Goal: Task Accomplishment & Management: Complete application form

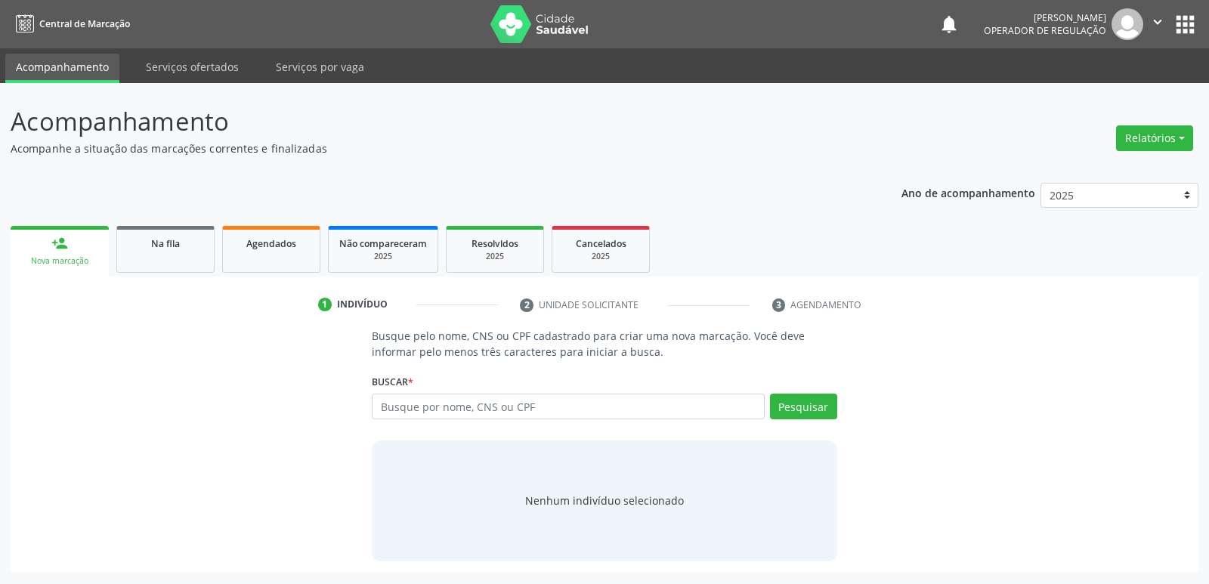
click at [181, 209] on div "Ano de acompanhamento 2025 2024 2023 2022 2021 person_add Nova marcação Na fila…" at bounding box center [605, 372] width 1188 height 400
click at [178, 241] on span "Na fila" at bounding box center [165, 243] width 29 height 13
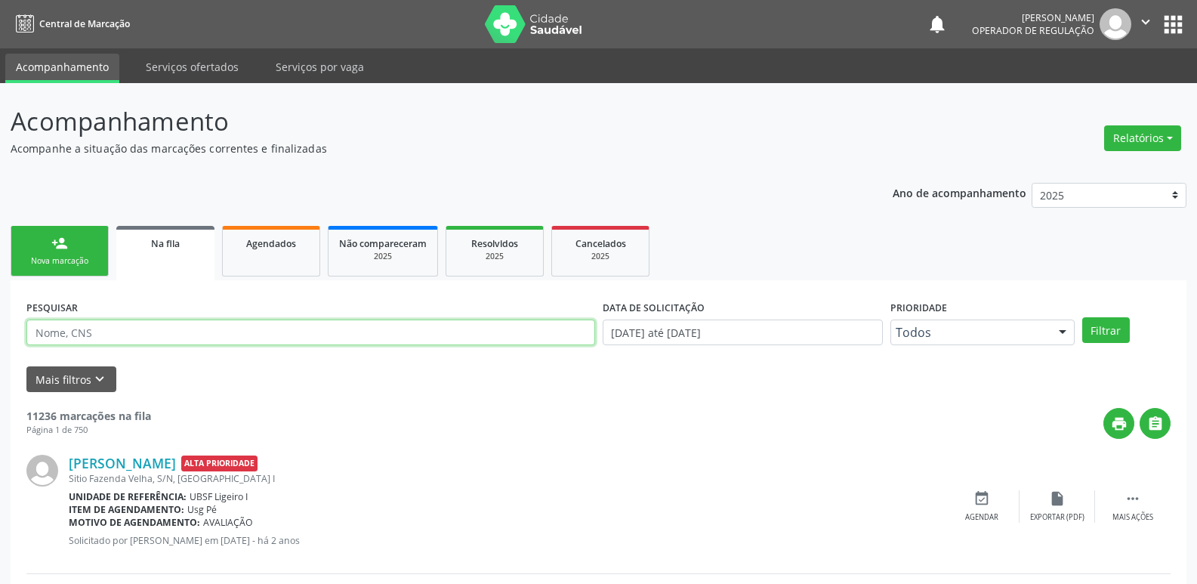
drag, startPoint x: 101, startPoint y: 333, endPoint x: 57, endPoint y: 293, distance: 59.9
click at [64, 312] on div "PESQUISAR" at bounding box center [311, 325] width 576 height 59
type input "maria tereza"
click at [1083, 317] on button "Filtrar" at bounding box center [1107, 330] width 48 height 26
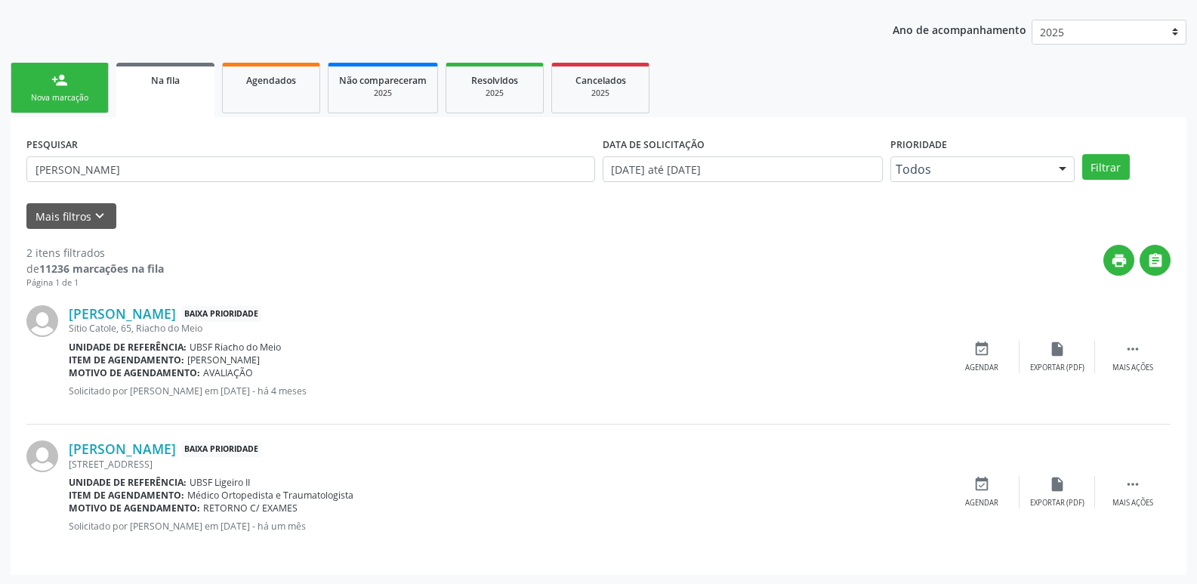
scroll to position [165, 0]
click at [1001, 354] on div "event_available Agendar" at bounding box center [982, 355] width 76 height 32
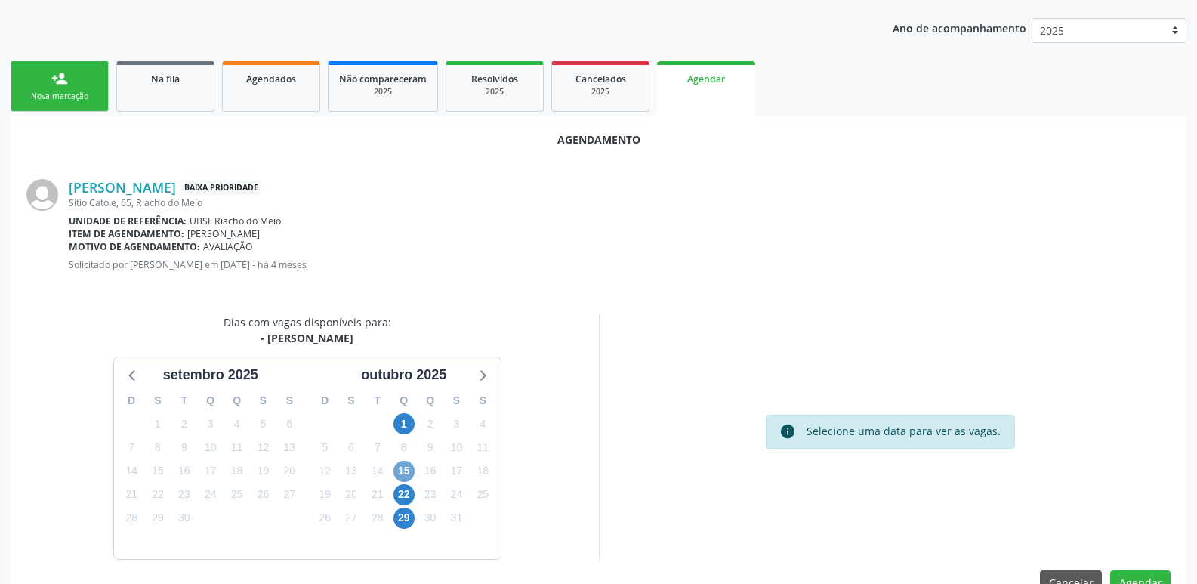
click at [409, 468] on span "15" at bounding box center [404, 471] width 21 height 21
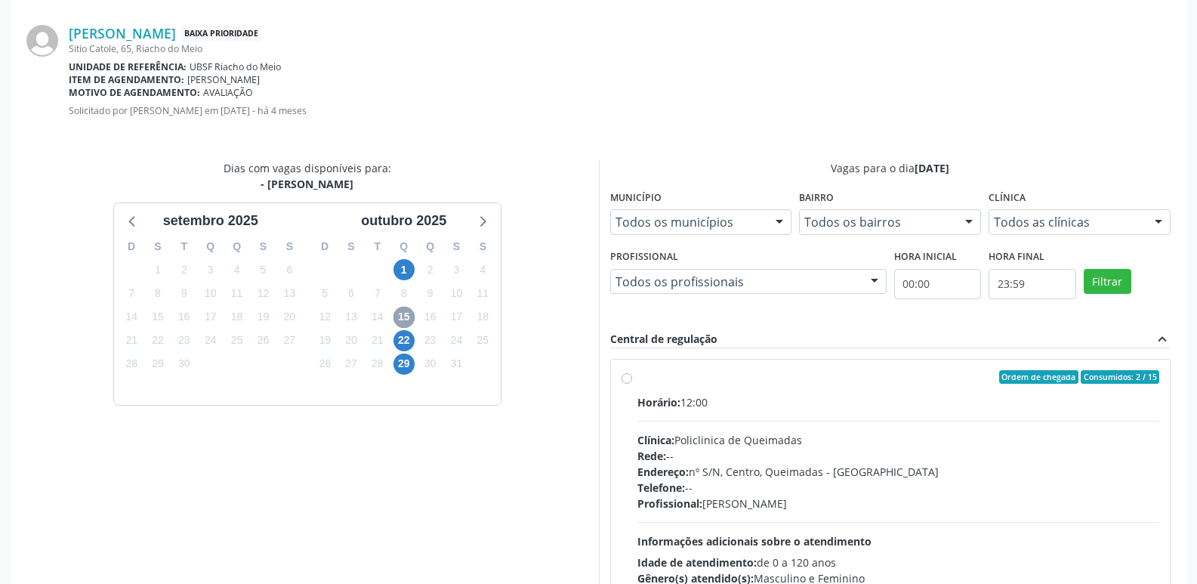
scroll to position [421, 0]
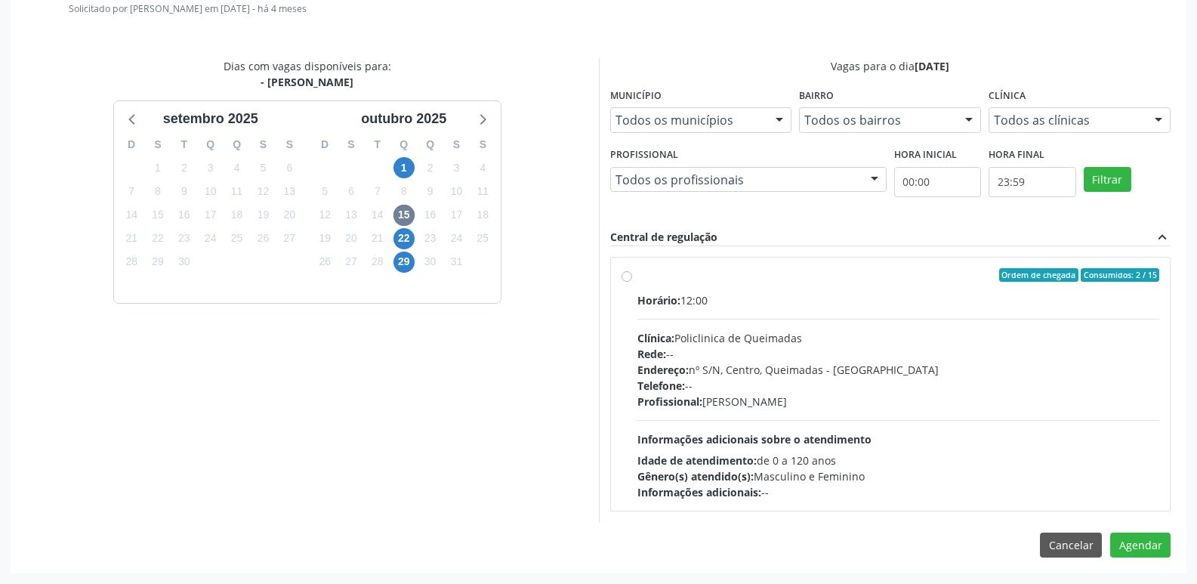
drag, startPoint x: 1092, startPoint y: 493, endPoint x: 1043, endPoint y: 483, distance: 50.8
click at [1095, 492] on div "Informações adicionais: --" at bounding box center [899, 492] width 523 height 16
click at [632, 282] on input "Ordem de chegada Consumidos: 2 / 15 Horário: 12:00 Clínica: Policlinica de Quei…" at bounding box center [627, 275] width 11 height 14
radio input "true"
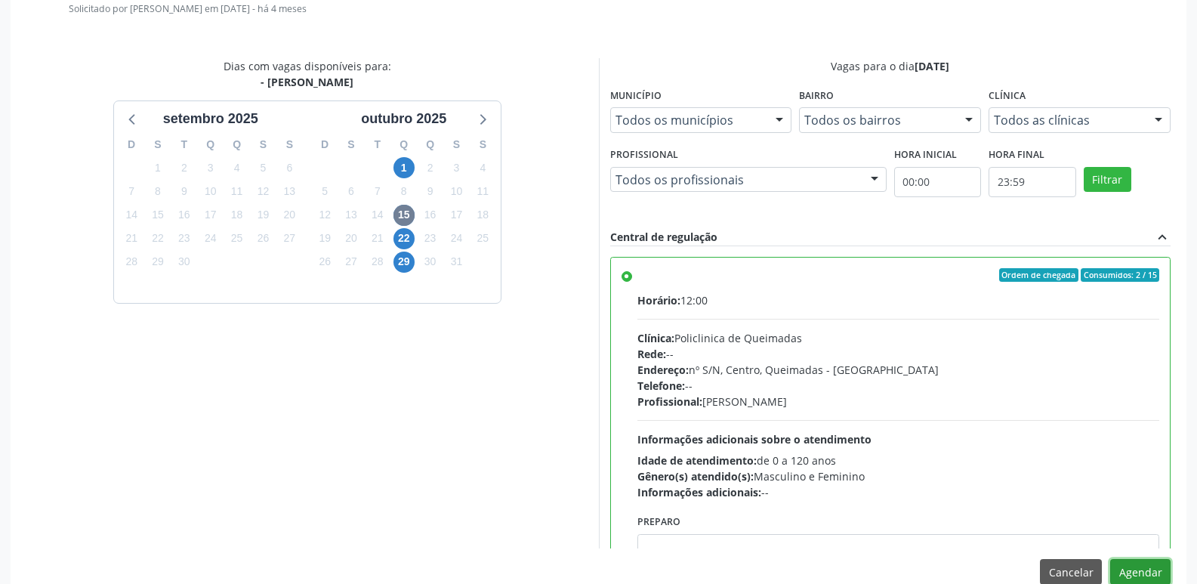
click at [1135, 567] on button "Agendar" at bounding box center [1141, 572] width 60 height 26
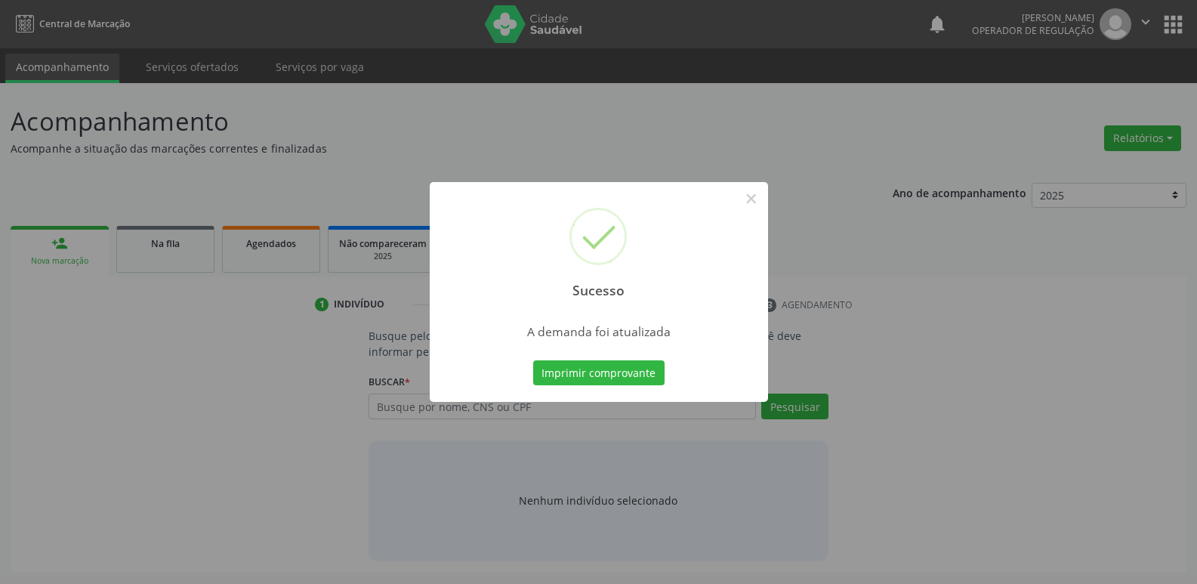
scroll to position [0, 0]
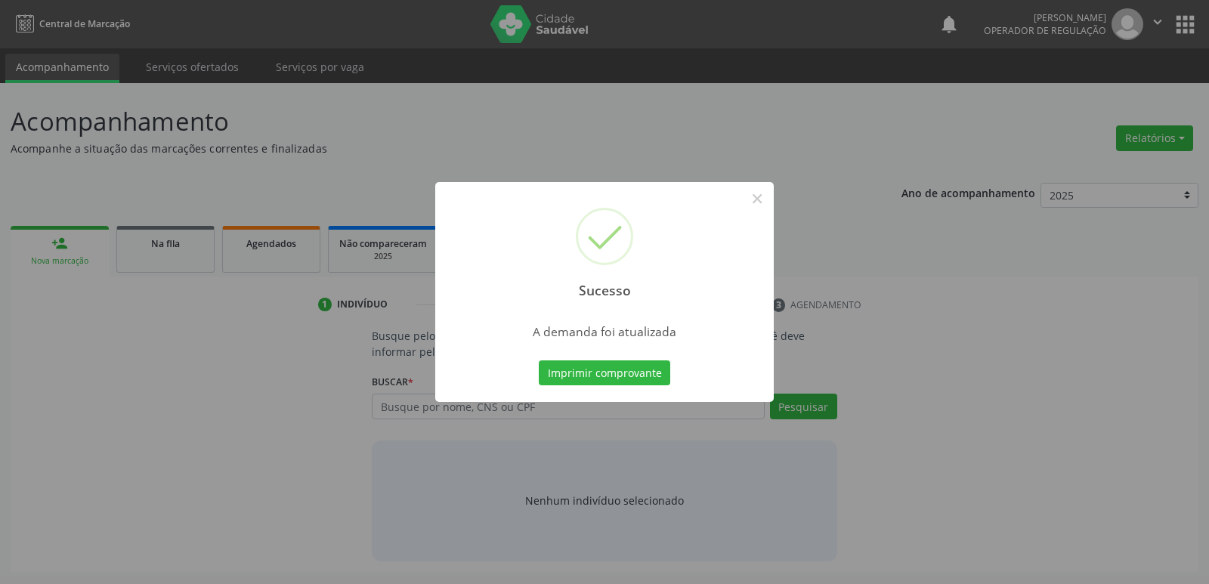
click at [539, 360] on button "Imprimir comprovante" at bounding box center [604, 373] width 131 height 26
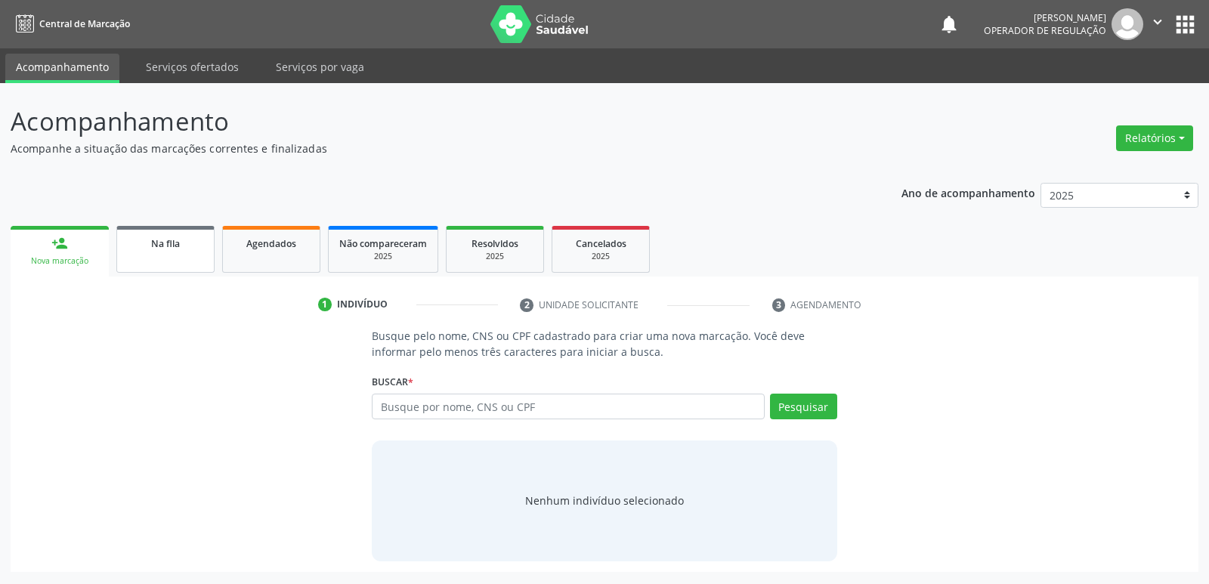
click at [171, 258] on link "Na fila" at bounding box center [165, 249] width 98 height 47
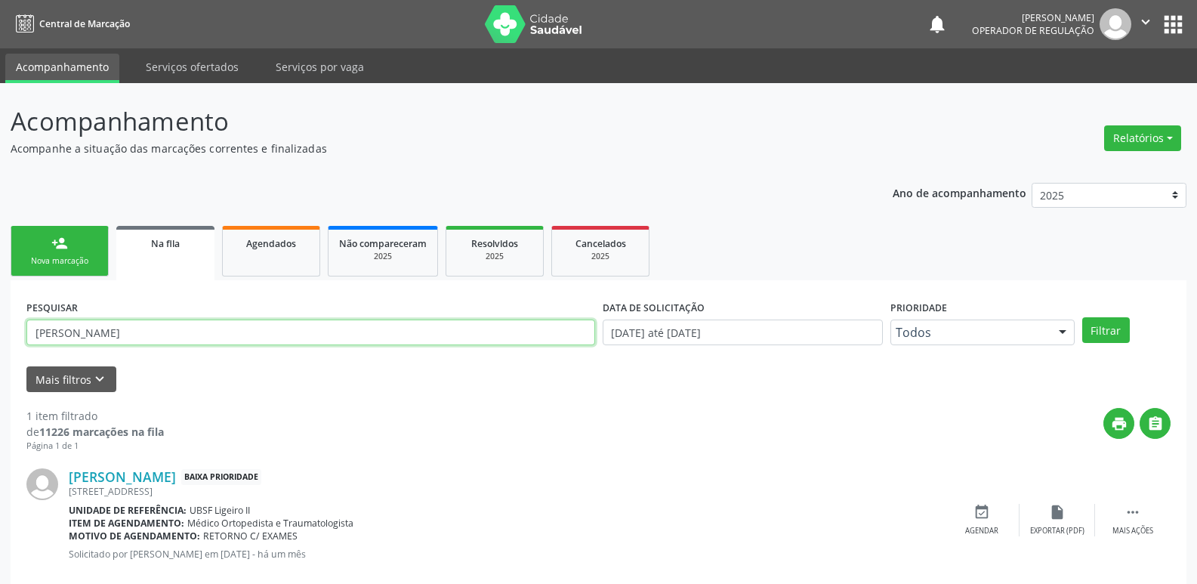
click at [139, 339] on input "maria tereza" at bounding box center [310, 333] width 569 height 26
drag, startPoint x: 139, startPoint y: 339, endPoint x: 38, endPoint y: 269, distance: 123.2
click at [0, 341] on div "Acompanhamento Acompanhe a situação das marcações correntes e finalizadas Relat…" at bounding box center [598, 348] width 1197 height 530
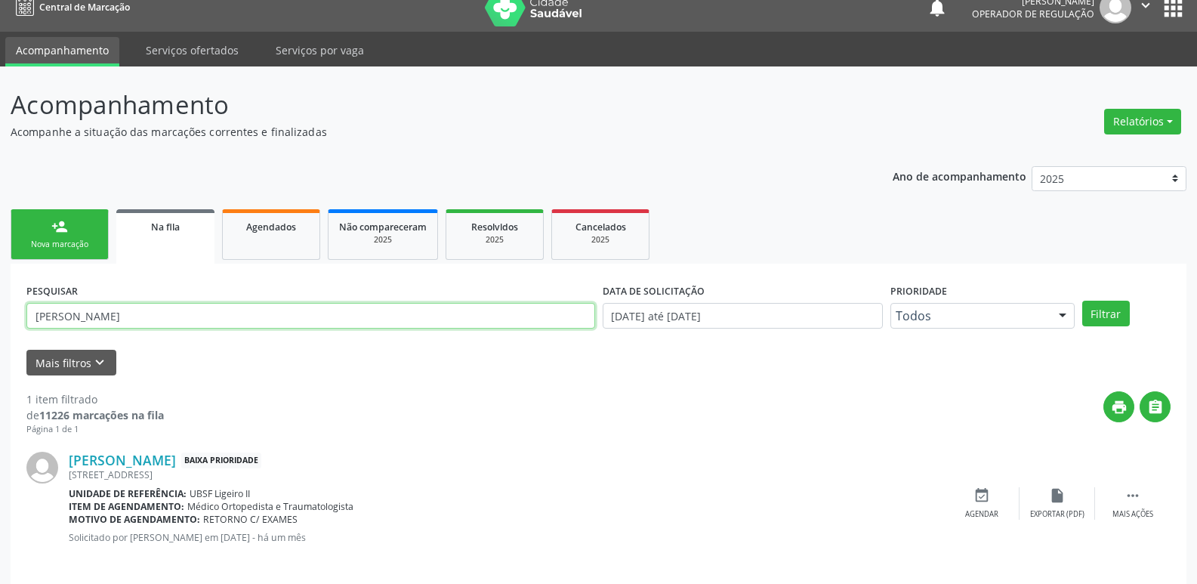
scroll to position [29, 0]
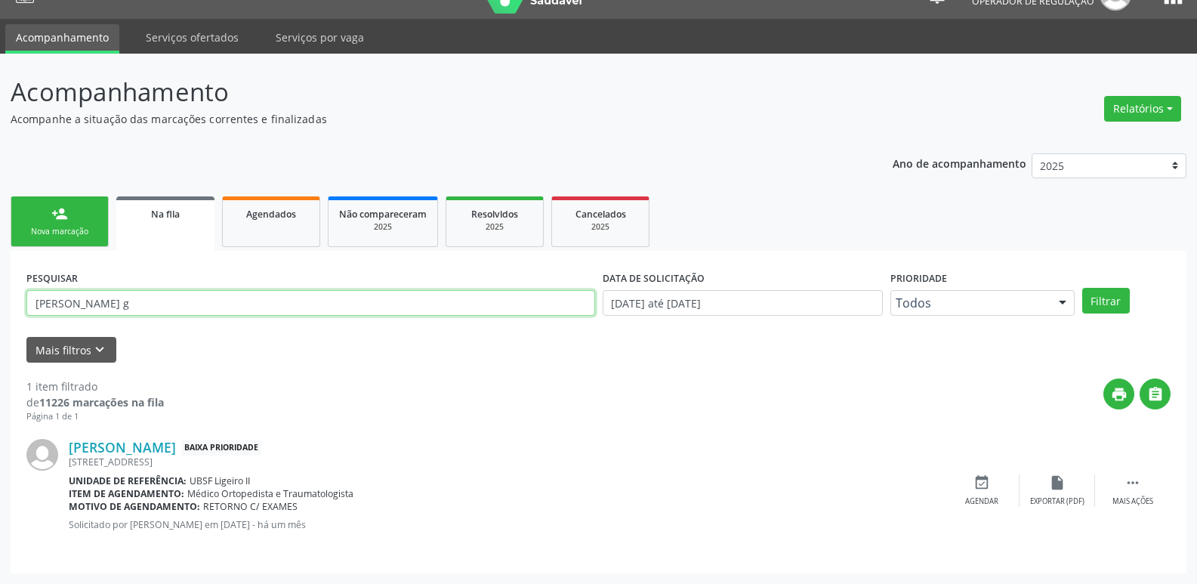
type input "maria herculano g"
click at [1083, 288] on button "Filtrar" at bounding box center [1107, 301] width 48 height 26
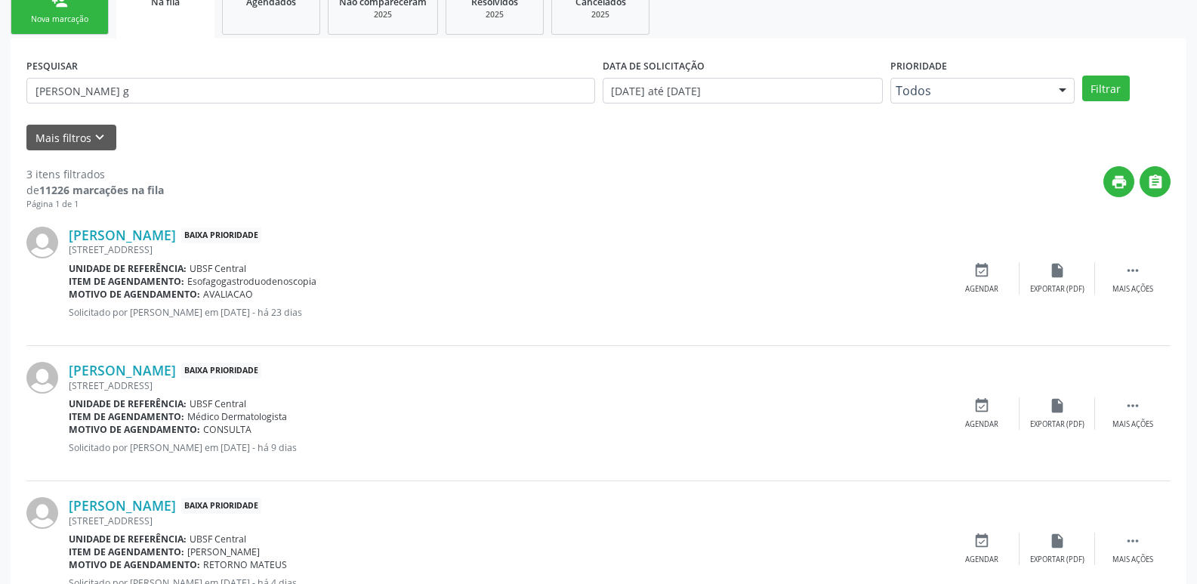
scroll to position [301, 0]
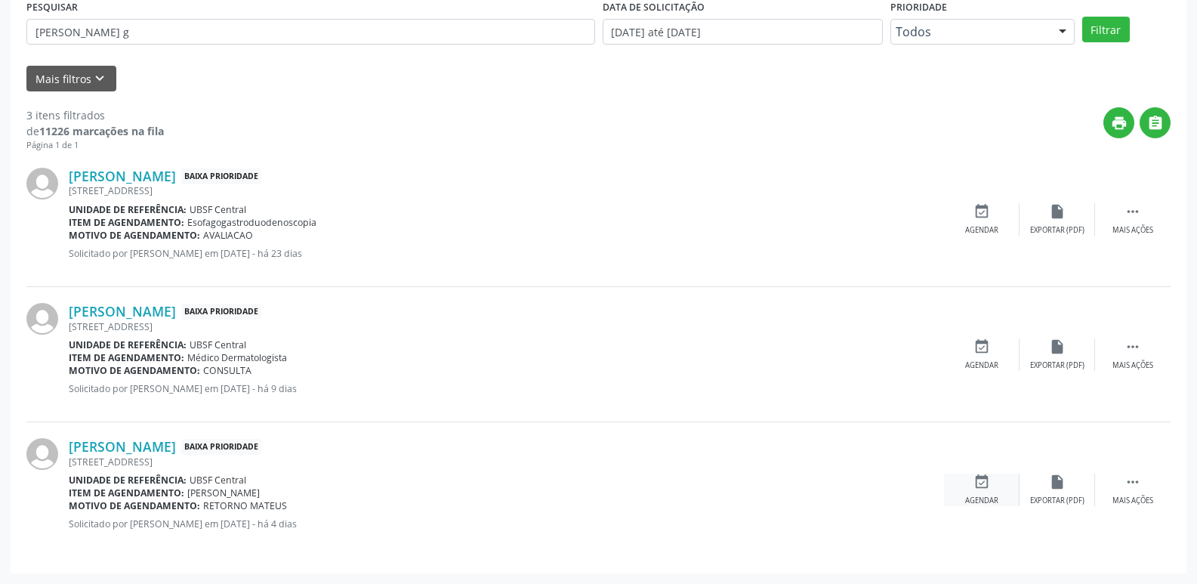
click at [974, 483] on icon "event_available" at bounding box center [982, 482] width 17 height 17
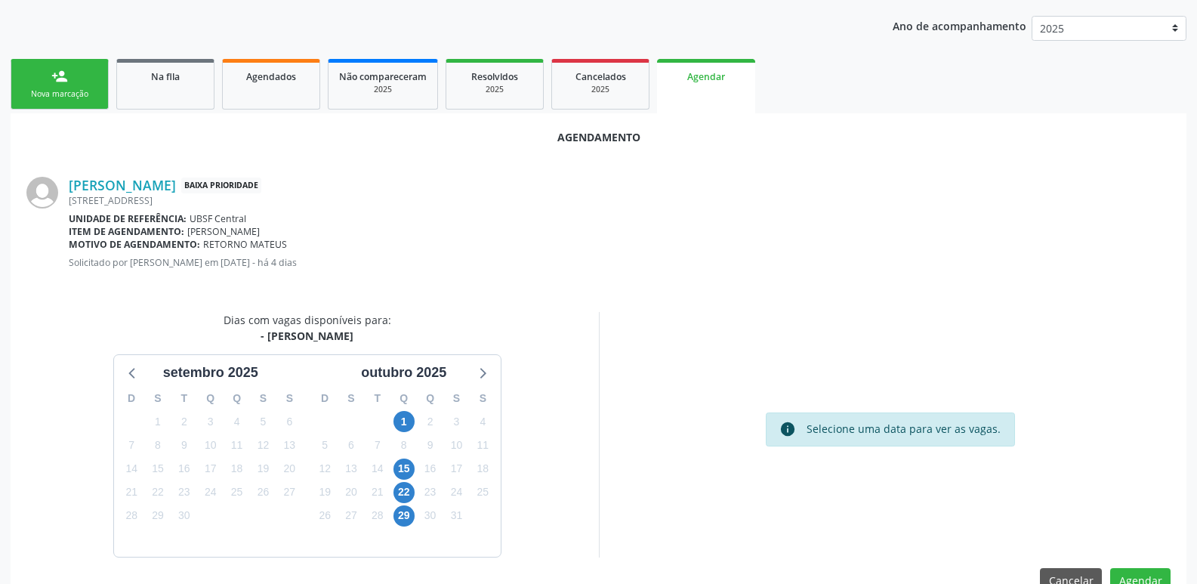
scroll to position [202, 0]
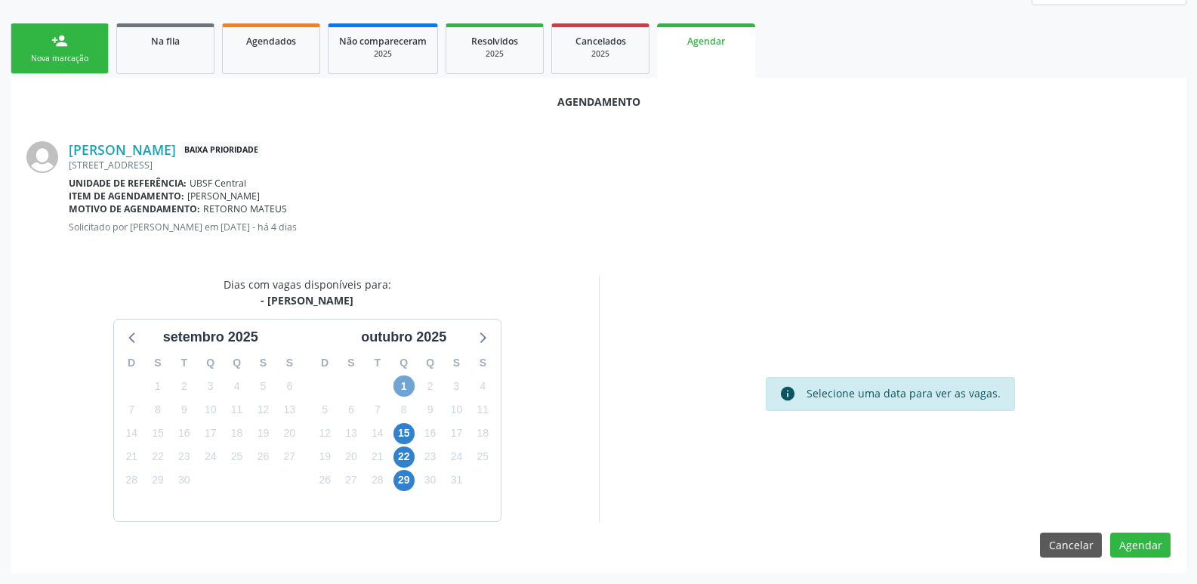
click at [405, 385] on span "1" at bounding box center [404, 385] width 21 height 21
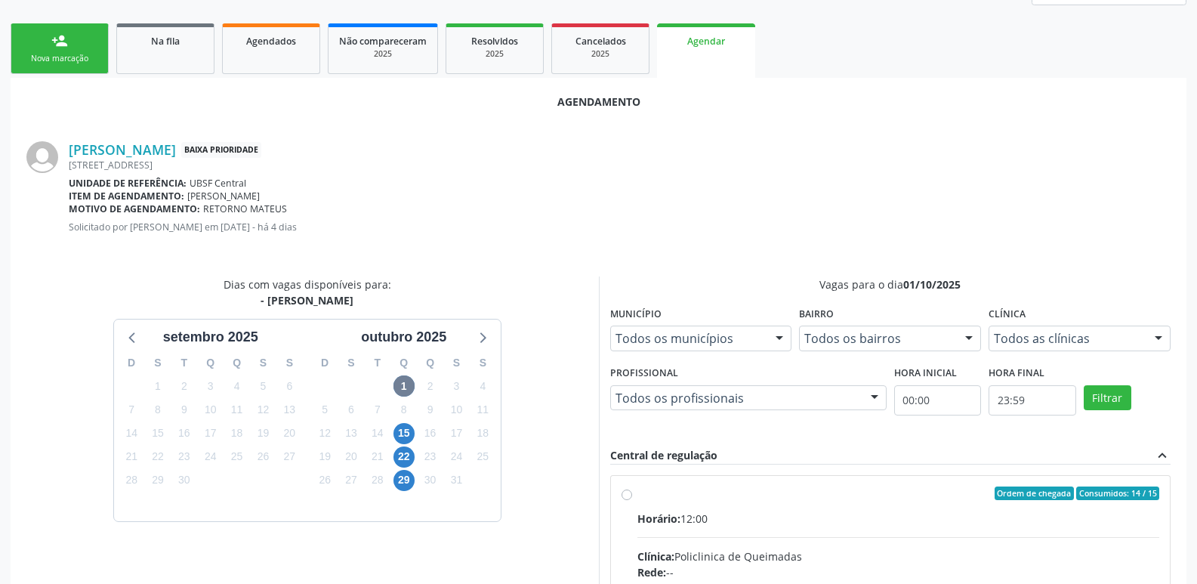
click at [632, 500] on input "Ordem de chegada Consumidos: 14 / 15 Horário: 12:00 Clínica: Policlinica de Que…" at bounding box center [627, 494] width 11 height 14
radio input "true"
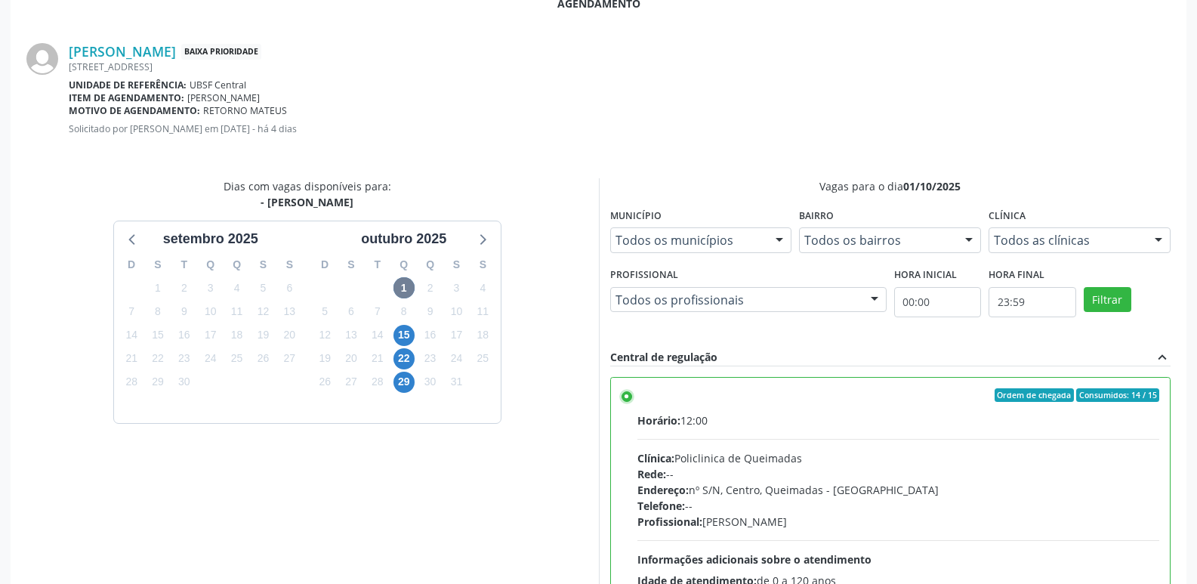
scroll to position [448, 0]
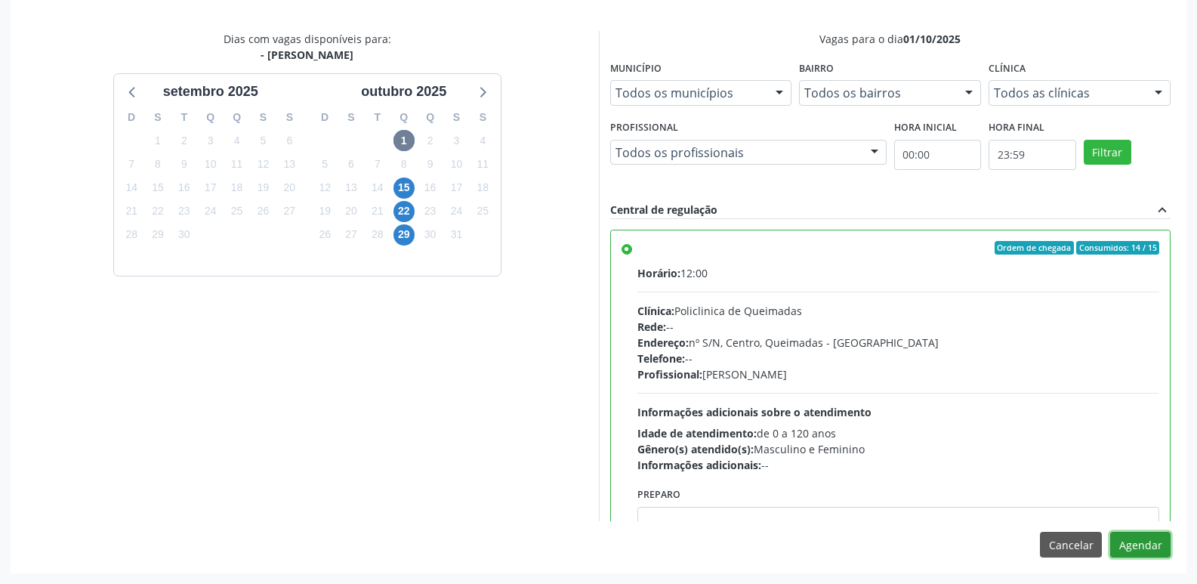
click at [1142, 537] on button "Agendar" at bounding box center [1141, 545] width 60 height 26
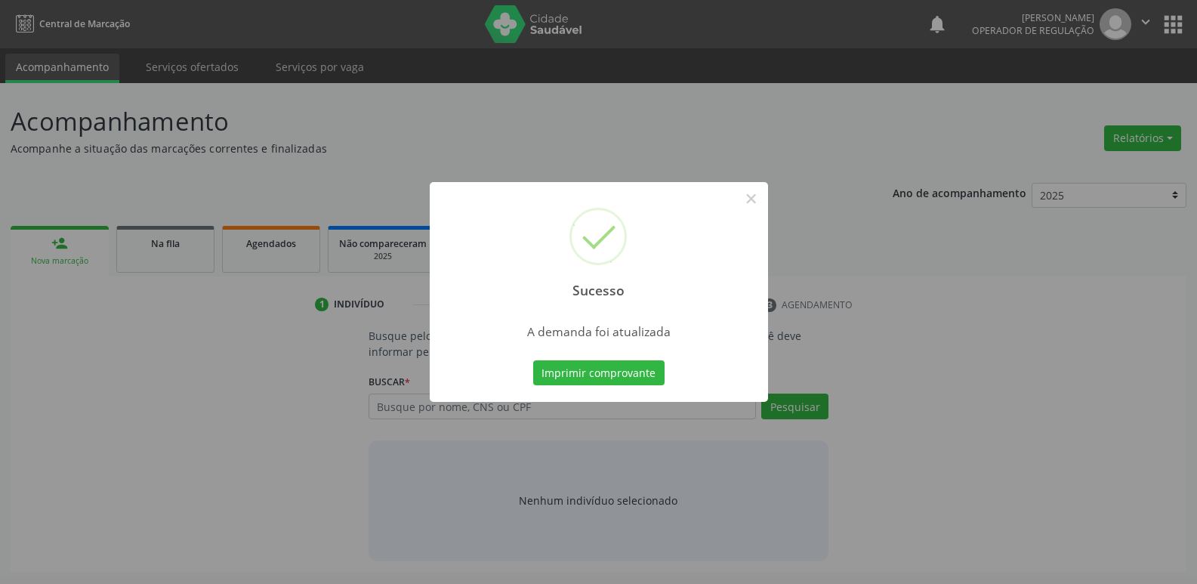
scroll to position [0, 0]
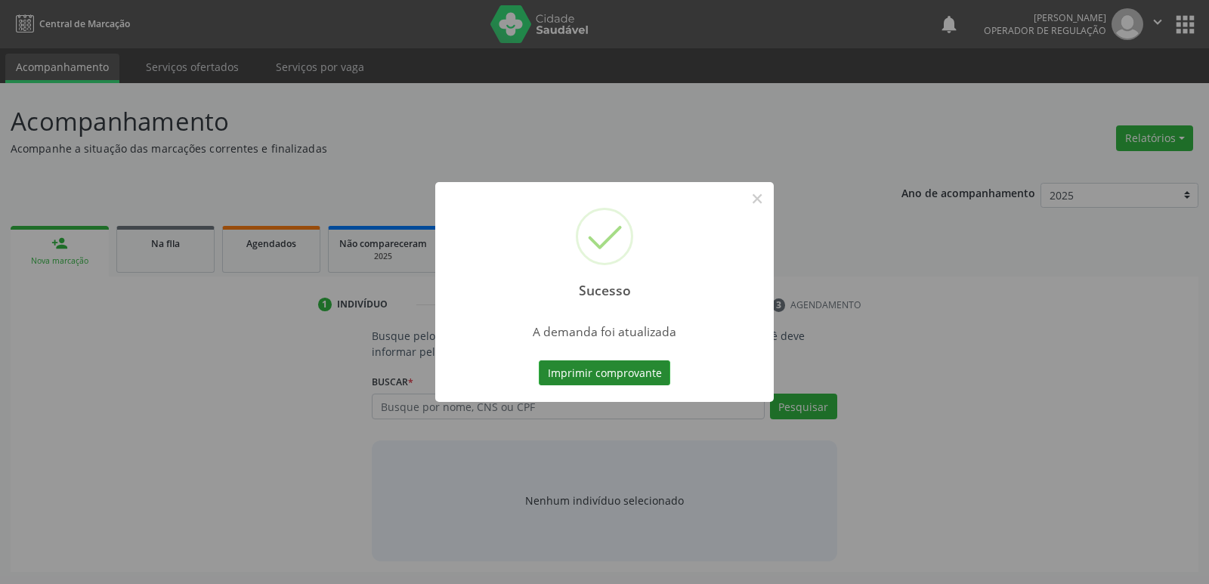
click at [557, 370] on button "Imprimir comprovante" at bounding box center [604, 373] width 131 height 26
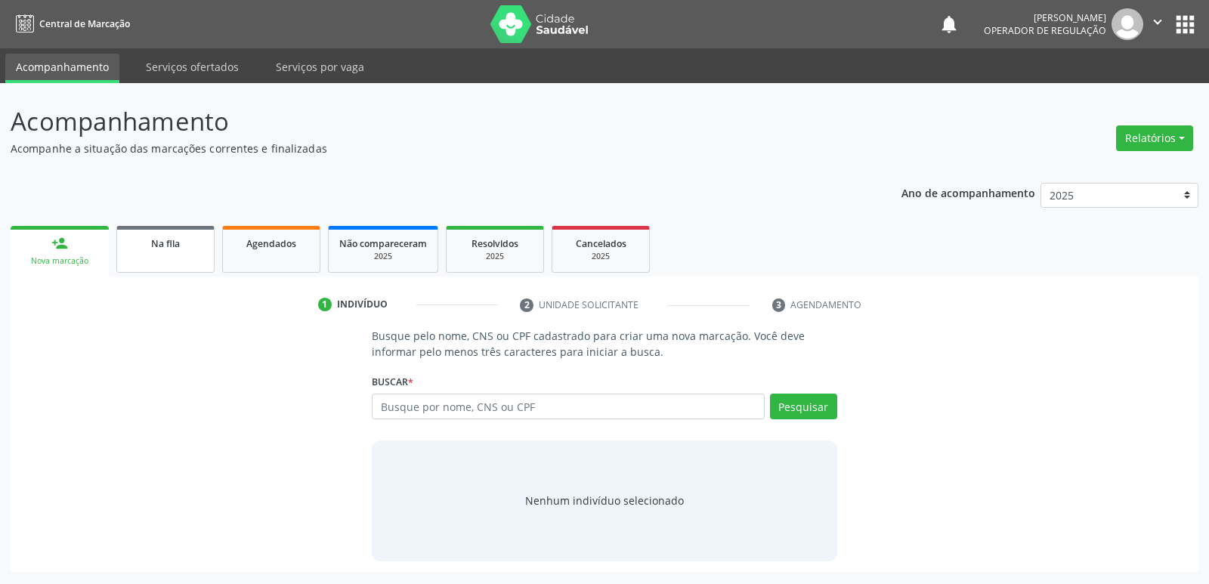
click at [187, 250] on div "Na fila" at bounding box center [166, 243] width 76 height 16
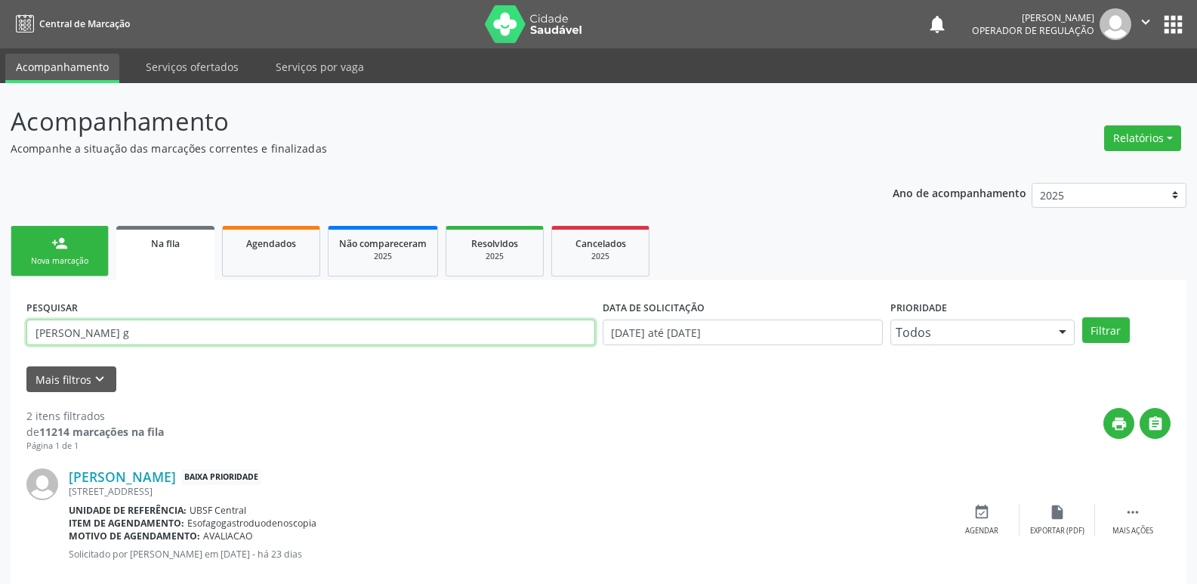
drag, startPoint x: 146, startPoint y: 329, endPoint x: 0, endPoint y: 188, distance: 202.5
click at [0, 188] on div "Acompanhamento Acompanhe a situação das marcações correntes e finalizadas Relat…" at bounding box center [598, 416] width 1197 height 666
type input "700201406378324"
click at [1083, 317] on button "Filtrar" at bounding box center [1107, 330] width 48 height 26
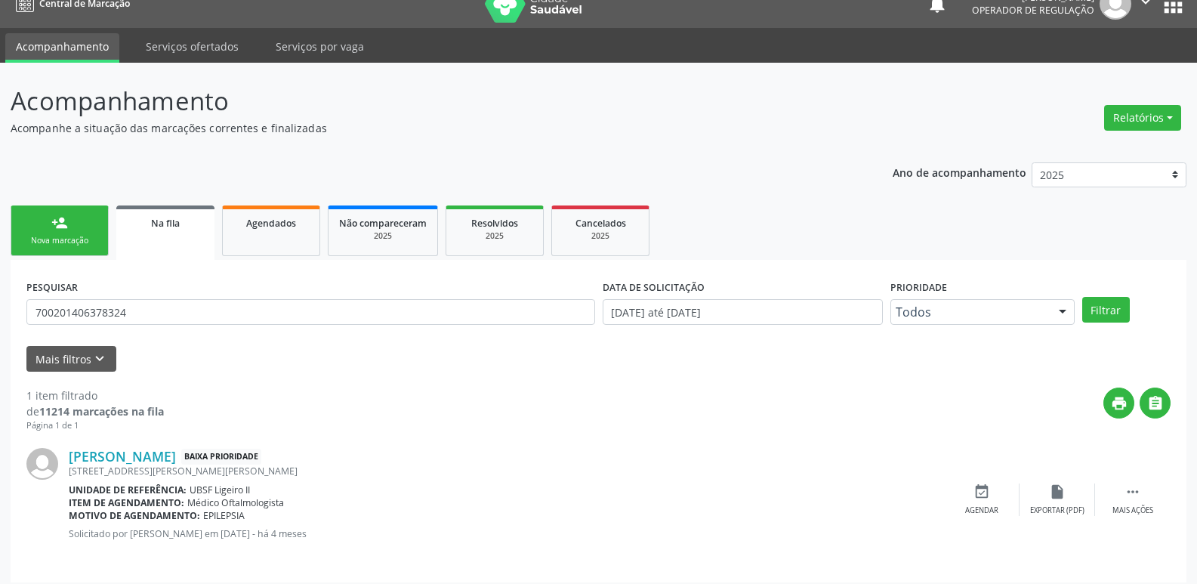
scroll to position [29, 0]
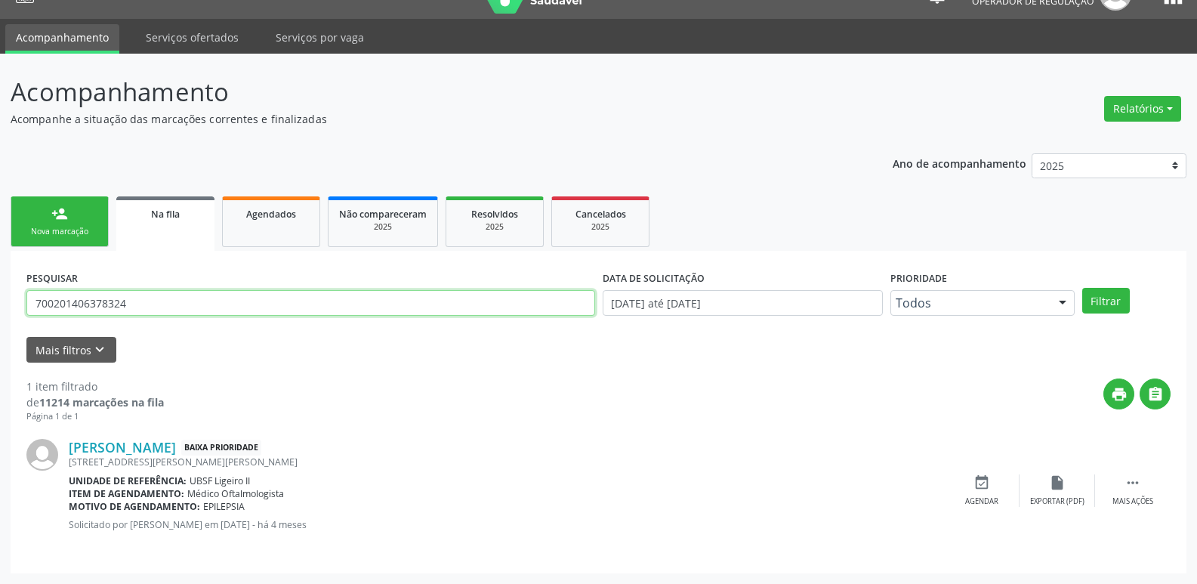
drag, startPoint x: 167, startPoint y: 306, endPoint x: 0, endPoint y: 292, distance: 167.5
click at [0, 292] on div "Acompanhamento Acompanhe a situação das marcações correntes e finalizadas Relat…" at bounding box center [598, 319] width 1197 height 530
type input "708503343701675"
click at [1083, 288] on button "Filtrar" at bounding box center [1107, 301] width 48 height 26
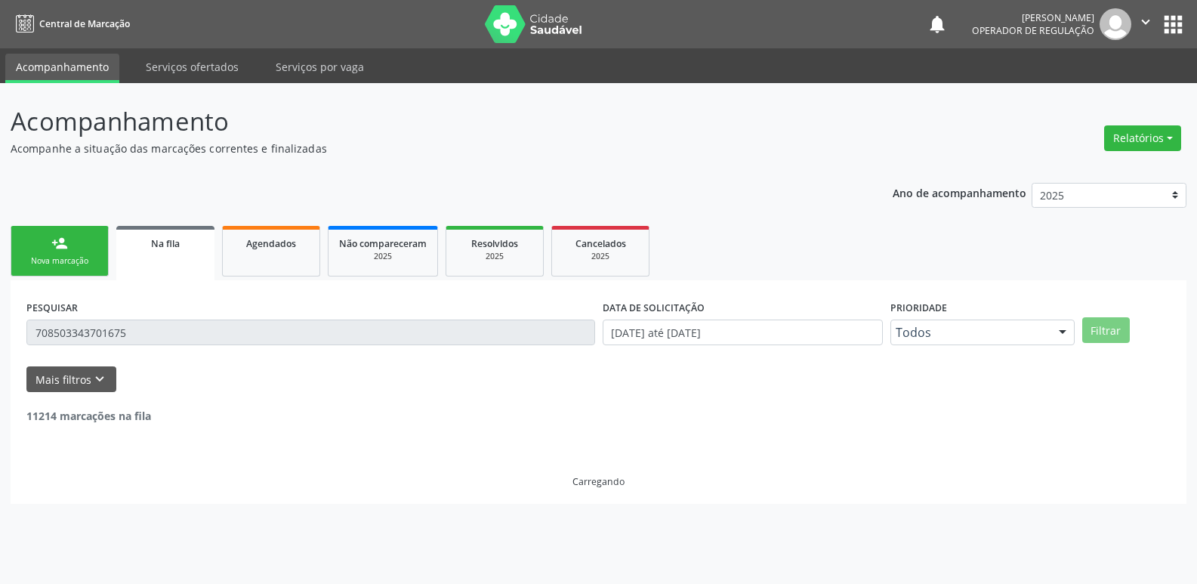
scroll to position [0, 0]
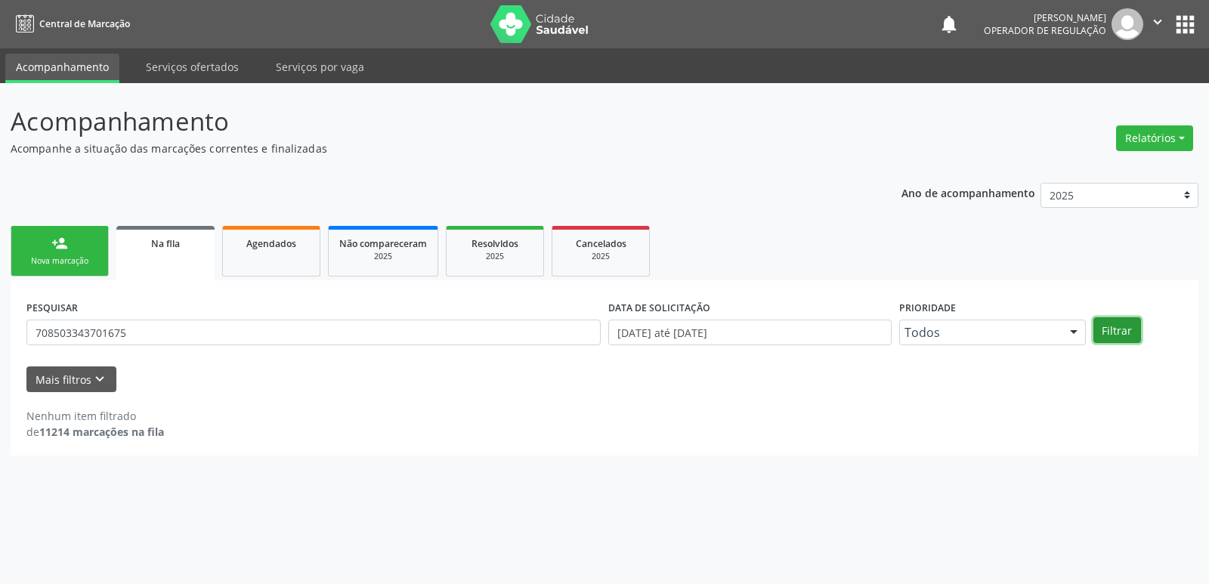
click at [1125, 324] on button "Filtrar" at bounding box center [1117, 330] width 48 height 26
click at [41, 262] on div "Nova marcação" at bounding box center [60, 260] width 76 height 11
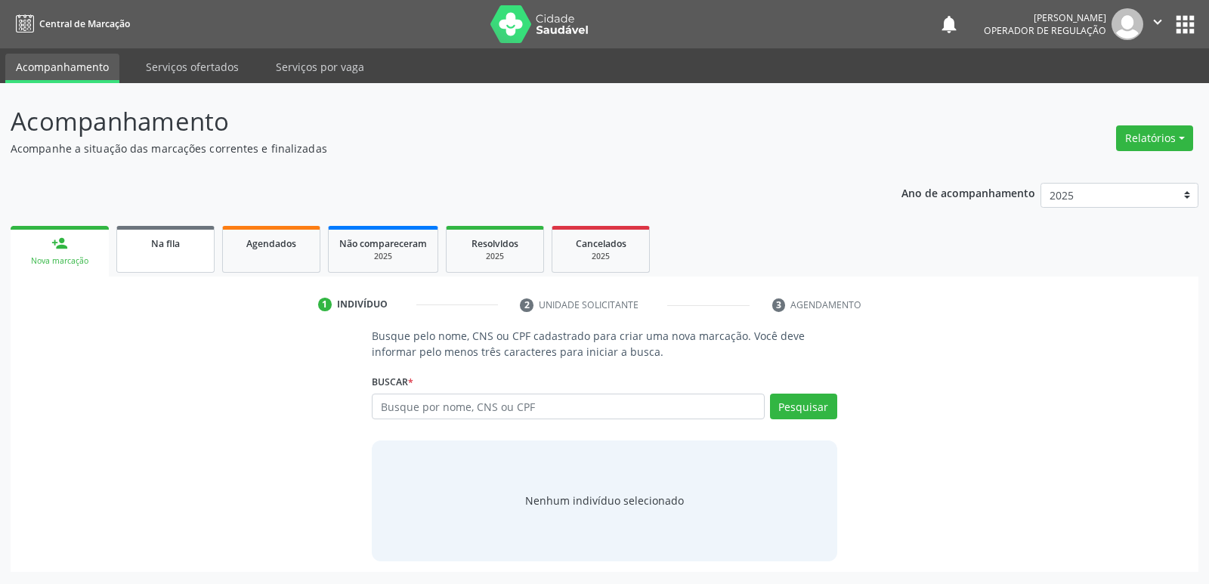
click at [151, 240] on span "Na fila" at bounding box center [165, 243] width 29 height 13
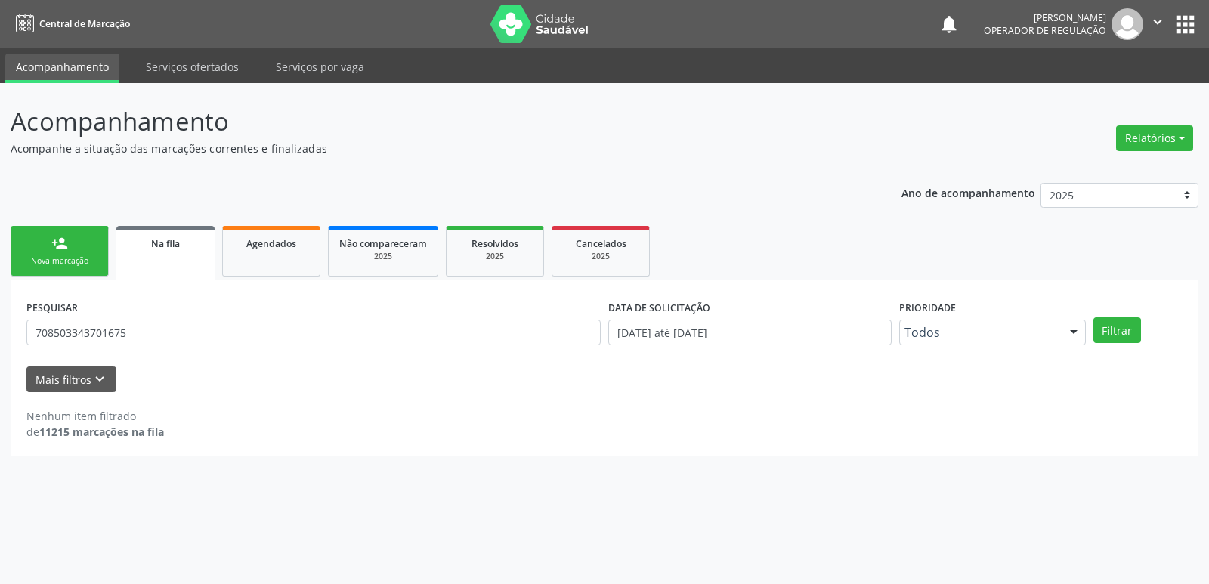
click at [44, 258] on div "Nova marcação" at bounding box center [60, 260] width 76 height 11
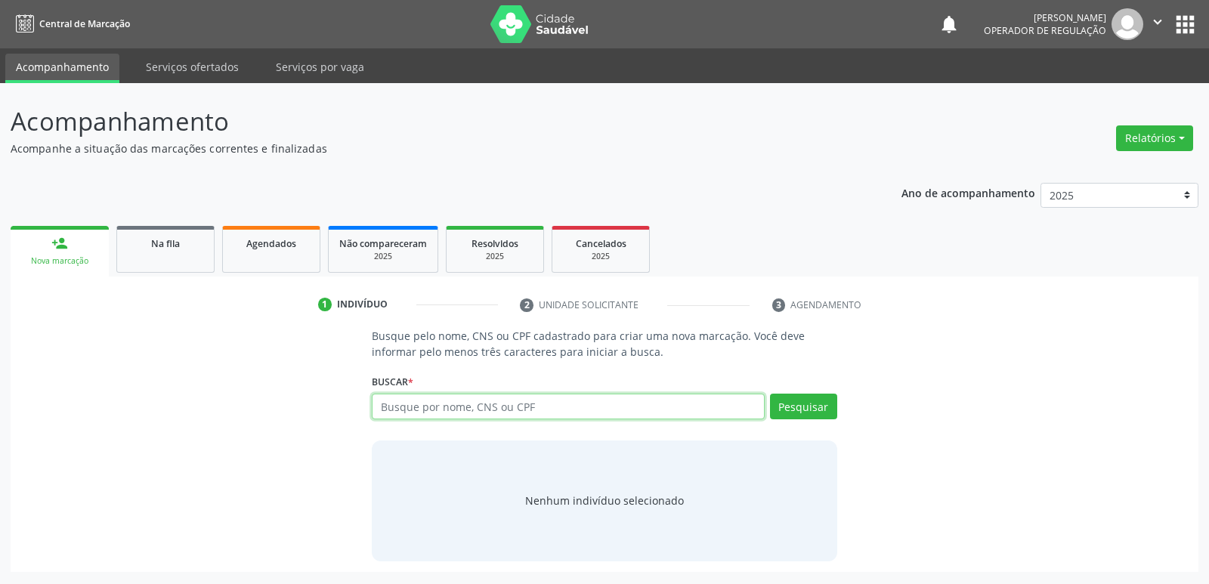
click at [540, 394] on input "text" at bounding box center [568, 407] width 392 height 26
type input "708503343701675"
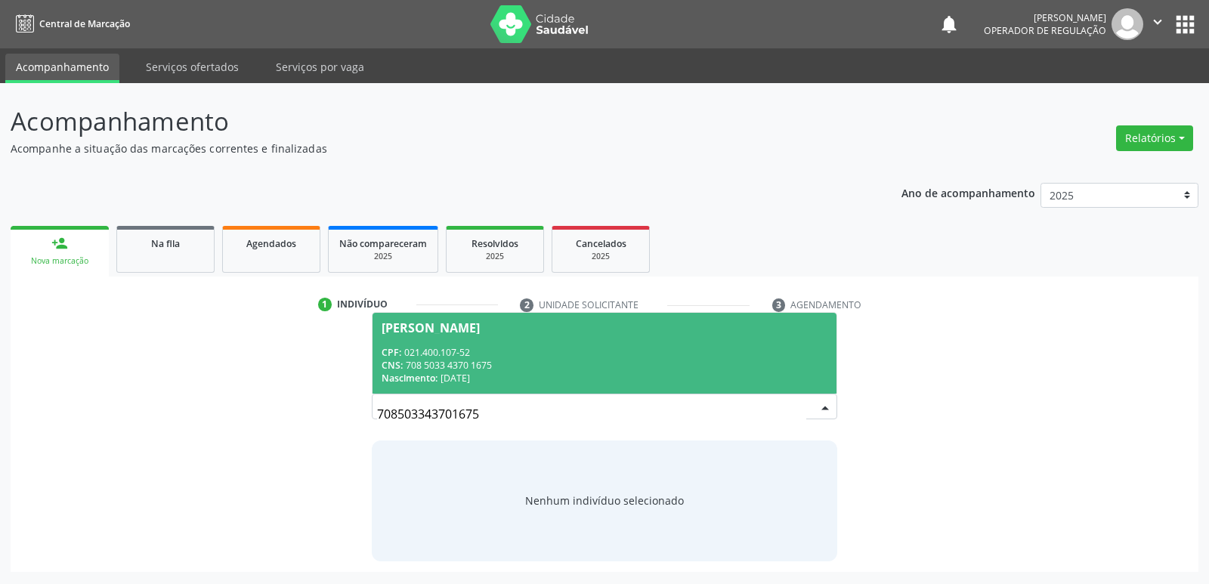
click at [500, 370] on div "CNS: 708 5033 4370 1675" at bounding box center [604, 365] width 445 height 13
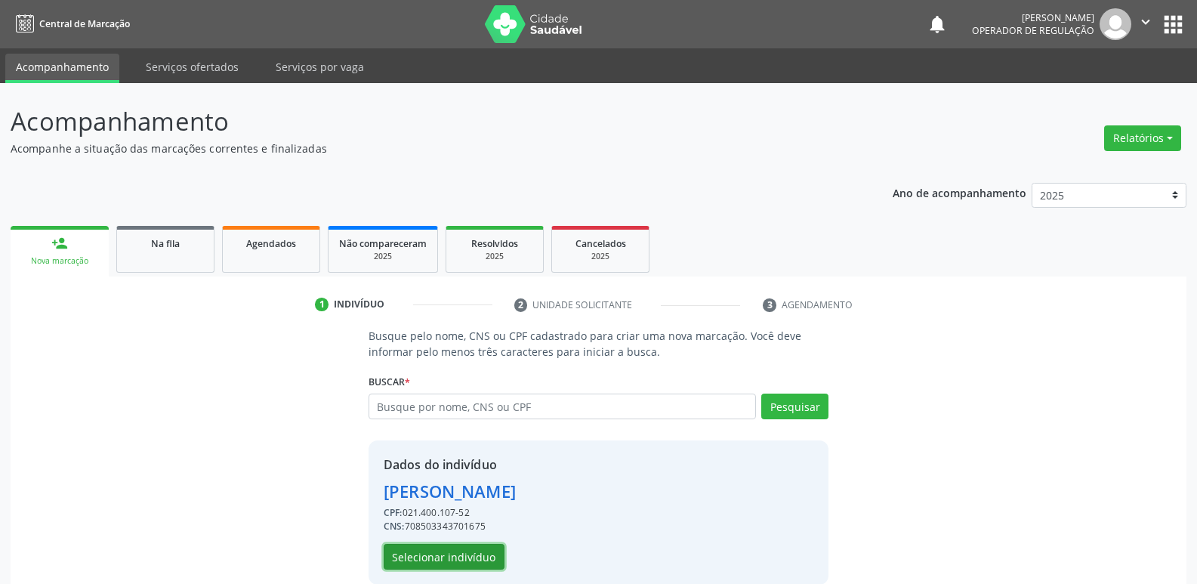
click at [471, 563] on button "Selecionar indivíduo" at bounding box center [444, 557] width 121 height 26
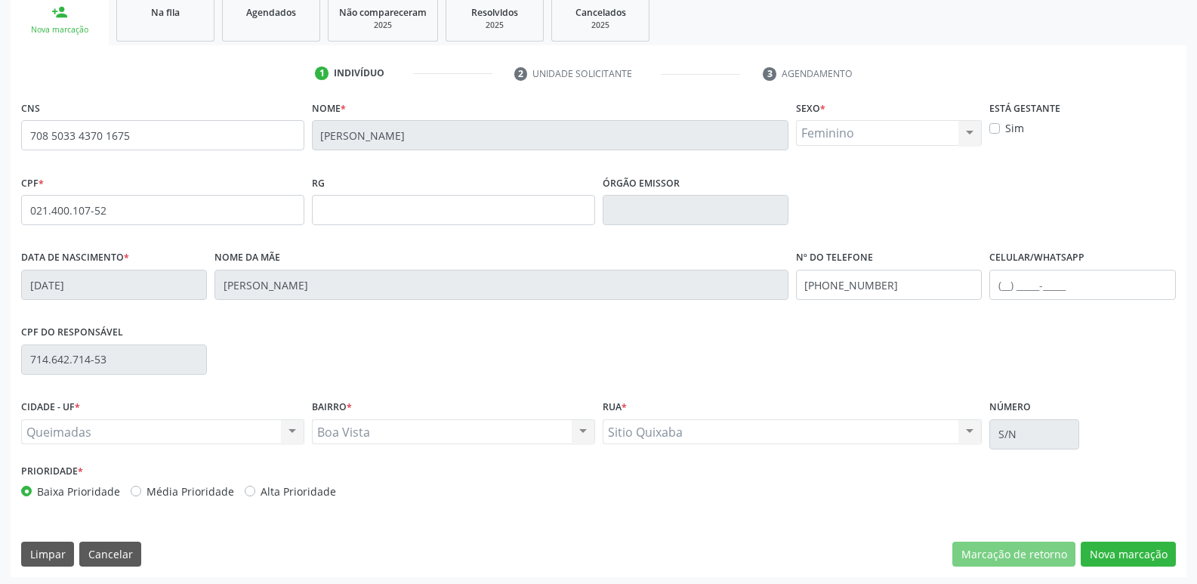
scroll to position [235, 0]
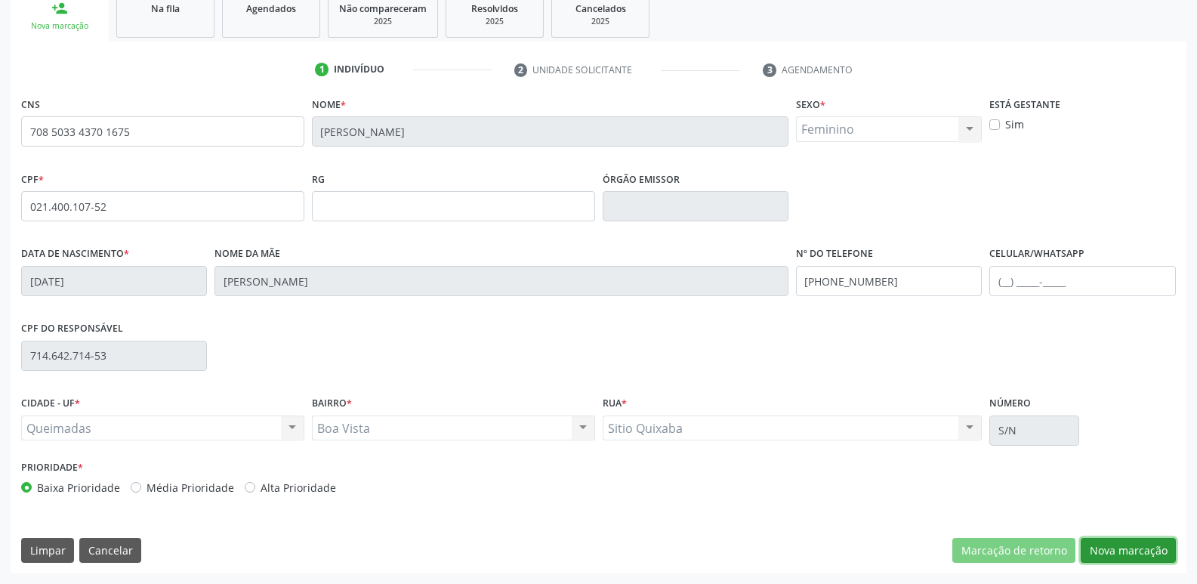
click at [1128, 549] on button "Nova marcação" at bounding box center [1128, 551] width 95 height 26
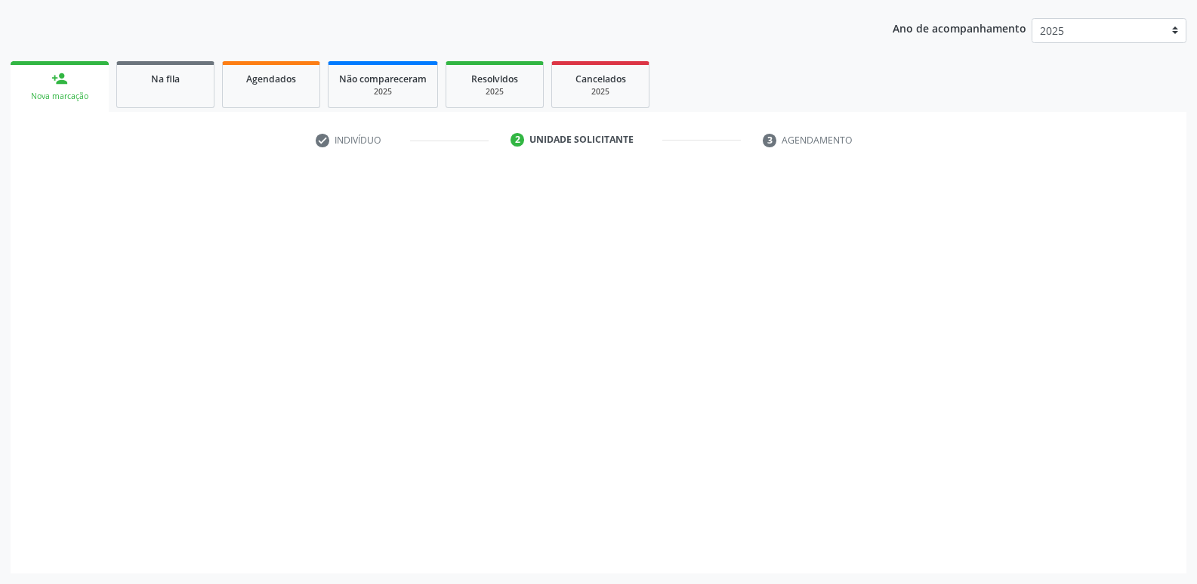
scroll to position [165, 0]
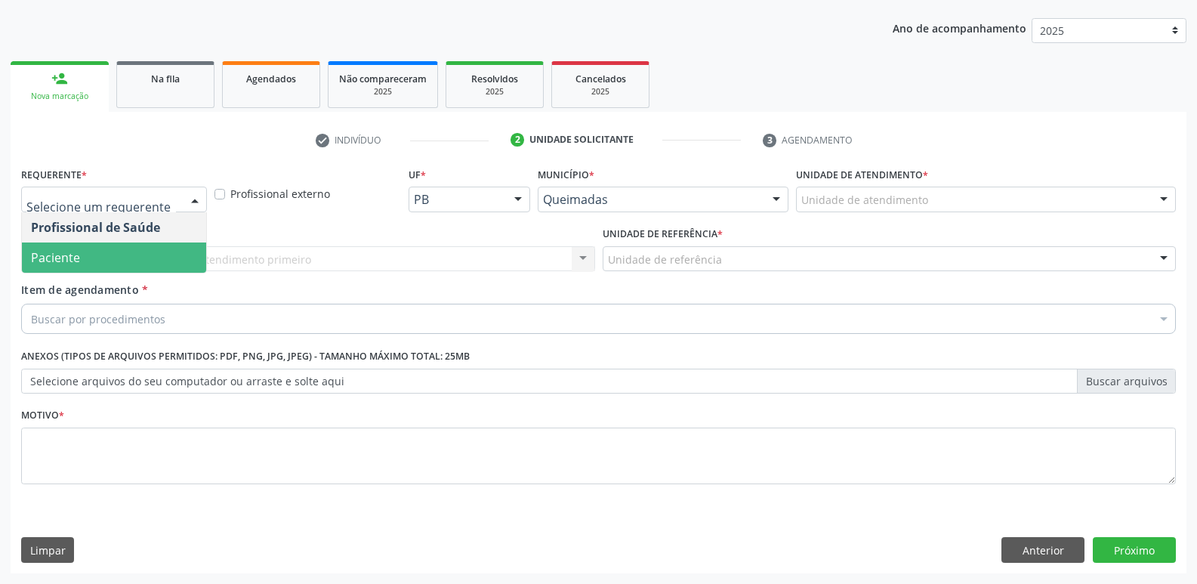
click at [119, 250] on span "Paciente" at bounding box center [114, 258] width 184 height 30
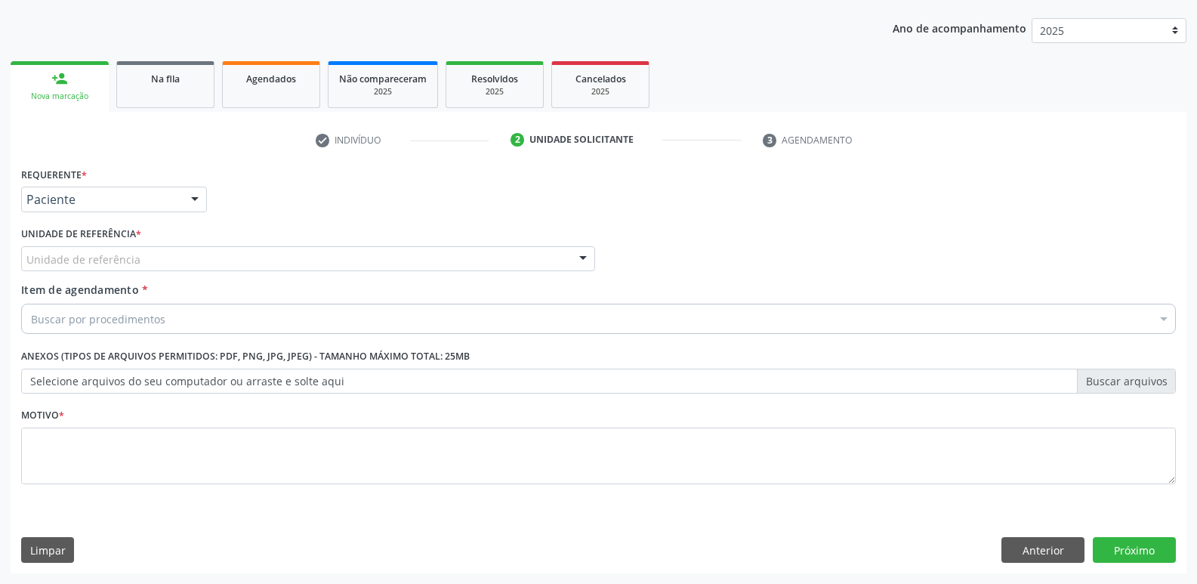
click at [175, 251] on div "Unidade de referência" at bounding box center [308, 259] width 574 height 26
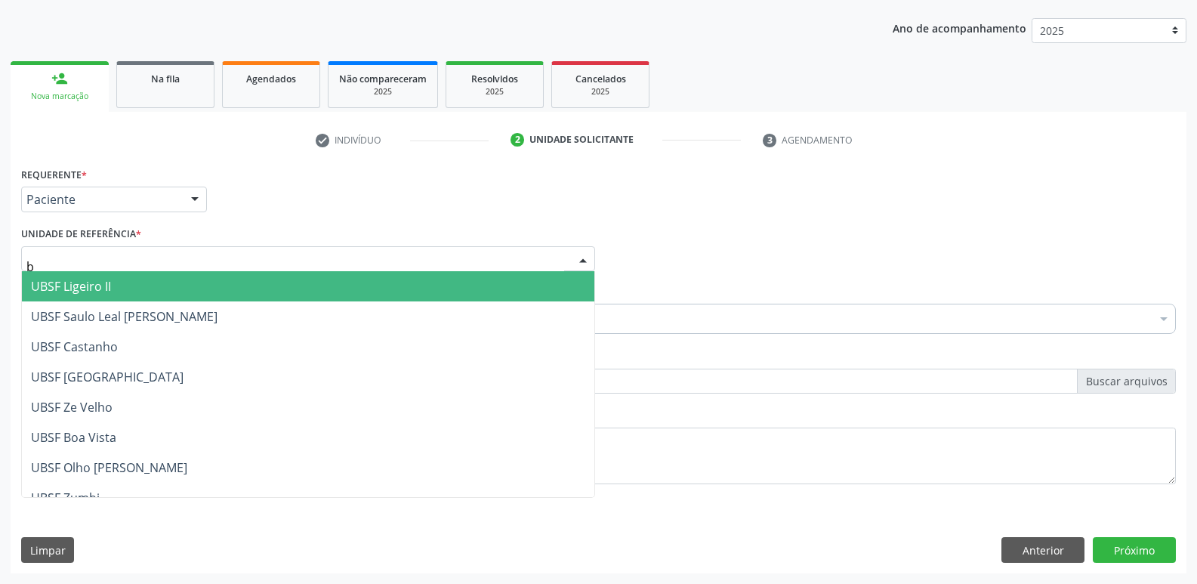
type input "bo"
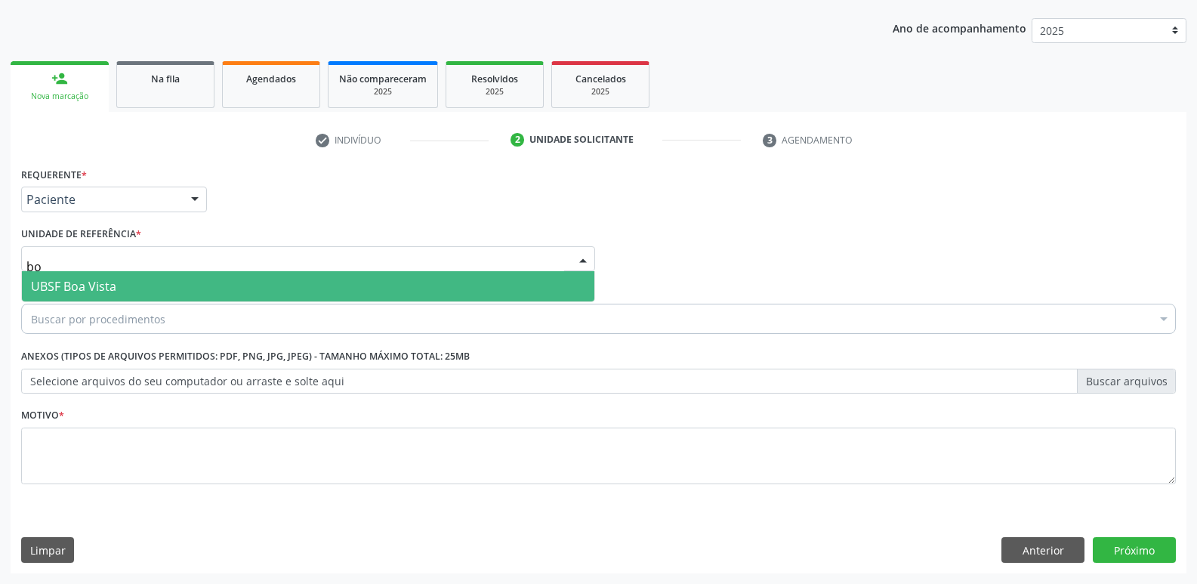
click at [119, 286] on span "UBSF Boa Vista" at bounding box center [308, 286] width 573 height 30
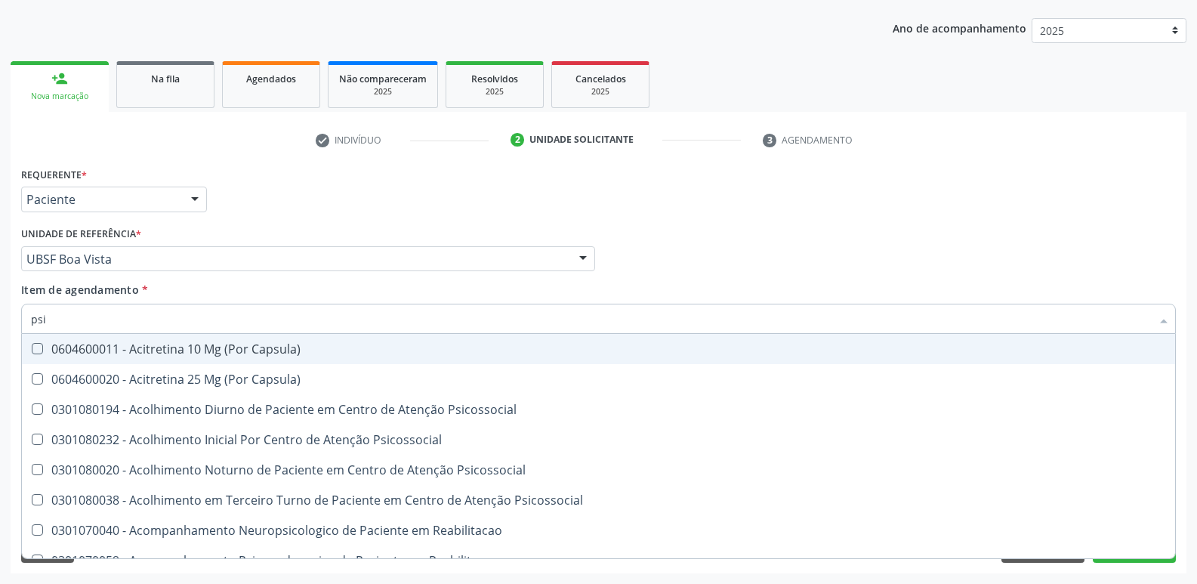
type input "psiq"
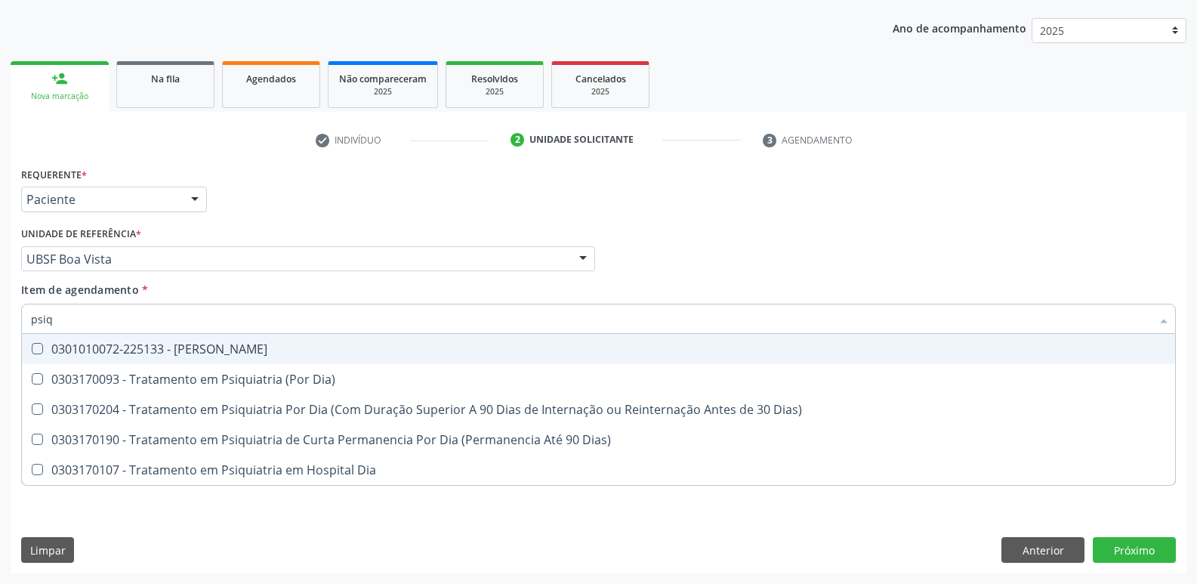
click at [160, 348] on div "0301010072-225133 - Médico Psiquiatra" at bounding box center [599, 349] width 1136 height 12
checkbox Psiquiatra "true"
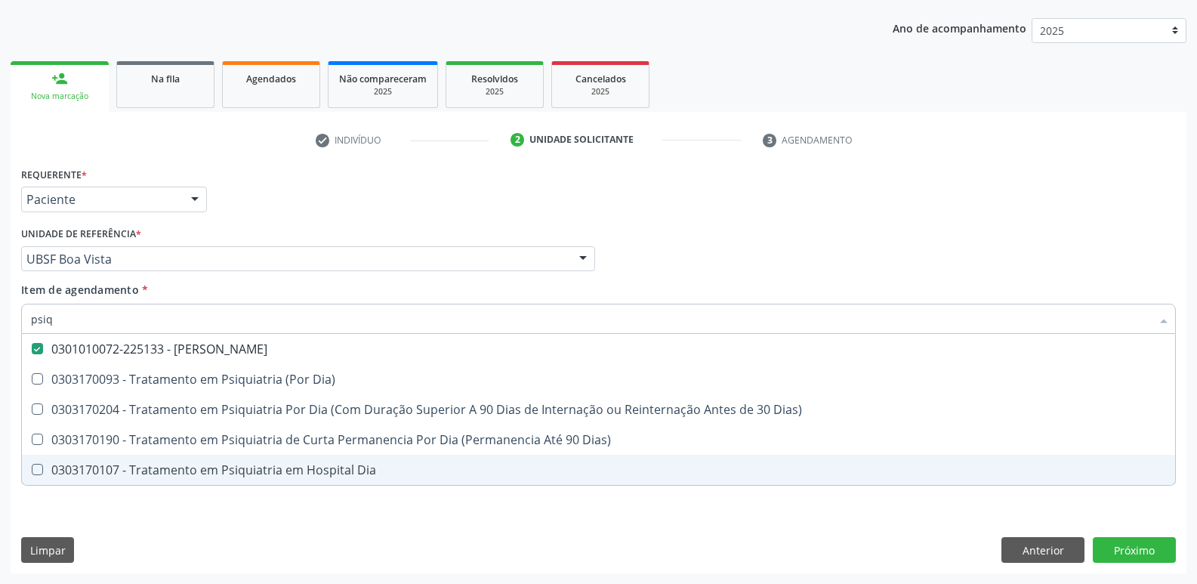
click at [142, 543] on div "Requerente * Paciente Profissional de Saúde Paciente Nenhum resultado encontrad…" at bounding box center [599, 368] width 1176 height 410
checkbox Dia\) "true"
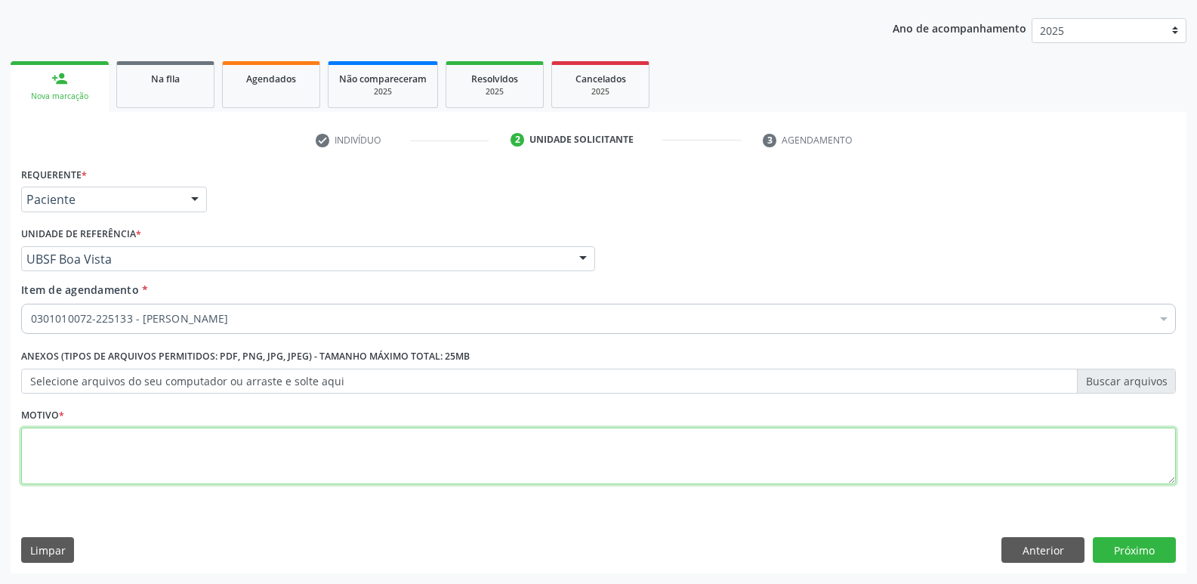
click at [170, 465] on textarea at bounding box center [598, 456] width 1155 height 57
paste textarea "avaliação"
type textarea "avaliação"
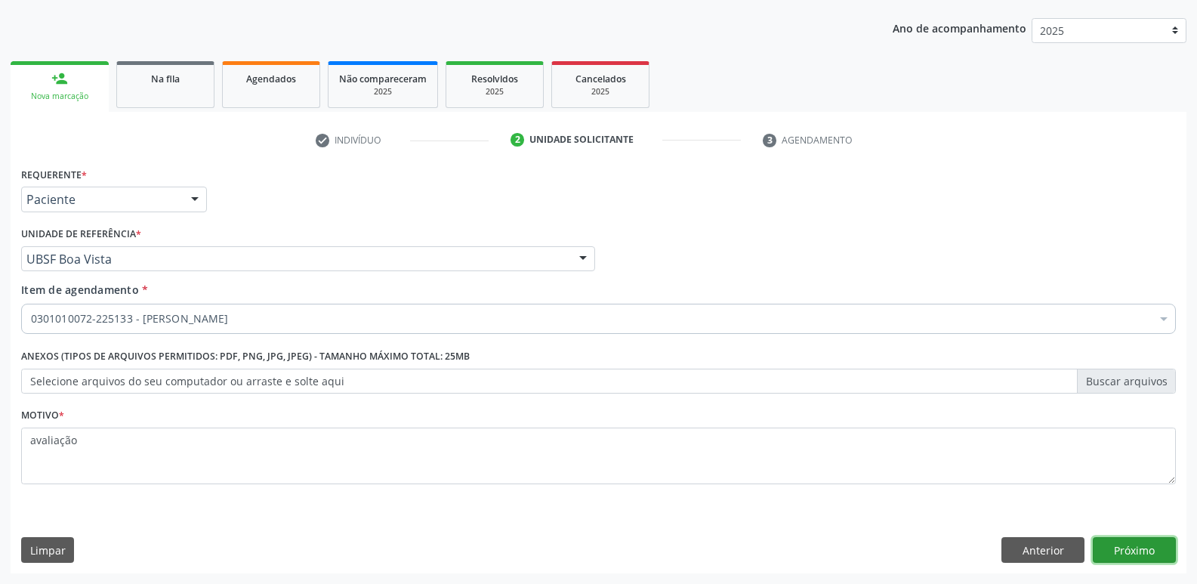
click at [1150, 545] on button "Próximo" at bounding box center [1134, 550] width 83 height 26
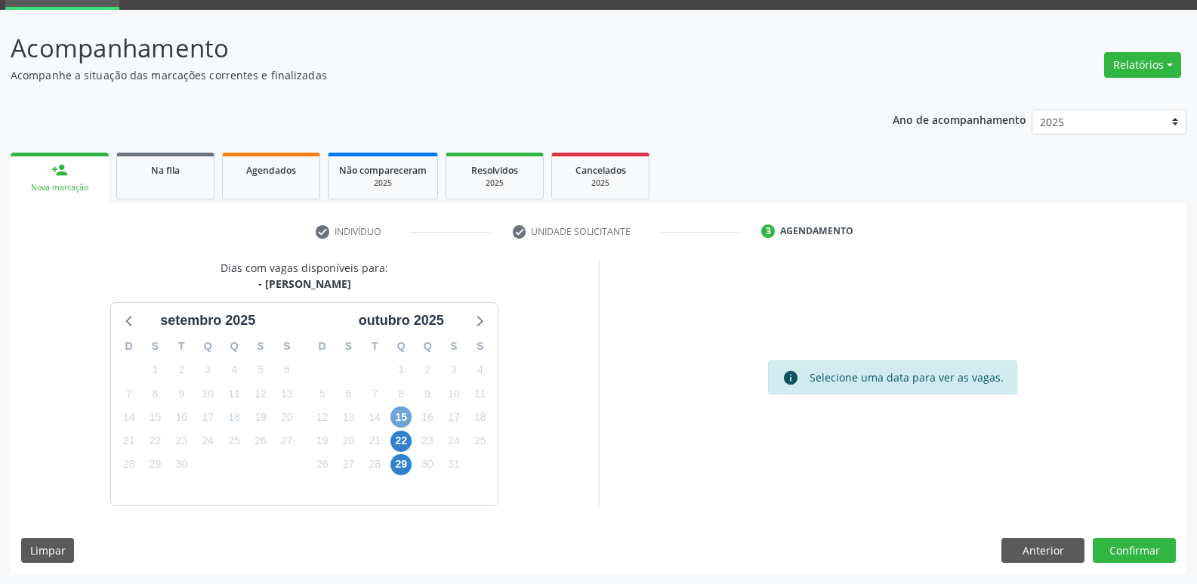
click at [403, 414] on span "15" at bounding box center [401, 416] width 21 height 21
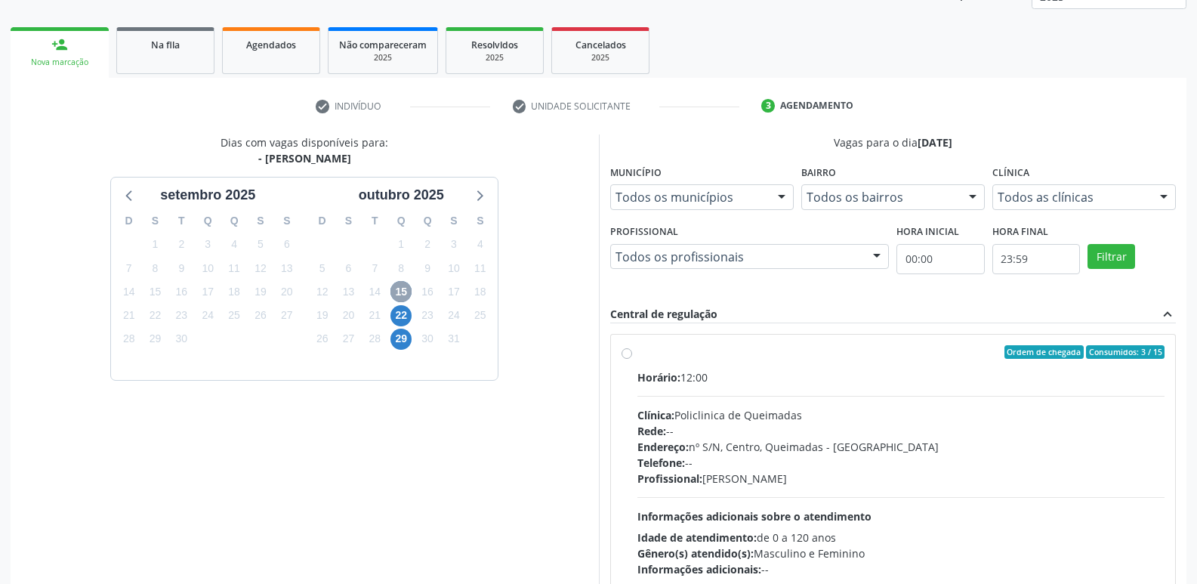
scroll to position [292, 0]
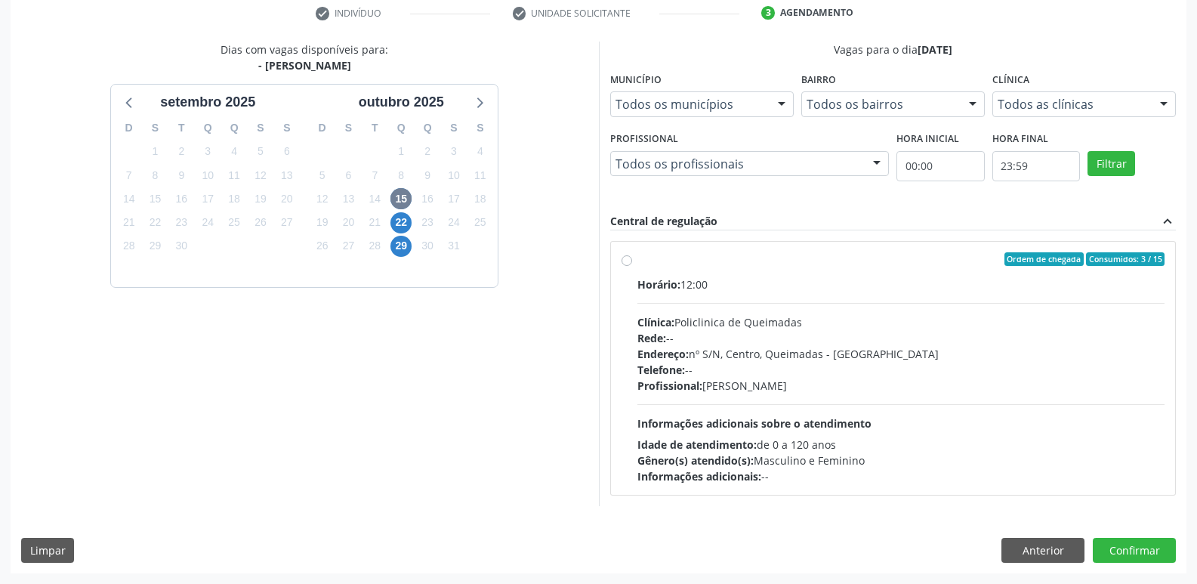
click at [890, 309] on div "Horário: 12:00 Clínica: Policlinica de Queimadas Rede: -- Endereço: nº S/N, Cen…" at bounding box center [902, 381] width 528 height 208
click at [632, 266] on input "Ordem de chegada Consumidos: 3 / 15 Horário: 12:00 Clínica: Policlinica de Quei…" at bounding box center [627, 259] width 11 height 14
radio input "true"
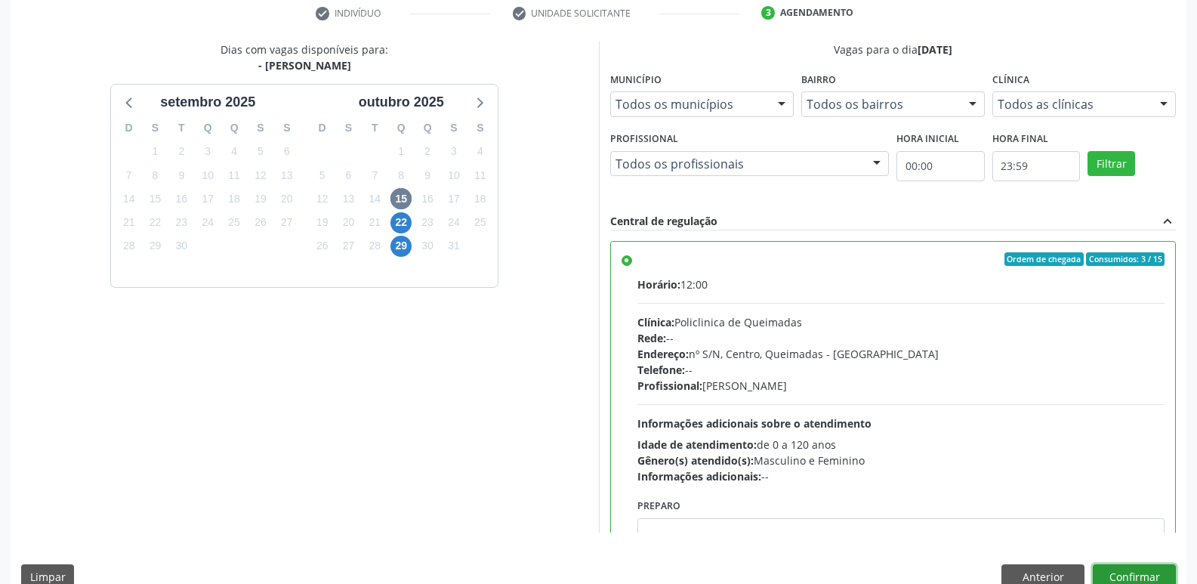
click at [1122, 567] on button "Confirmar" at bounding box center [1134, 577] width 83 height 26
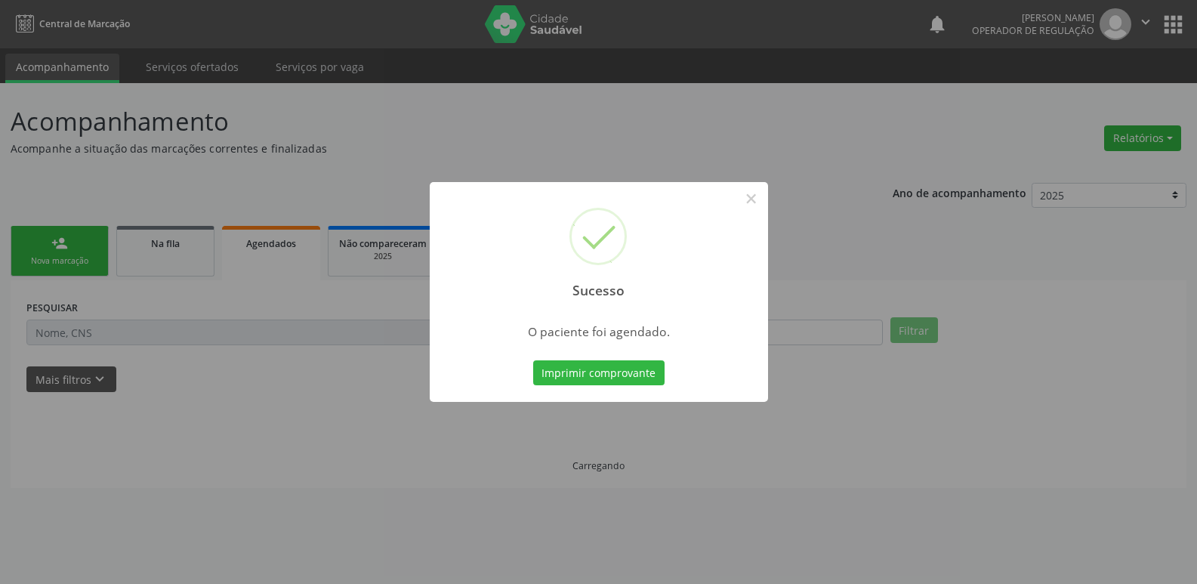
scroll to position [0, 0]
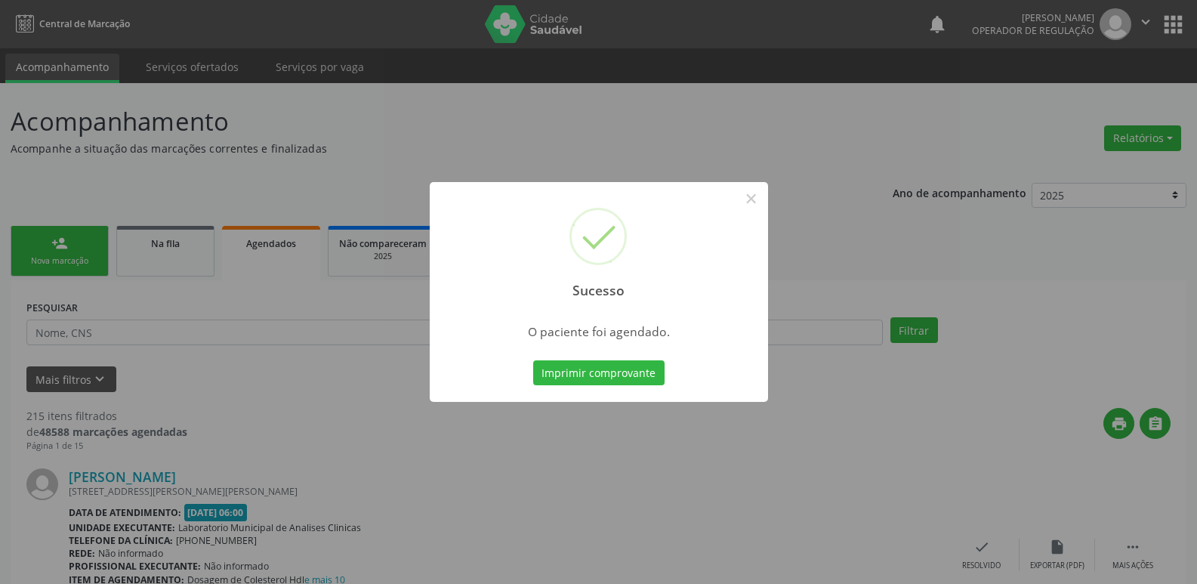
click at [533, 360] on button "Imprimir comprovante" at bounding box center [598, 373] width 131 height 26
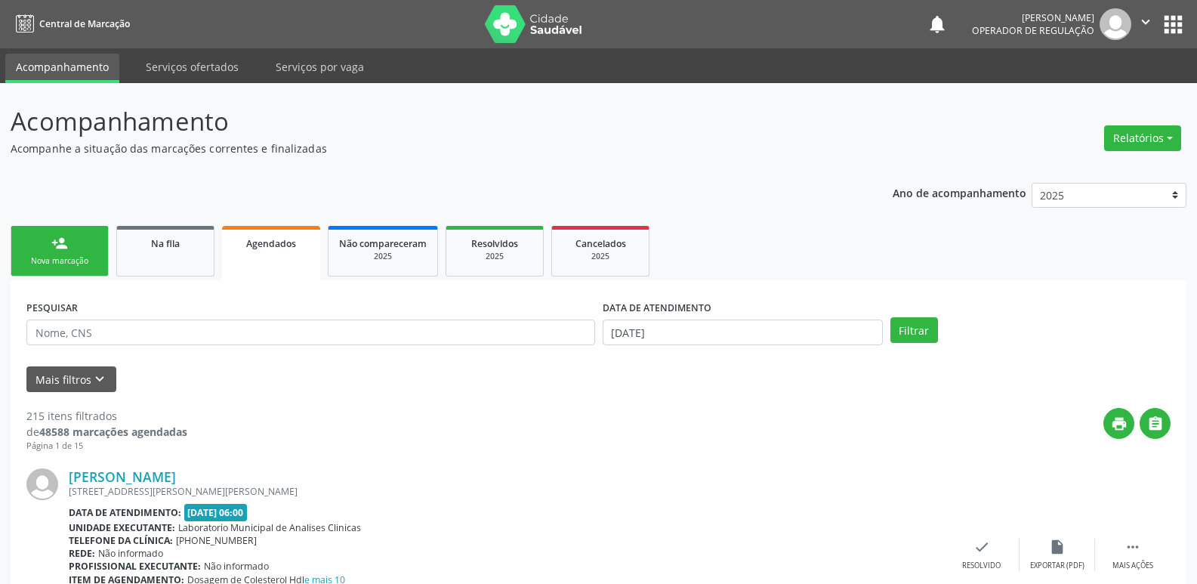
click at [37, 234] on link "person_add Nova marcação" at bounding box center [60, 251] width 98 height 51
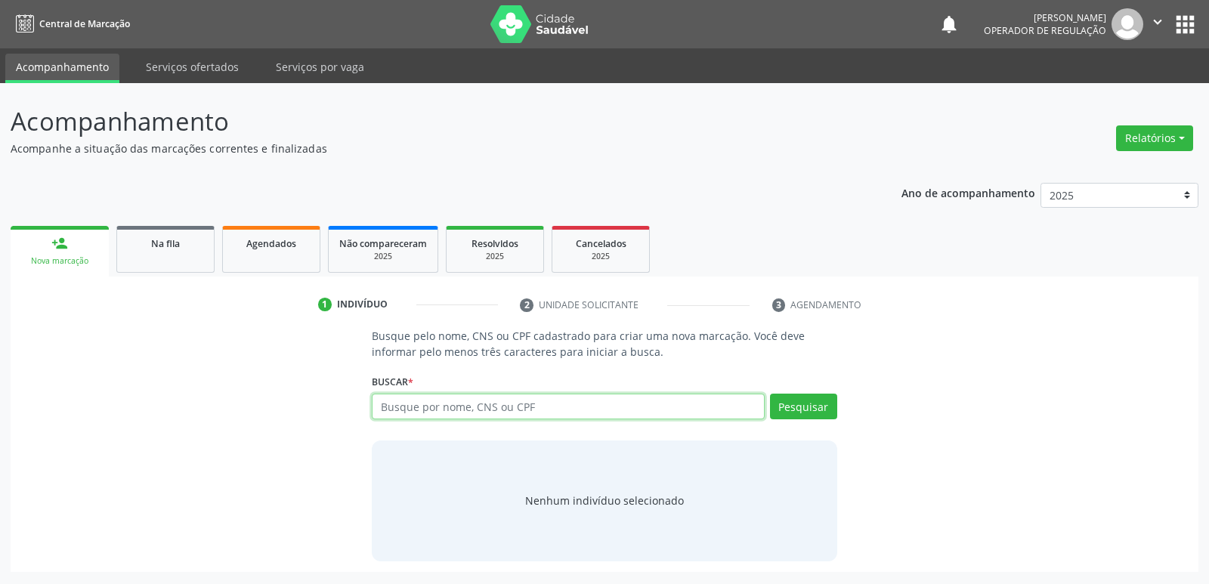
drag, startPoint x: 447, startPoint y: 406, endPoint x: 442, endPoint y: 375, distance: 31.3
click at [447, 401] on input "text" at bounding box center [568, 407] width 392 height 26
type input "elaine machad"
click at [796, 407] on button "Pesquisar" at bounding box center [803, 407] width 67 height 26
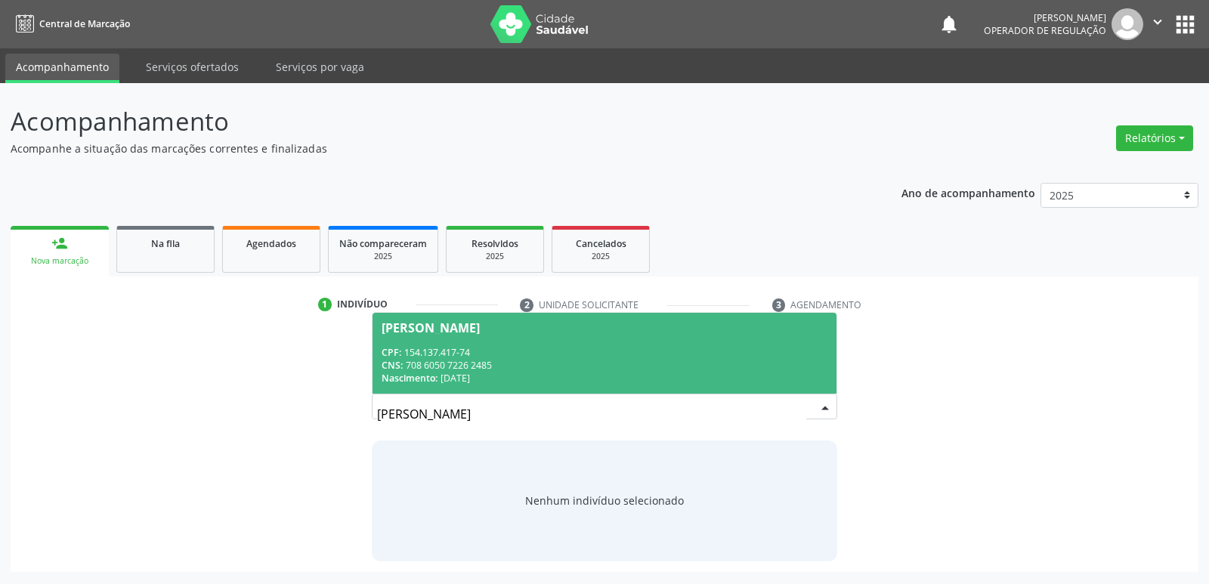
click at [493, 344] on span "Elaine Machado da Silva CPF: 154.137.417-74 CNS: 708 6050 7226 2485 Nascimento:…" at bounding box center [603, 353] width 463 height 81
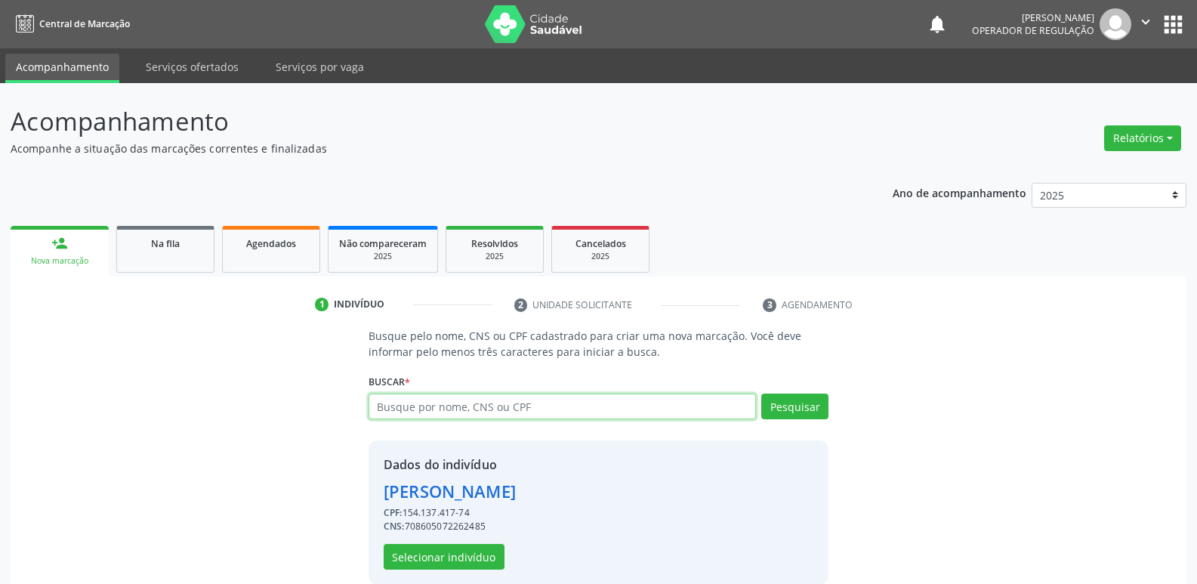
click at [478, 414] on input "text" at bounding box center [563, 407] width 388 height 26
type input "700201406378324"
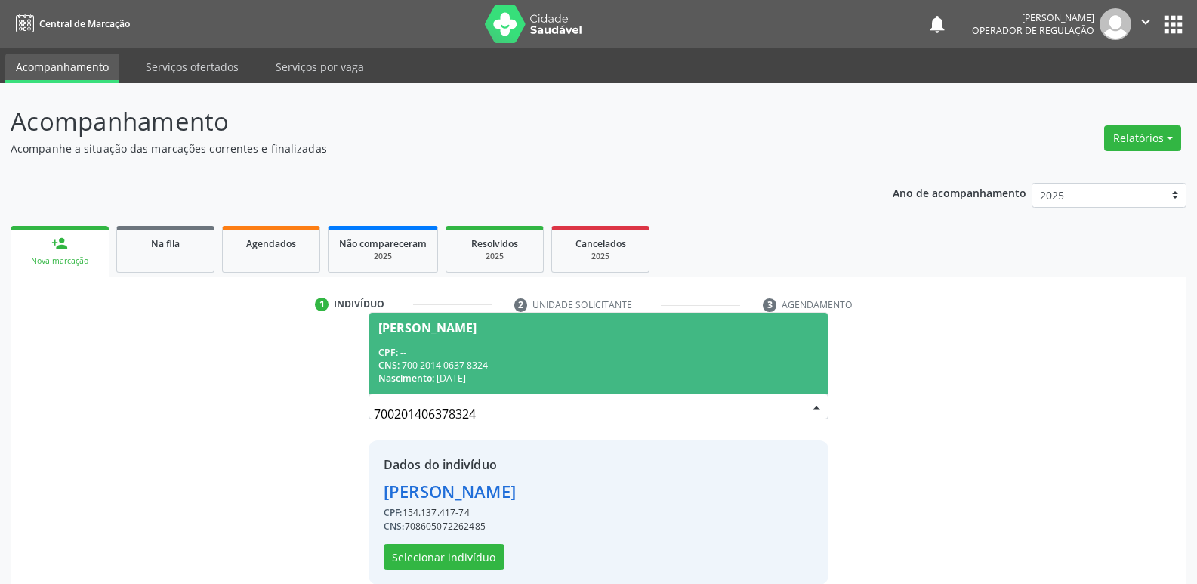
click at [430, 364] on div "CNS: 700 2014 0637 8324" at bounding box center [599, 365] width 440 height 13
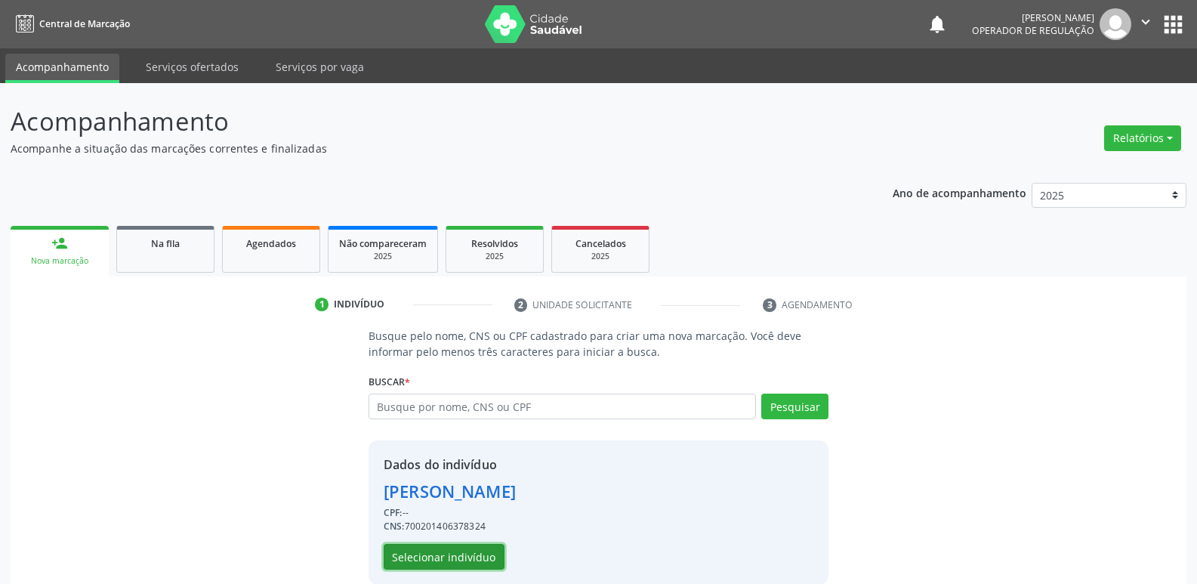
click at [424, 558] on button "Selecionar indivíduo" at bounding box center [444, 557] width 121 height 26
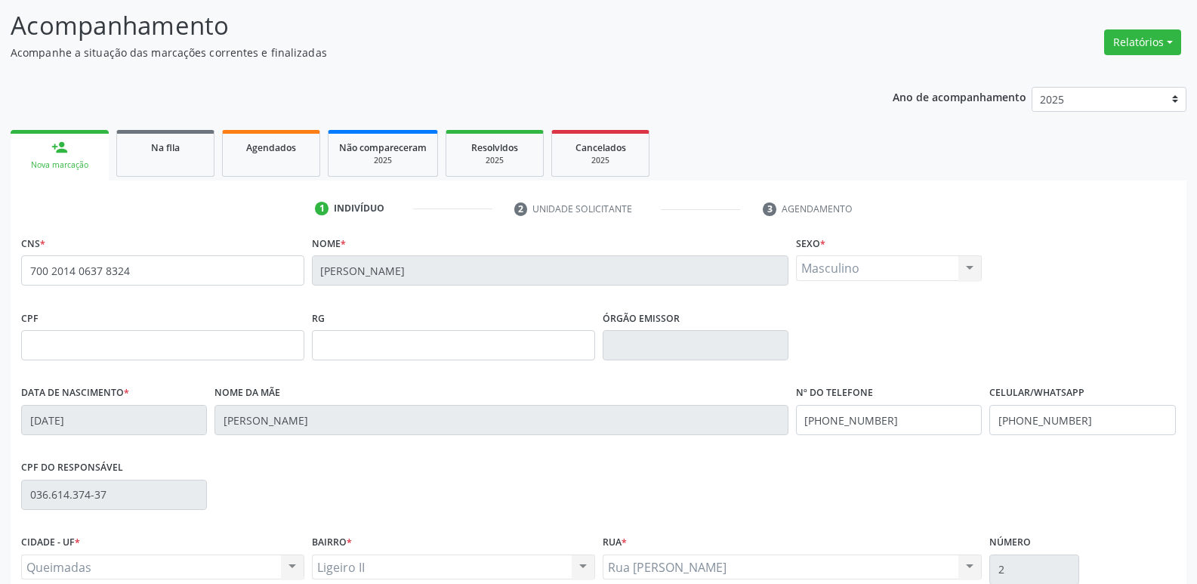
scroll to position [235, 0]
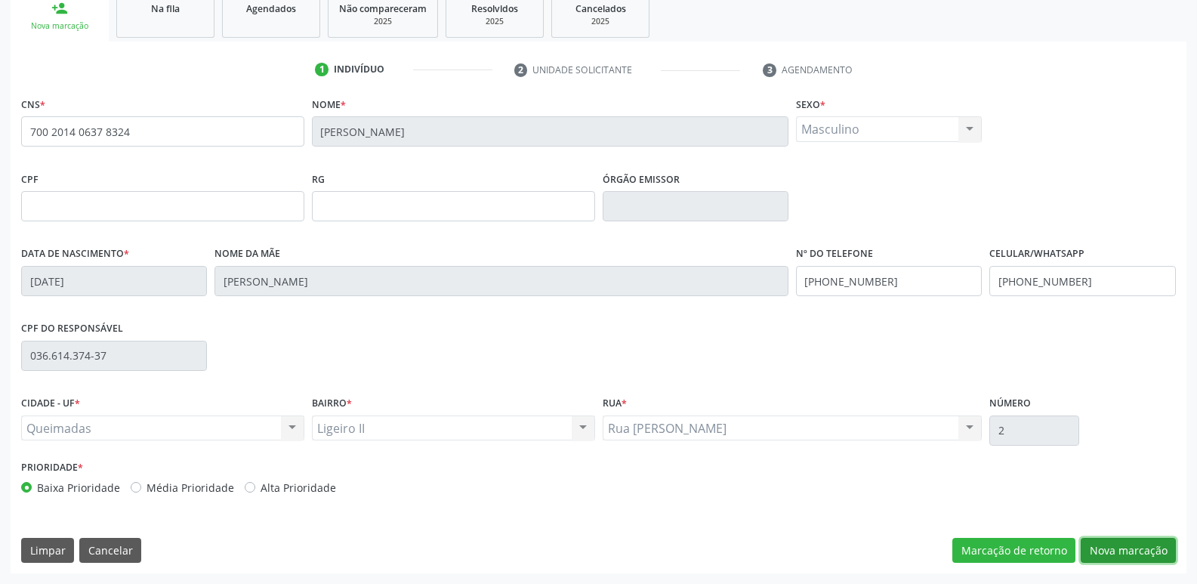
click at [1132, 538] on button "Nova marcação" at bounding box center [1128, 551] width 95 height 26
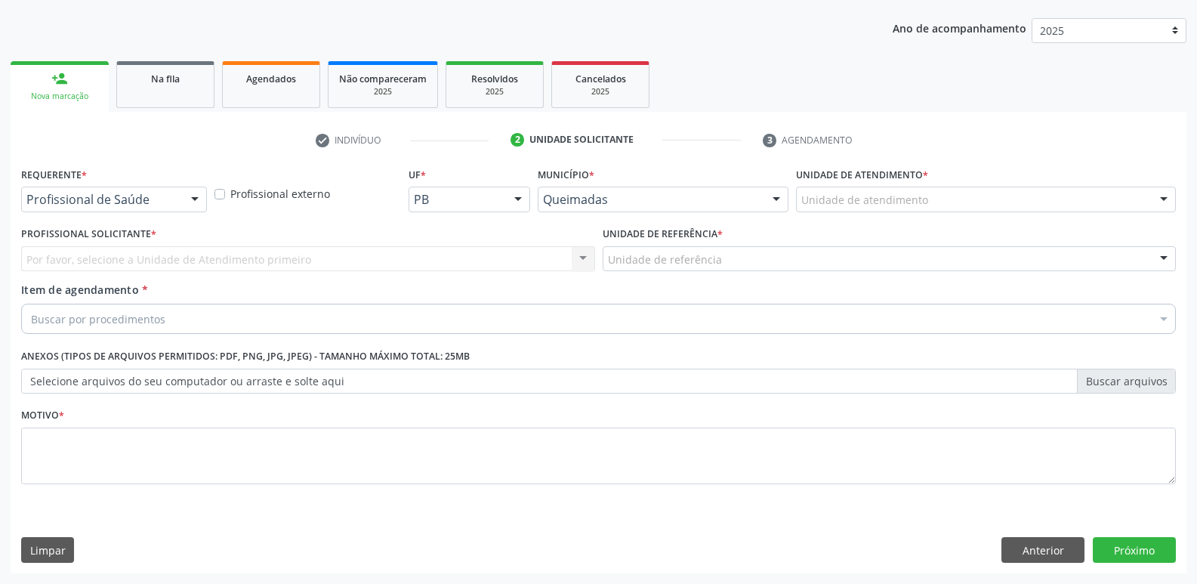
scroll to position [165, 0]
drag, startPoint x: 79, startPoint y: 196, endPoint x: 73, endPoint y: 236, distance: 39.9
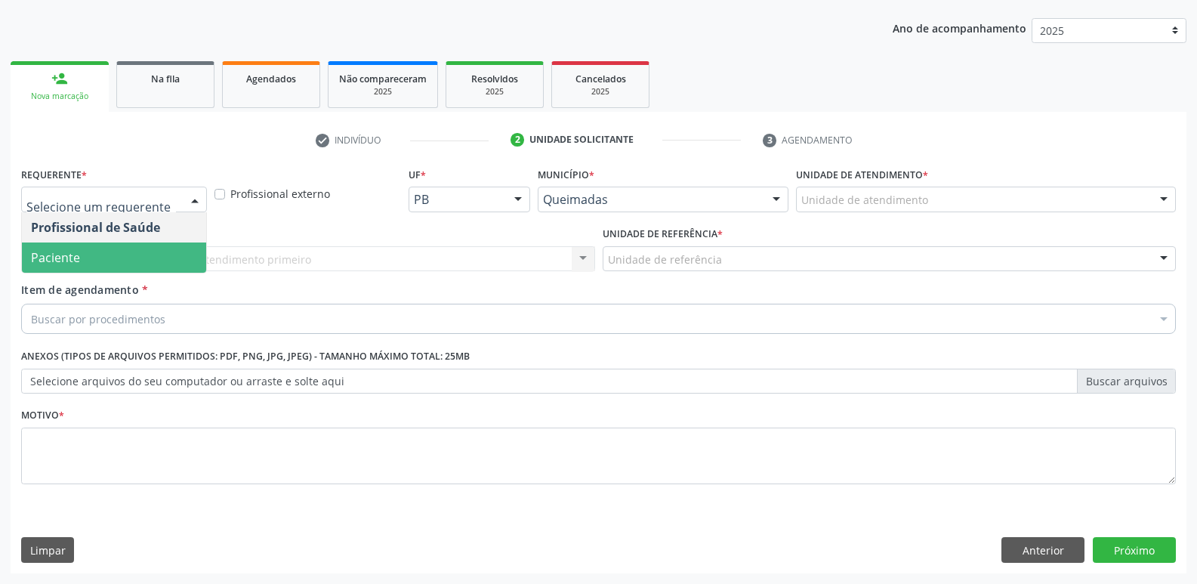
click at [63, 270] on span "Paciente" at bounding box center [114, 258] width 184 height 30
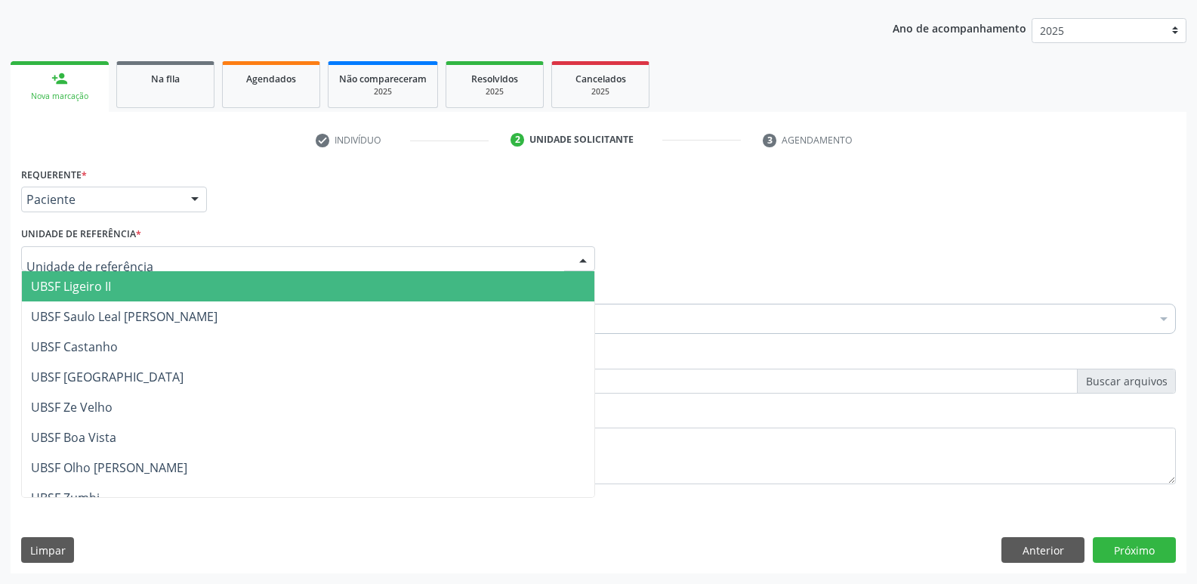
click at [85, 286] on span "UBSF Ligeiro II" at bounding box center [71, 286] width 80 height 17
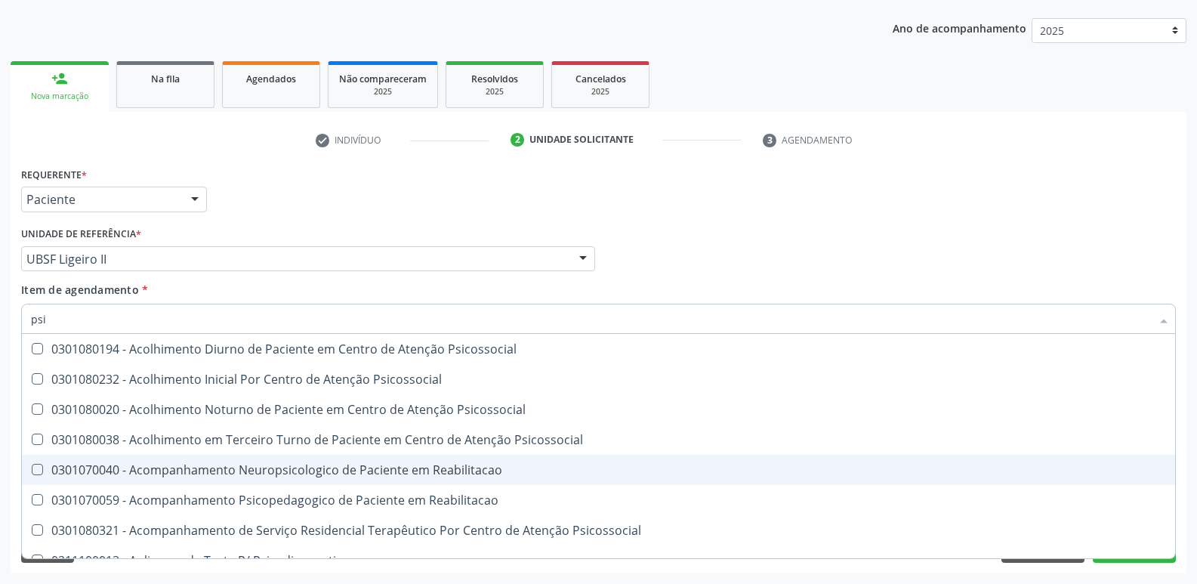
type input "psiq"
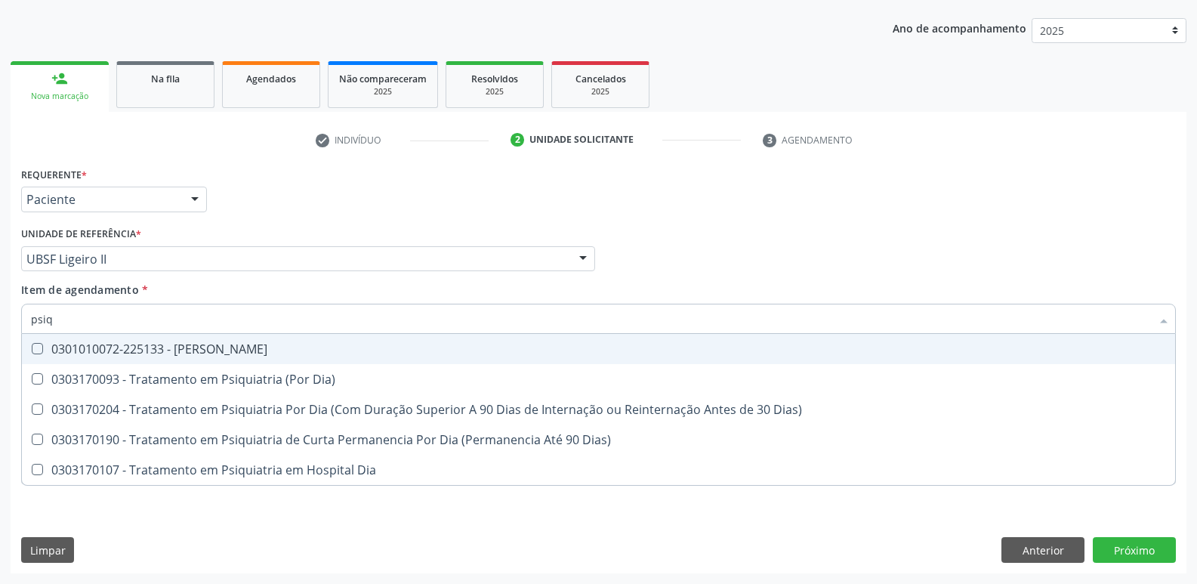
click at [297, 337] on span "0301010072-225133 - Médico Psiquiatra" at bounding box center [599, 349] width 1154 height 30
checkbox Psiquiatra "true"
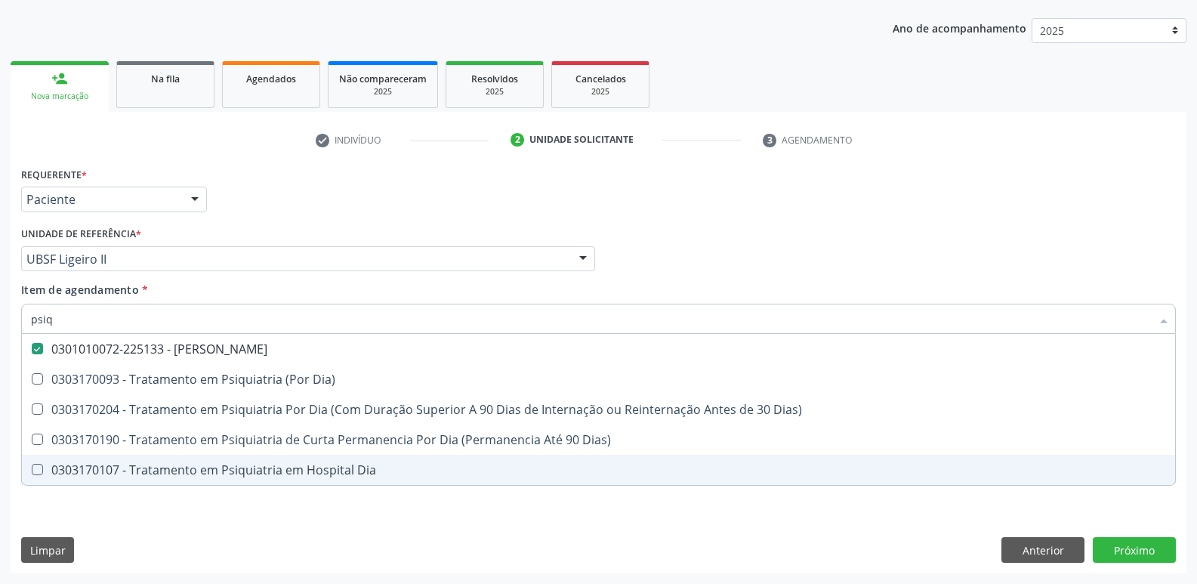
click at [202, 526] on div "Requerente * Paciente Profissional de Saúde Paciente Nenhum resultado encontrad…" at bounding box center [599, 368] width 1176 height 410
checkbox Dia\) "true"
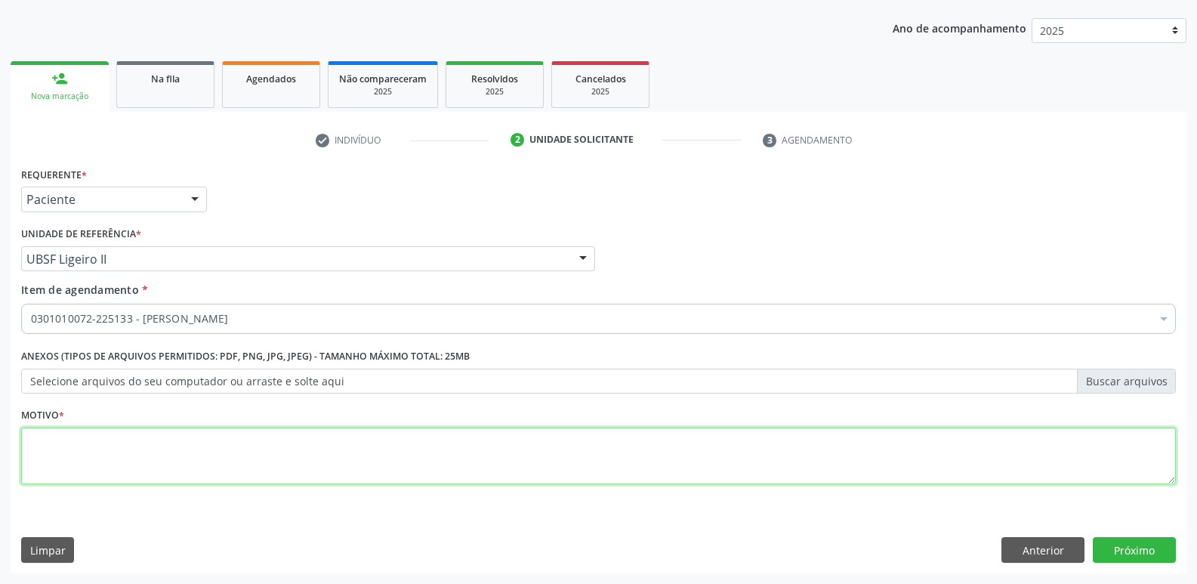
click at [227, 462] on textarea at bounding box center [598, 456] width 1155 height 57
paste textarea "avaliação"
type textarea "avaliação"
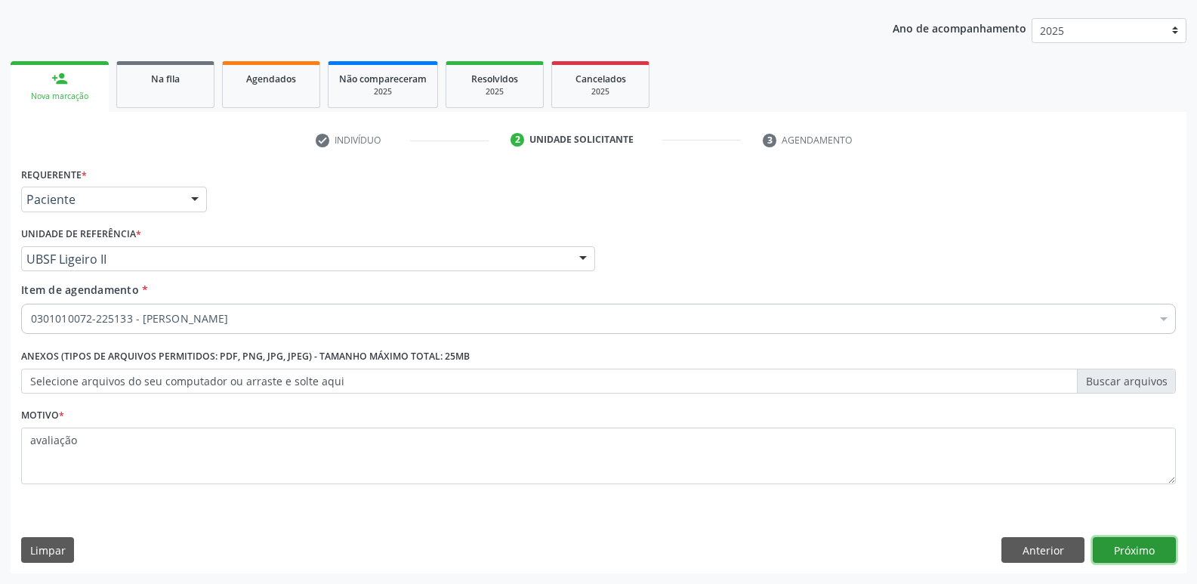
click at [1113, 551] on button "Próximo" at bounding box center [1134, 550] width 83 height 26
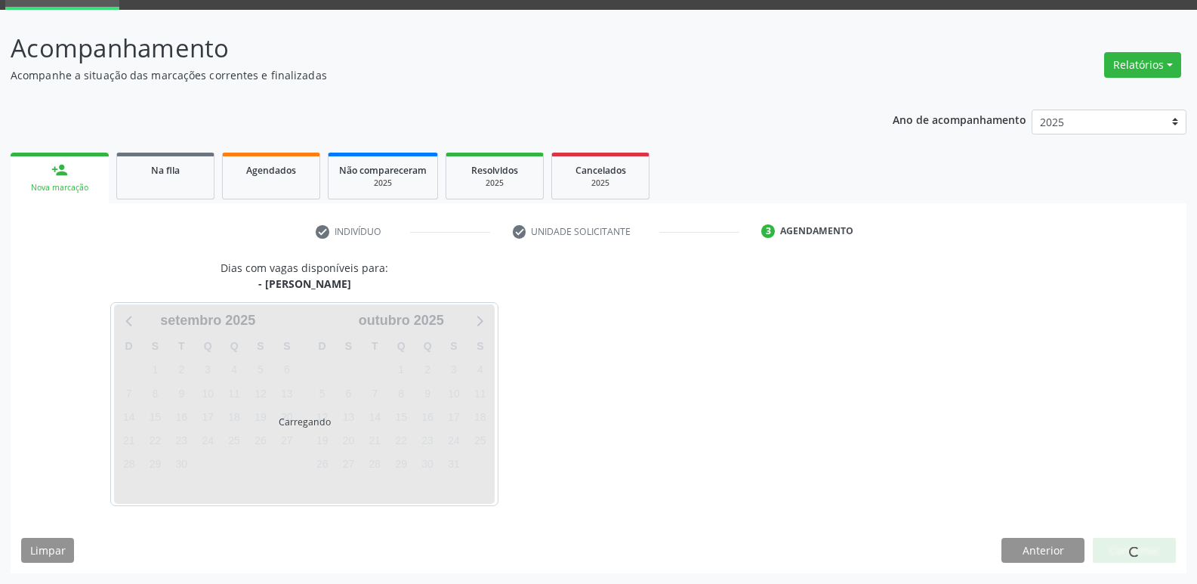
scroll to position [73, 0]
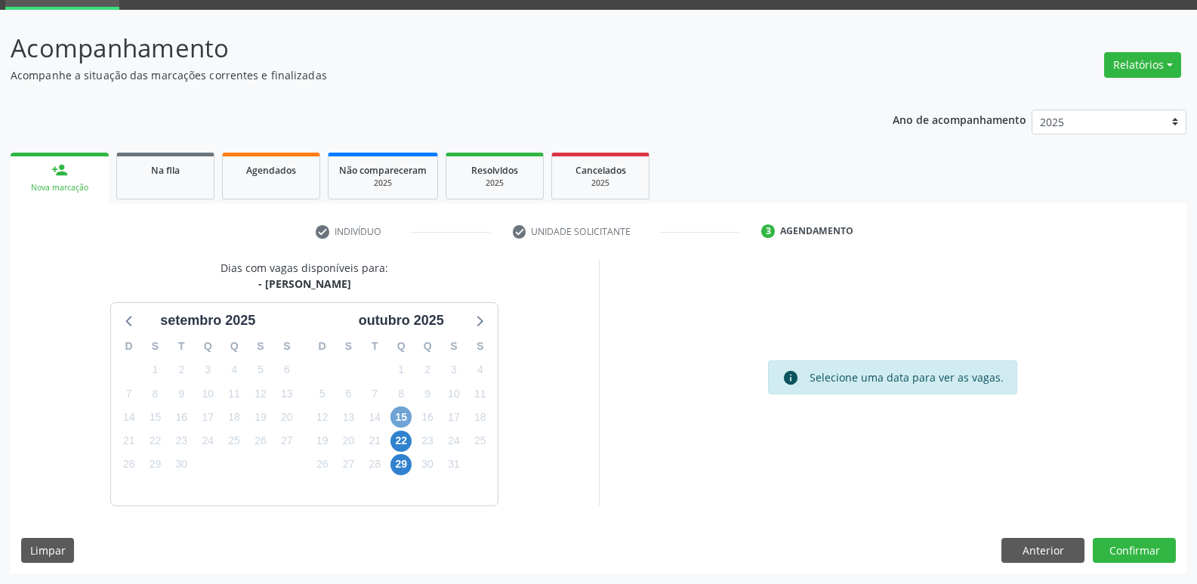
click at [404, 414] on span "15" at bounding box center [401, 416] width 21 height 21
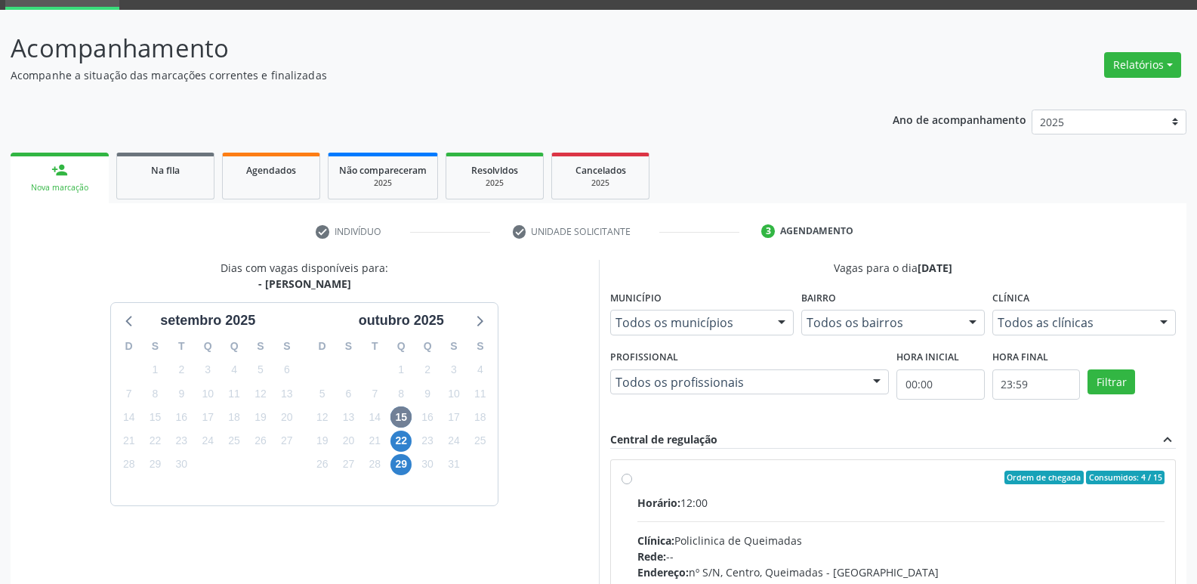
drag, startPoint x: 1056, startPoint y: 494, endPoint x: 1074, endPoint y: 463, distance: 35.5
click at [1065, 482] on label "Ordem de chegada Consumidos: 4 / 15 Horário: 12:00 Clínica: Policlinica de Quei…" at bounding box center [902, 587] width 528 height 232
radio input "true"
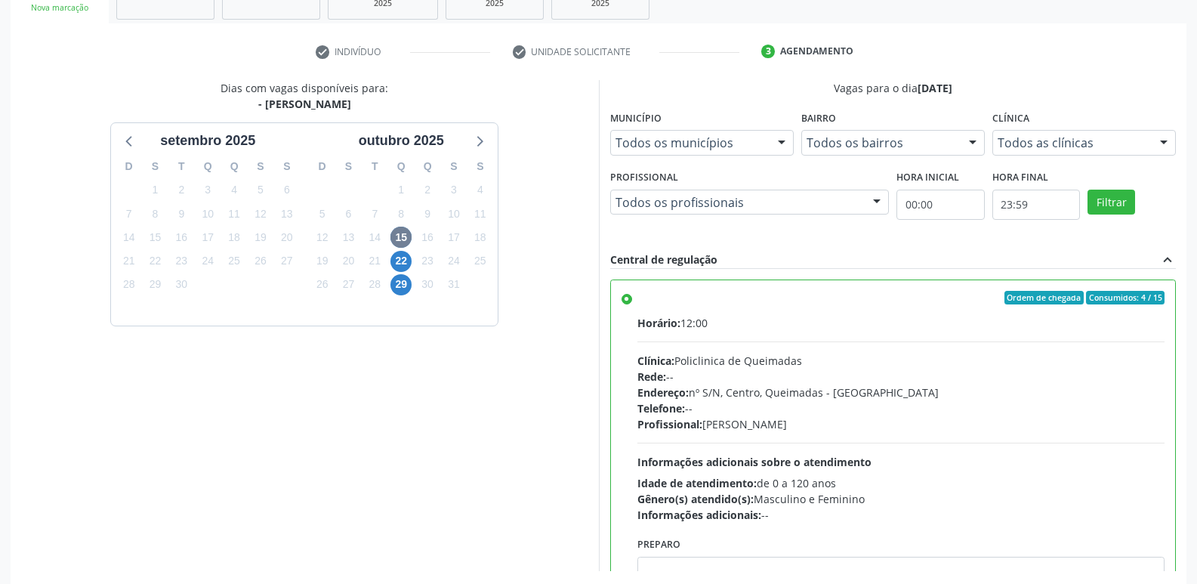
scroll to position [319, 0]
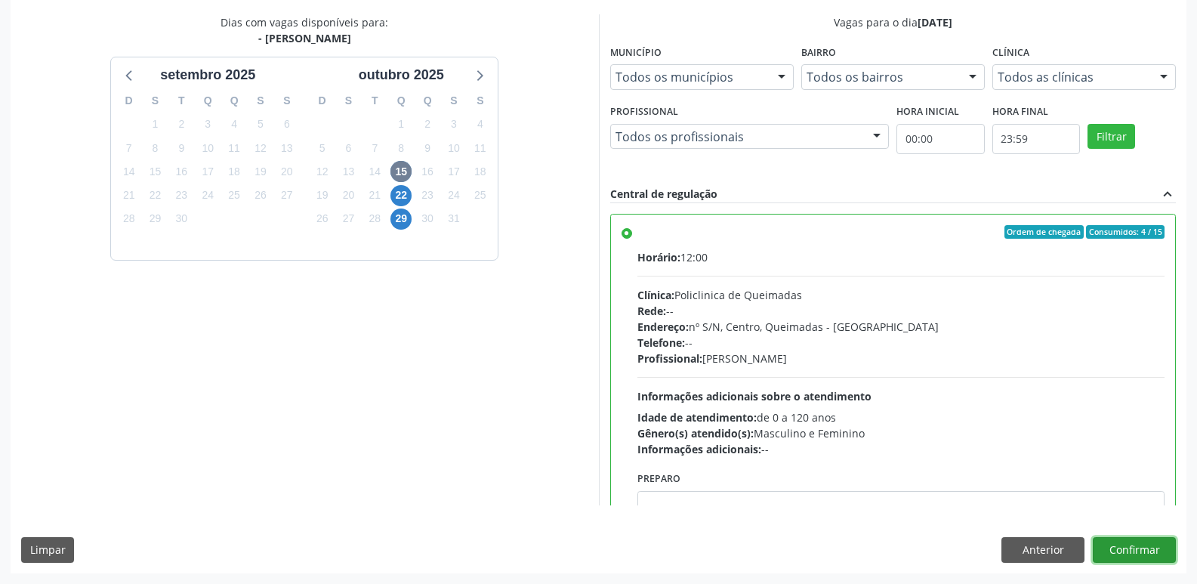
click at [1122, 544] on button "Confirmar" at bounding box center [1134, 550] width 83 height 26
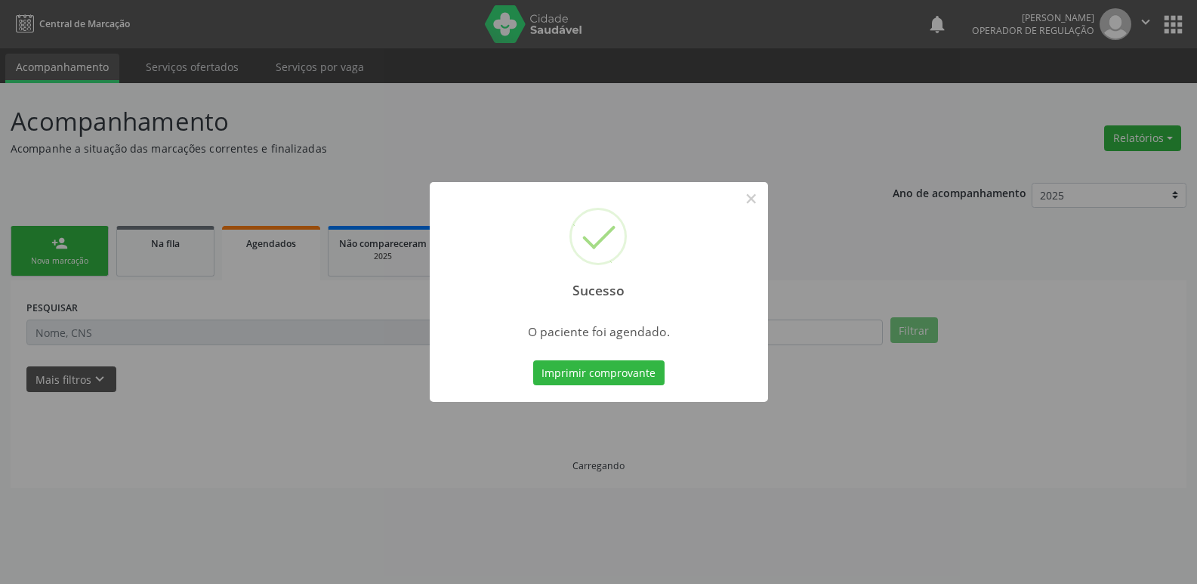
scroll to position [0, 0]
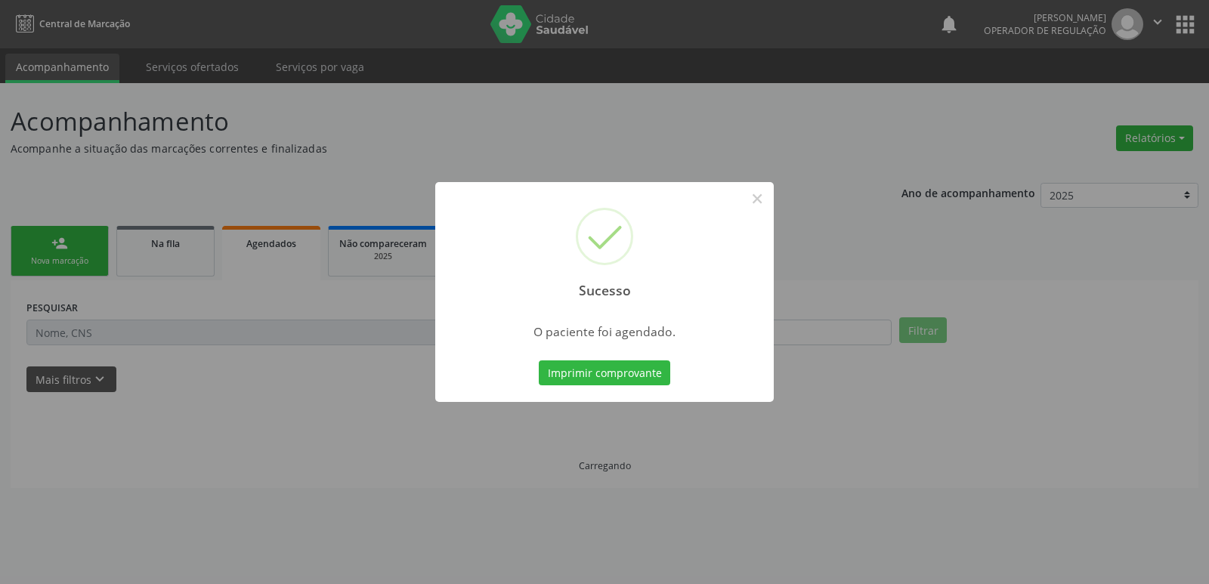
click at [539, 360] on button "Imprimir comprovante" at bounding box center [604, 373] width 131 height 26
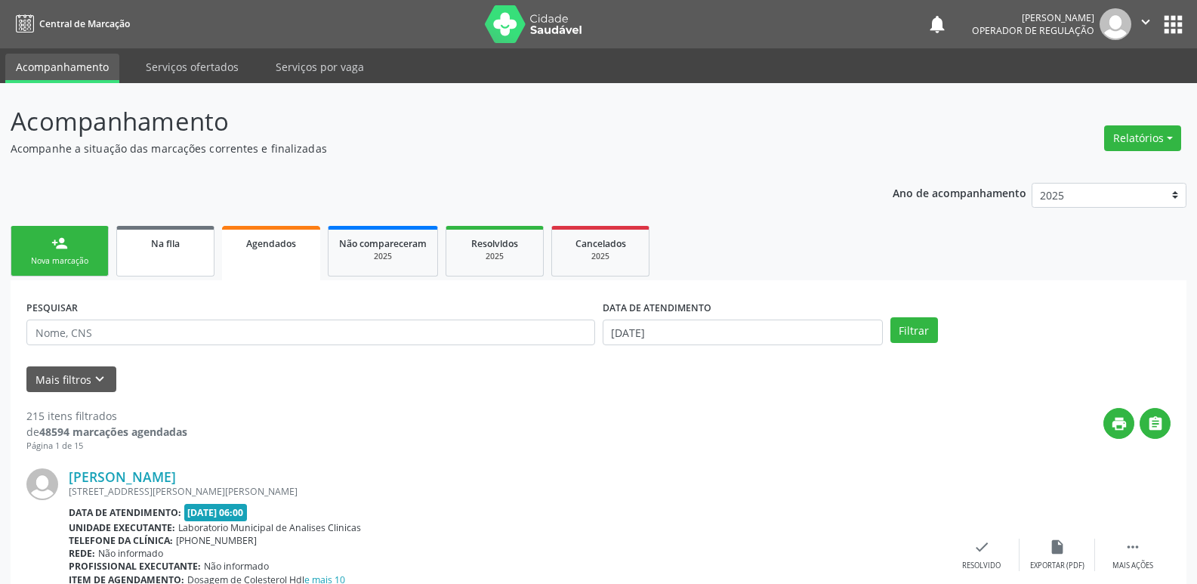
click at [180, 261] on link "Na fila" at bounding box center [165, 251] width 98 height 51
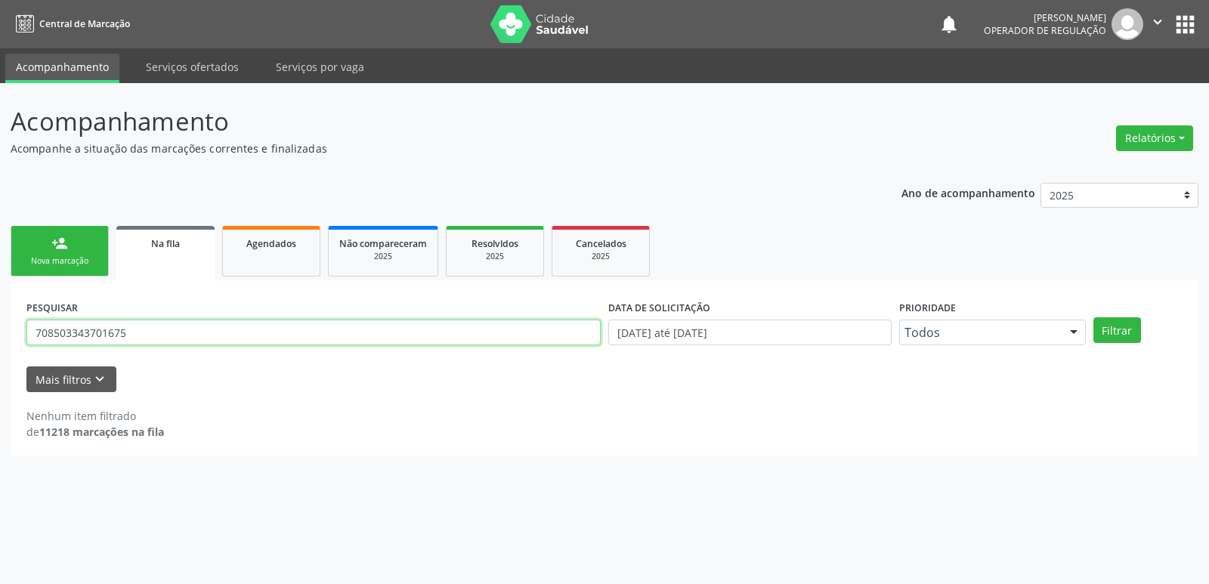
drag, startPoint x: 142, startPoint y: 342, endPoint x: 527, endPoint y: 100, distance: 454.9
click at [4, 315] on div "Acompanhamento Acompanhe a situação das marcações correntes e finalizadas Relat…" at bounding box center [604, 333] width 1209 height 501
type input "700009916528904"
click at [1093, 317] on button "Filtrar" at bounding box center [1117, 330] width 48 height 26
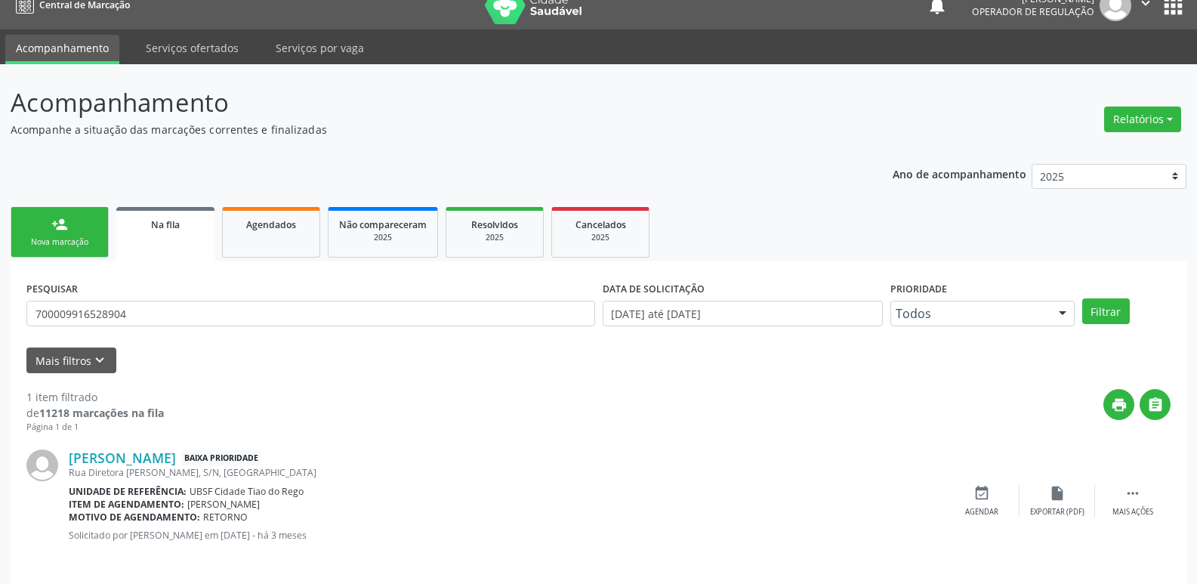
scroll to position [29, 0]
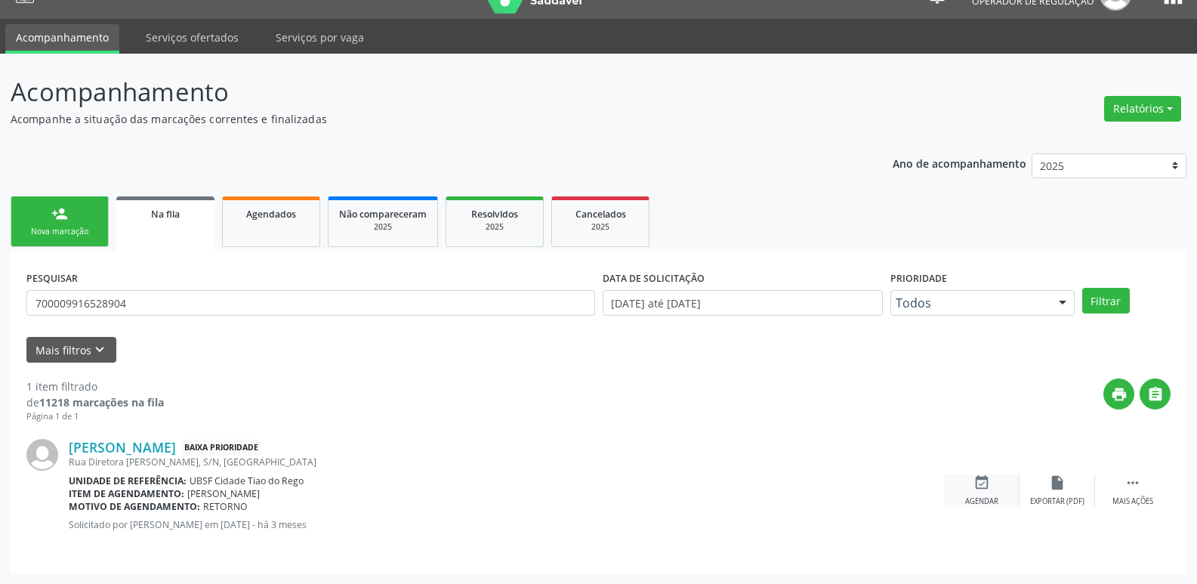
click at [985, 495] on div "event_available Agendar" at bounding box center [982, 490] width 76 height 32
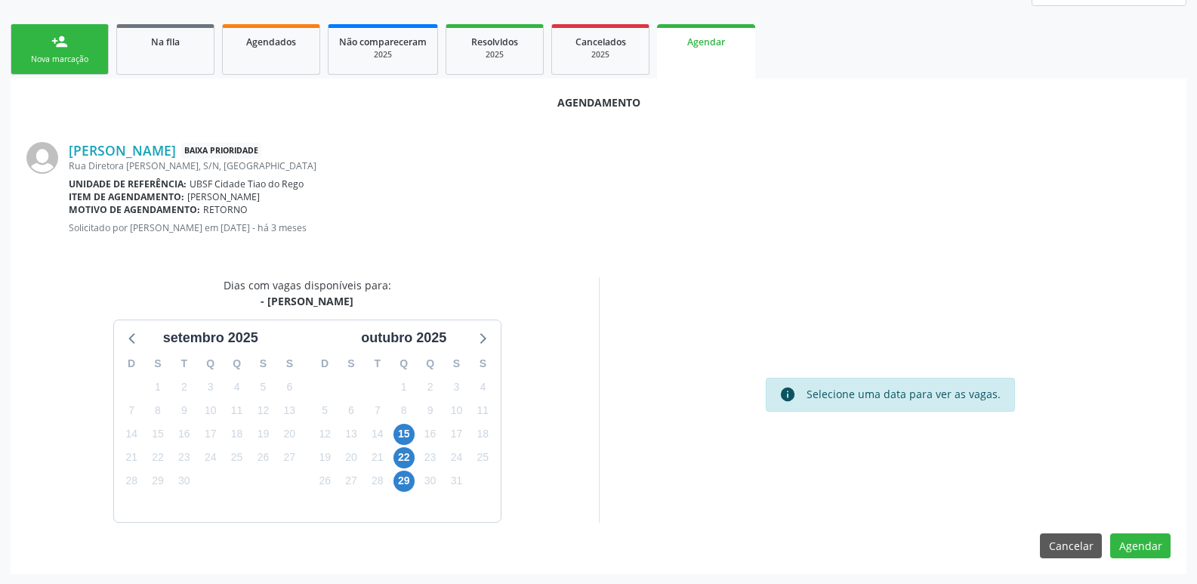
scroll to position [202, 0]
click at [408, 428] on span "15" at bounding box center [404, 433] width 21 height 21
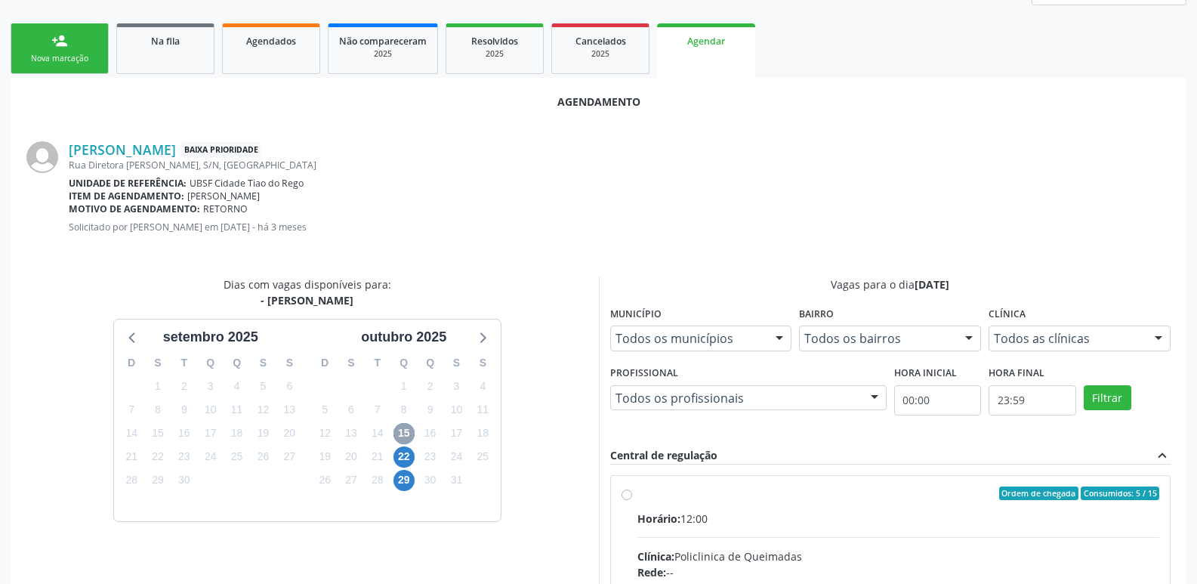
scroll to position [421, 0]
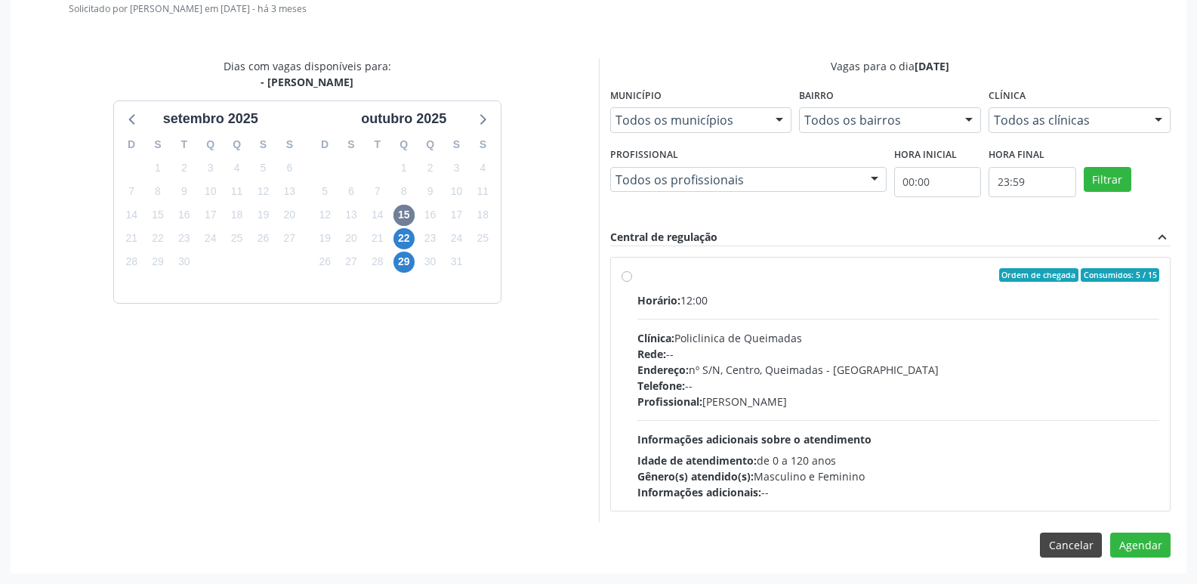
drag, startPoint x: 1065, startPoint y: 419, endPoint x: 1098, endPoint y: 576, distance: 161.5
click at [1058, 425] on div "Horário: 12:00 Clínica: Policlinica de Queimadas Rede: -- Endereço: nº S/N, Cen…" at bounding box center [899, 396] width 523 height 208
radio input "true"
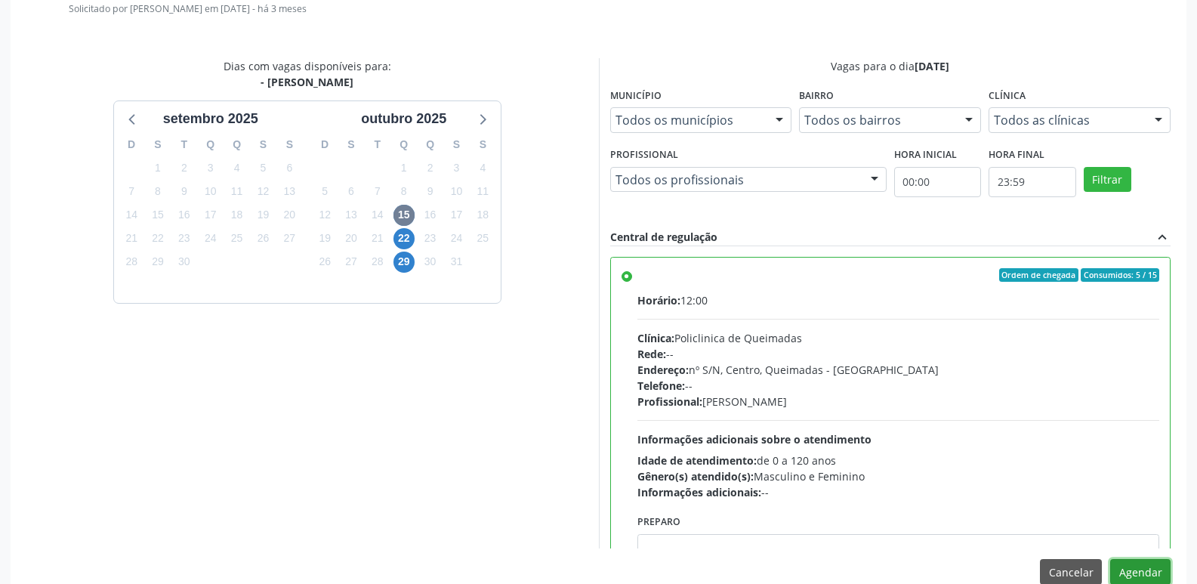
click at [1140, 567] on button "Agendar" at bounding box center [1141, 572] width 60 height 26
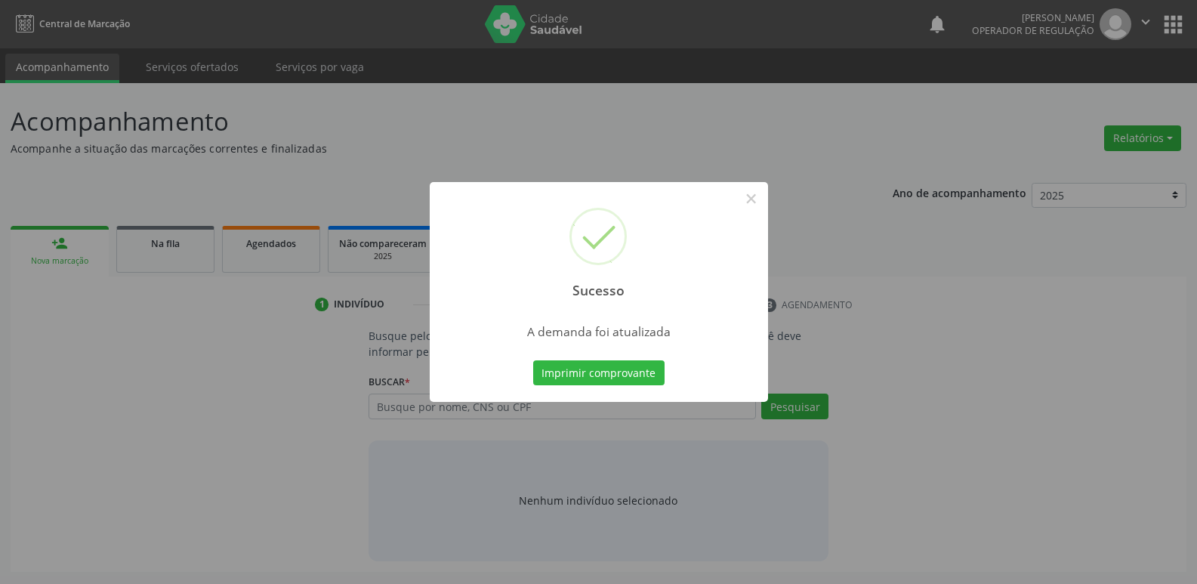
scroll to position [0, 0]
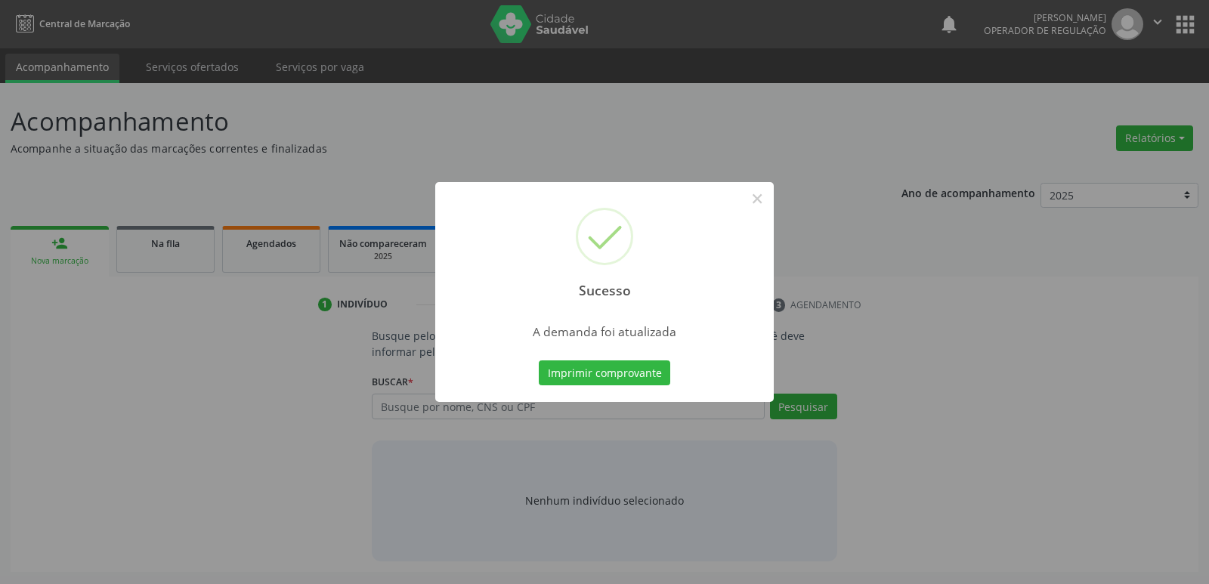
click at [539, 360] on button "Imprimir comprovante" at bounding box center [604, 373] width 131 height 26
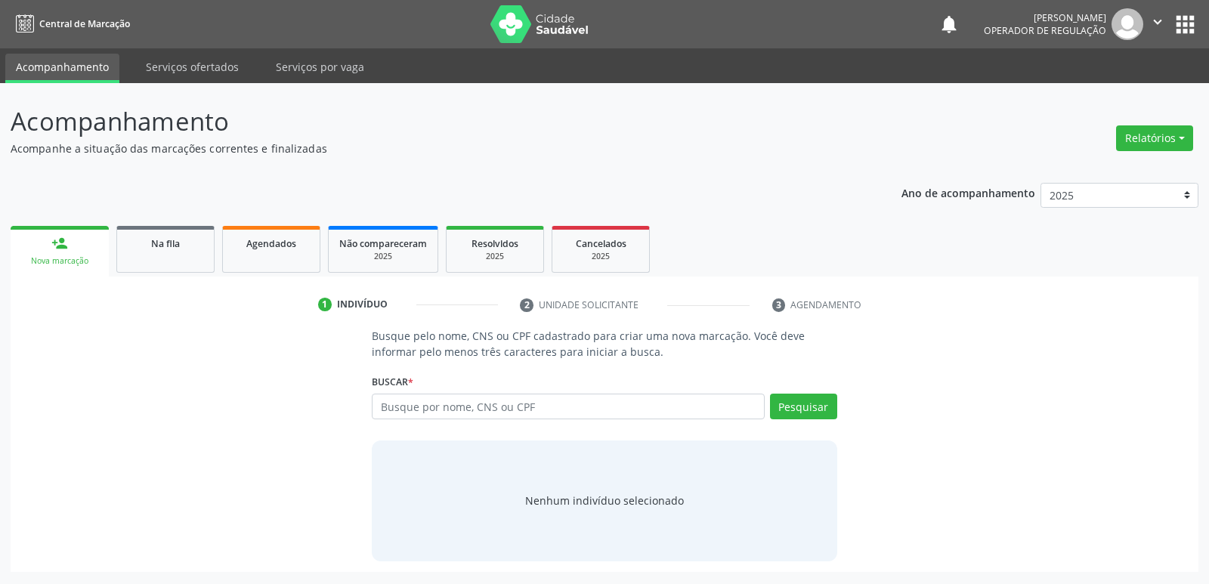
click at [215, 261] on ul "person_add Nova marcação Na fila Agendados Não compareceram 2025 Resolvidos 202…" at bounding box center [605, 249] width 1188 height 54
click at [160, 245] on span "Na fila" at bounding box center [165, 243] width 29 height 13
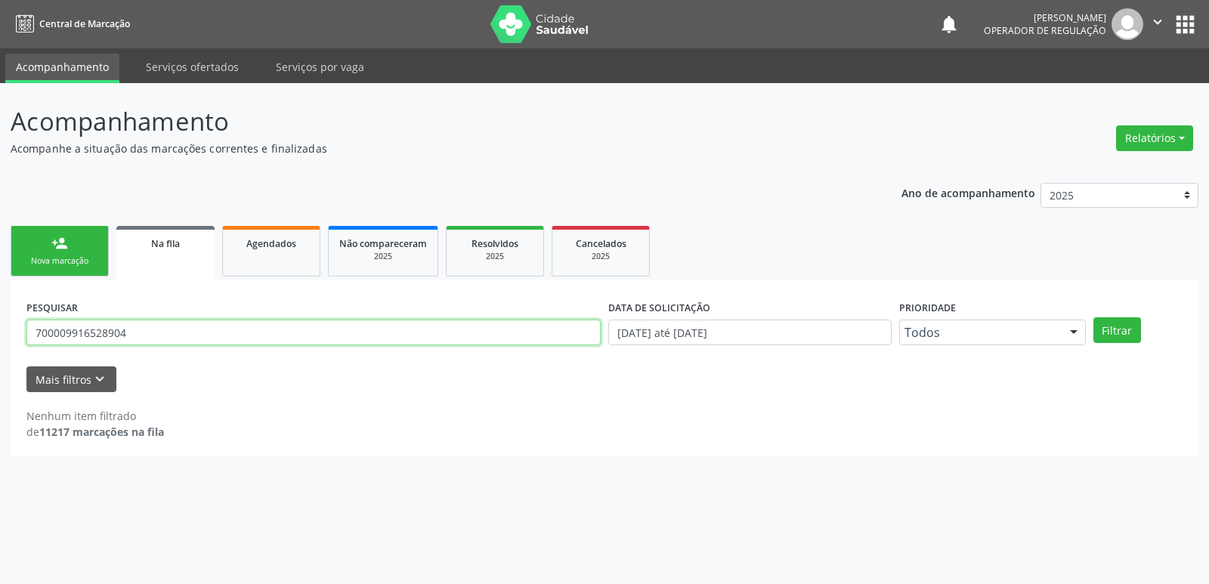
drag, startPoint x: 155, startPoint y: 325, endPoint x: 67, endPoint y: 106, distance: 236.0
click at [3, 270] on div "Acompanhamento Acompanhe a situação das marcações correntes e finalizadas Relat…" at bounding box center [604, 333] width 1209 height 501
type input "705001684016652"
click at [1093, 317] on button "Filtrar" at bounding box center [1117, 330] width 48 height 26
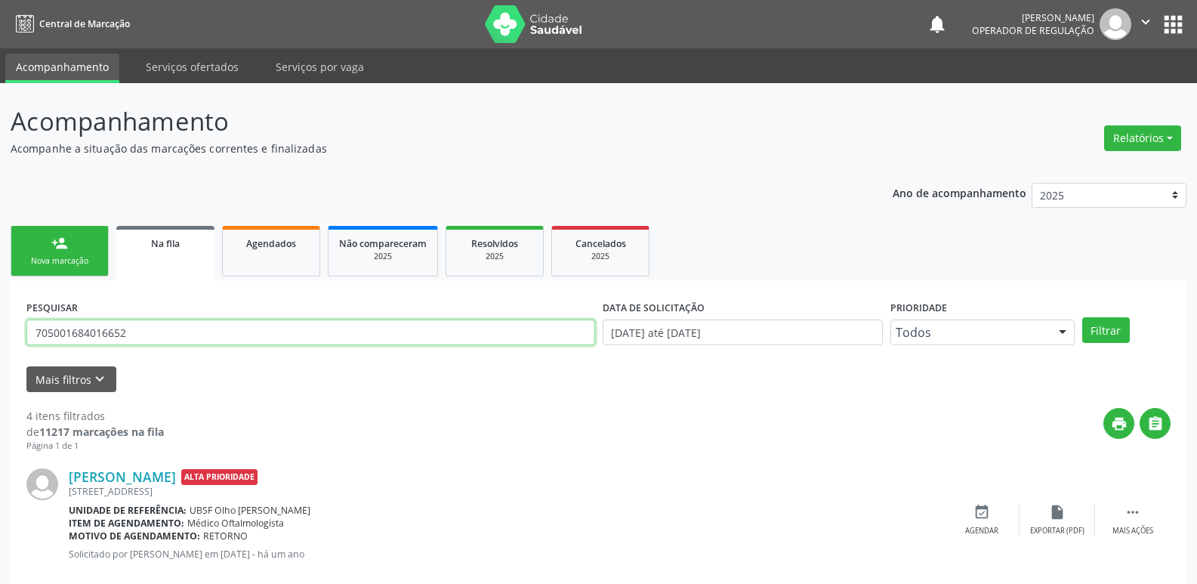
drag, startPoint x: 179, startPoint y: 337, endPoint x: 0, endPoint y: 341, distance: 179.1
click at [0, 341] on div "Acompanhamento Acompanhe a situação das marcações correntes e finalizadas Relat…" at bounding box center [598, 551] width 1197 height 937
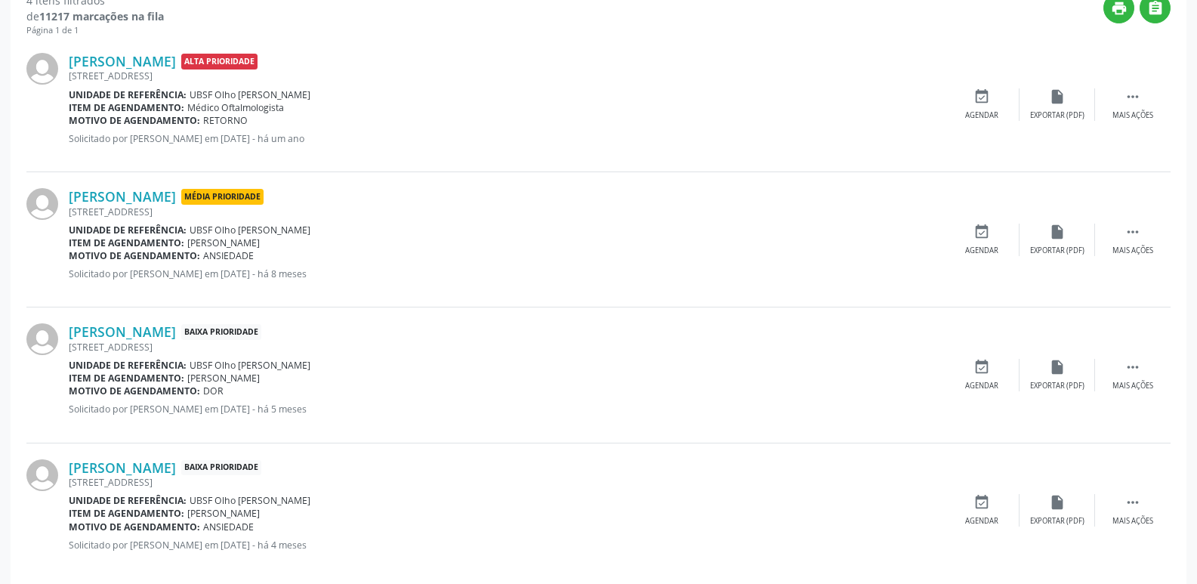
scroll to position [436, 0]
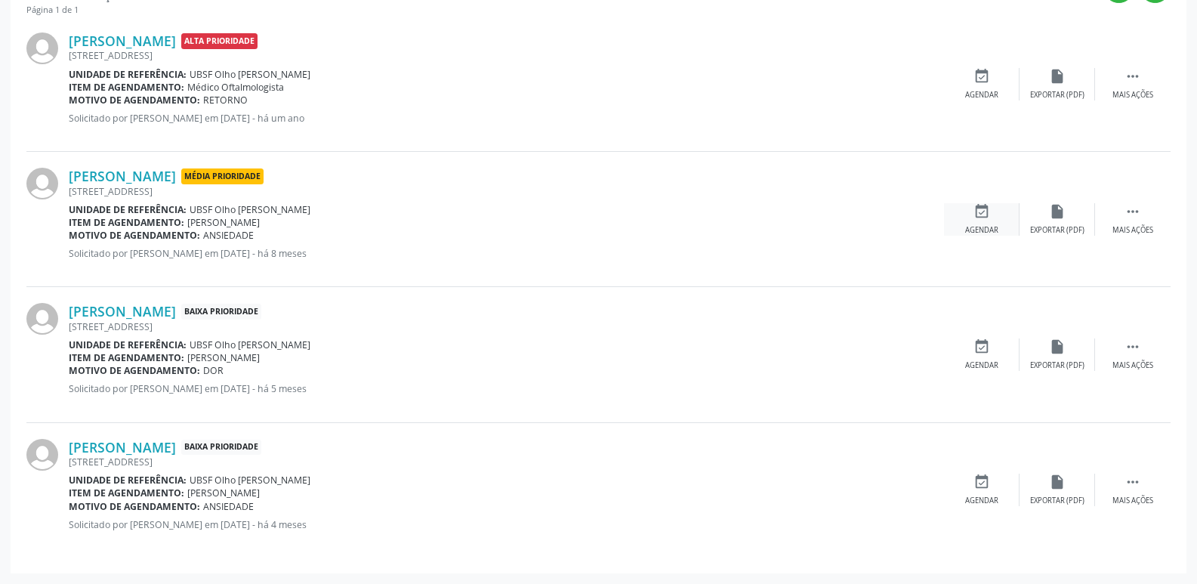
click at [978, 215] on icon "event_available" at bounding box center [982, 211] width 17 height 17
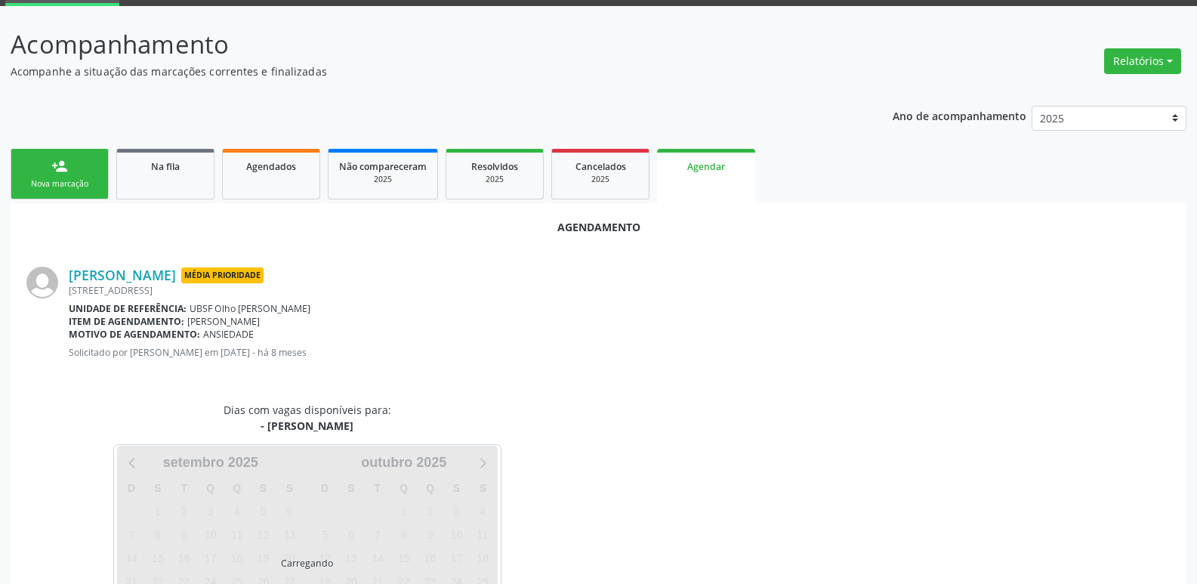
scroll to position [167, 0]
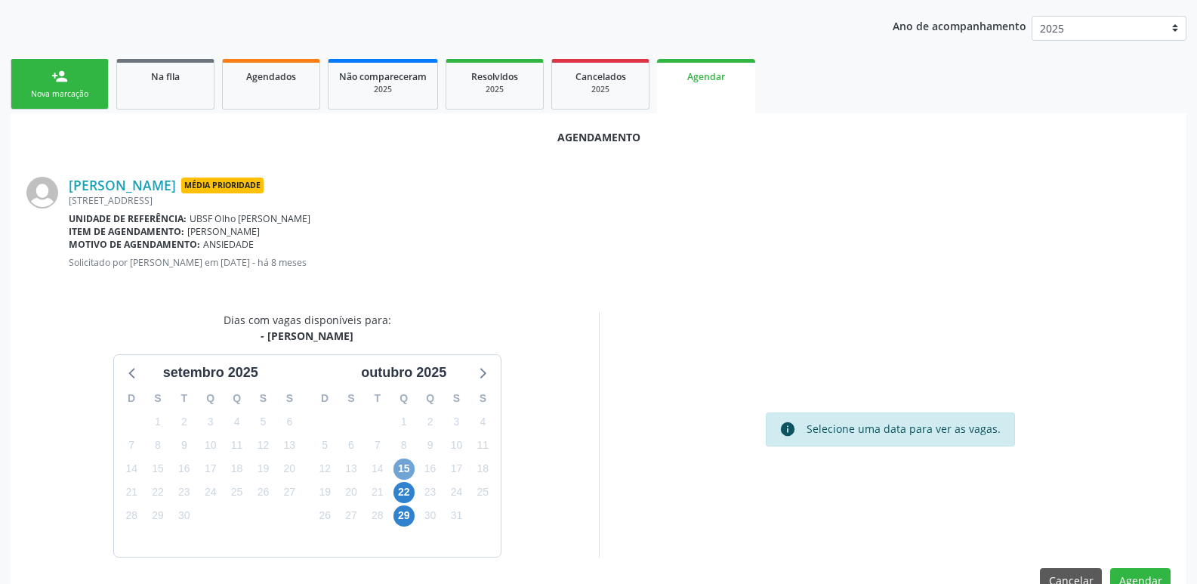
click at [409, 468] on span "15" at bounding box center [404, 469] width 21 height 21
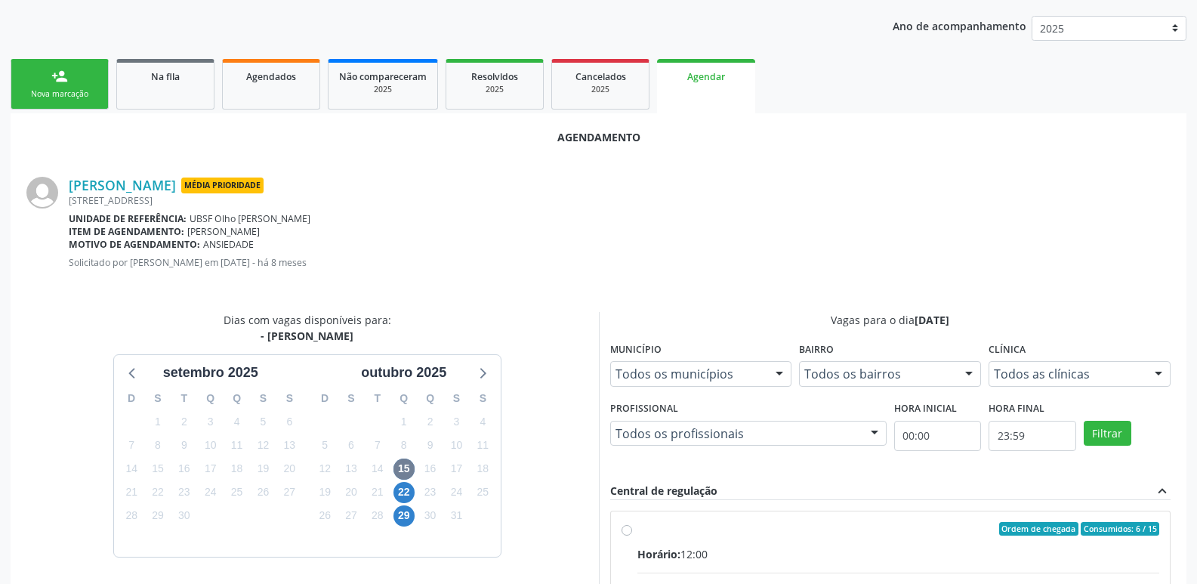
drag, startPoint x: 948, startPoint y: 581, endPoint x: 1061, endPoint y: 462, distance: 163.5
radio input "true"
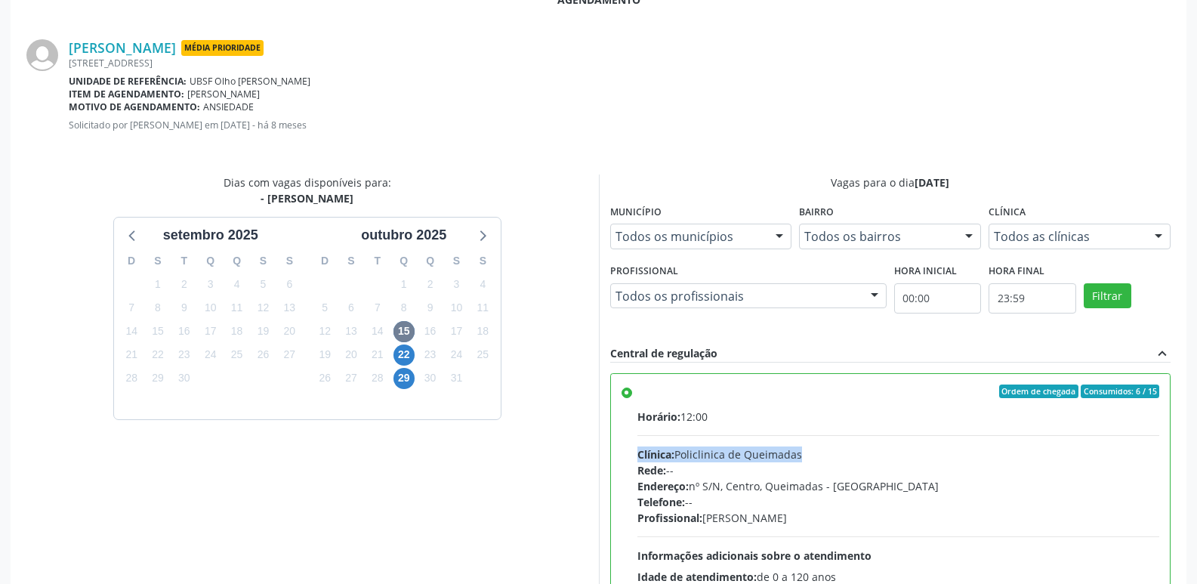
scroll to position [448, 0]
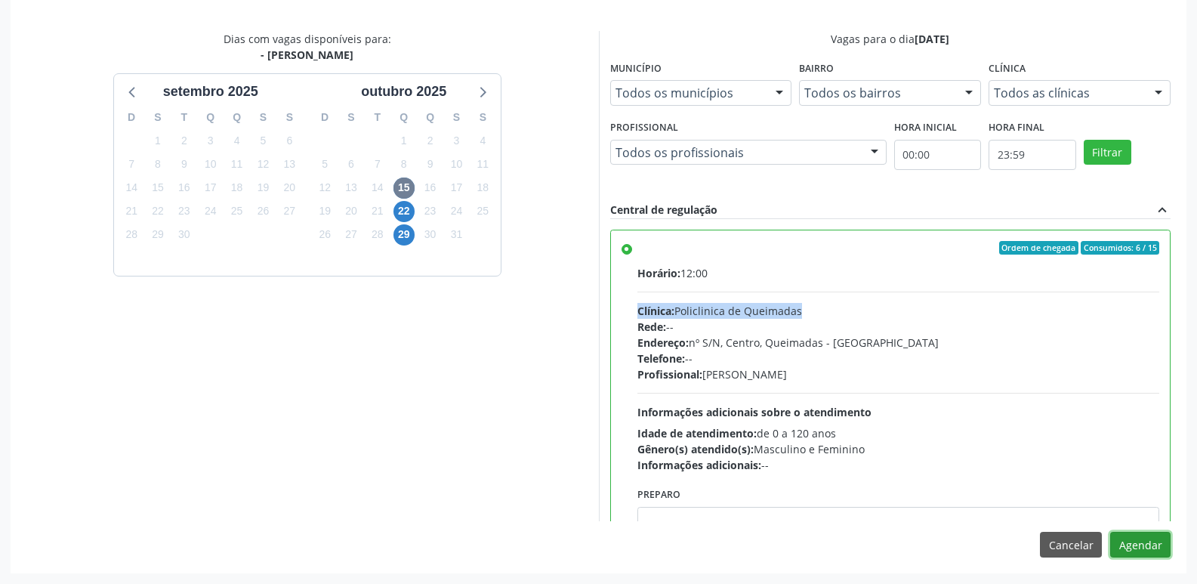
click at [1146, 546] on button "Agendar" at bounding box center [1141, 545] width 60 height 26
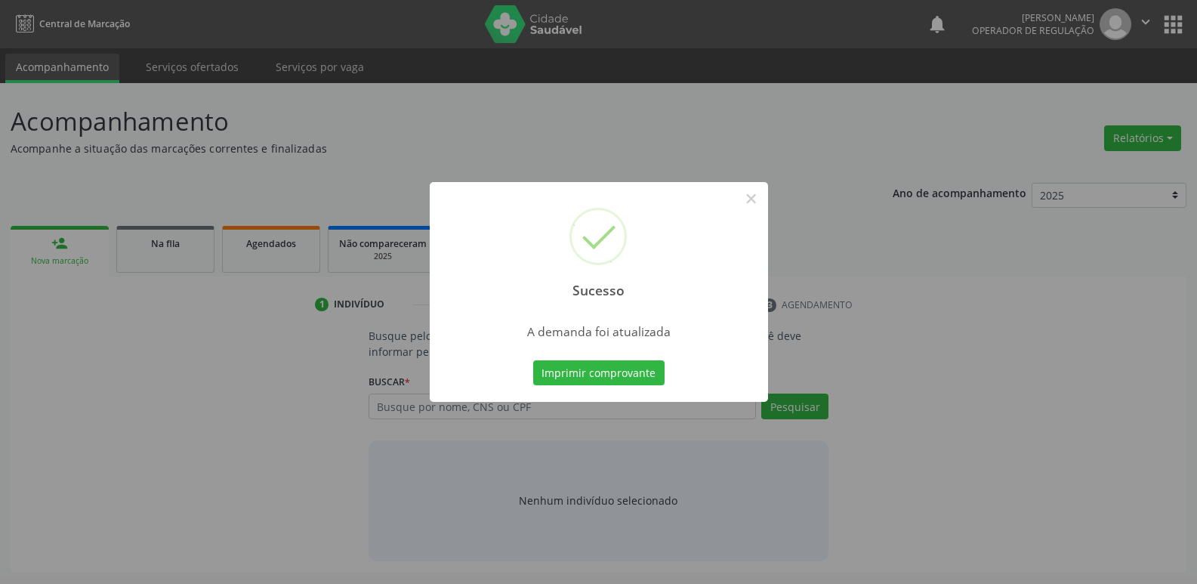
scroll to position [0, 0]
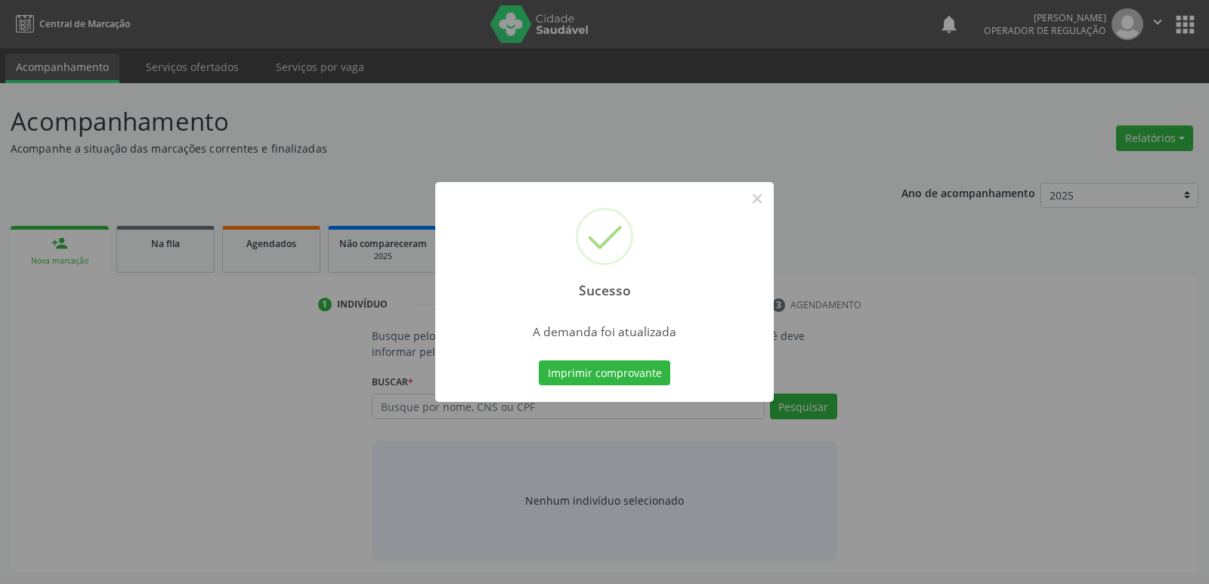
click at [539, 360] on button "Imprimir comprovante" at bounding box center [604, 373] width 131 height 26
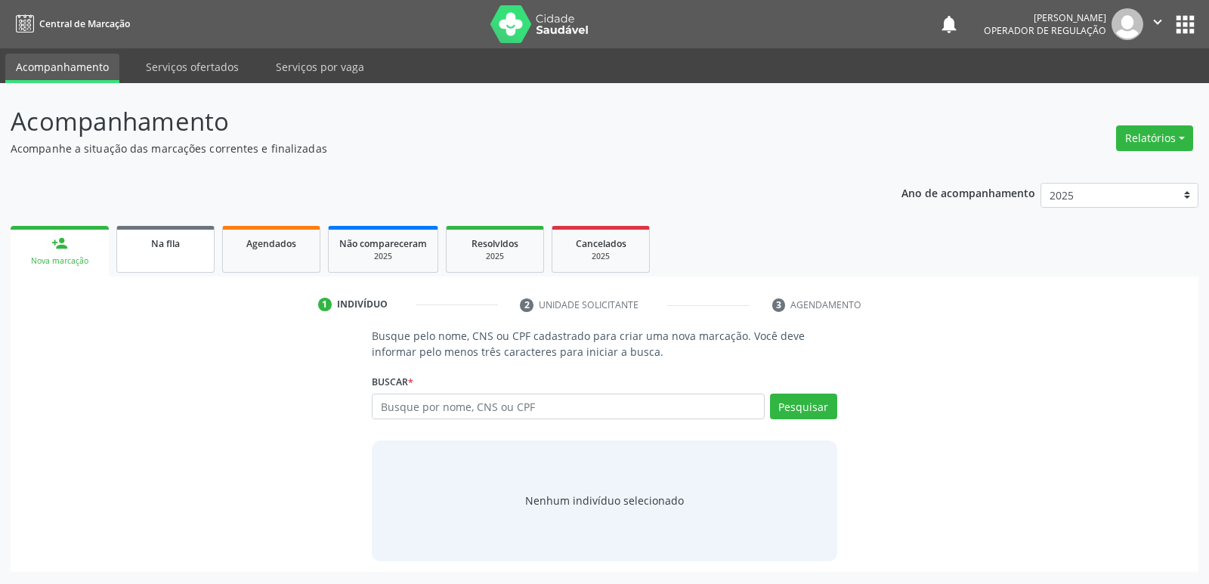
click at [163, 247] on span "Na fila" at bounding box center [165, 243] width 29 height 13
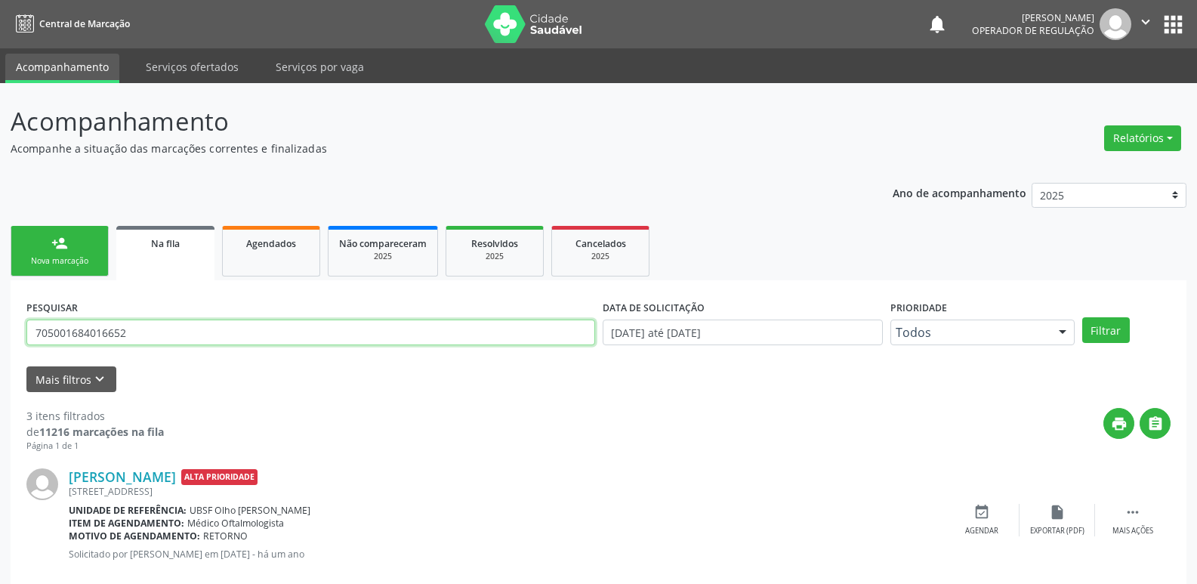
drag, startPoint x: 192, startPoint y: 333, endPoint x: 0, endPoint y: 333, distance: 191.9
click at [0, 333] on div "Acompanhamento Acompanhe a situação das marcações correntes e finalizadas Relat…" at bounding box center [598, 484] width 1197 height 802
type input "702705154542260"
click at [1083, 317] on button "Filtrar" at bounding box center [1107, 330] width 48 height 26
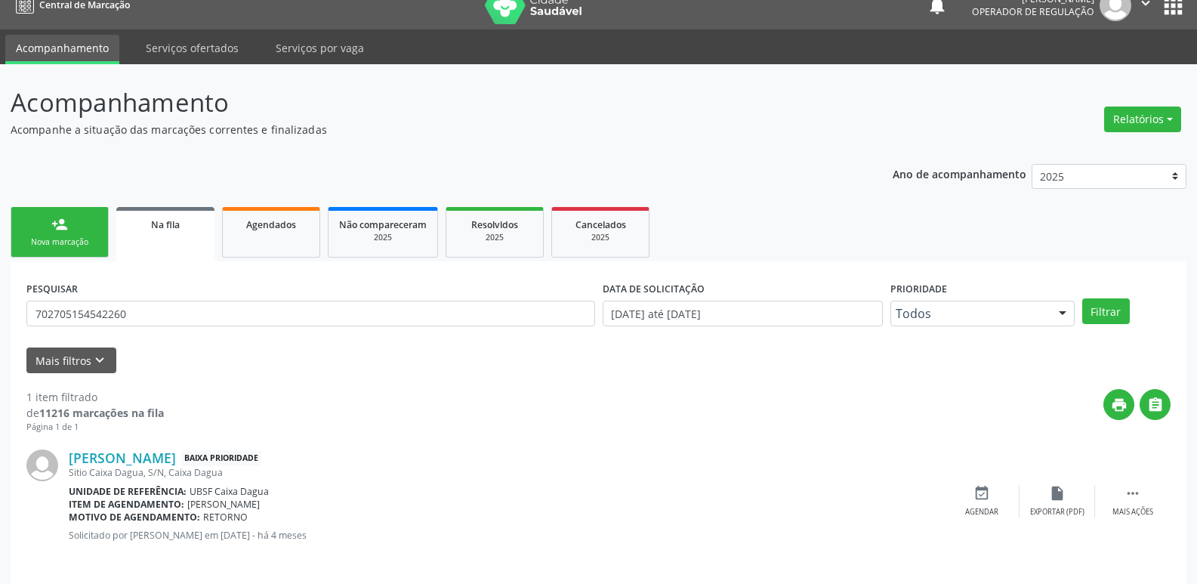
scroll to position [29, 0]
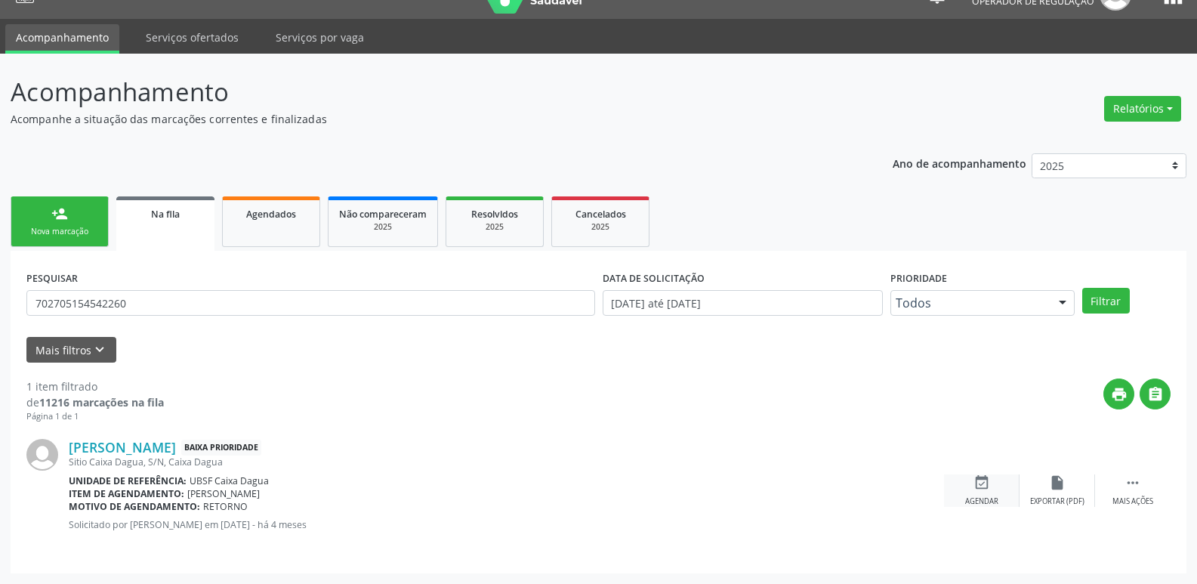
click at [979, 495] on div "event_available Agendar" at bounding box center [982, 490] width 76 height 32
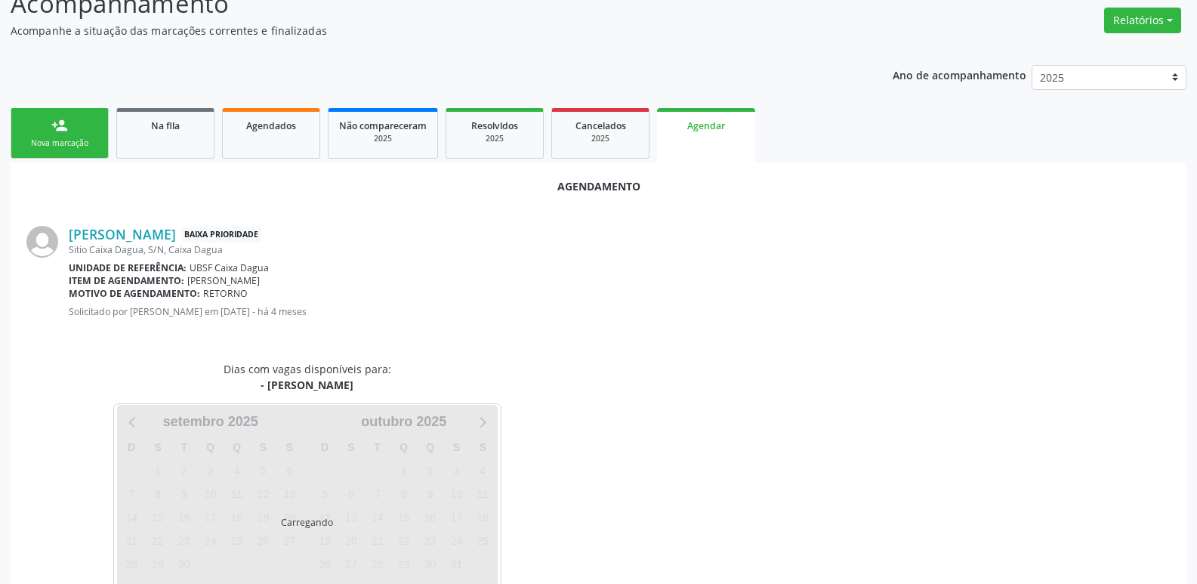
scroll to position [167, 0]
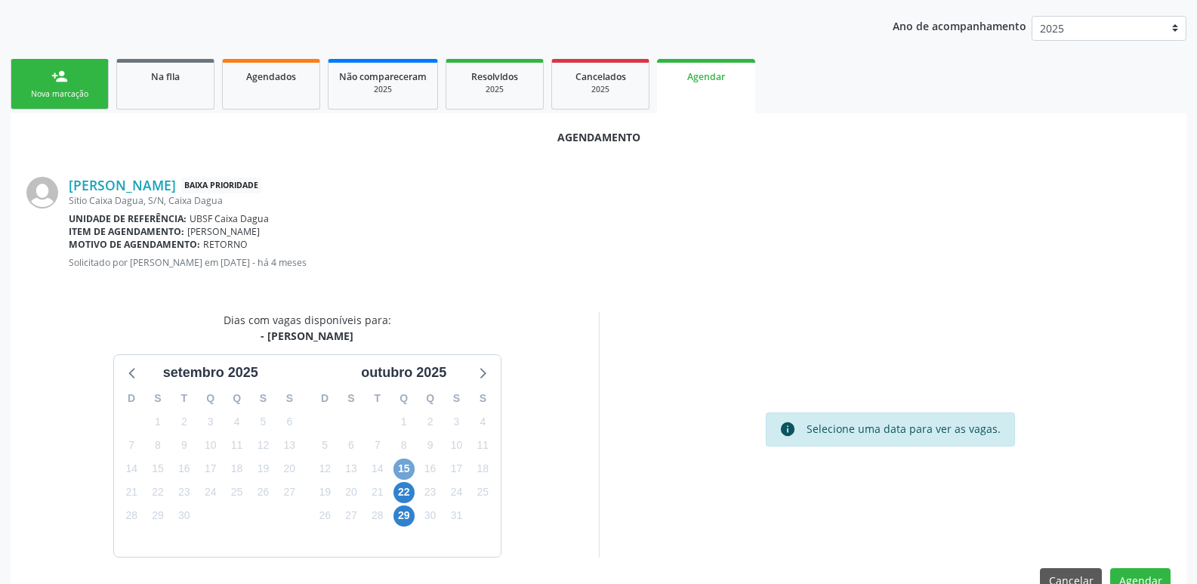
click at [408, 467] on span "15" at bounding box center [404, 469] width 21 height 21
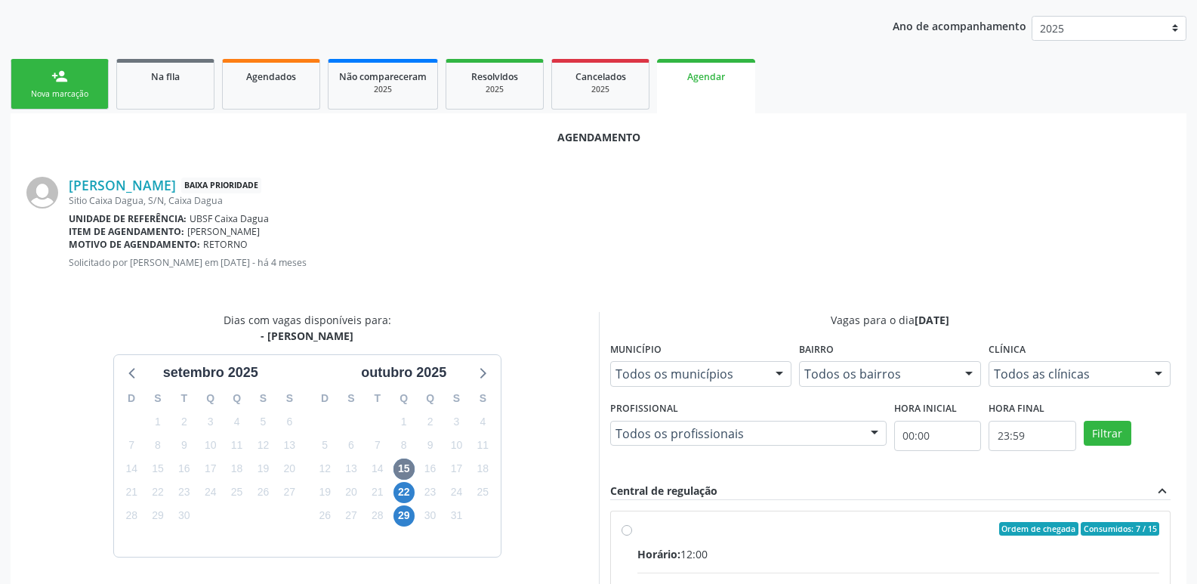
drag, startPoint x: 1003, startPoint y: 528, endPoint x: 1053, endPoint y: 450, distance: 93.5
click at [1003, 527] on span "Ordem de chegada" at bounding box center [1039, 529] width 79 height 14
click at [632, 527] on input "Ordem de chegada Consumidos: 7 / 15 Horário: 12:00 Clínica: Policlinica de Quei…" at bounding box center [627, 529] width 11 height 14
radio input "true"
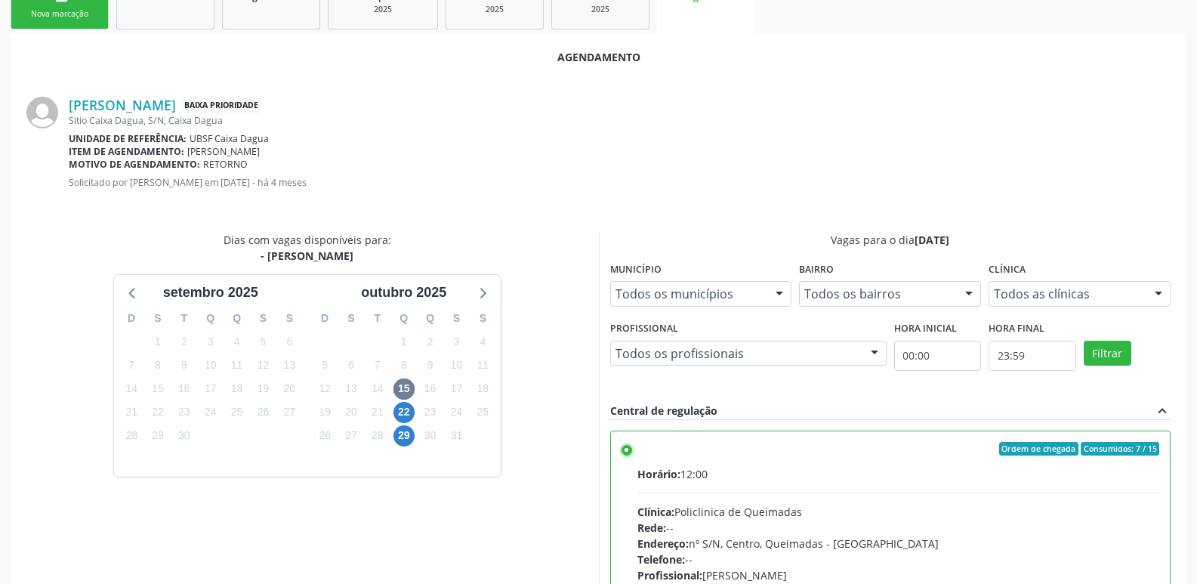
scroll to position [448, 0]
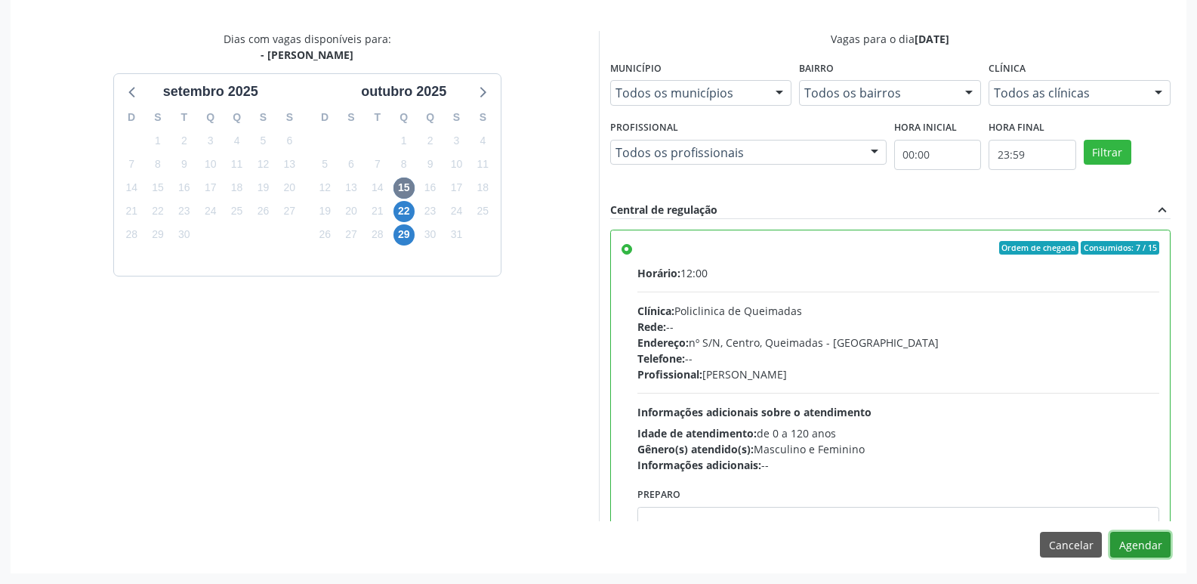
click at [1147, 553] on button "Agendar" at bounding box center [1141, 545] width 60 height 26
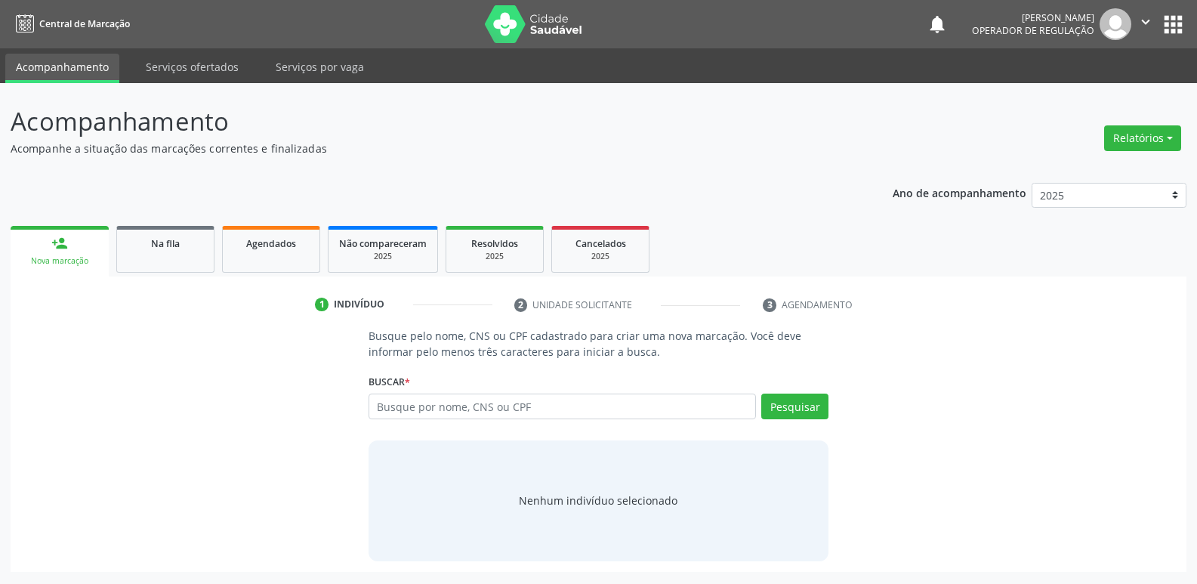
scroll to position [0, 0]
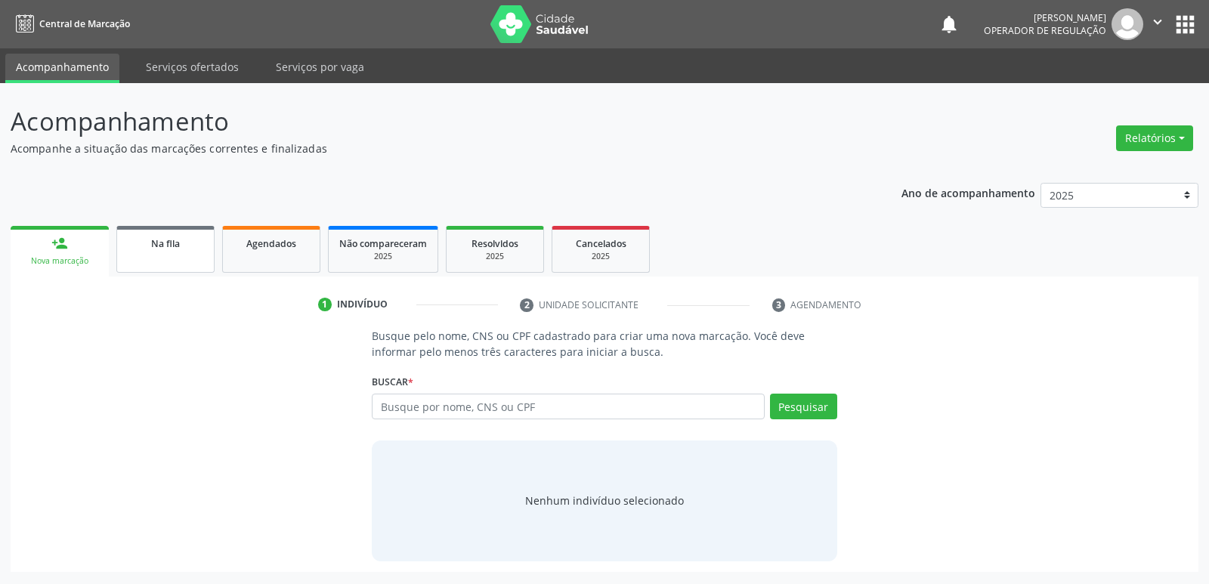
click at [168, 266] on link "Na fila" at bounding box center [165, 249] width 98 height 47
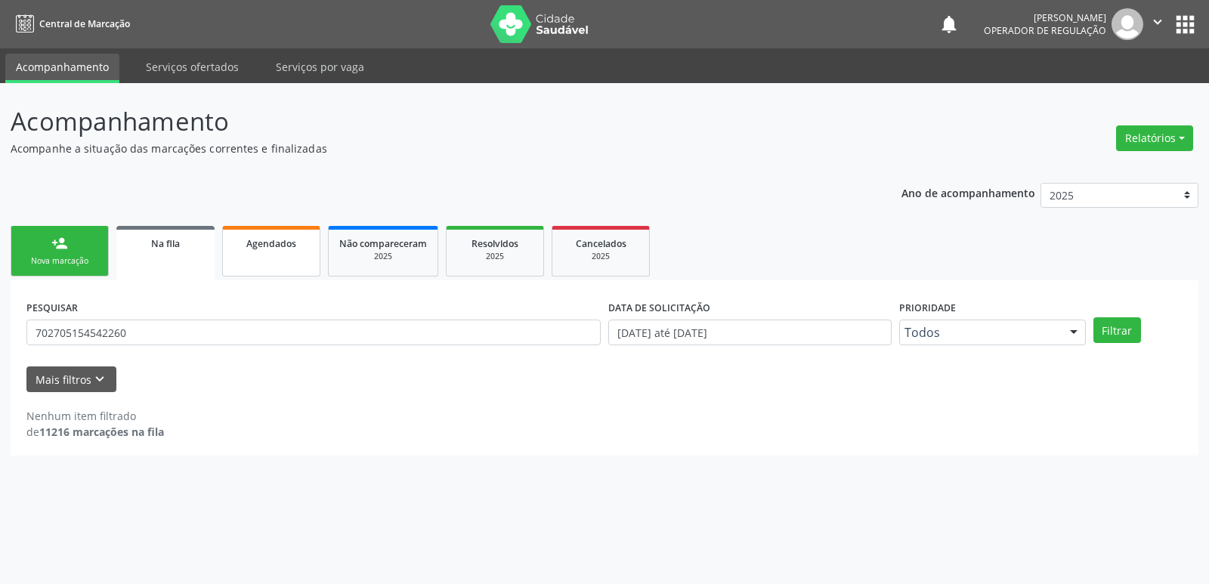
click at [270, 252] on link "Agendados" at bounding box center [271, 251] width 98 height 51
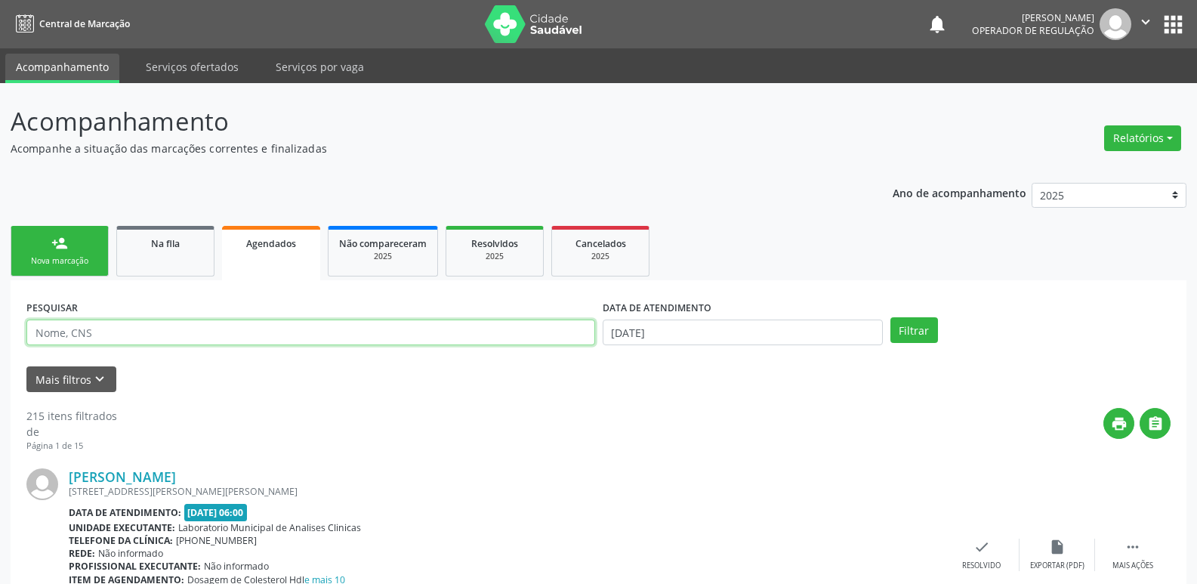
click at [313, 330] on input "text" at bounding box center [310, 333] width 569 height 26
type input "700202951679729"
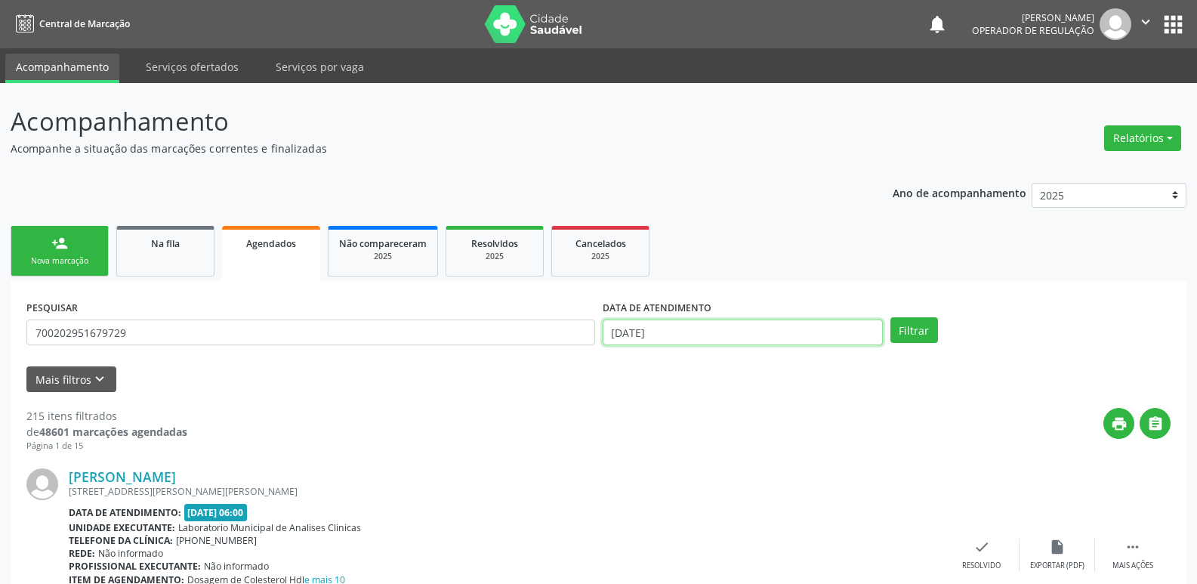
click at [709, 338] on input "[DATE]" at bounding box center [743, 333] width 280 height 26
click at [891, 317] on button "Filtrar" at bounding box center [915, 330] width 48 height 26
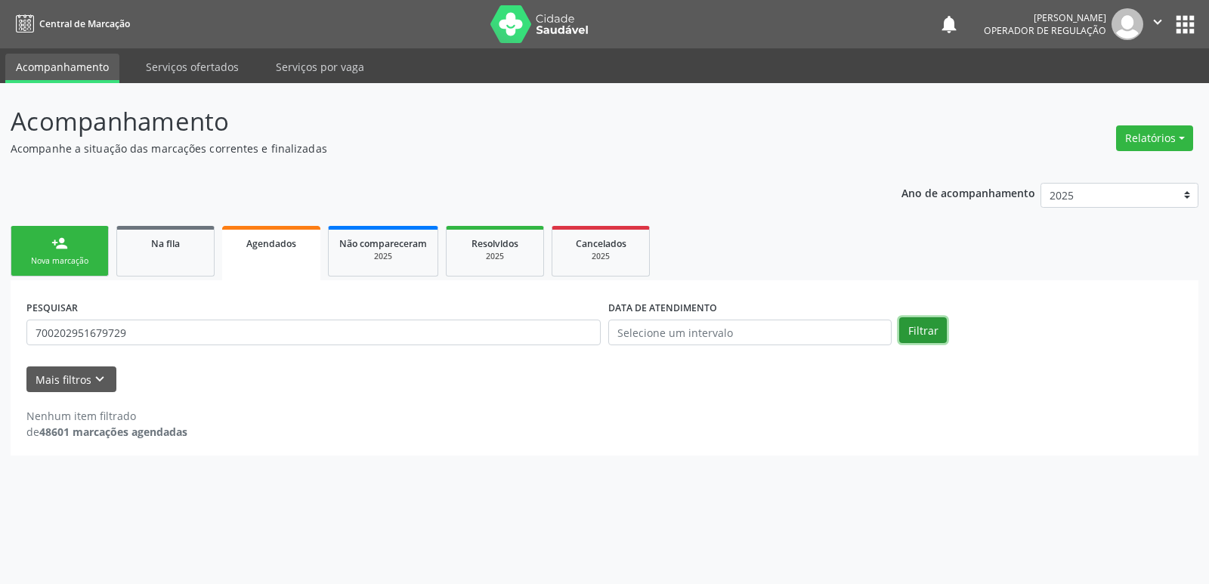
click at [916, 329] on button "Filtrar" at bounding box center [923, 330] width 48 height 26
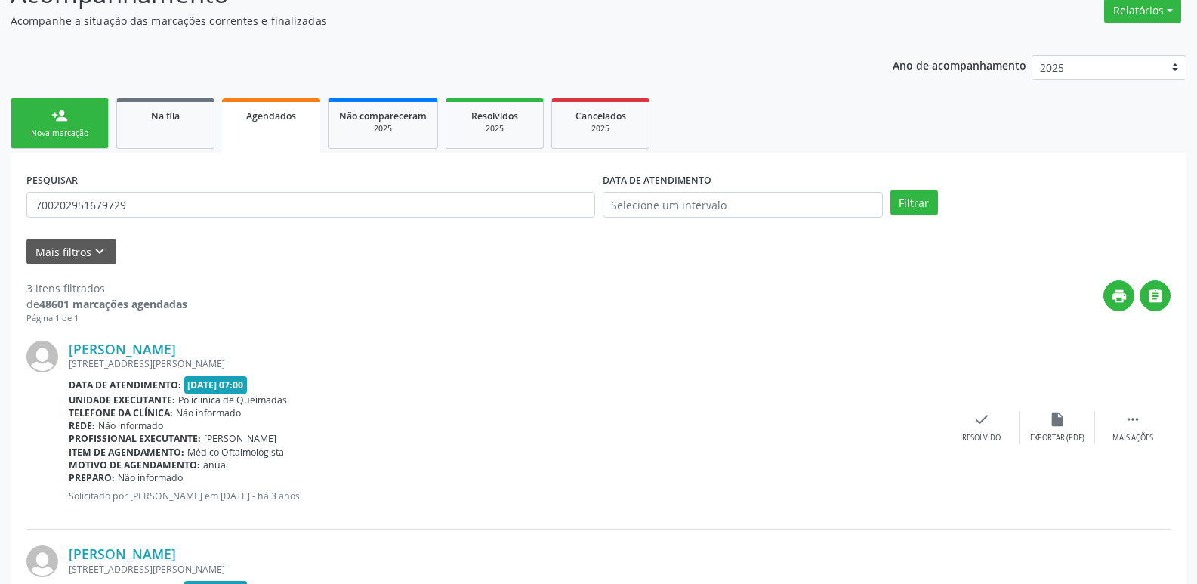
scroll to position [55, 0]
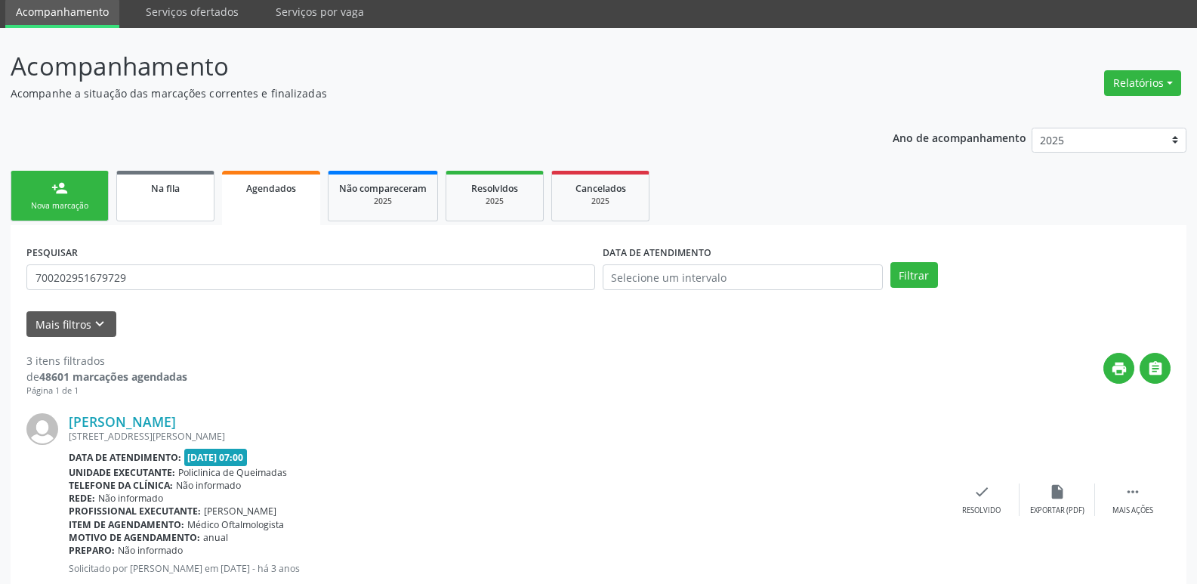
click at [167, 201] on link "Na fila" at bounding box center [165, 196] width 98 height 51
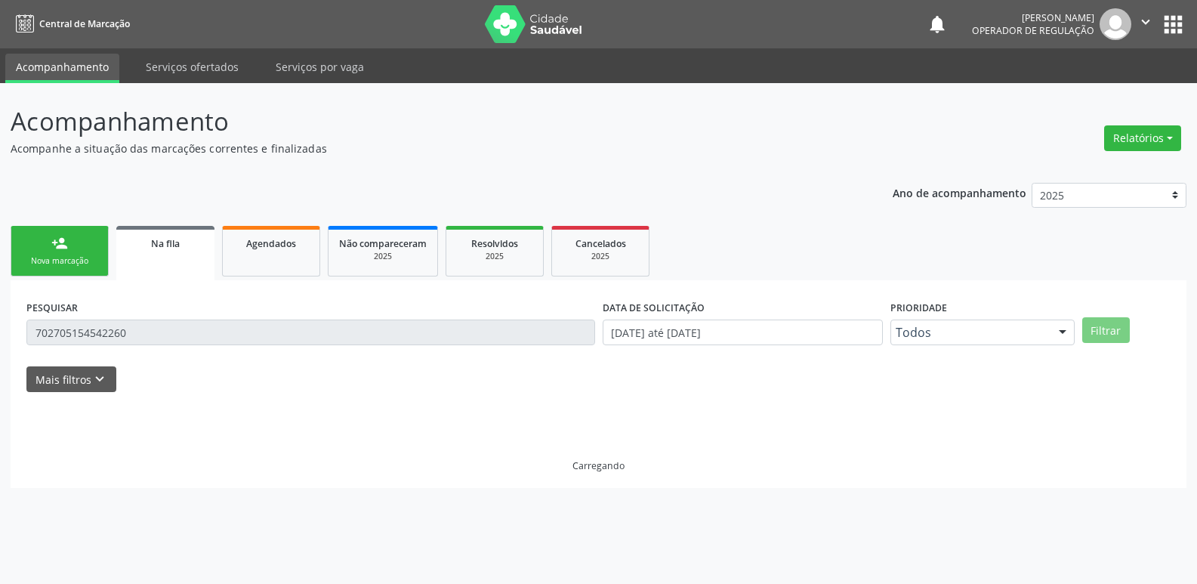
scroll to position [0, 0]
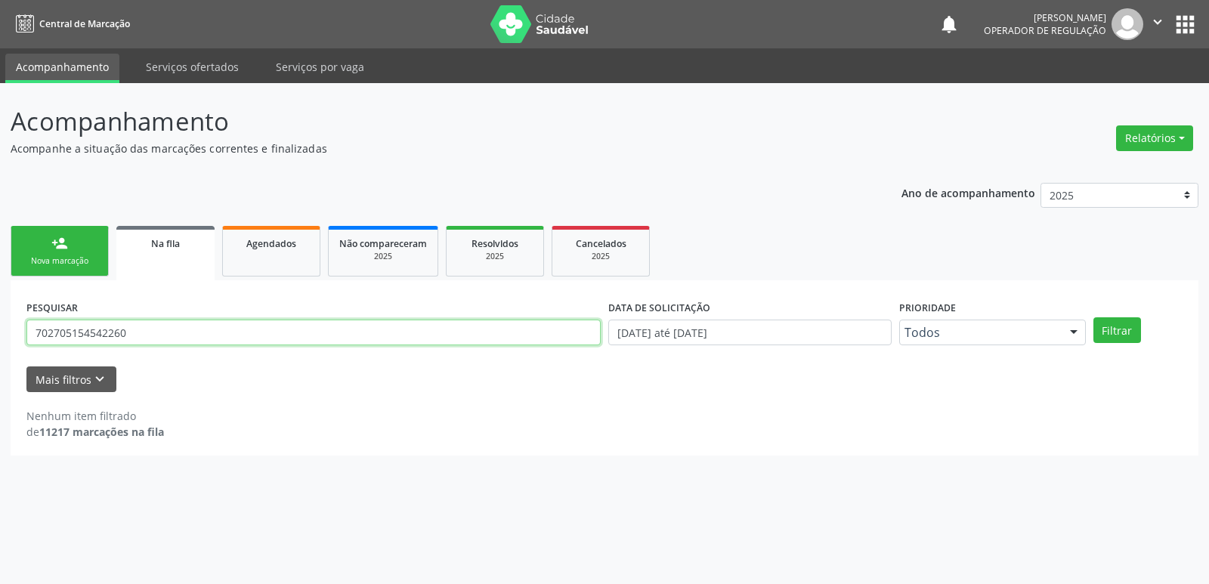
click at [155, 323] on input "702705154542260" at bounding box center [313, 333] width 574 height 26
type input "700202951679729"
click at [1093, 317] on button "Filtrar" at bounding box center [1117, 330] width 48 height 26
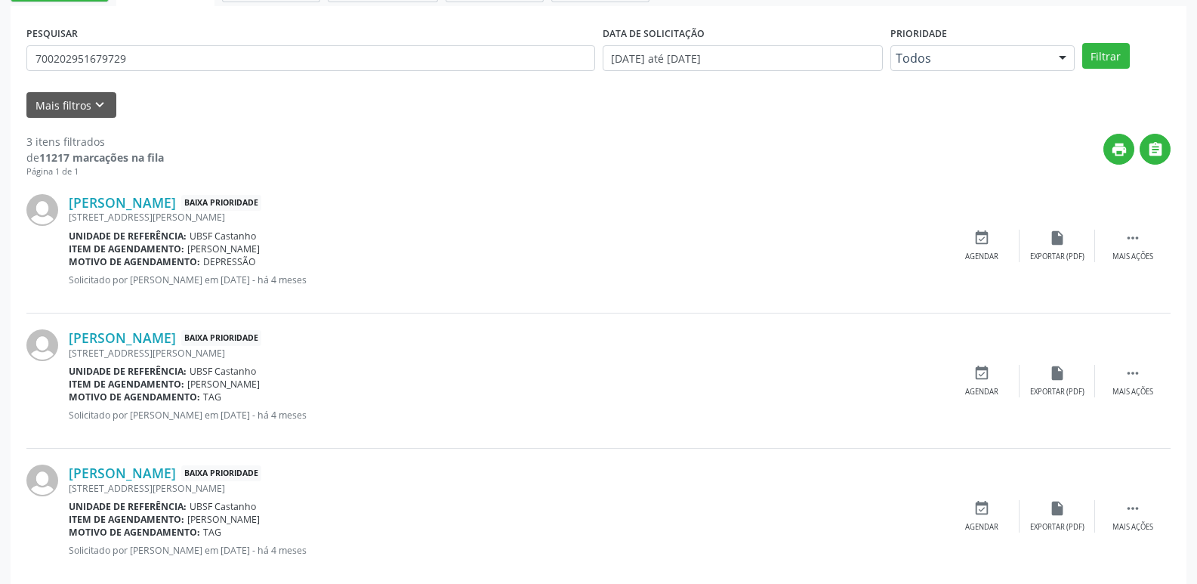
scroll to position [301, 0]
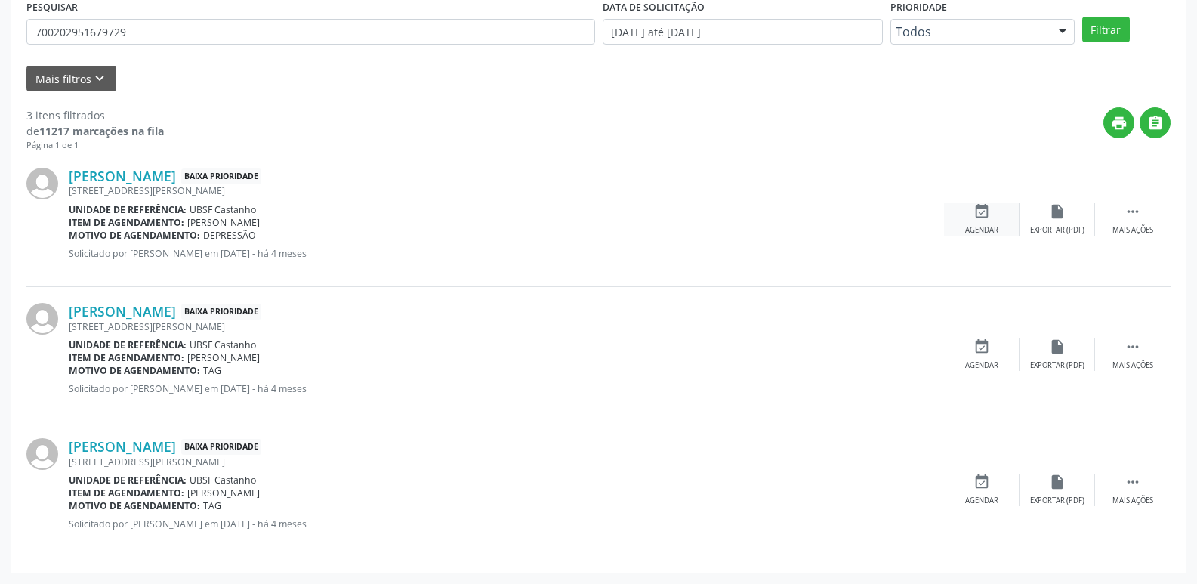
click at [994, 209] on div "event_available Agendar" at bounding box center [982, 219] width 76 height 32
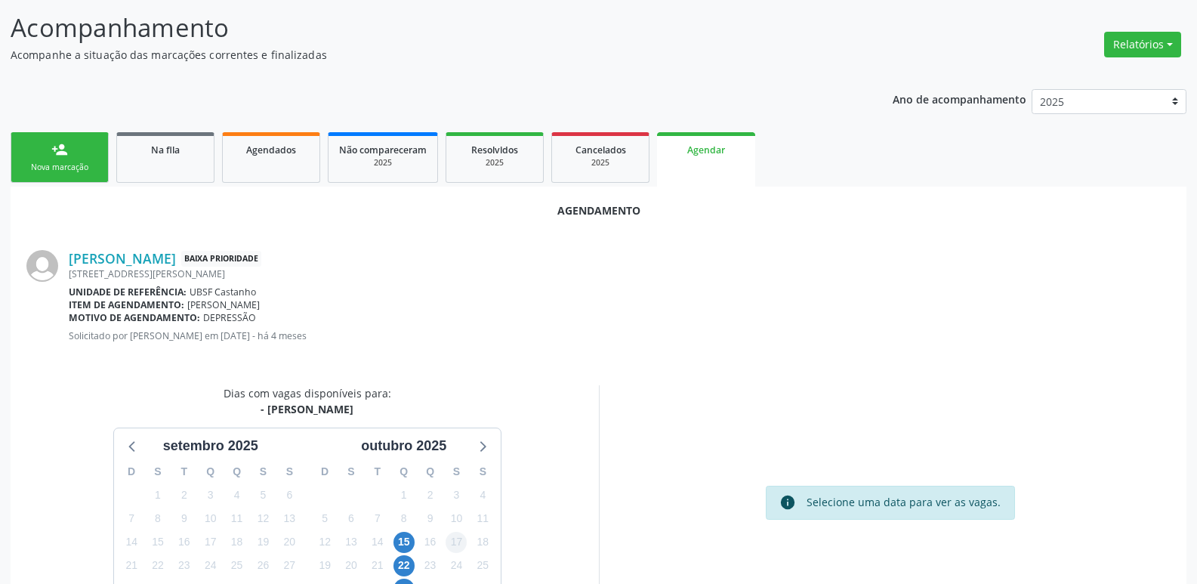
scroll to position [202, 0]
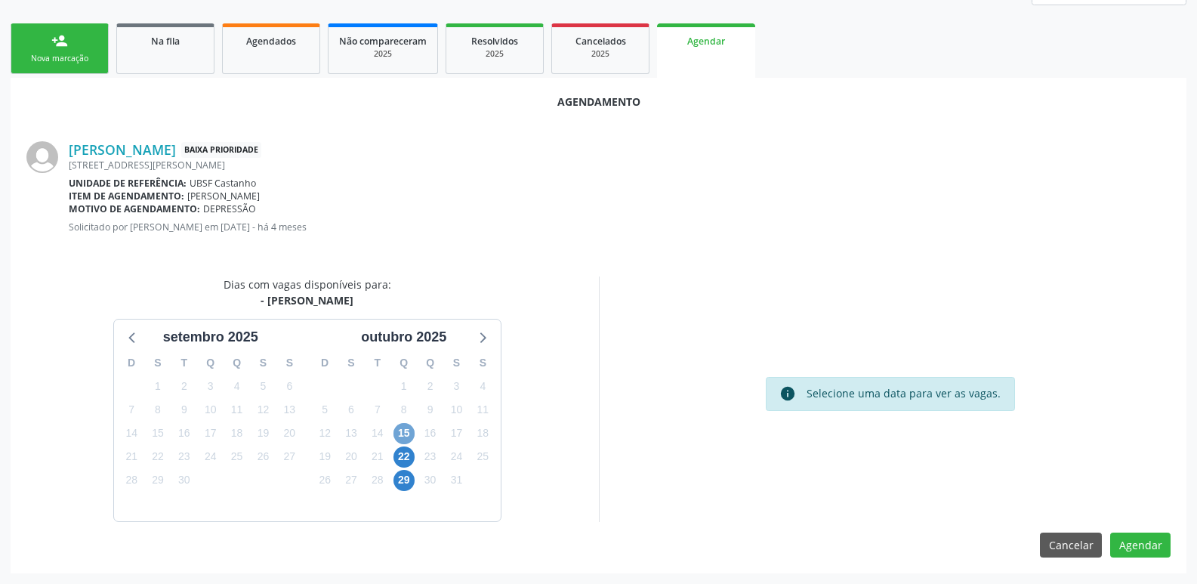
click at [400, 433] on span "15" at bounding box center [404, 433] width 21 height 21
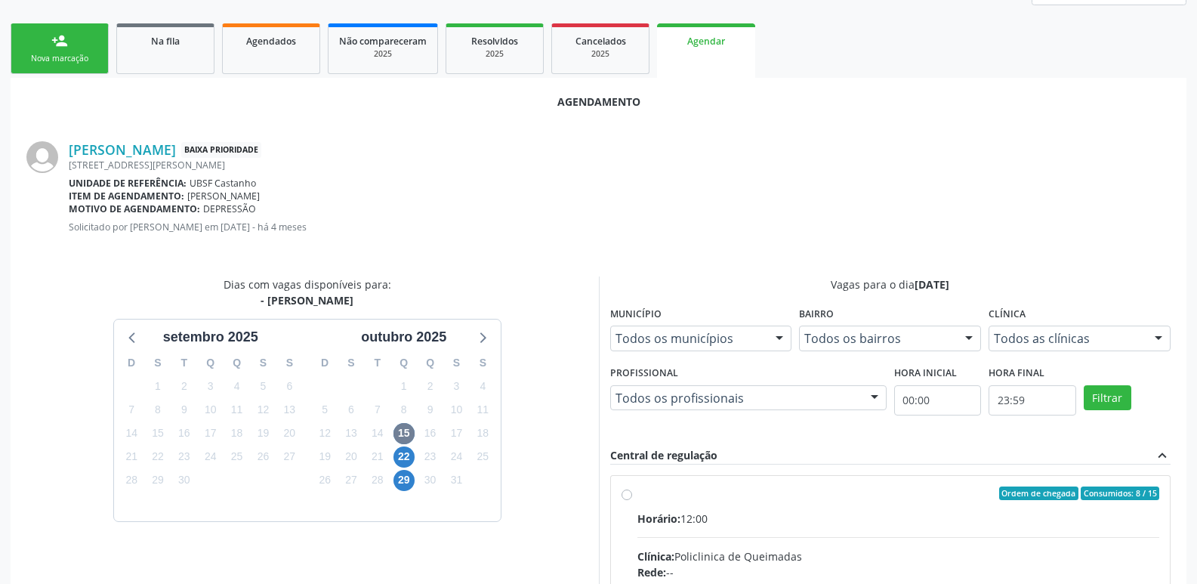
drag, startPoint x: 825, startPoint y: 520, endPoint x: 987, endPoint y: 520, distance: 162.4
click at [987, 520] on div "Horário: 12:00" at bounding box center [899, 519] width 523 height 16
click at [632, 500] on input "Ordem de chegada Consumidos: 8 / 15 Horário: 12:00 Clínica: Policlinica de Quei…" at bounding box center [627, 494] width 11 height 14
radio input "true"
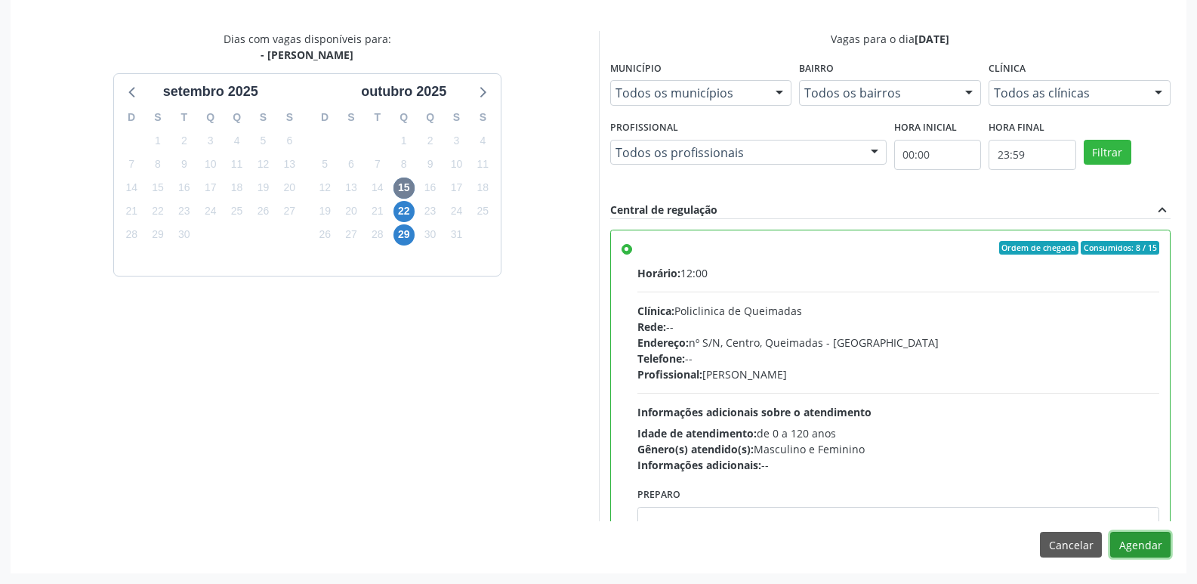
click at [1139, 545] on button "Agendar" at bounding box center [1141, 545] width 60 height 26
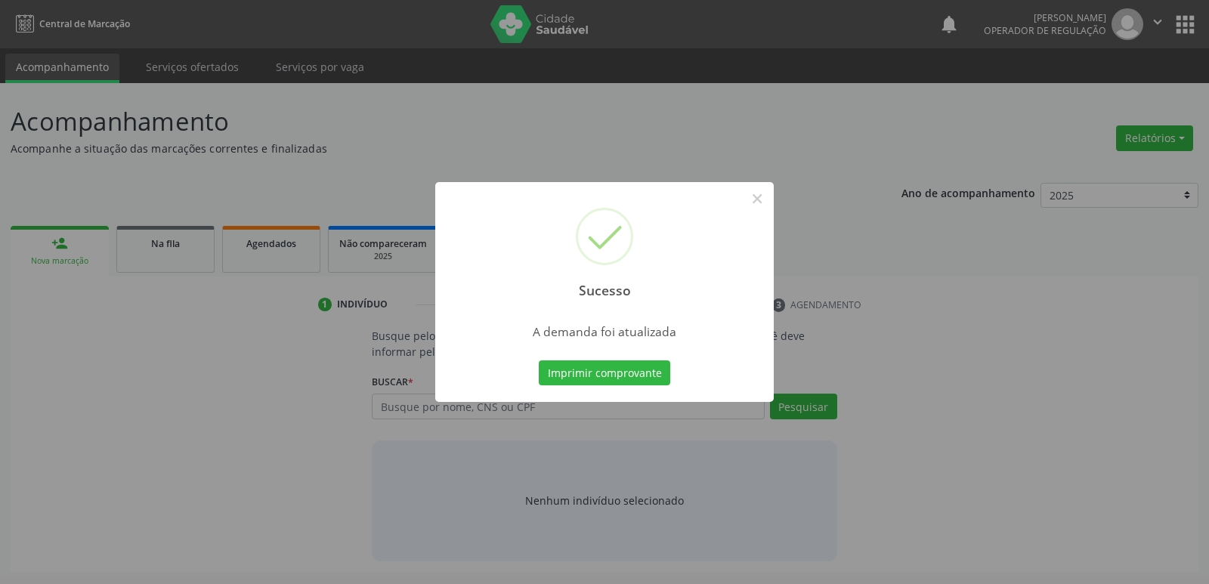
click at [539, 360] on button "Imprimir comprovante" at bounding box center [604, 373] width 131 height 26
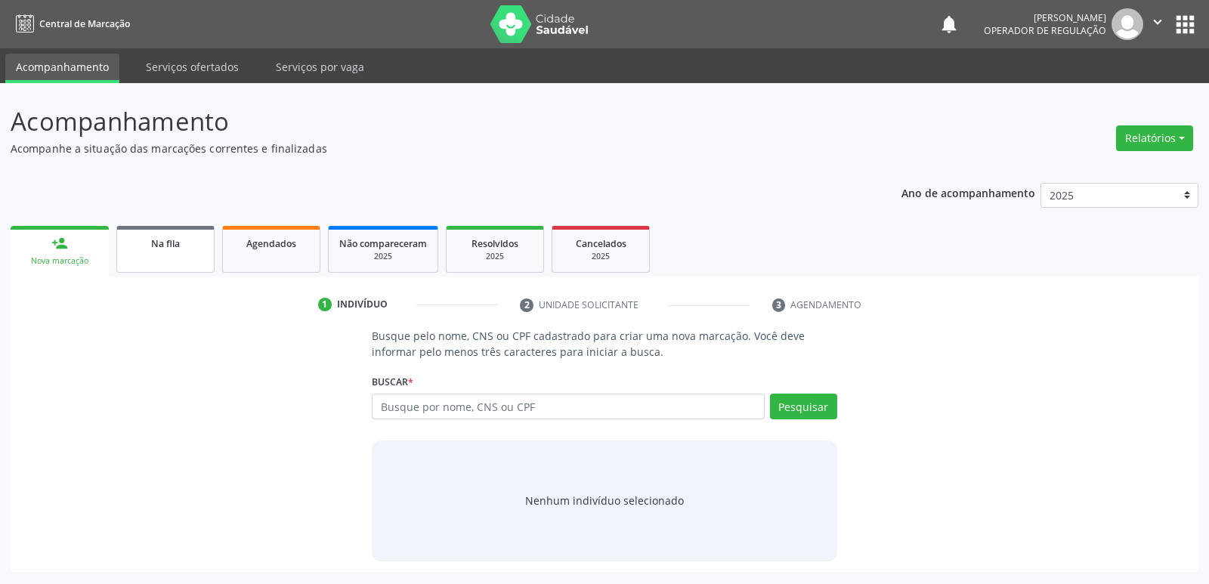
click at [200, 268] on link "Na fila" at bounding box center [165, 249] width 98 height 47
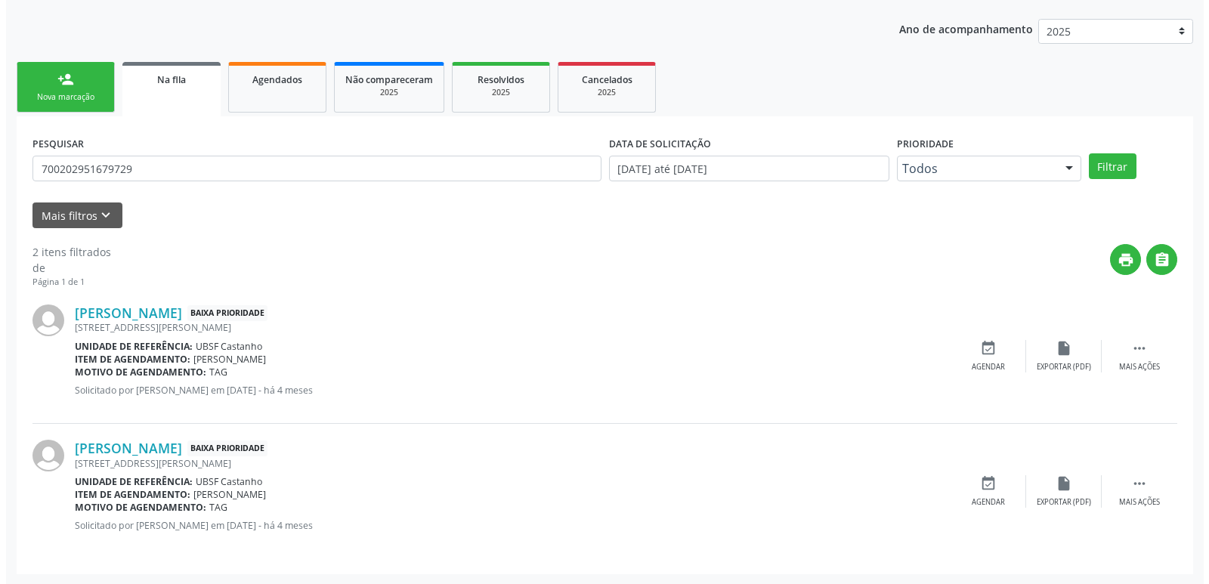
scroll to position [165, 0]
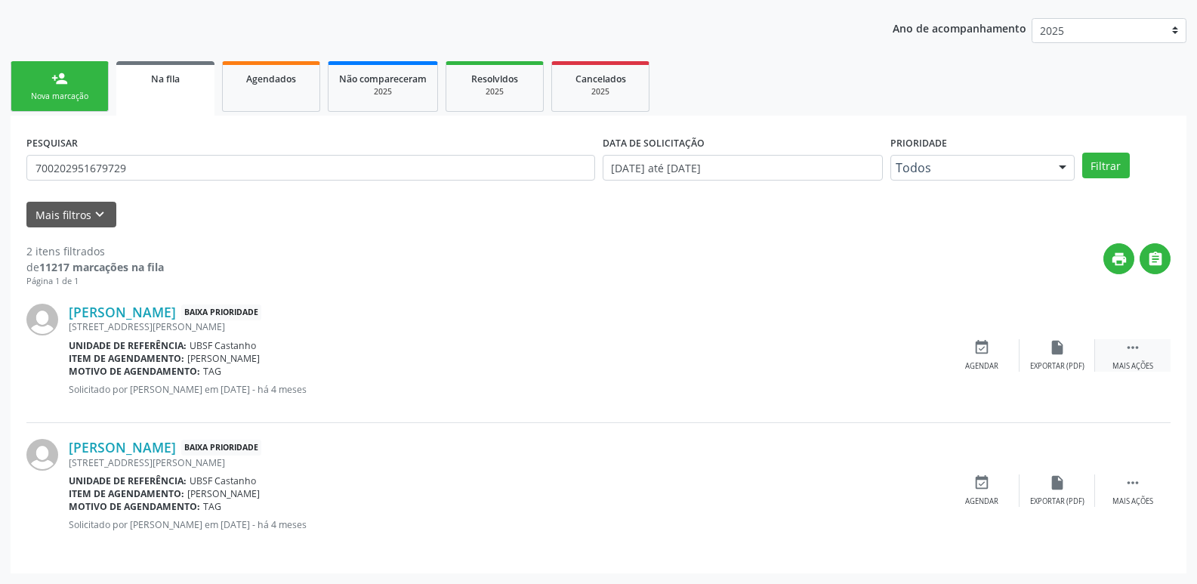
click at [1123, 345] on div " Mais ações" at bounding box center [1133, 355] width 76 height 32
click at [966, 342] on div "cancel Cancelar" at bounding box center [982, 355] width 76 height 32
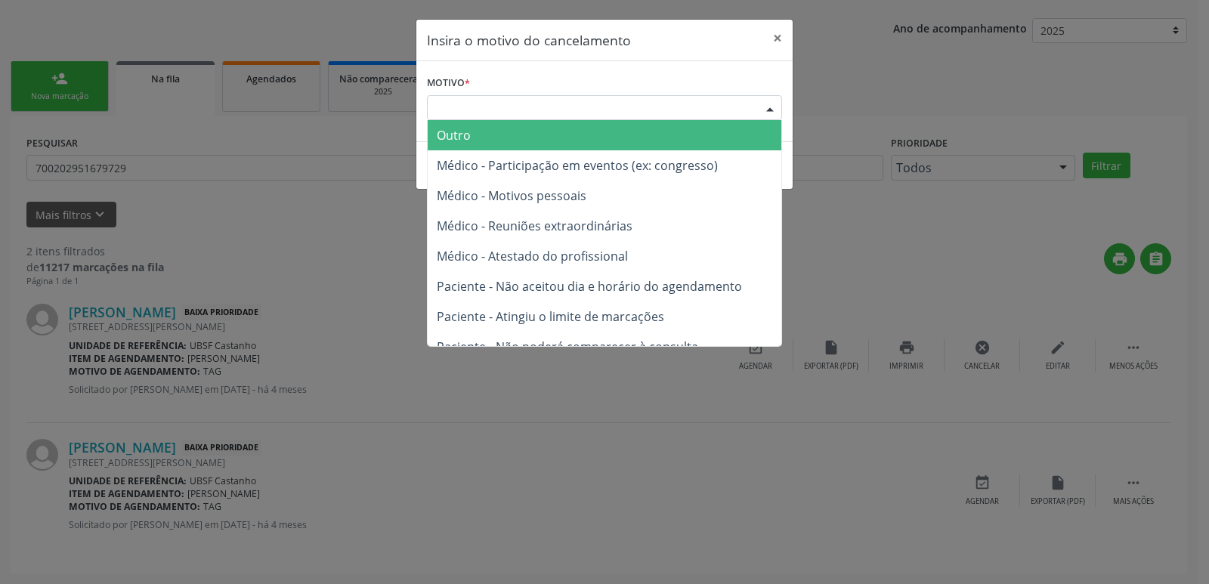
click at [728, 100] on div "Escolha o motivo" at bounding box center [604, 108] width 355 height 26
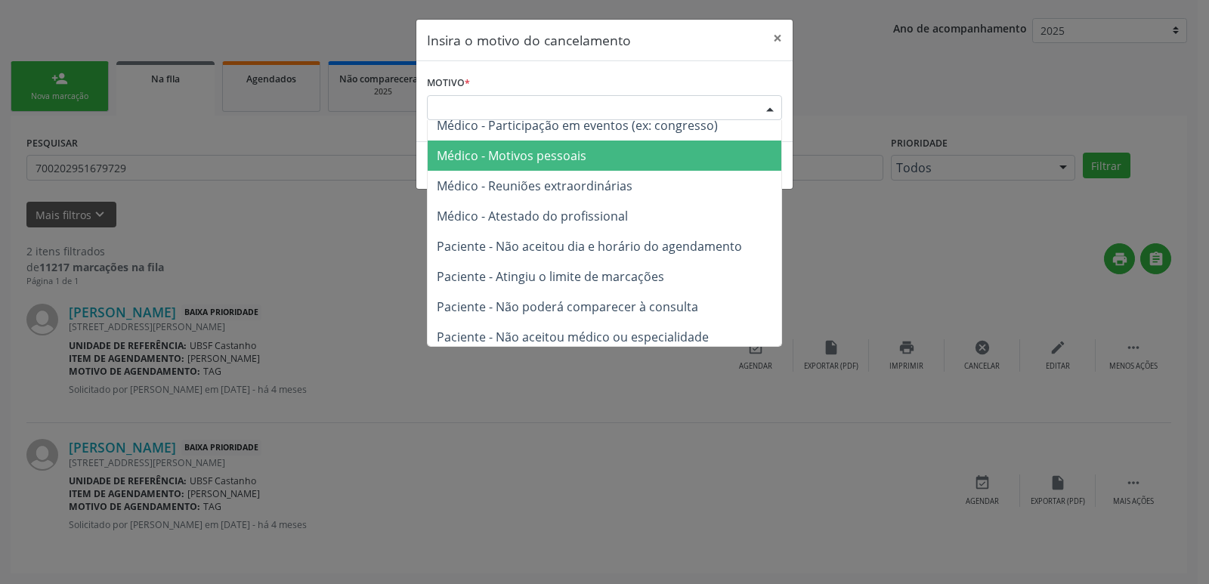
scroll to position [76, 0]
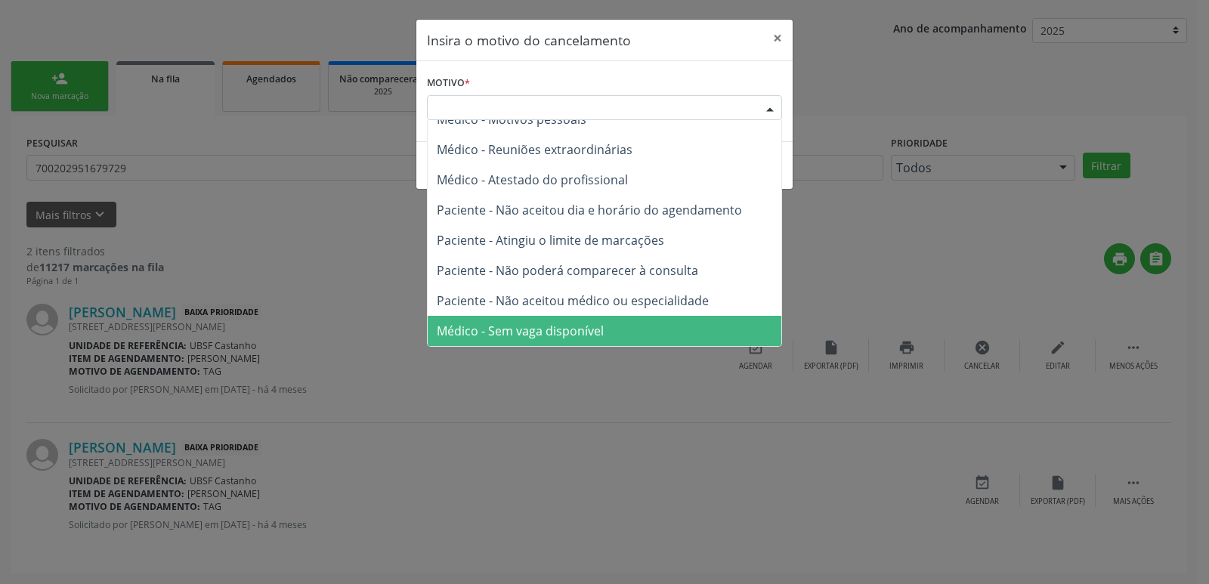
click at [634, 337] on span "Médico - Sem vaga disponível" at bounding box center [605, 331] width 354 height 30
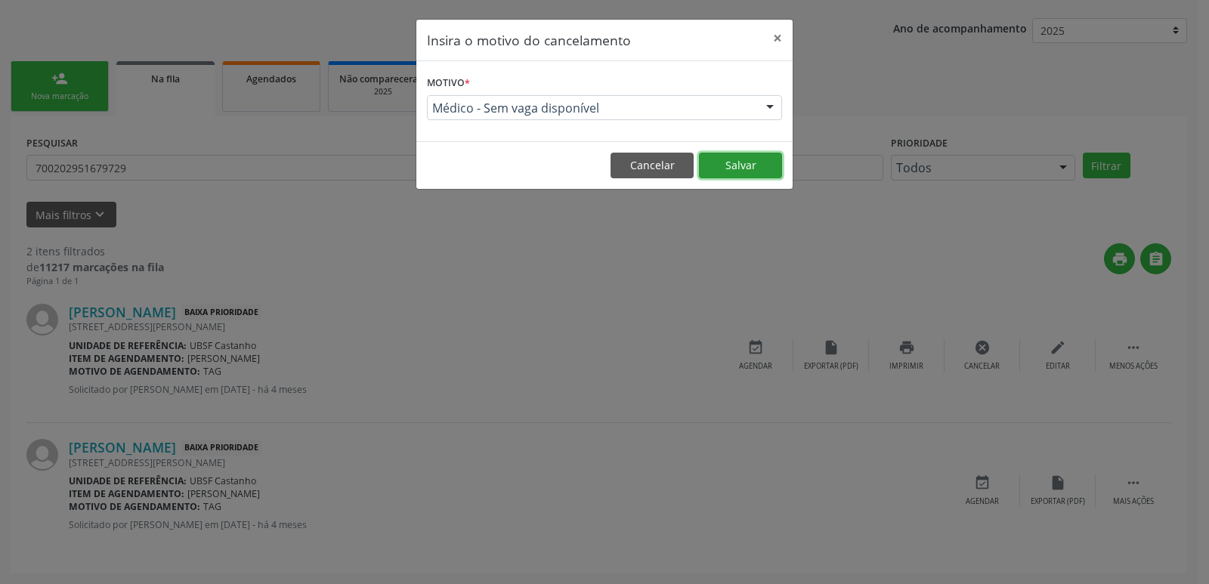
click at [766, 163] on button "Salvar" at bounding box center [740, 166] width 83 height 26
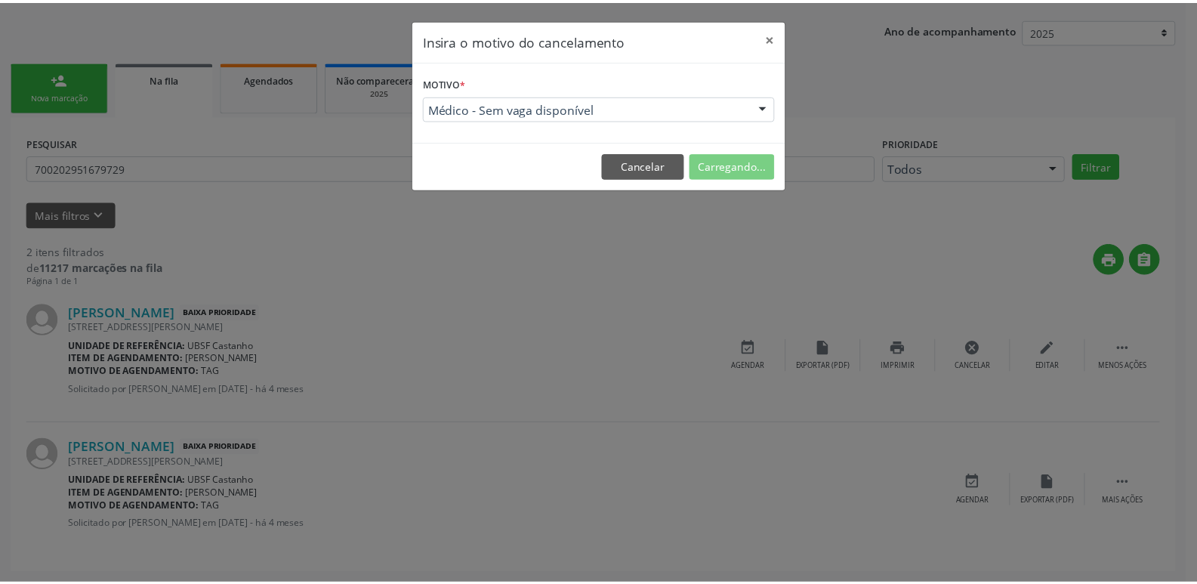
scroll to position [0, 0]
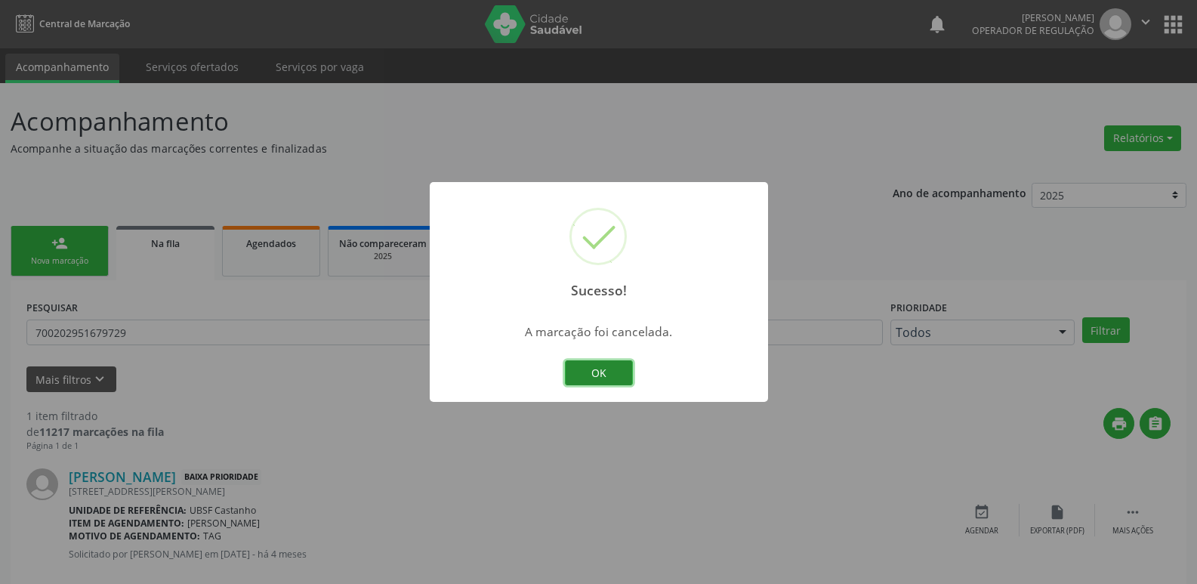
drag, startPoint x: 611, startPoint y: 379, endPoint x: 638, endPoint y: 376, distance: 26.5
click at [613, 378] on button "OK" at bounding box center [599, 373] width 68 height 26
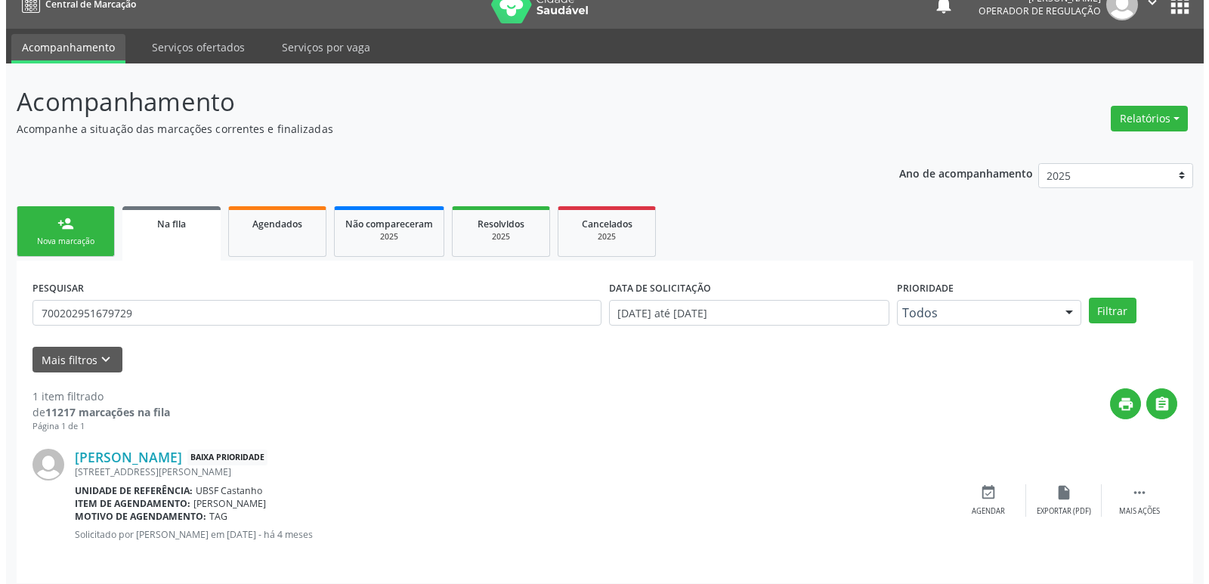
scroll to position [29, 0]
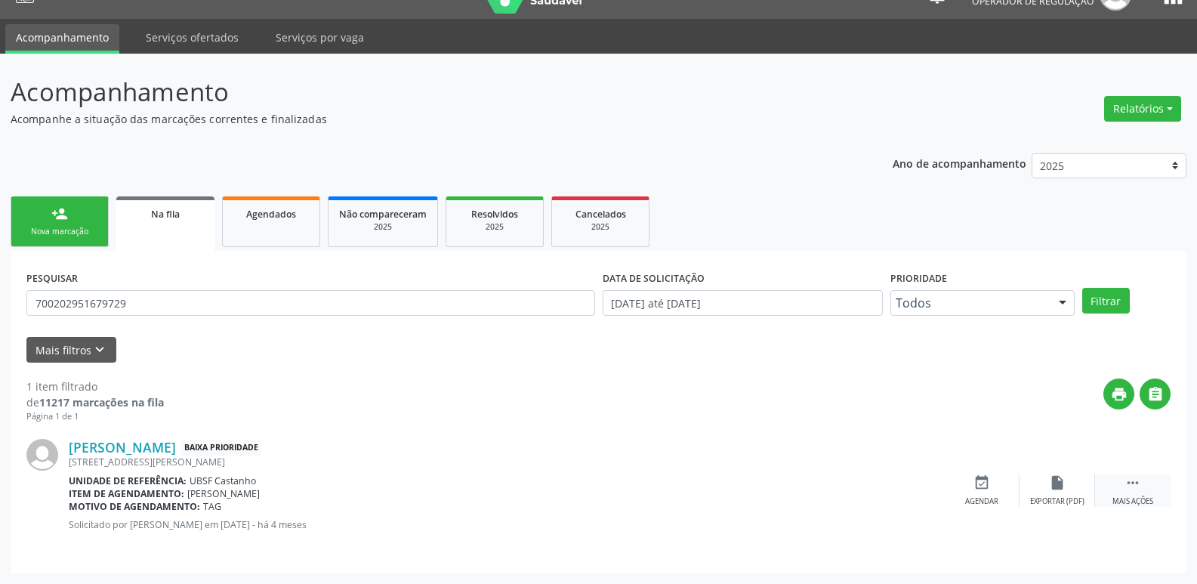
drag, startPoint x: 1130, startPoint y: 494, endPoint x: 1111, endPoint y: 488, distance: 20.6
click at [1127, 491] on div " Mais ações" at bounding box center [1133, 490] width 76 height 32
click at [974, 501] on div "Cancelar" at bounding box center [982, 501] width 36 height 11
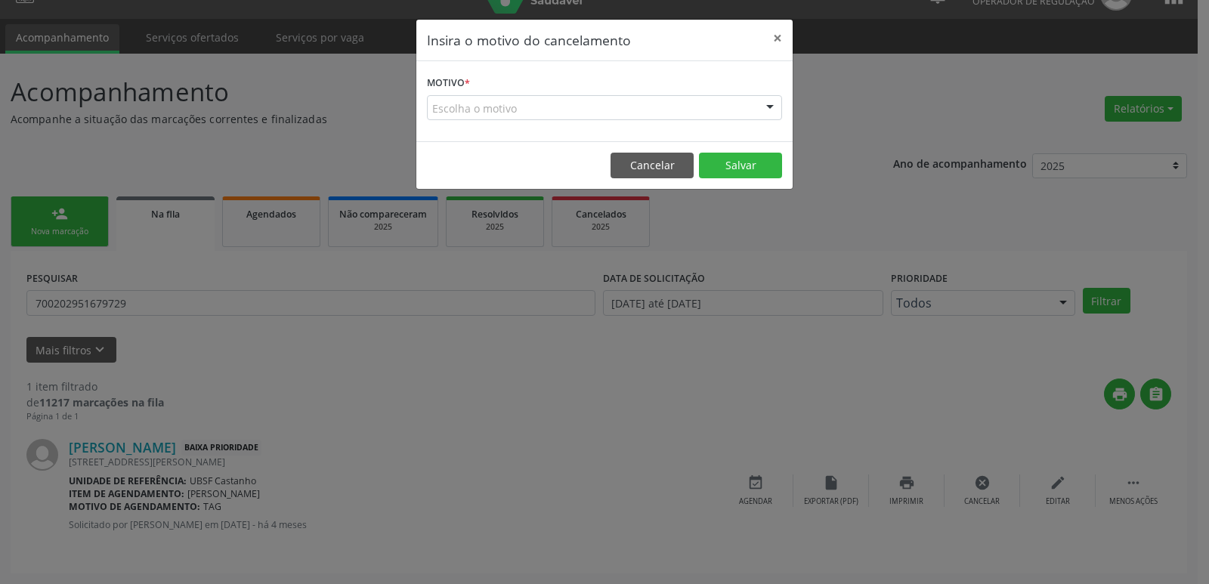
drag, startPoint x: 705, startPoint y: 110, endPoint x: 686, endPoint y: 120, distance: 21.3
click at [697, 114] on div "Escolha o motivo" at bounding box center [604, 108] width 355 height 26
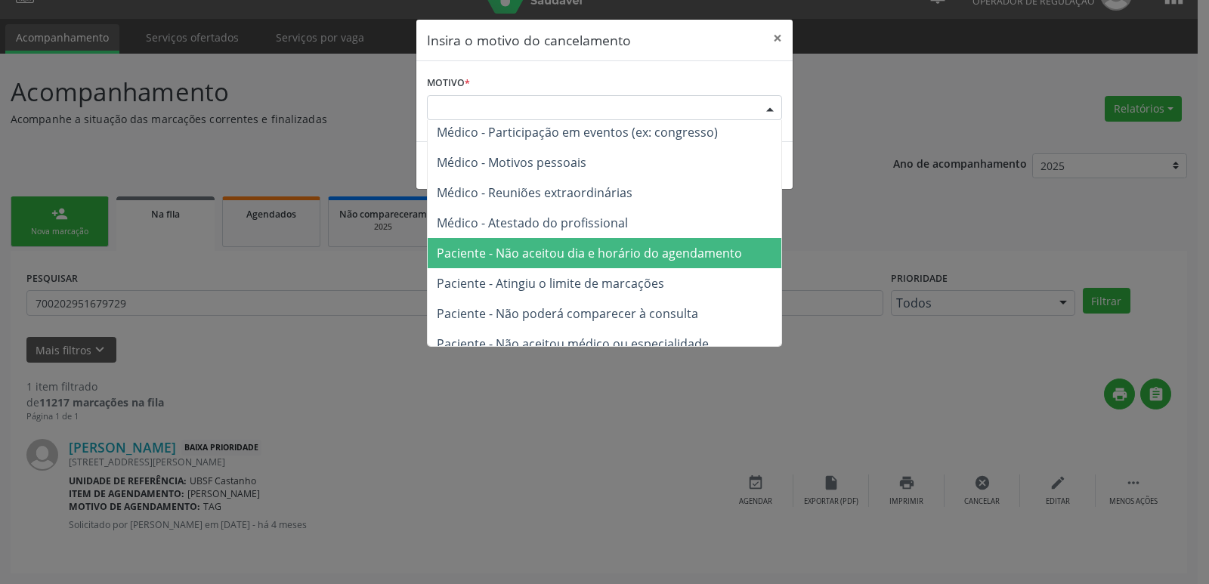
scroll to position [76, 0]
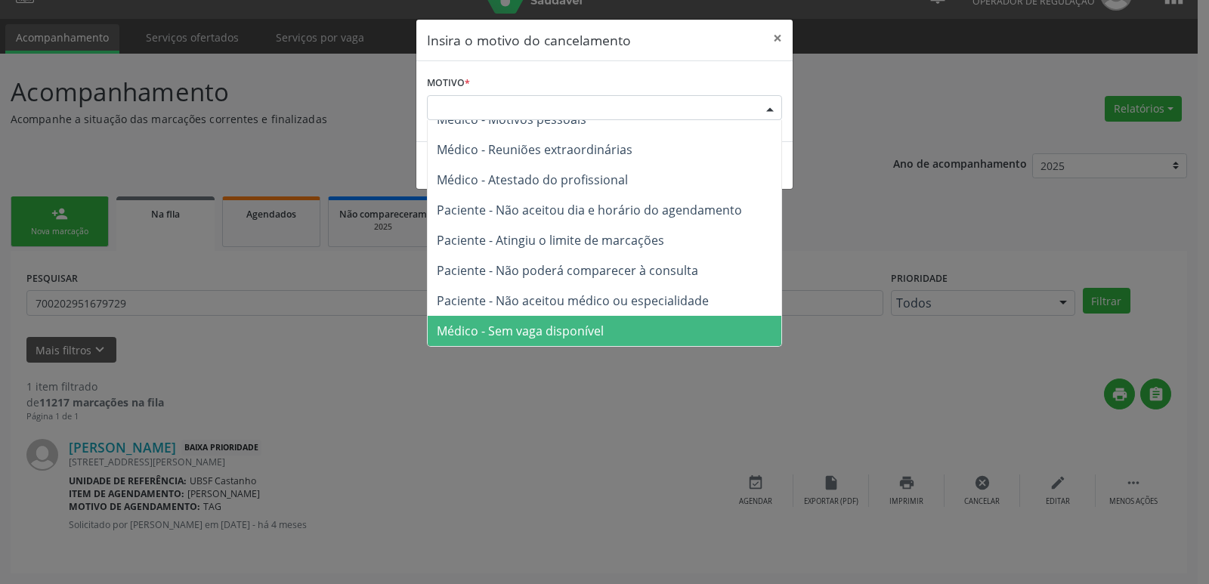
click at [607, 329] on span "Médico - Sem vaga disponível" at bounding box center [605, 331] width 354 height 30
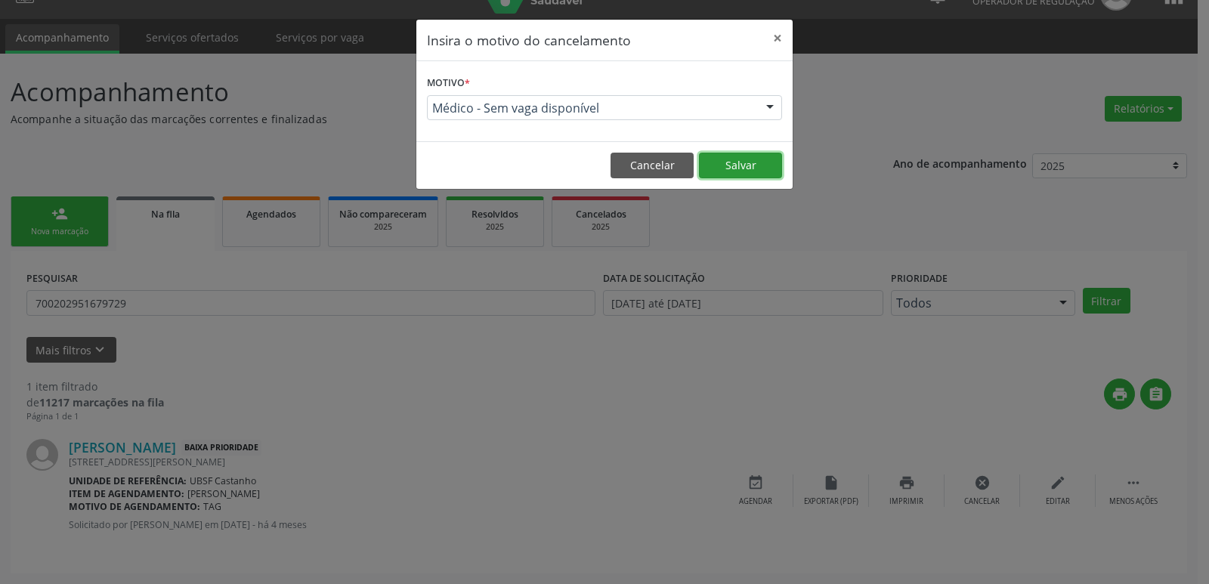
click at [746, 164] on button "Salvar" at bounding box center [740, 166] width 83 height 26
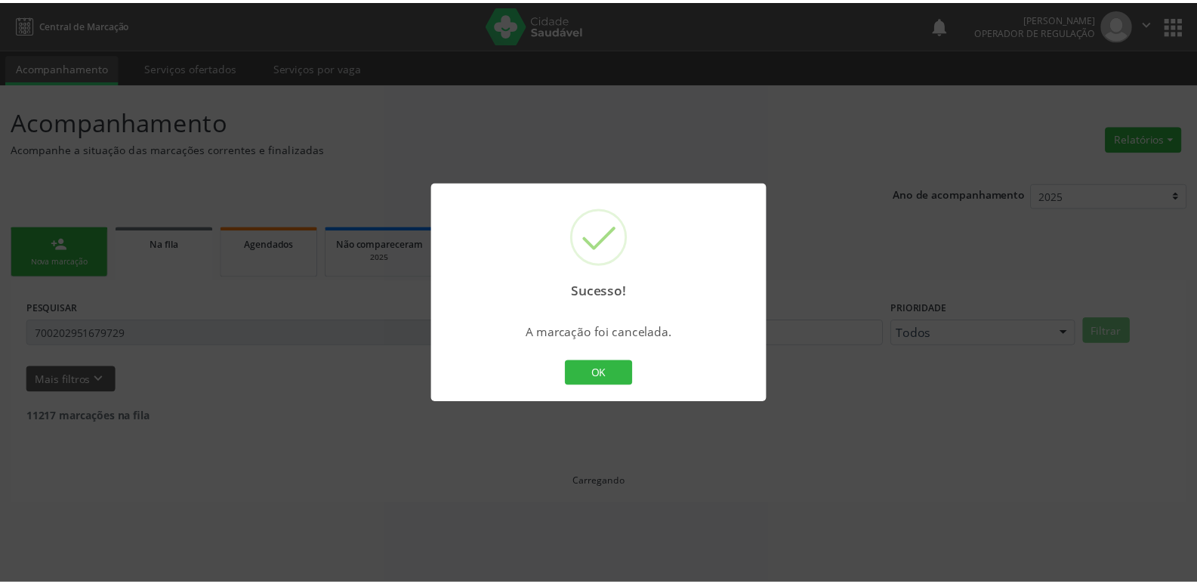
scroll to position [0, 0]
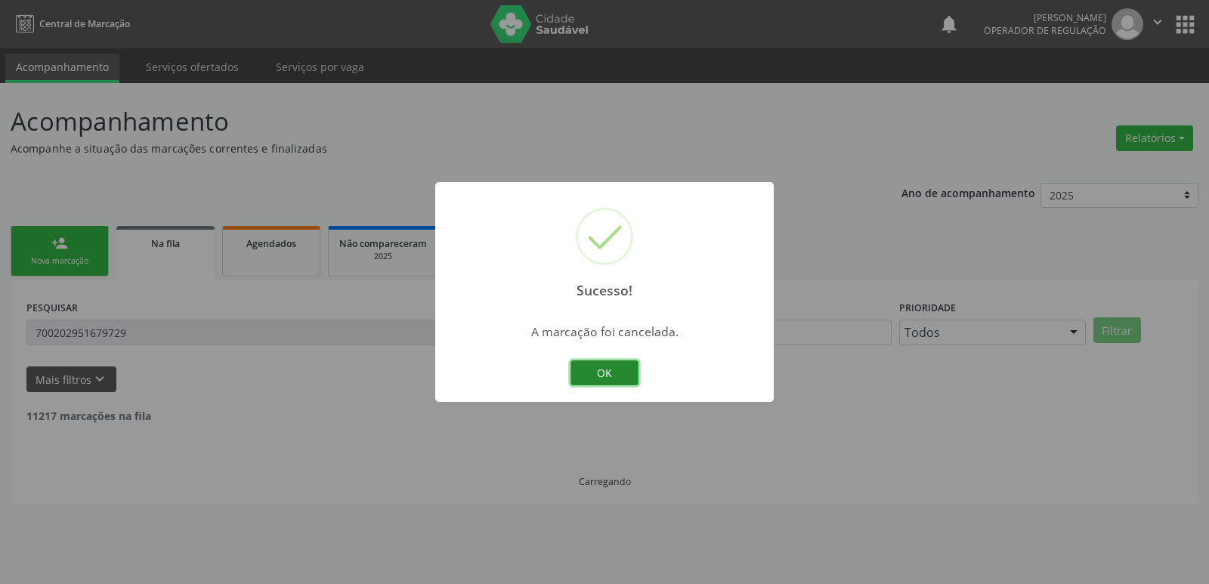
click at [617, 373] on button "OK" at bounding box center [604, 373] width 68 height 26
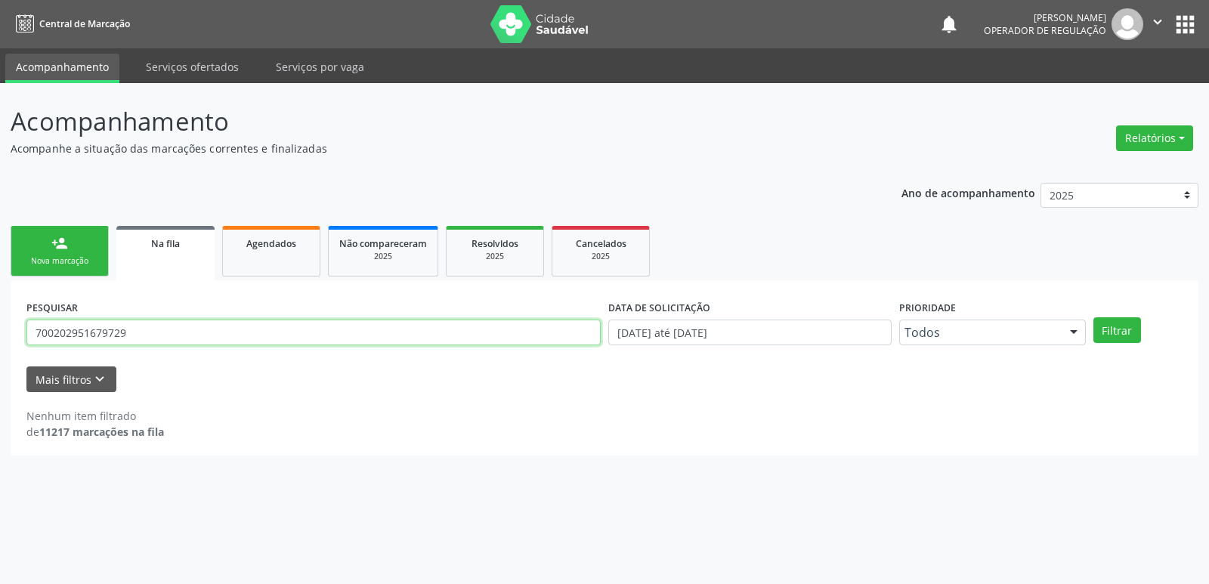
drag, startPoint x: 171, startPoint y: 338, endPoint x: 2, endPoint y: 348, distance: 170.3
click at [2, 348] on div "Acompanhamento Acompanhe a situação das marcações correntes e finalizadas Relat…" at bounding box center [604, 333] width 1209 height 501
type input "708603506080185"
click at [1093, 317] on button "Filtrar" at bounding box center [1117, 330] width 48 height 26
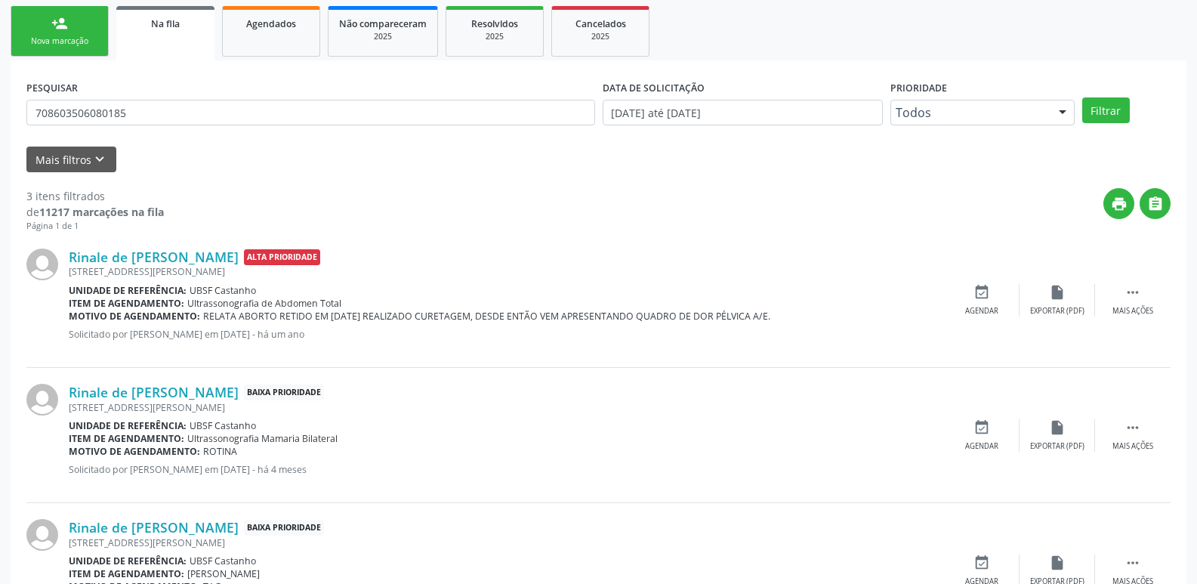
scroll to position [301, 0]
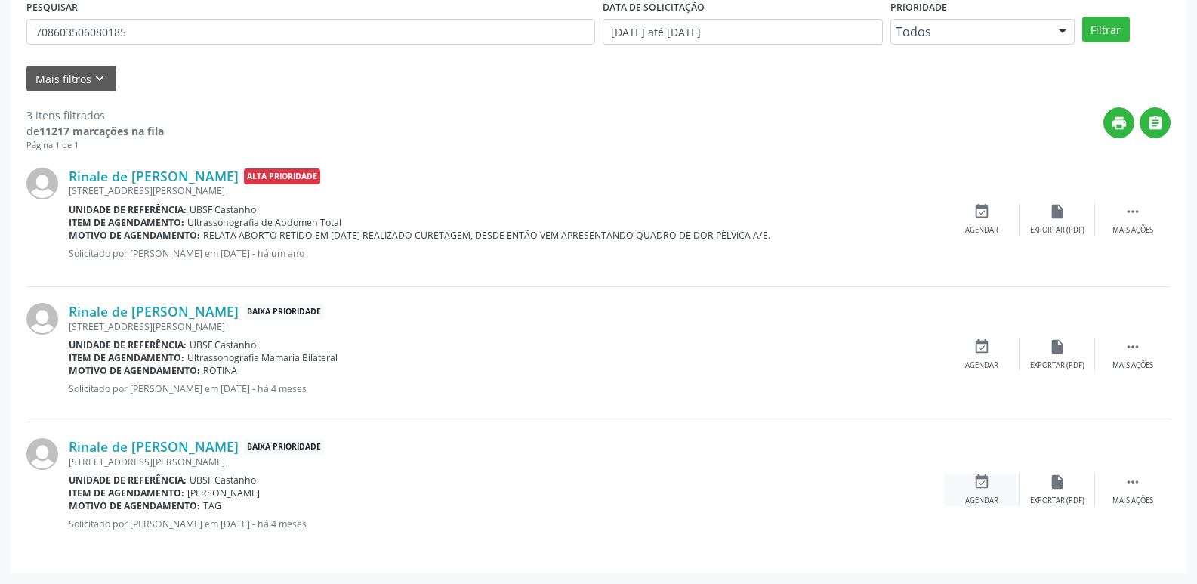
click at [975, 489] on icon "event_available" at bounding box center [982, 482] width 17 height 17
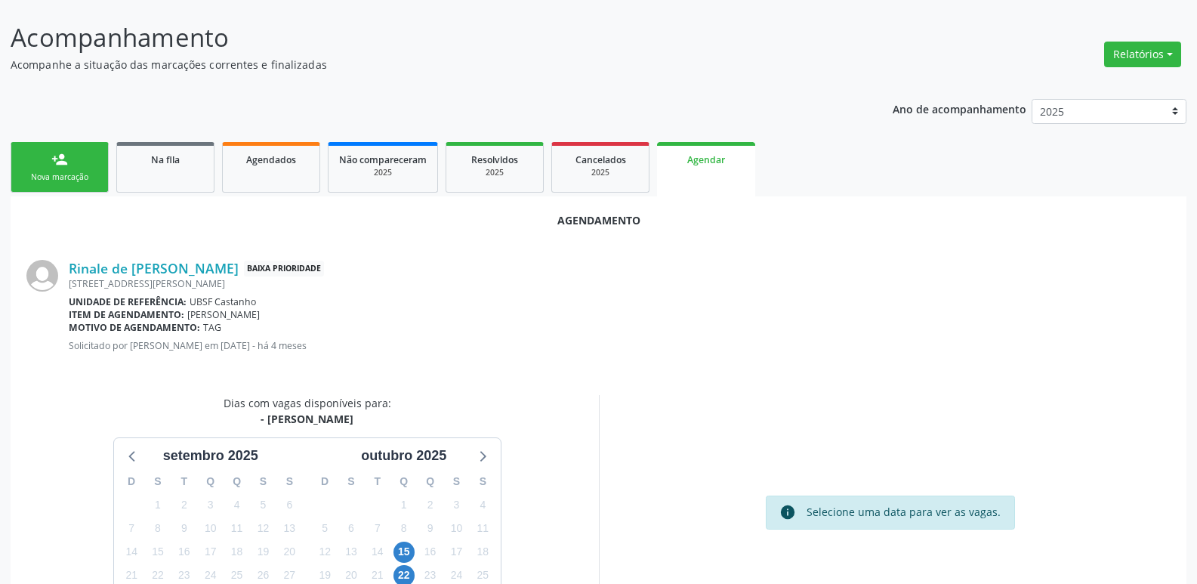
scroll to position [167, 0]
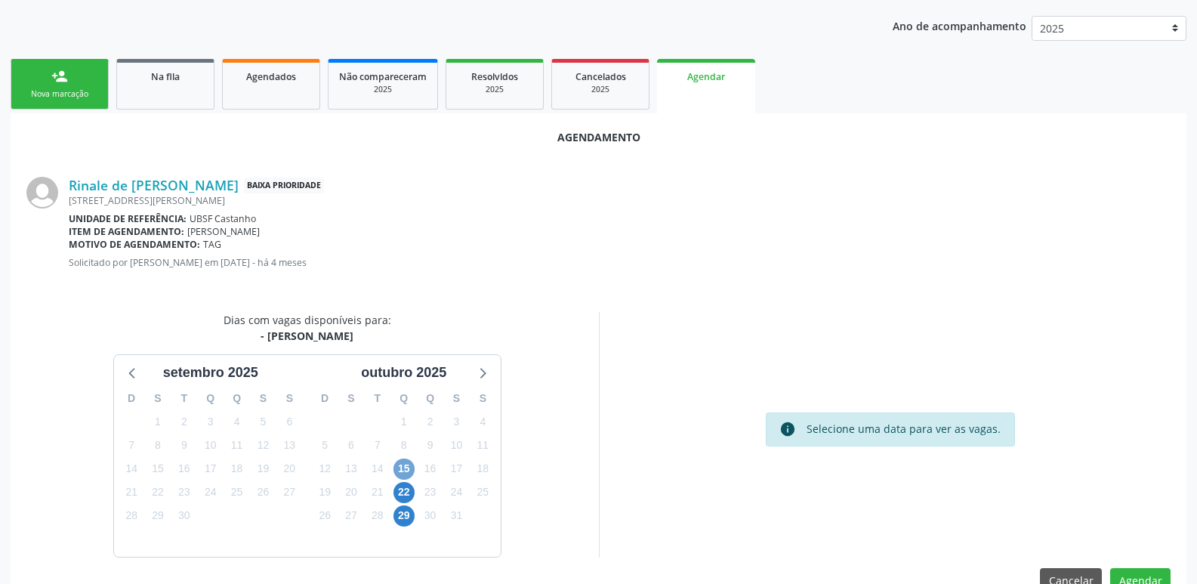
click at [411, 465] on span "15" at bounding box center [404, 469] width 21 height 21
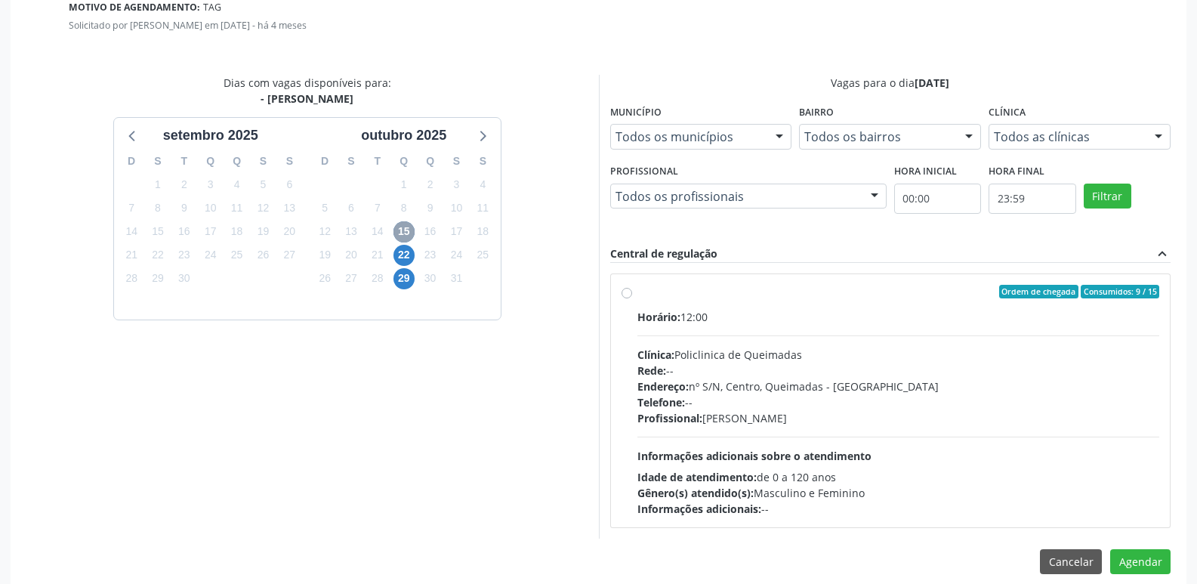
scroll to position [421, 0]
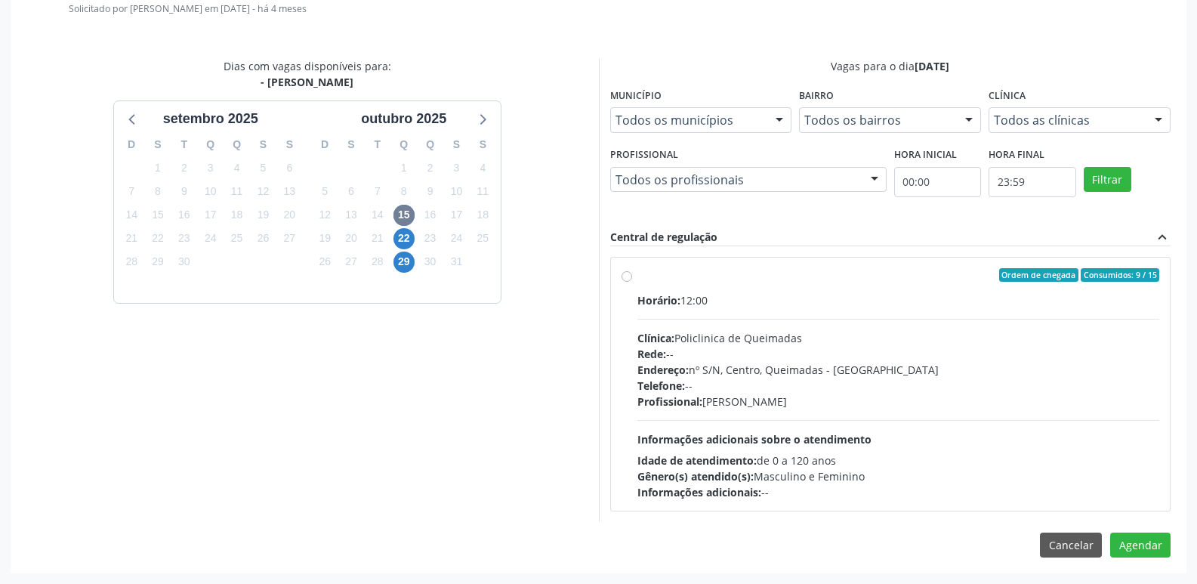
click at [987, 422] on div "Horário: 12:00 Clínica: Policlinica de Queimadas Rede: -- Endereço: nº S/N, Cen…" at bounding box center [899, 396] width 523 height 208
click at [632, 282] on input "Ordem de chegada Consumidos: 9 / 15 Horário: 12:00 Clínica: Policlinica de Quei…" at bounding box center [627, 275] width 11 height 14
radio input "true"
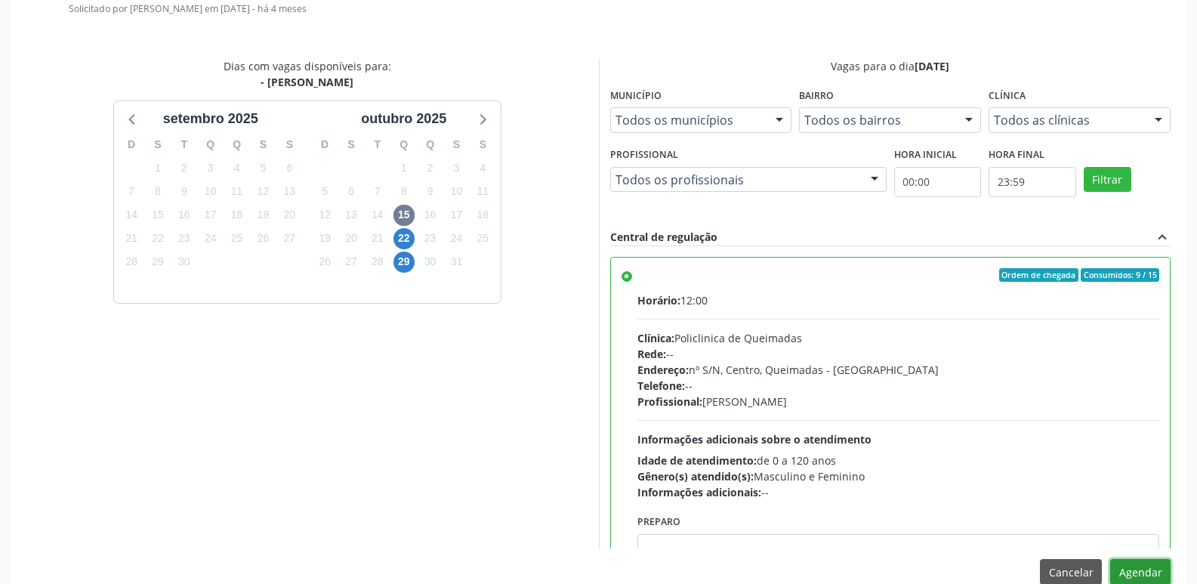
click at [1128, 576] on button "Agendar" at bounding box center [1141, 572] width 60 height 26
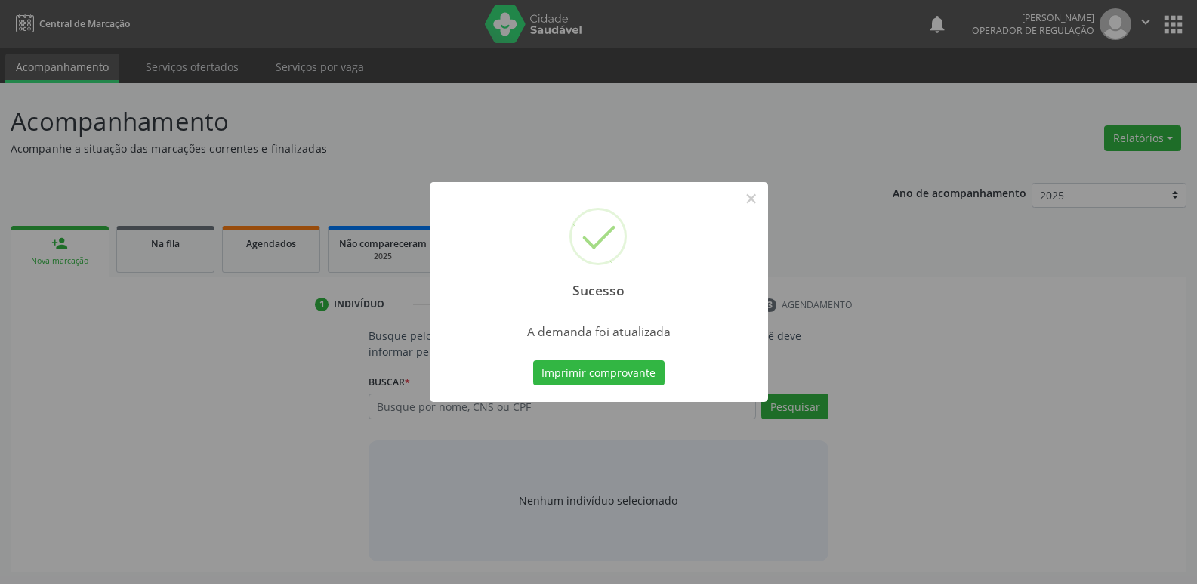
scroll to position [0, 0]
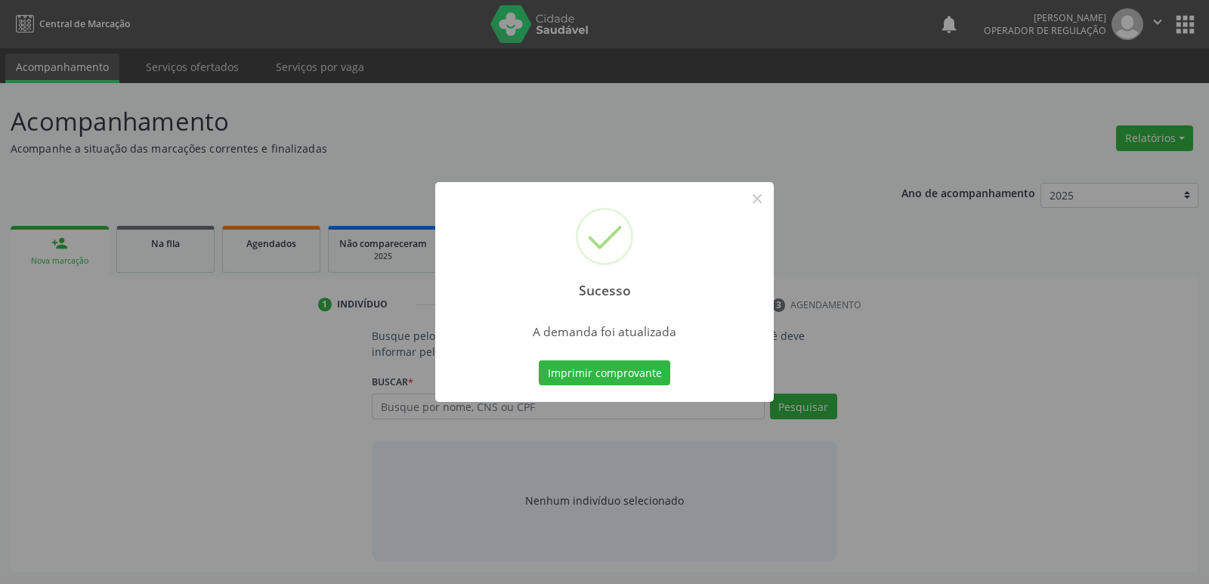
click at [539, 360] on button "Imprimir comprovante" at bounding box center [604, 373] width 131 height 26
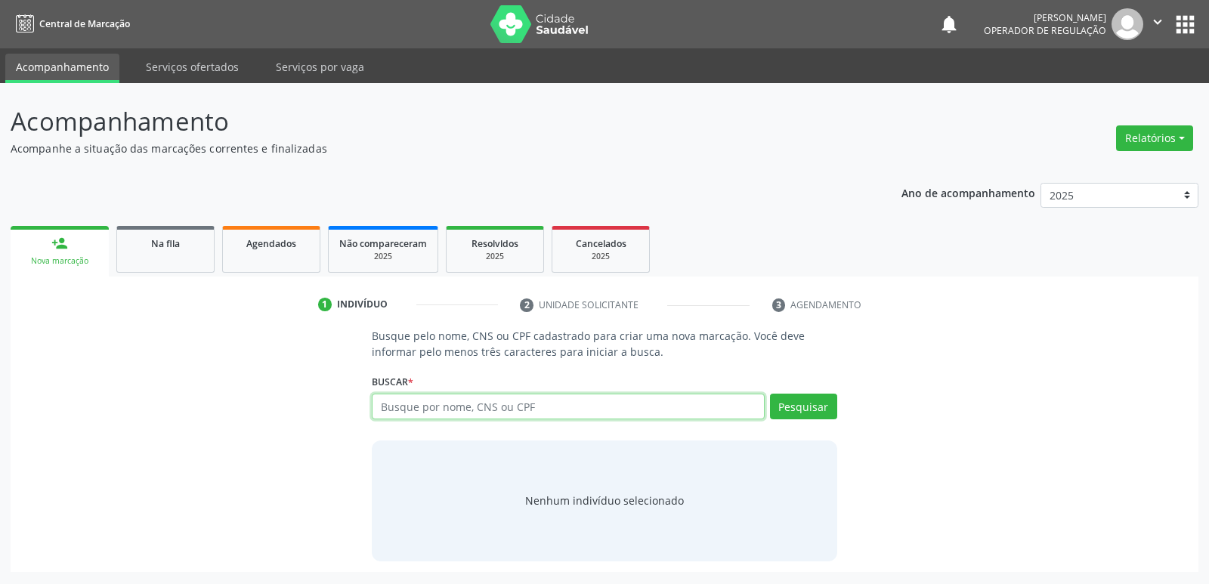
click at [451, 413] on input "text" at bounding box center [568, 407] width 392 height 26
click at [187, 261] on link "Na fila" at bounding box center [165, 249] width 98 height 47
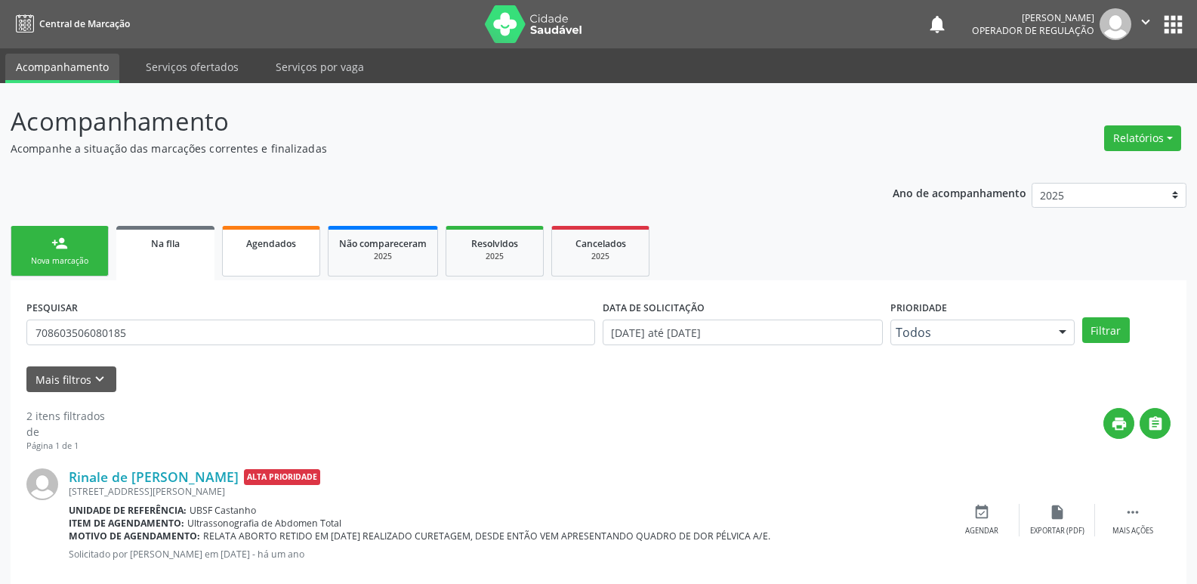
click at [283, 252] on link "Agendados" at bounding box center [271, 251] width 98 height 51
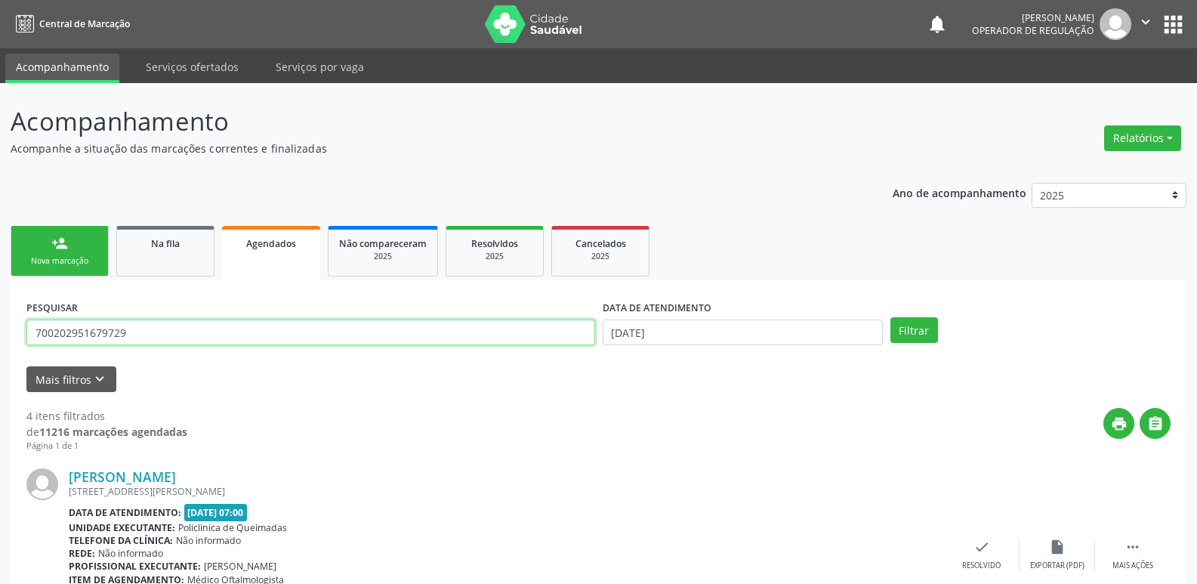
click at [179, 335] on input "700202951679729" at bounding box center [310, 333] width 569 height 26
type input "meirick"
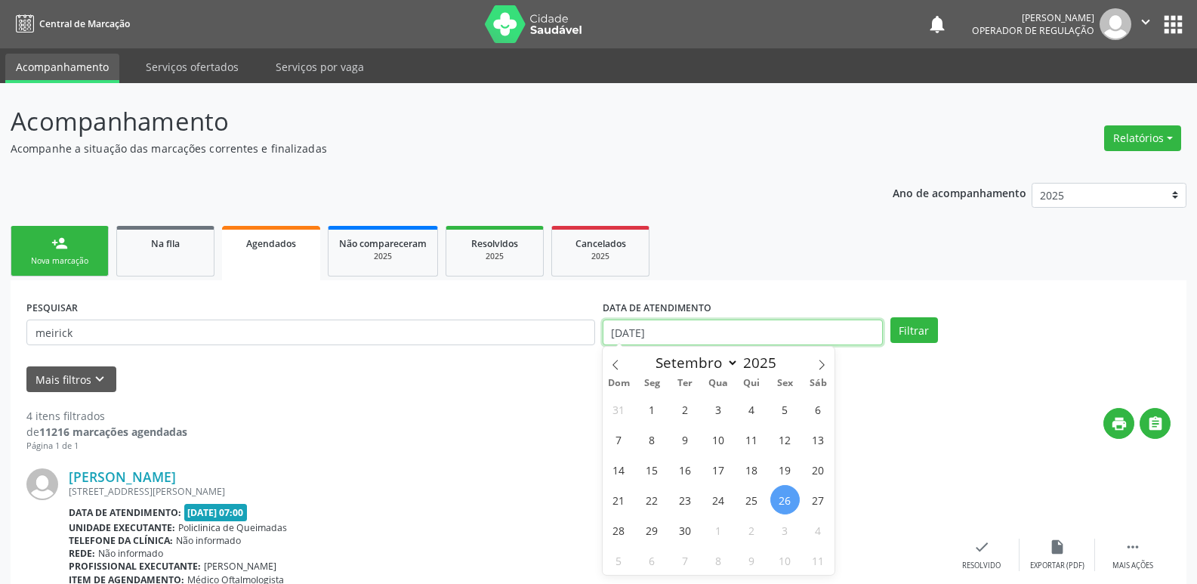
click at [735, 331] on input "[DATE]" at bounding box center [743, 333] width 280 height 26
click at [891, 317] on button "Filtrar" at bounding box center [915, 330] width 48 height 26
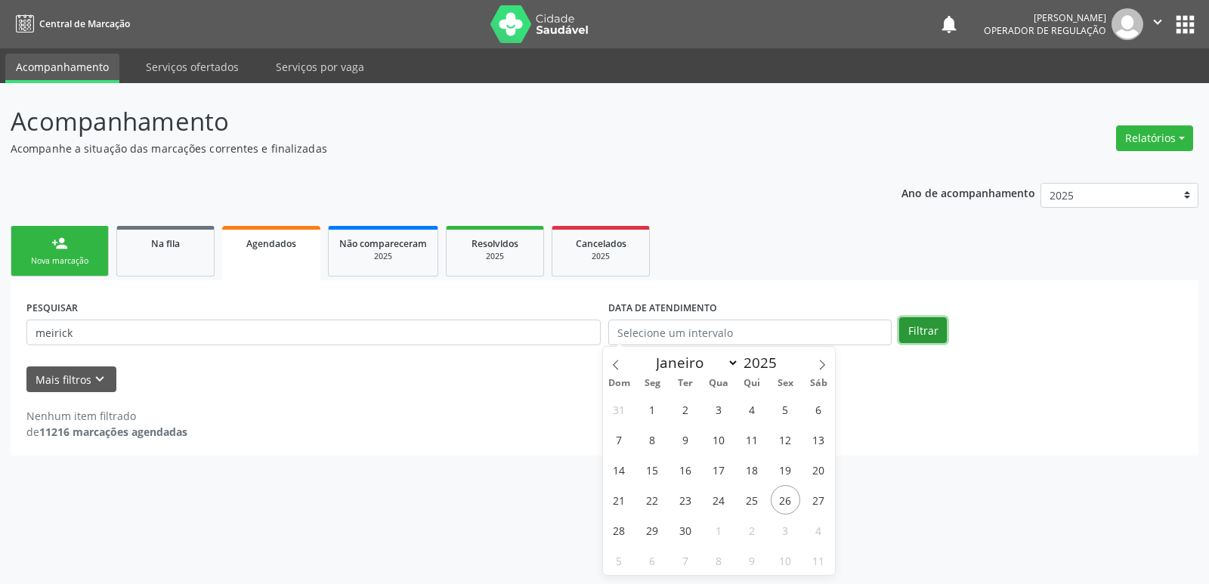
click at [929, 330] on button "Filtrar" at bounding box center [923, 330] width 48 height 26
click at [184, 243] on div "Na fila" at bounding box center [166, 243] width 76 height 16
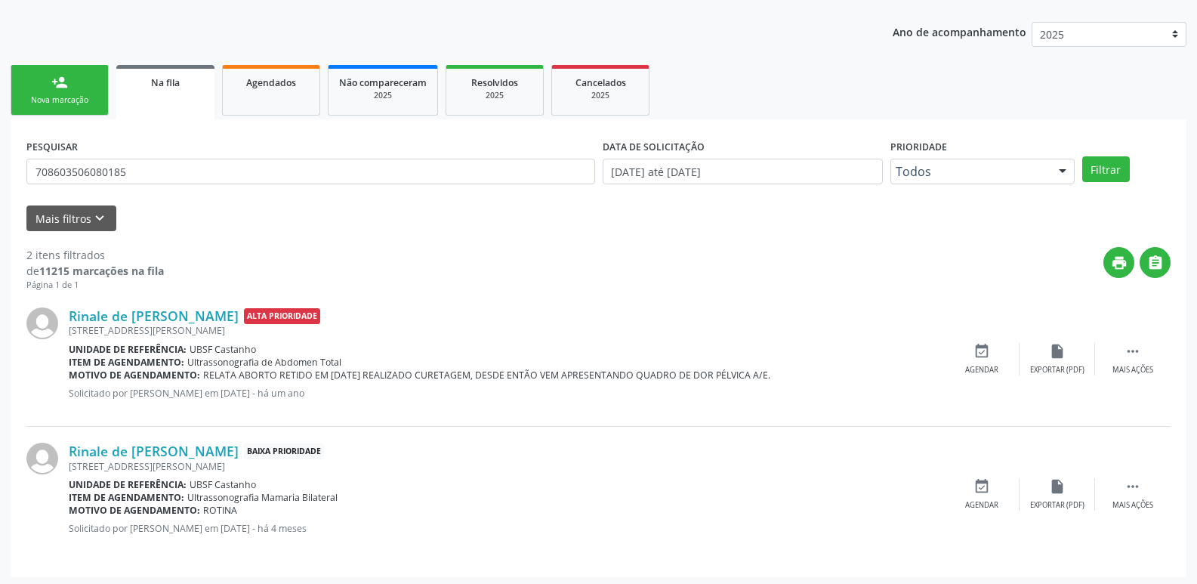
scroll to position [165, 0]
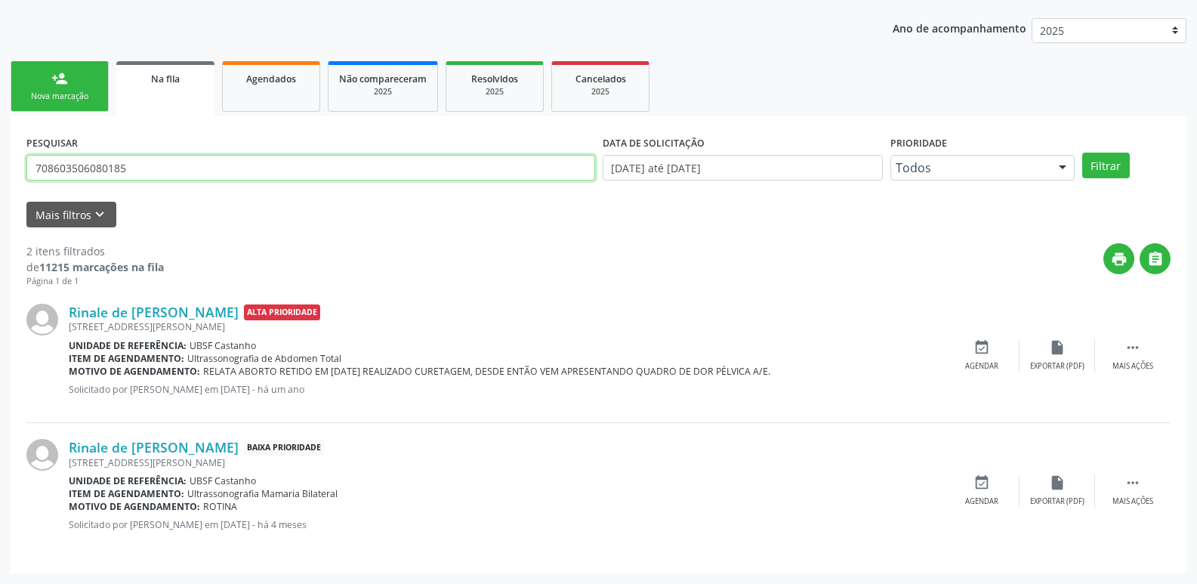
drag, startPoint x: 153, startPoint y: 175, endPoint x: 0, endPoint y: 162, distance: 153.2
click at [0, 162] on div "Acompanhamento Acompanhe a situação das marcações correntes e finalizadas Relat…" at bounding box center [598, 251] width 1197 height 666
type input "7034032183357115"
click at [1083, 153] on button "Filtrar" at bounding box center [1107, 166] width 48 height 26
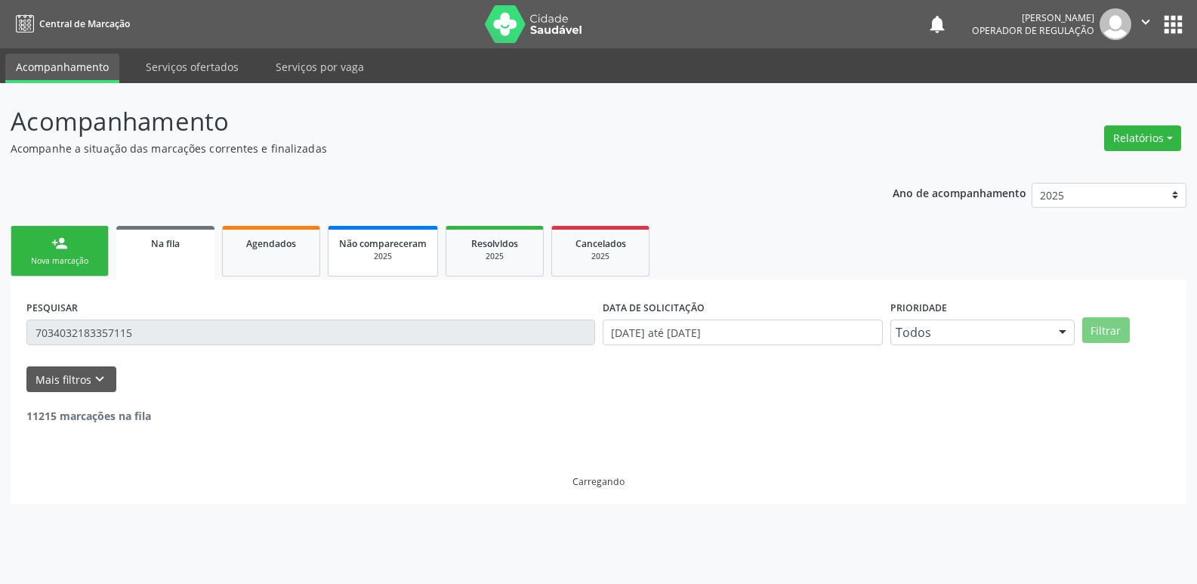
scroll to position [0, 0]
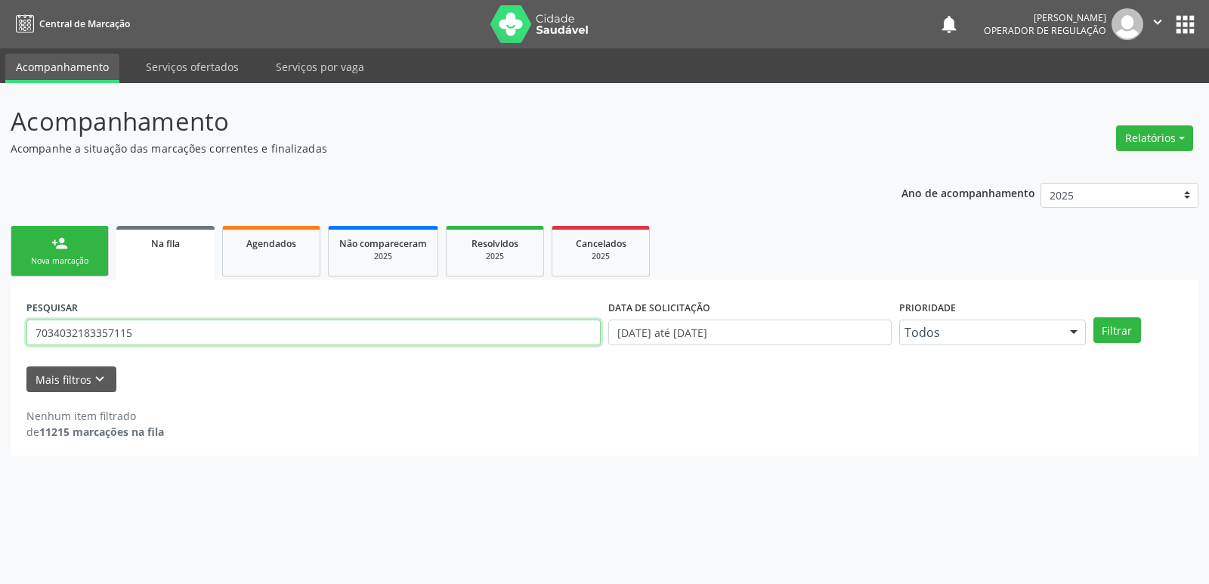
click at [76, 334] on input "7034032183357115" at bounding box center [313, 333] width 574 height 26
click at [102, 335] on input "7034032183357115" at bounding box center [313, 333] width 574 height 26
click at [292, 256] on link "Agendados" at bounding box center [271, 251] width 98 height 51
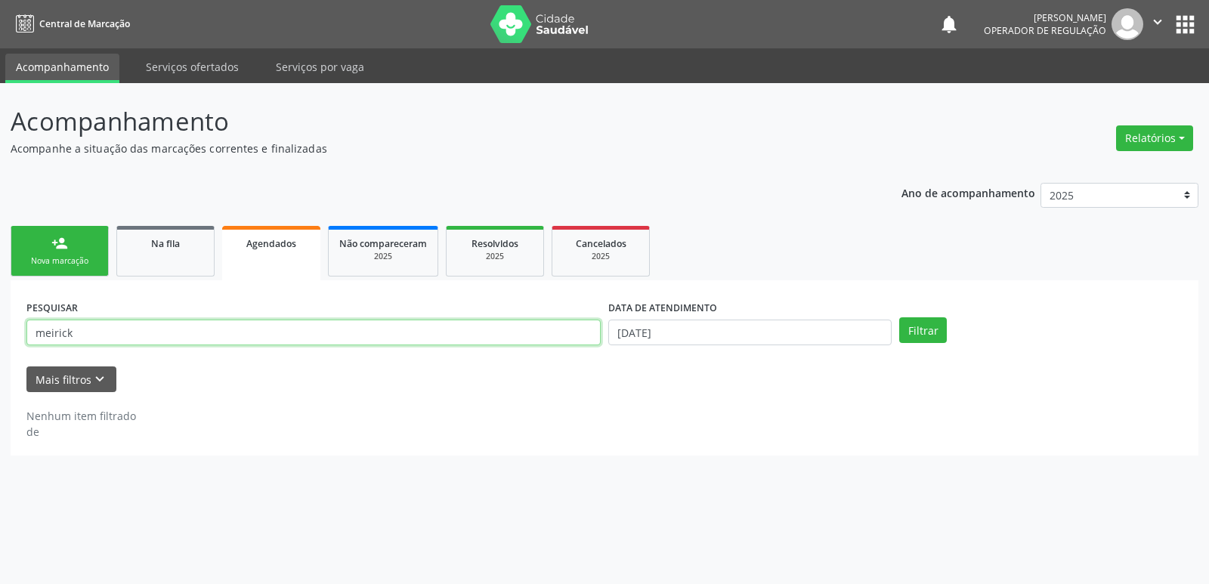
click at [97, 337] on input "meirick" at bounding box center [313, 333] width 574 height 26
type input "meirick705807473264832"
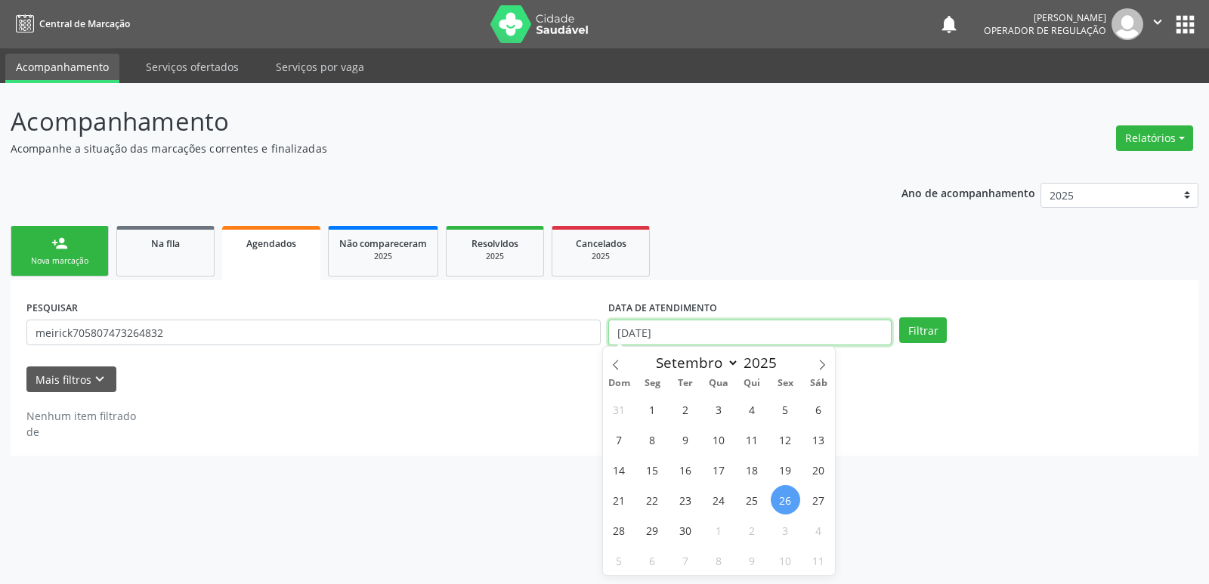
click at [781, 331] on input "[DATE]" at bounding box center [749, 333] width 283 height 26
click at [899, 317] on button "Filtrar" at bounding box center [923, 330] width 48 height 26
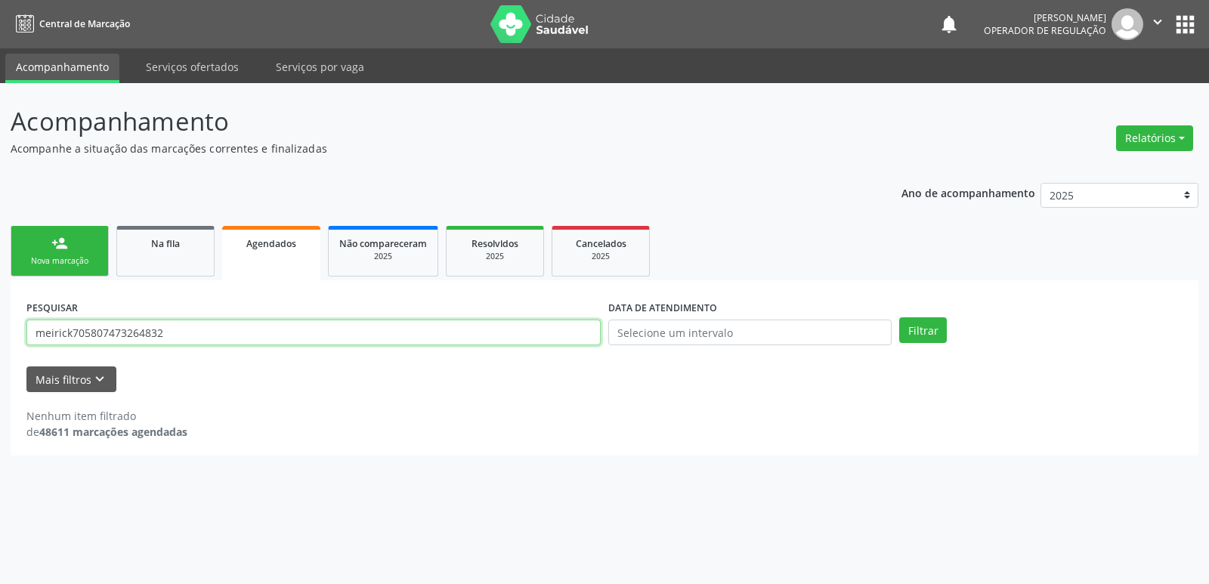
drag, startPoint x: 73, startPoint y: 329, endPoint x: 110, endPoint y: 125, distance: 207.3
click at [0, 285] on div "Acompanhamento Acompanhe a situação das marcações correntes e finalizadas Relat…" at bounding box center [604, 333] width 1209 height 501
type input "705807473264832"
click at [899, 317] on button "Filtrar" at bounding box center [923, 330] width 48 height 26
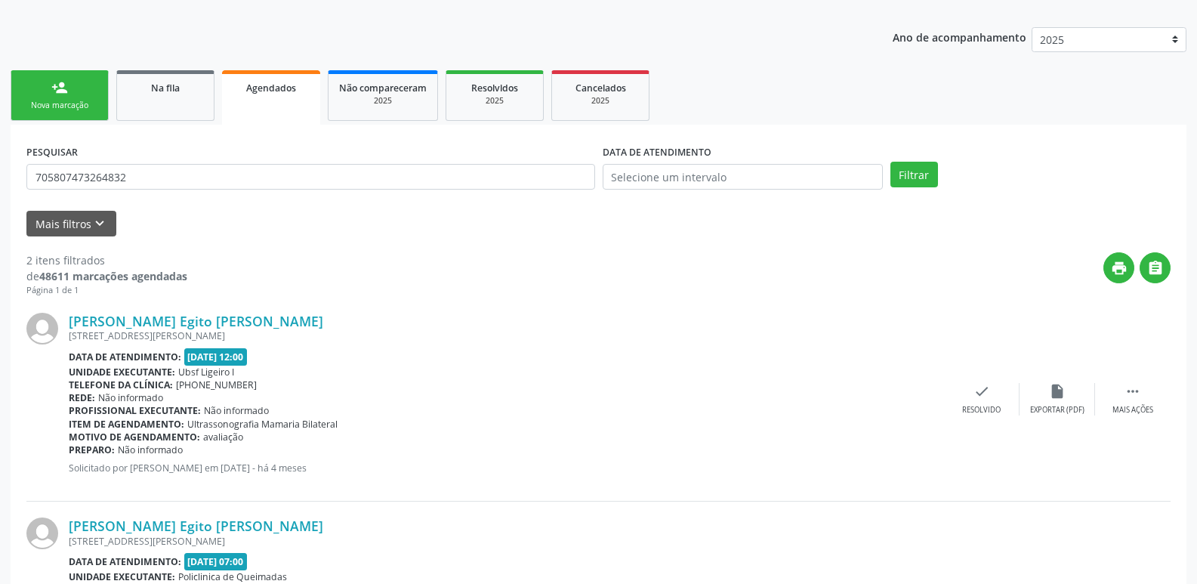
scroll to position [317, 0]
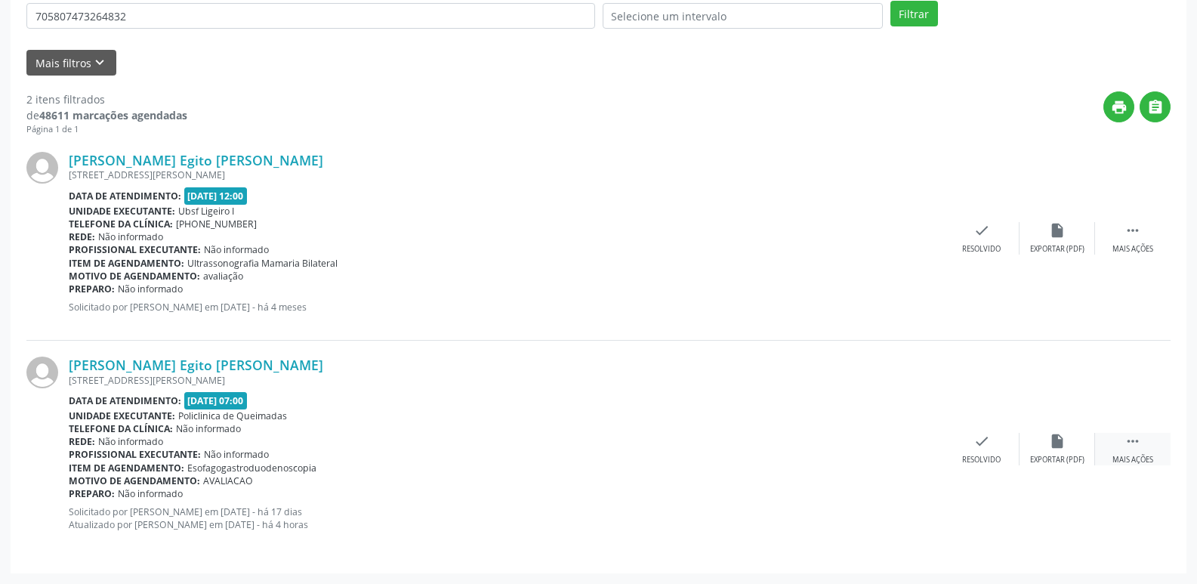
click at [1142, 447] on div " Mais ações" at bounding box center [1133, 449] width 76 height 32
click at [1052, 447] on icon "edit" at bounding box center [1057, 441] width 17 height 17
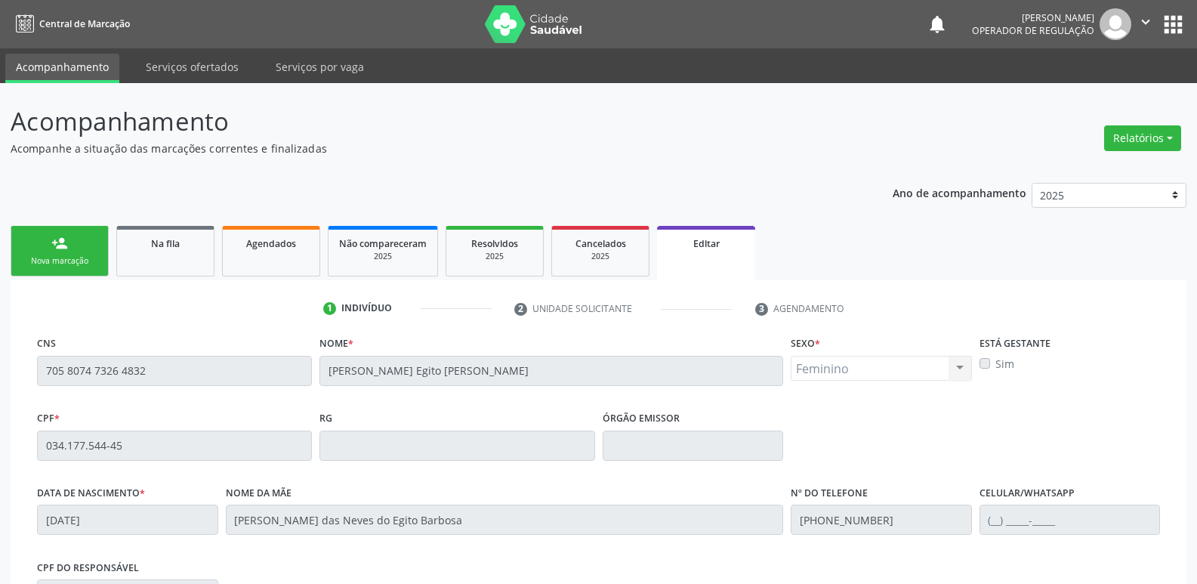
scroll to position [255, 0]
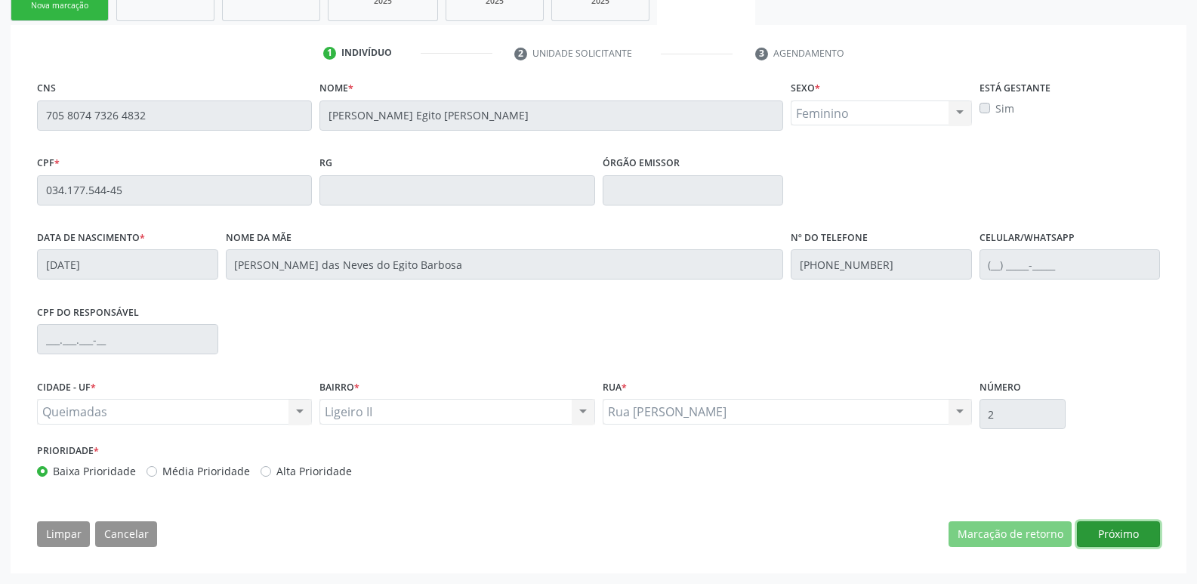
click at [1117, 531] on button "Próximo" at bounding box center [1118, 534] width 83 height 26
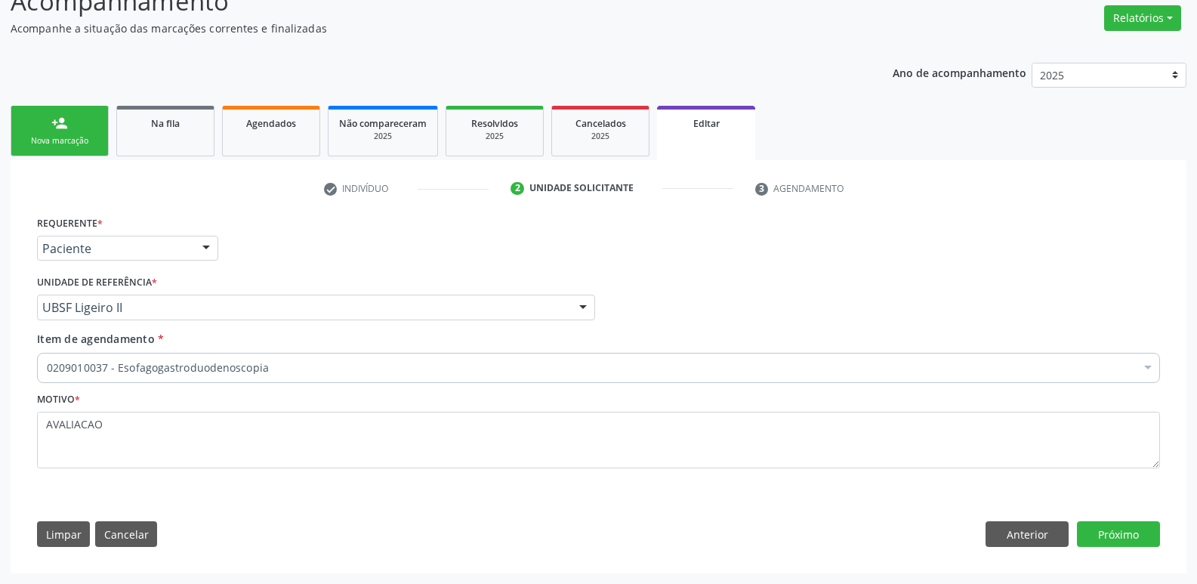
scroll to position [120, 0]
click at [1124, 525] on button "Próximo" at bounding box center [1118, 534] width 83 height 26
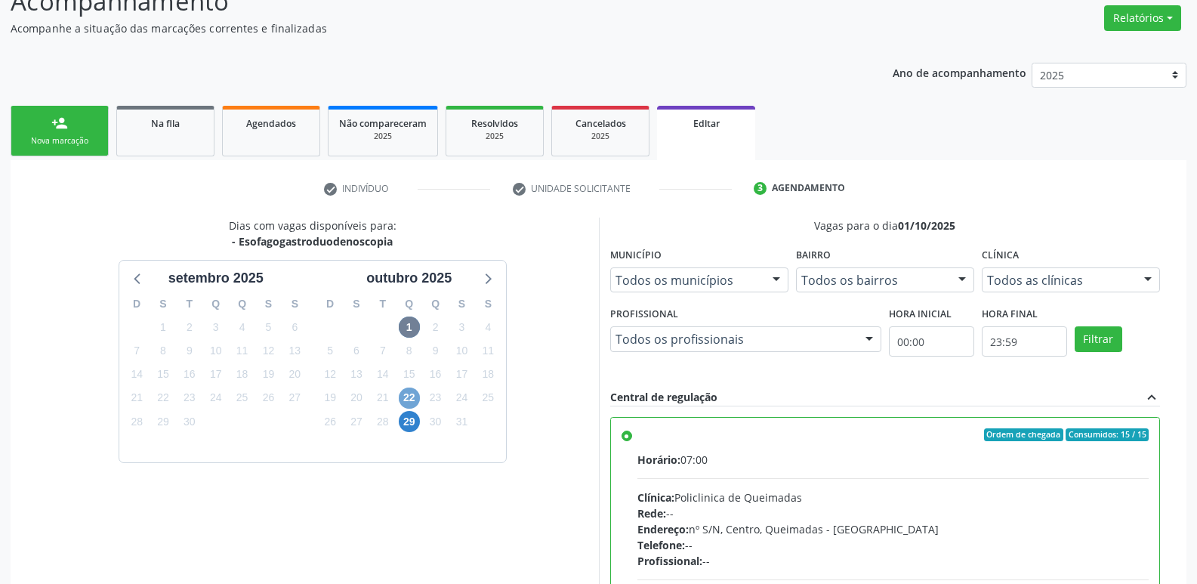
click at [412, 396] on span "22" at bounding box center [409, 398] width 21 height 21
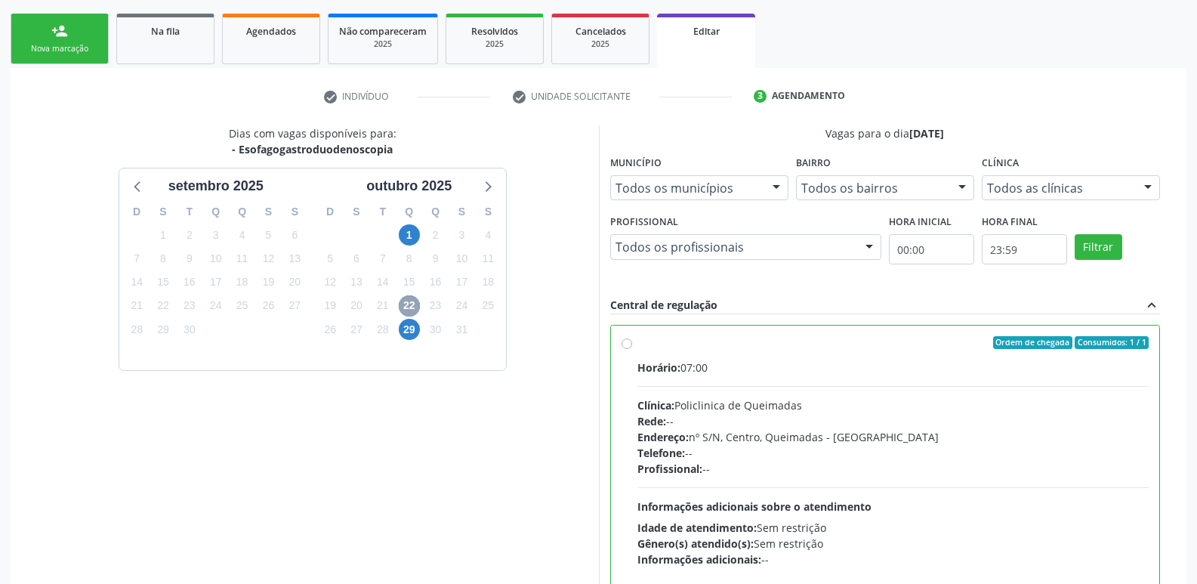
scroll to position [338, 0]
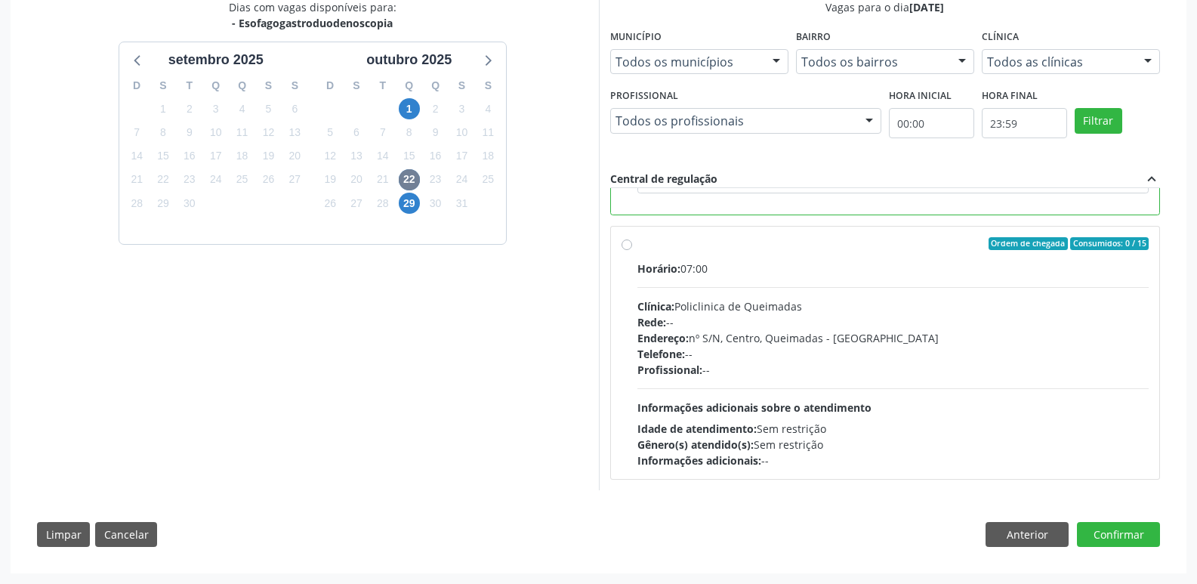
click at [959, 326] on div "Rede: --" at bounding box center [894, 322] width 512 height 16
click at [632, 251] on input "Ordem de chegada Consumidos: 0 / 15 Horário: 07:00 Clínica: Policlinica de Quei…" at bounding box center [627, 244] width 11 height 14
radio input "true"
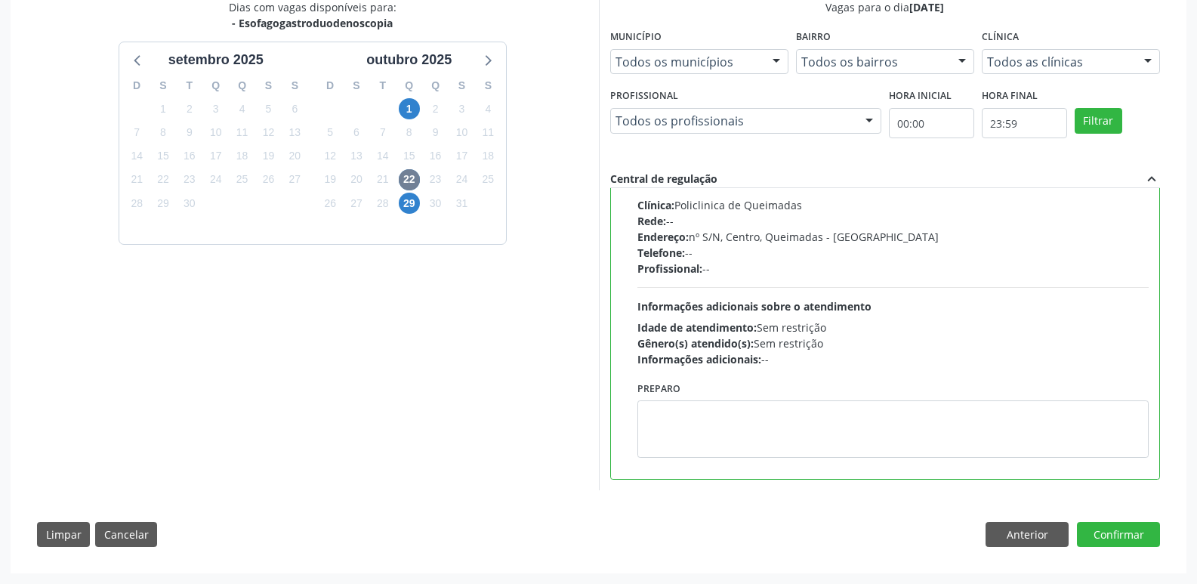
scroll to position [142, 0]
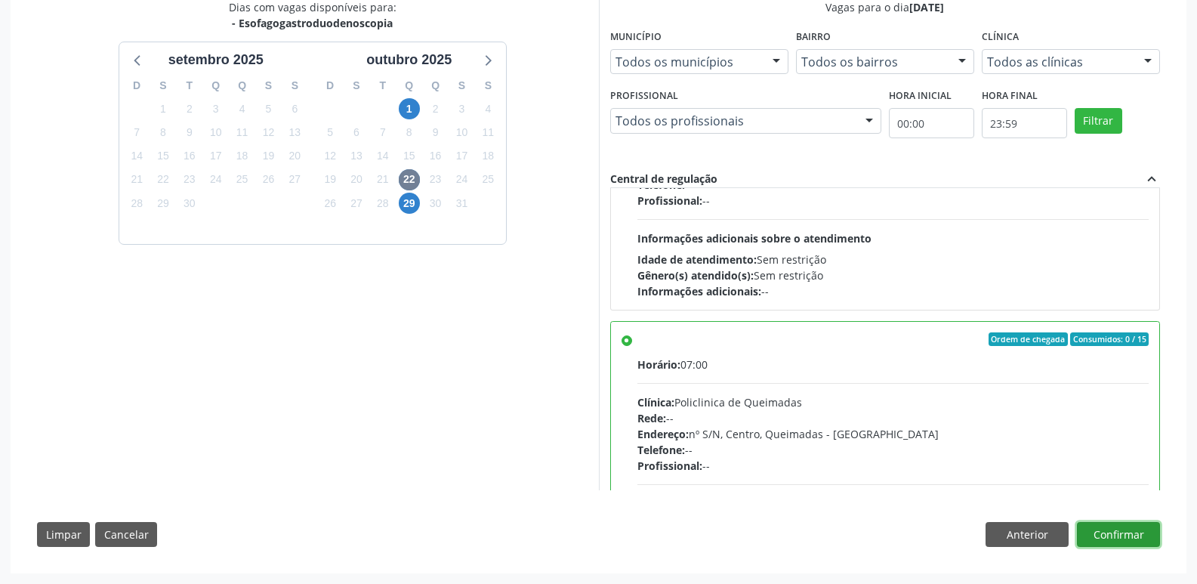
click at [1094, 529] on button "Confirmar" at bounding box center [1118, 535] width 83 height 26
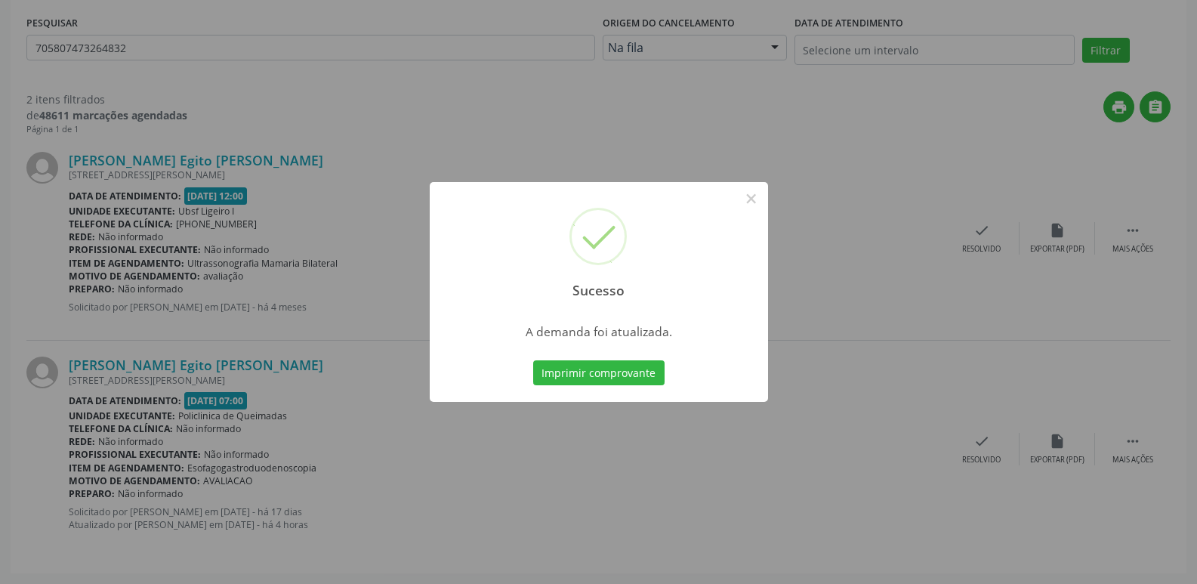
scroll to position [0, 0]
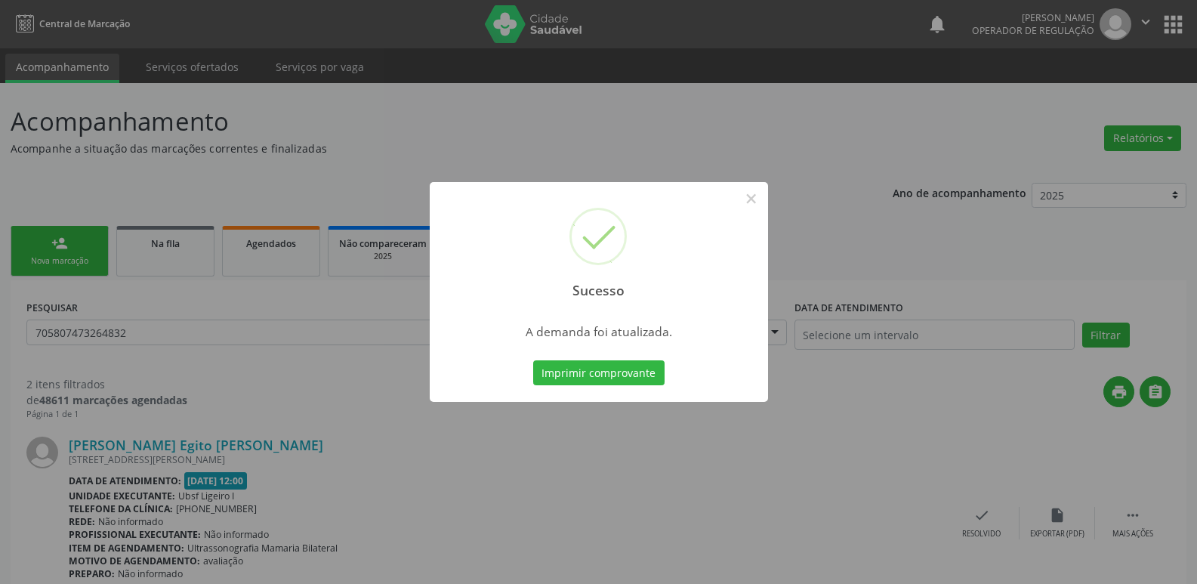
click at [533, 360] on button "Imprimir comprovante" at bounding box center [598, 373] width 131 height 26
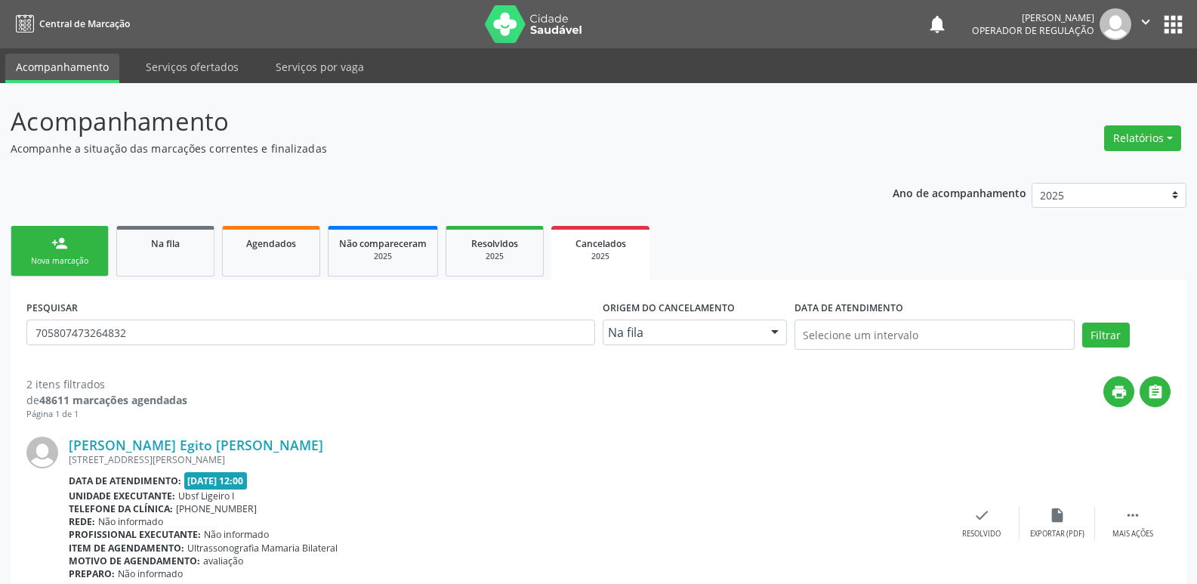
click at [68, 252] on link "person_add Nova marcação" at bounding box center [60, 251] width 98 height 51
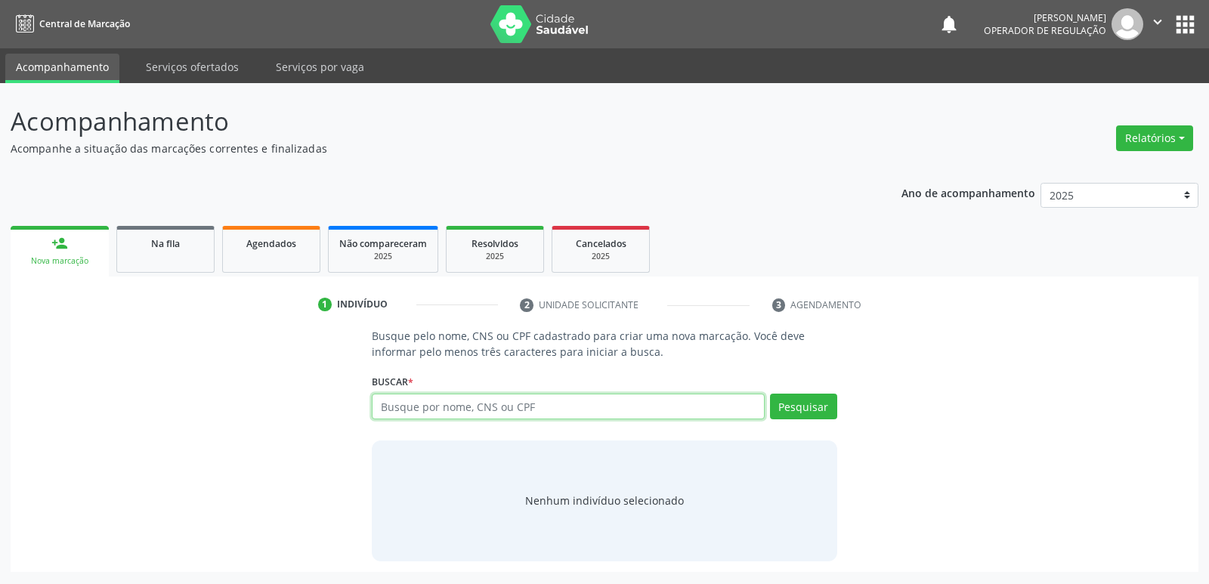
click at [394, 401] on input "text" at bounding box center [568, 407] width 392 height 26
type input "[PERSON_NAME]"
click at [800, 406] on button "Pesquisar" at bounding box center [803, 407] width 67 height 26
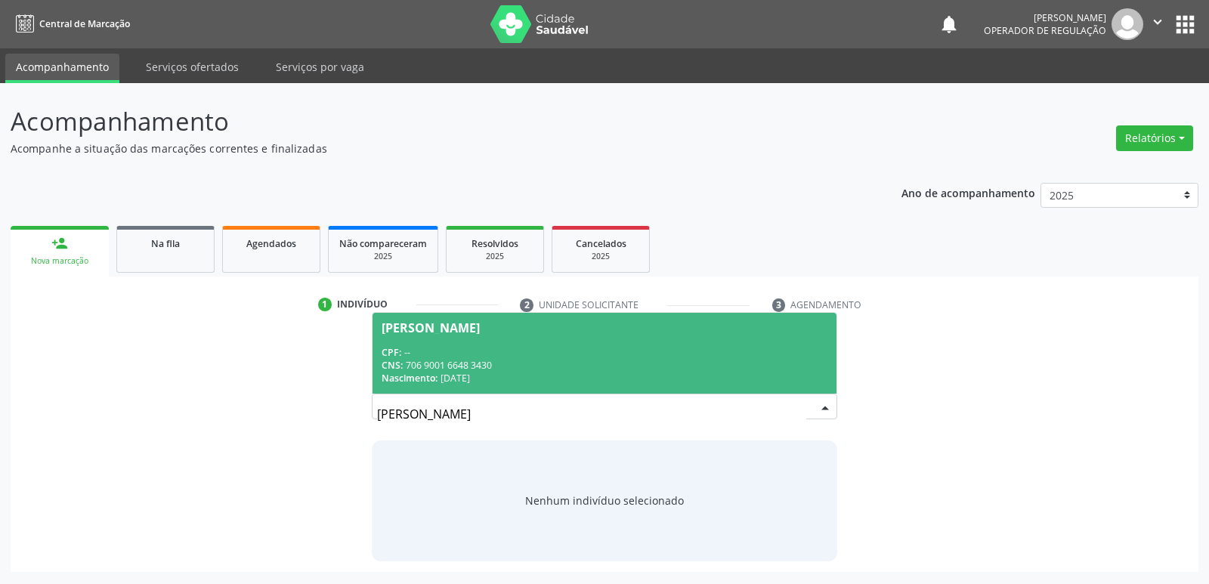
drag, startPoint x: 506, startPoint y: 348, endPoint x: 482, endPoint y: 345, distance: 24.3
click at [505, 348] on div "CPF: --" at bounding box center [604, 352] width 445 height 13
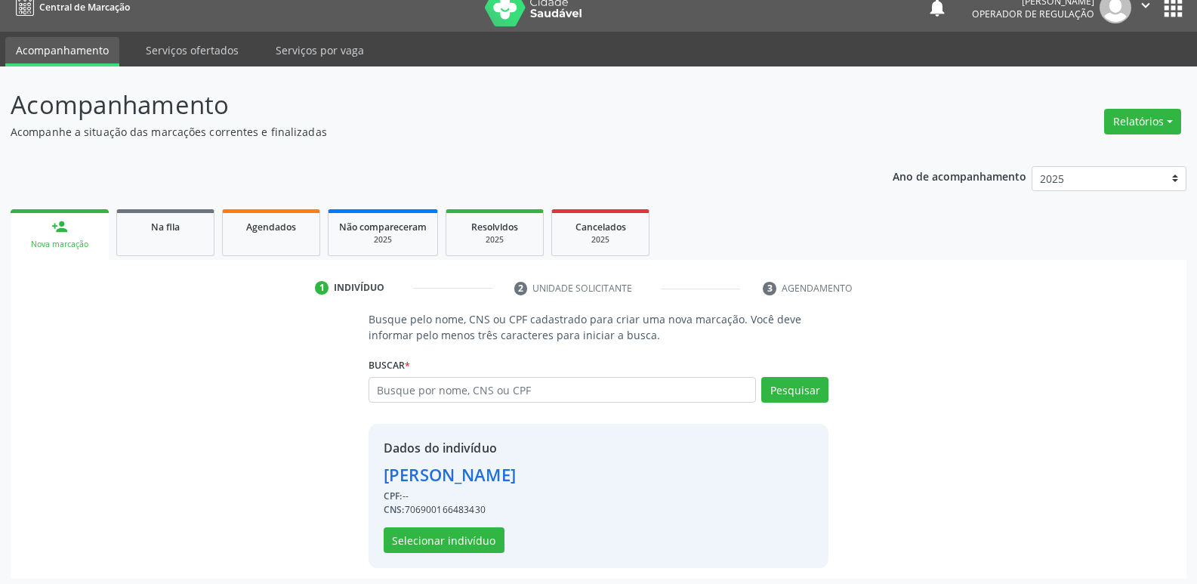
scroll to position [22, 0]
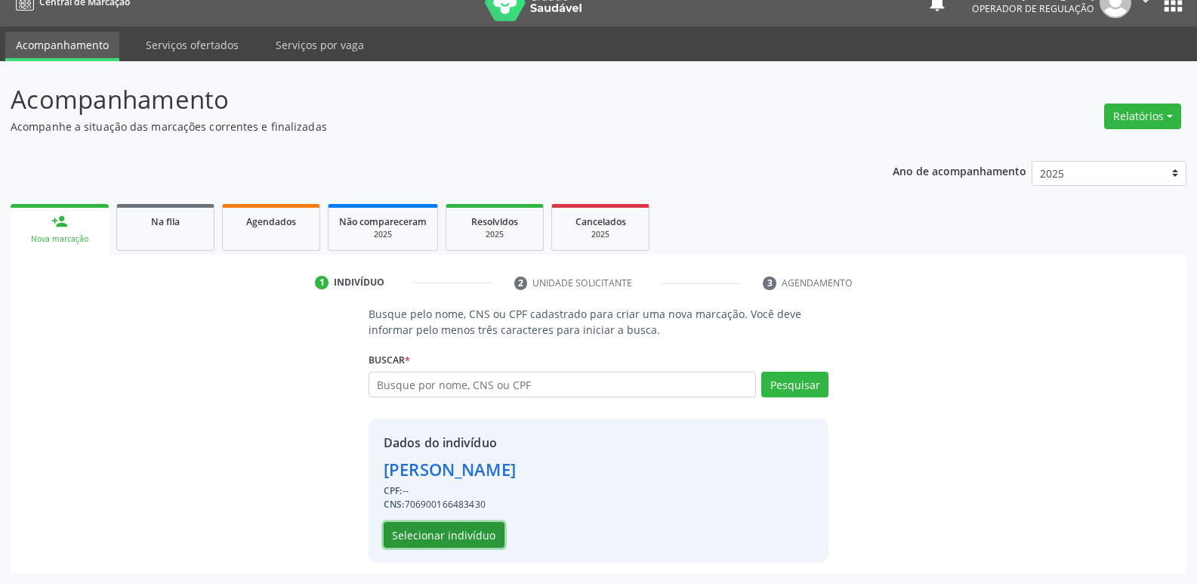
click at [459, 533] on button "Selecionar indivíduo" at bounding box center [444, 535] width 121 height 26
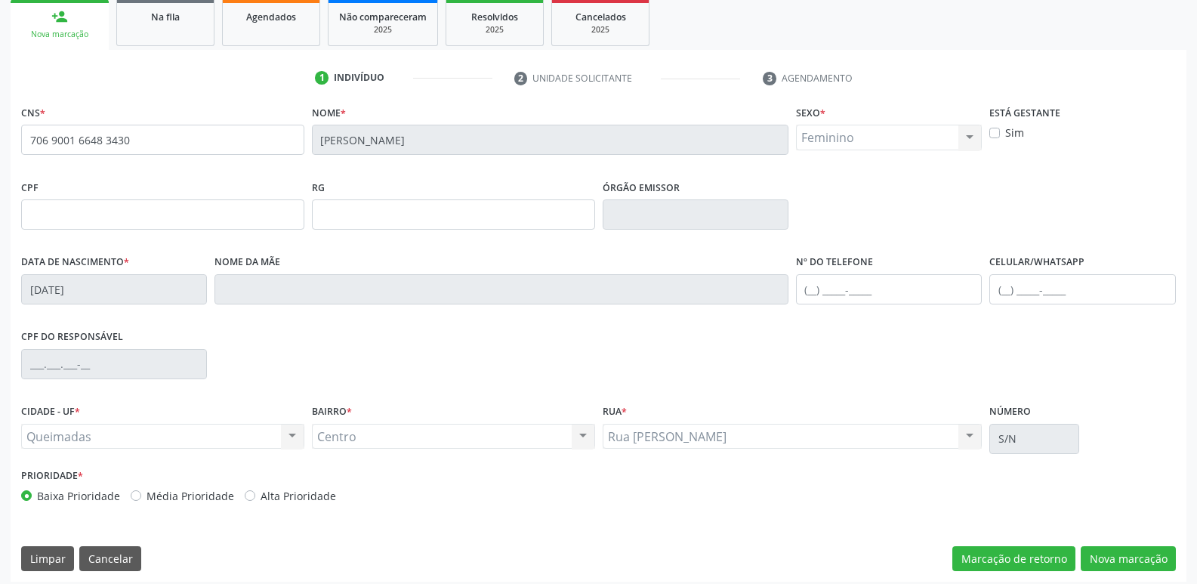
scroll to position [235, 0]
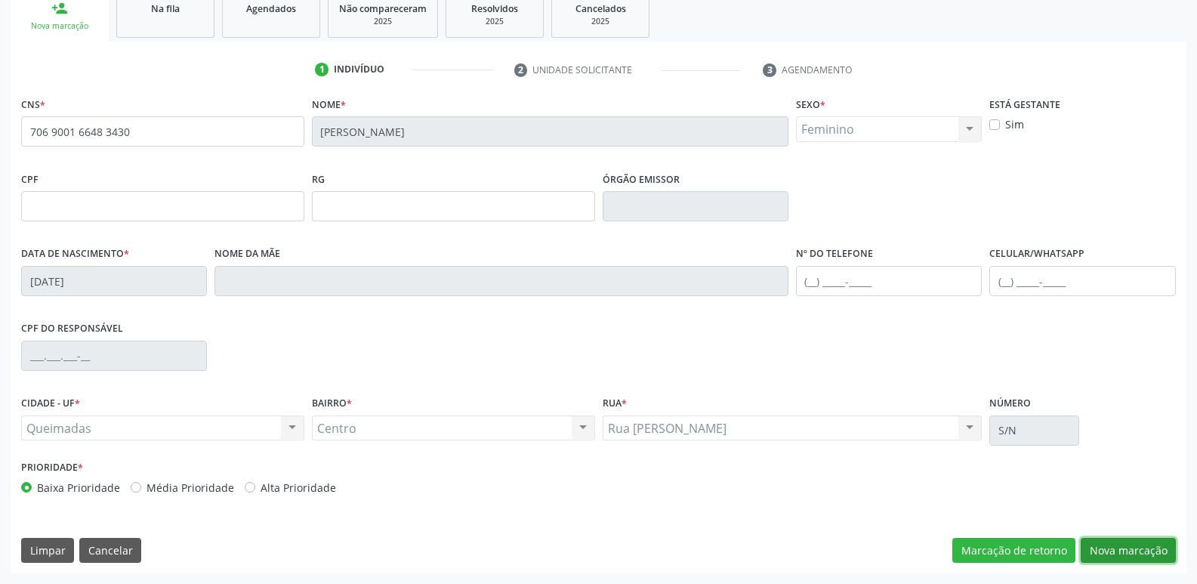
click at [1135, 543] on button "Nova marcação" at bounding box center [1128, 551] width 95 height 26
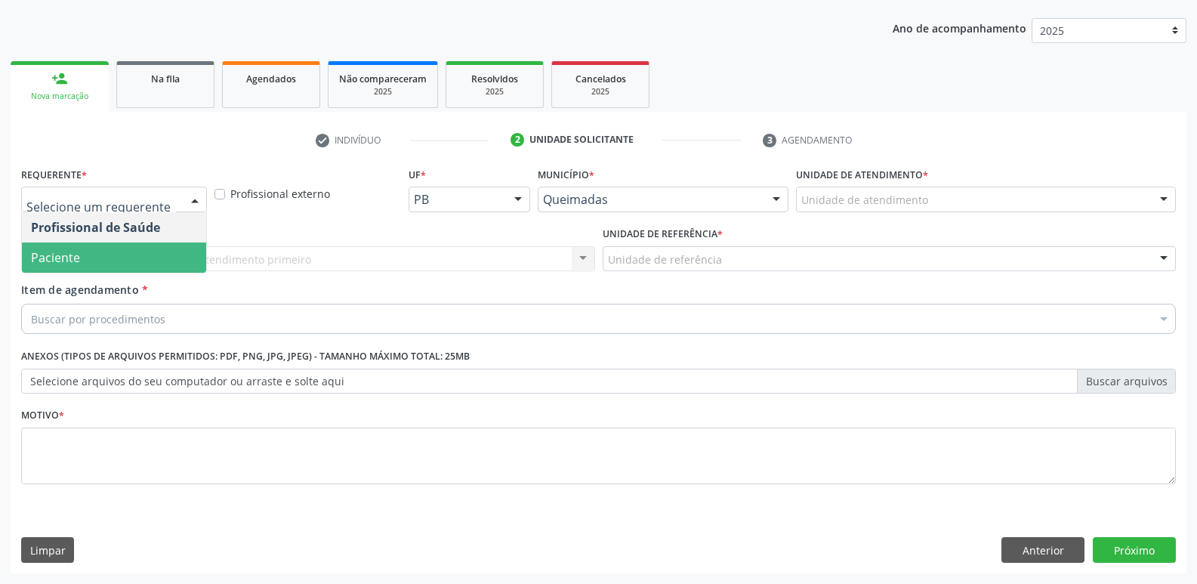
drag, startPoint x: 113, startPoint y: 253, endPoint x: 130, endPoint y: 247, distance: 18.4
click at [112, 253] on span "Paciente" at bounding box center [114, 258] width 184 height 30
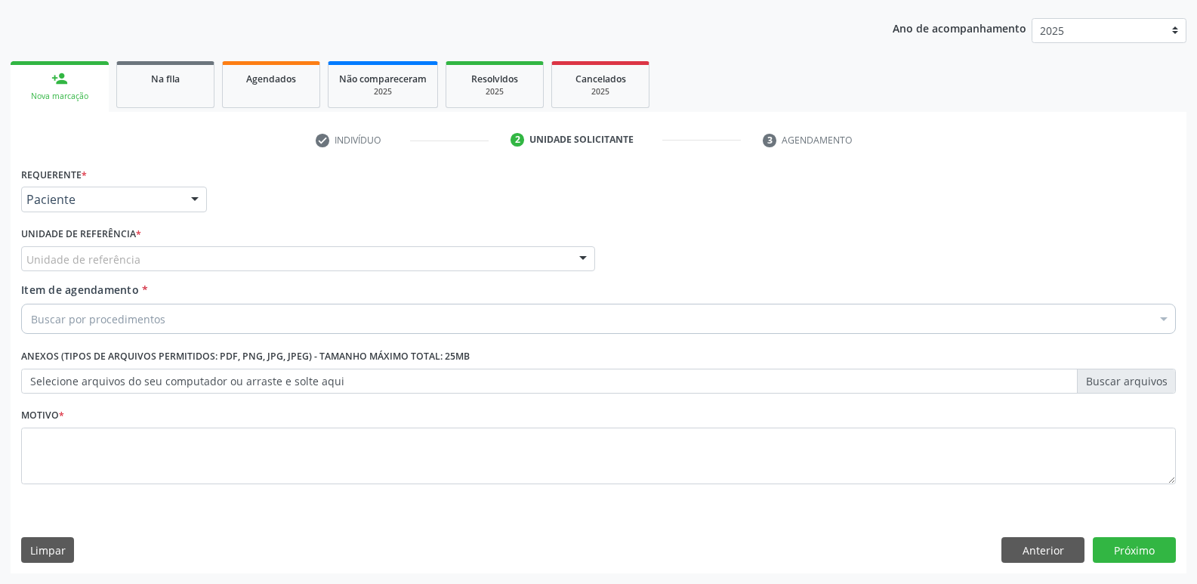
drag, startPoint x: 146, startPoint y: 245, endPoint x: 140, endPoint y: 255, distance: 12.2
click at [145, 246] on div "Unidade de referência * Unidade de referência UBSF Ligeiro II UBSF Saulo Leal […" at bounding box center [308, 247] width 574 height 48
click at [122, 276] on div "Unidade de referência * Unidade de referência UBSF Ligeiro II UBSF Saulo Leal […" at bounding box center [308, 252] width 582 height 59
click at [125, 246] on div "Unidade de referência" at bounding box center [308, 259] width 574 height 26
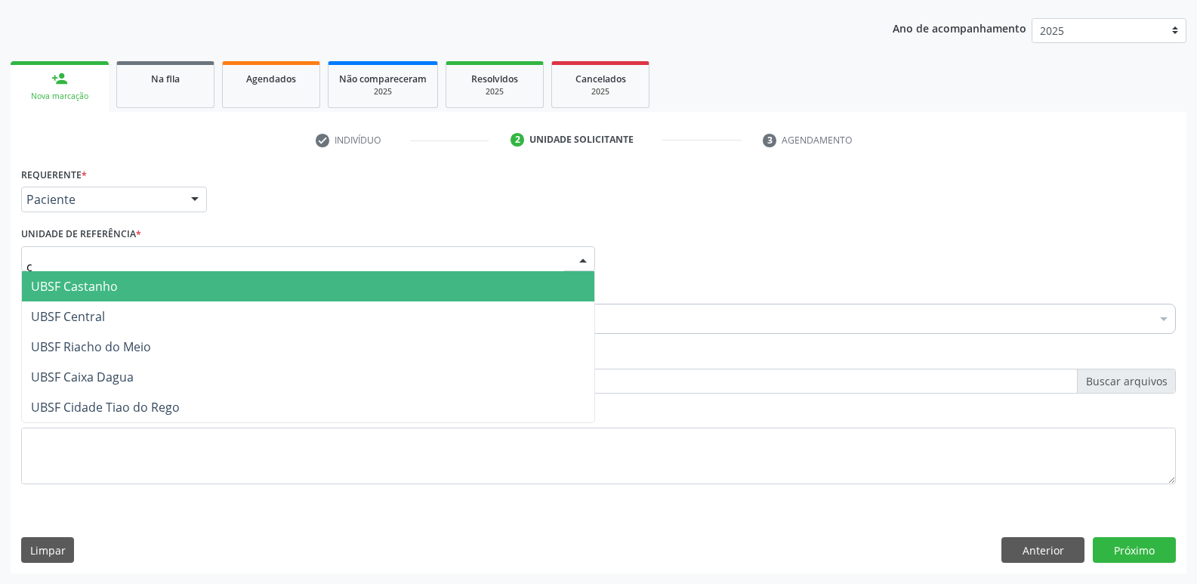
type input "ce"
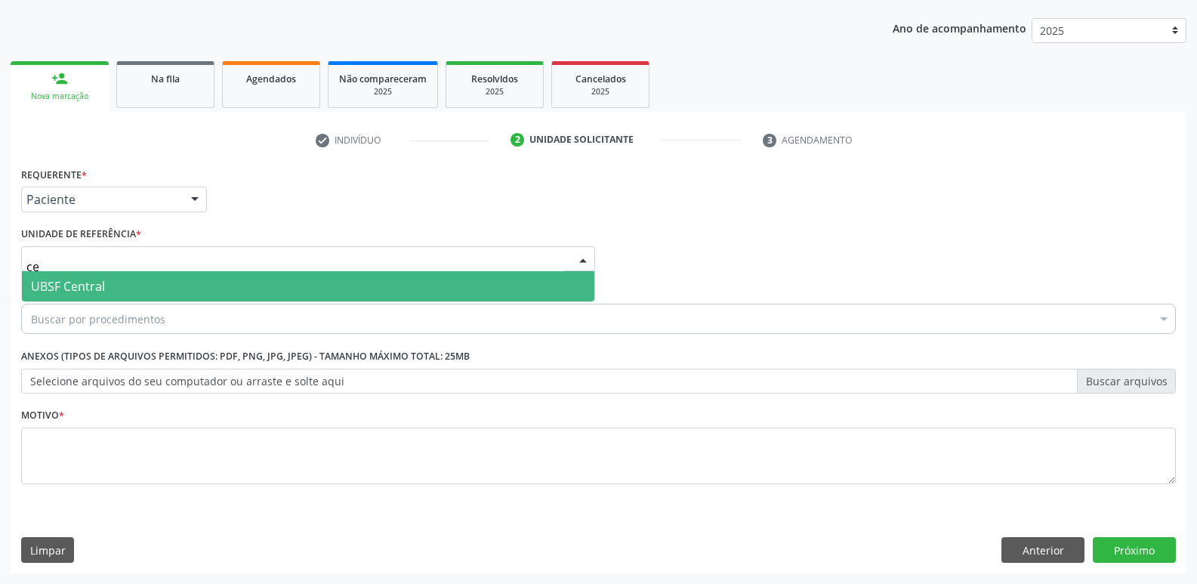
drag, startPoint x: 127, startPoint y: 283, endPoint x: 135, endPoint y: 280, distance: 8.8
click at [128, 283] on span "UBSF Central" at bounding box center [308, 286] width 573 height 30
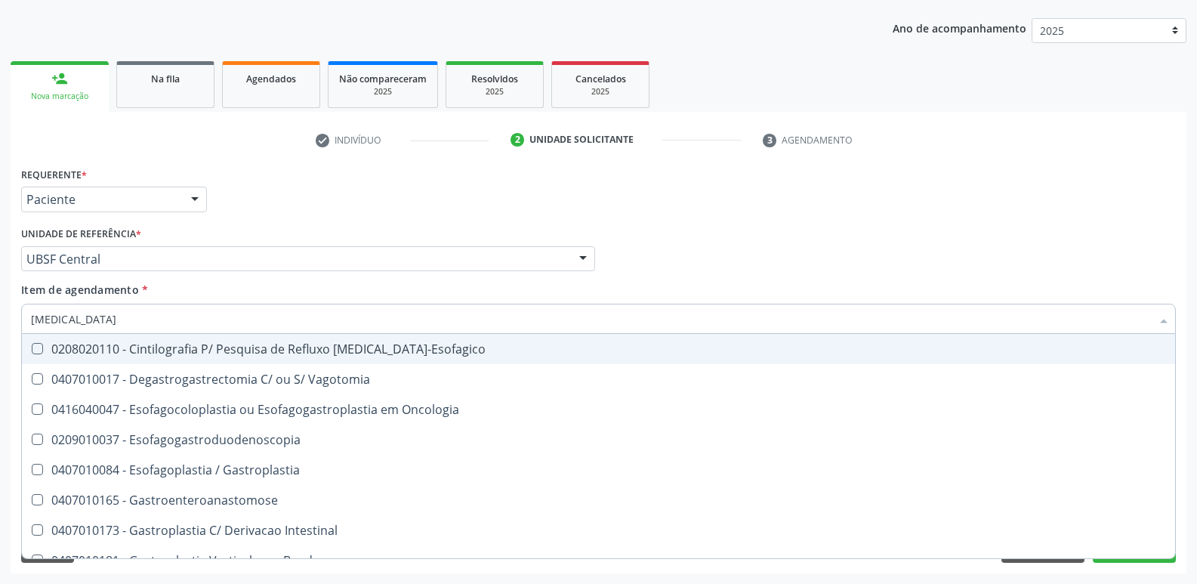
type input "gastrod"
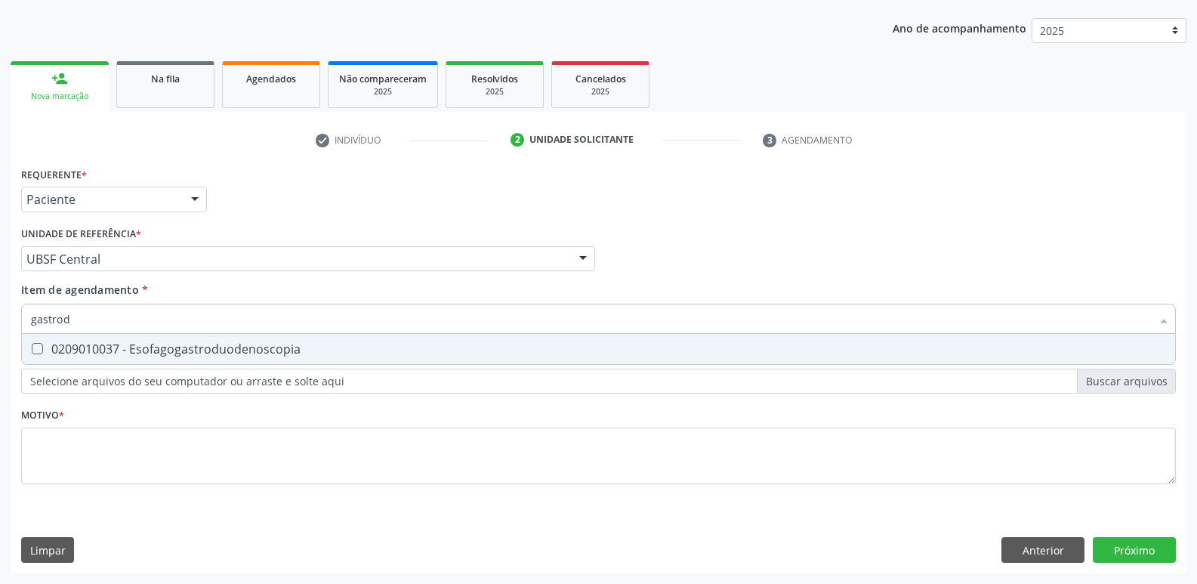
click at [178, 336] on span "0209010037 - Esofagogastroduodenoscopia" at bounding box center [599, 349] width 1154 height 30
checkbox Esofagogastroduodenoscopia "true"
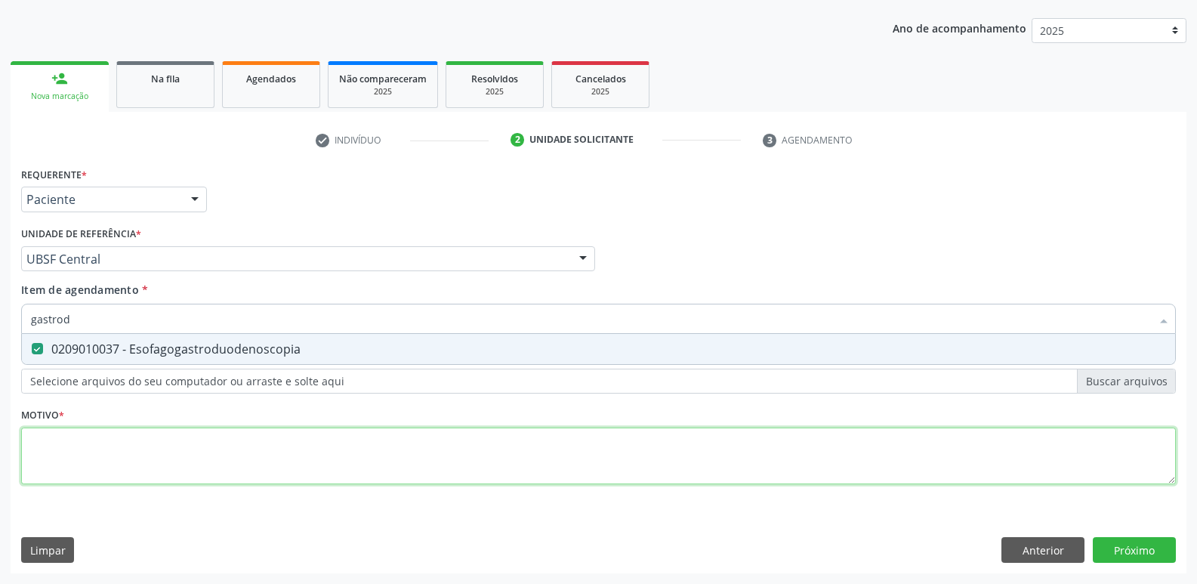
click at [119, 442] on div "Requerente * Paciente Profissional de Saúde Paciente Nenhum resultado encontrad…" at bounding box center [598, 334] width 1155 height 342
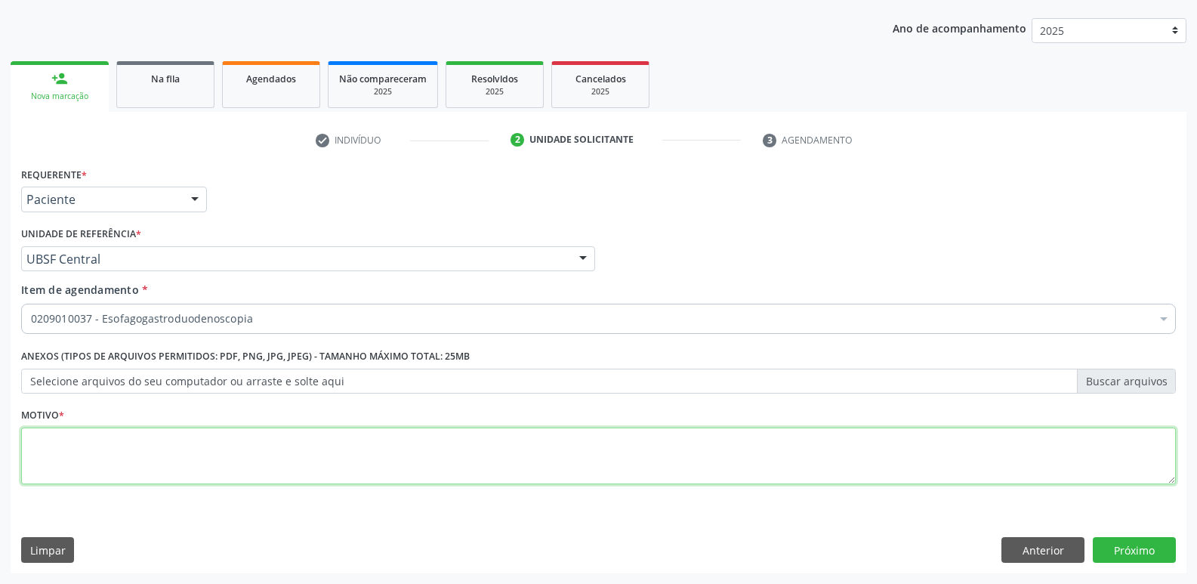
paste textarea "avaliação"
type textarea "avaliação"
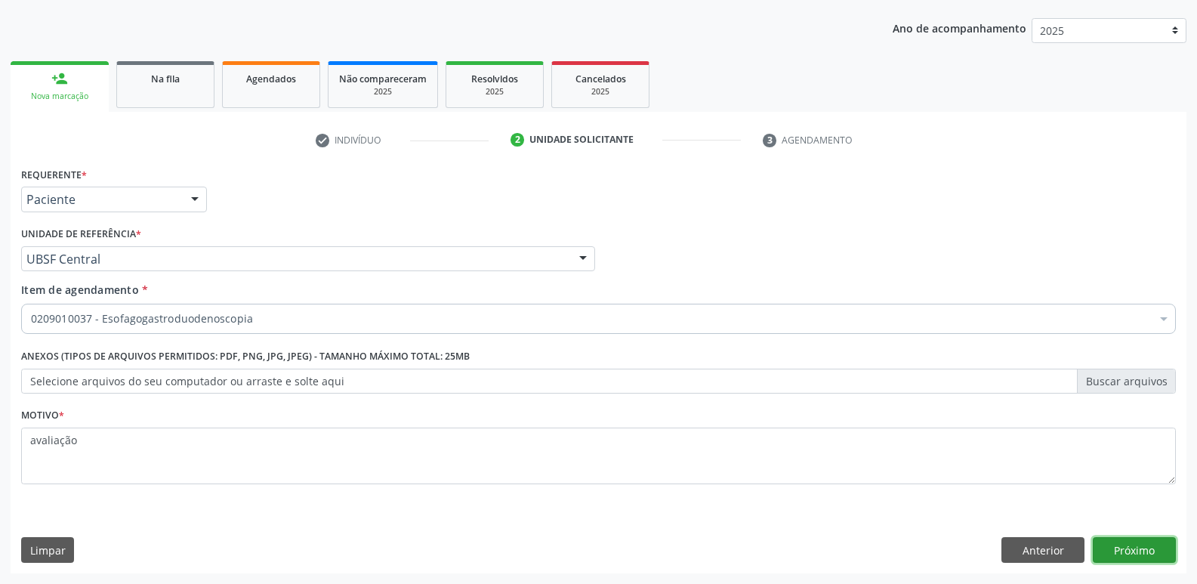
click at [1120, 546] on button "Próximo" at bounding box center [1134, 550] width 83 height 26
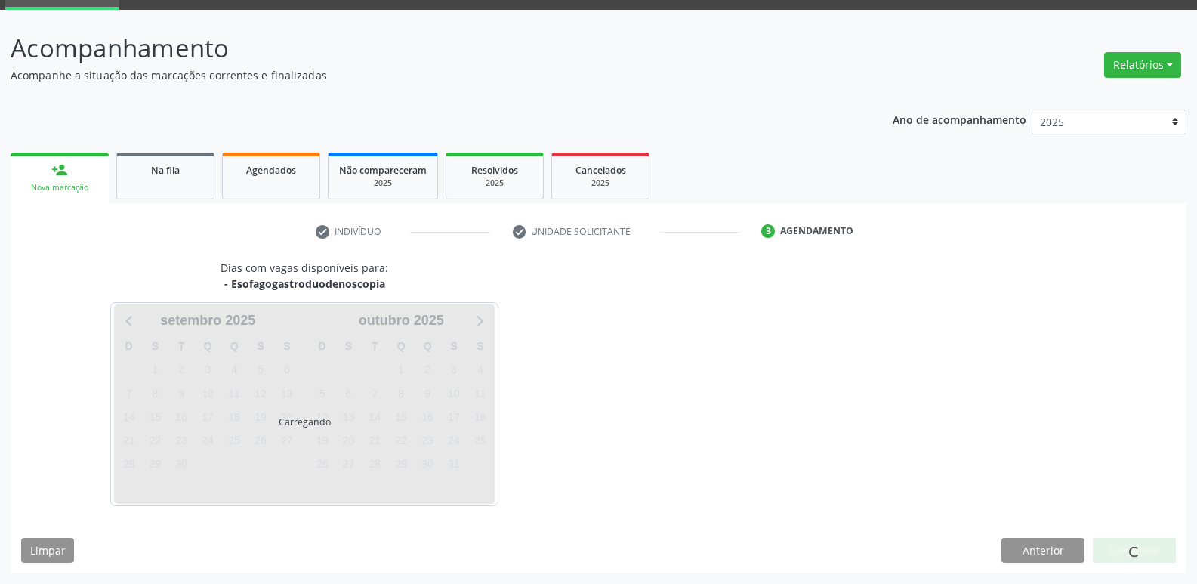
scroll to position [73, 0]
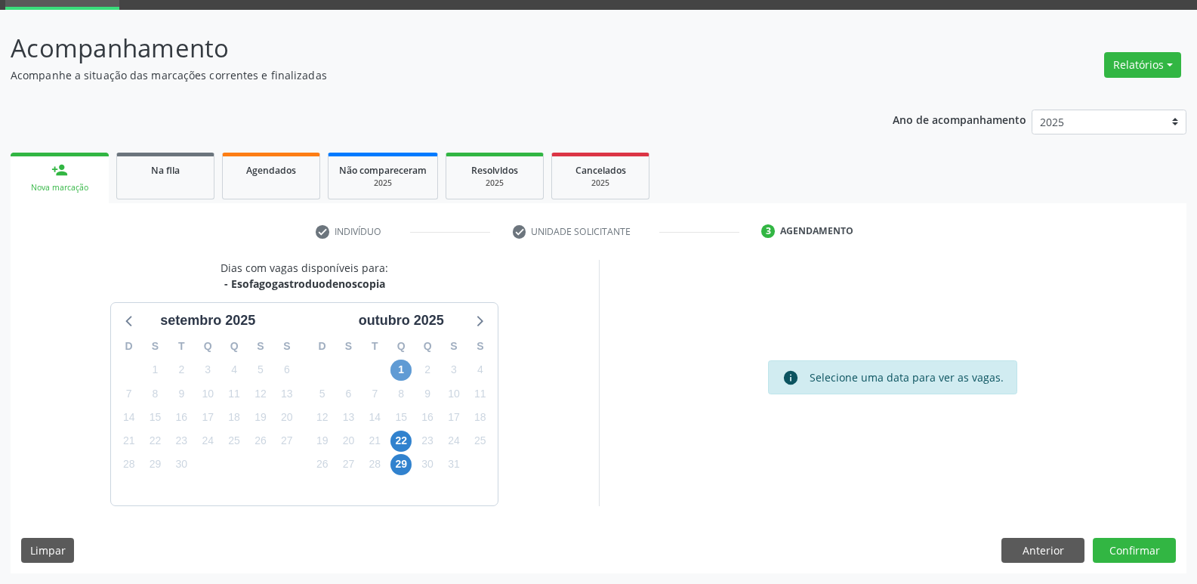
drag, startPoint x: 413, startPoint y: 366, endPoint x: 406, endPoint y: 364, distance: 7.9
click at [410, 366] on div "1" at bounding box center [401, 369] width 26 height 23
click at [406, 364] on span "1" at bounding box center [401, 370] width 21 height 21
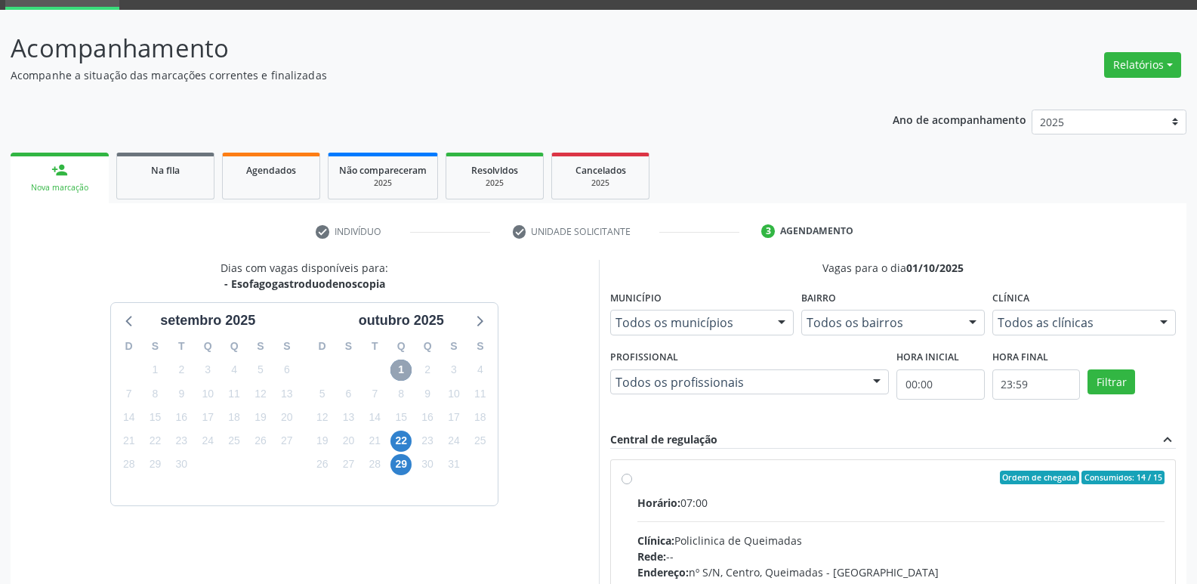
scroll to position [292, 0]
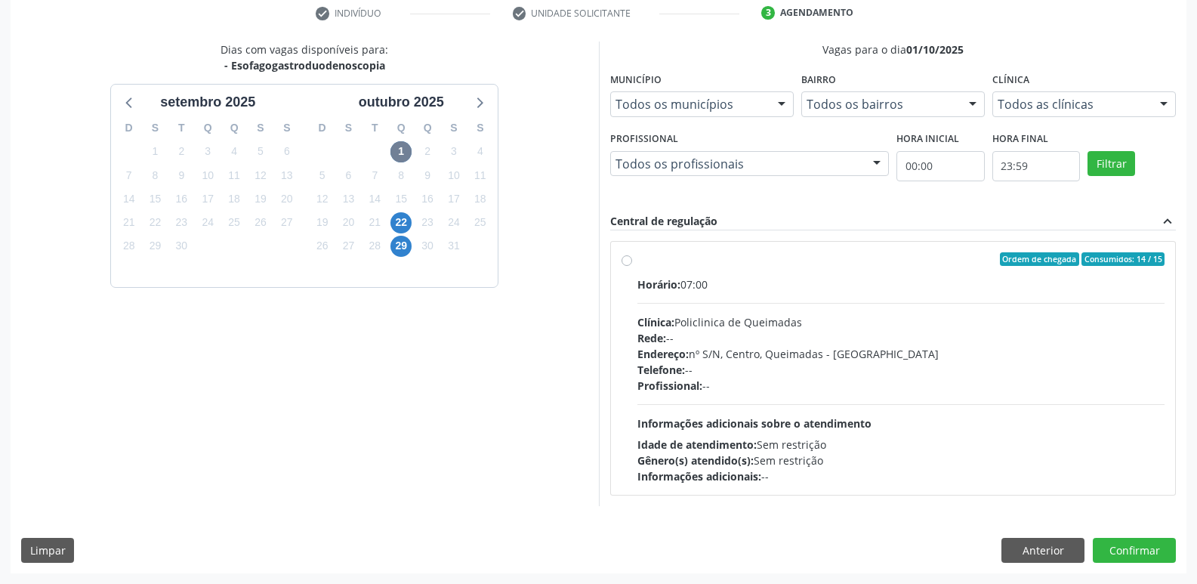
click at [1019, 419] on div "Horário: 07:00 Clínica: Policlinica de Queimadas Rede: -- Endereço: nº S/N, Cen…" at bounding box center [902, 381] width 528 height 208
click at [632, 266] on input "Ordem de chegada Consumidos: 14 / 15 Horário: 07:00 Clínica: Policlinica de Que…" at bounding box center [627, 259] width 11 height 14
radio input "true"
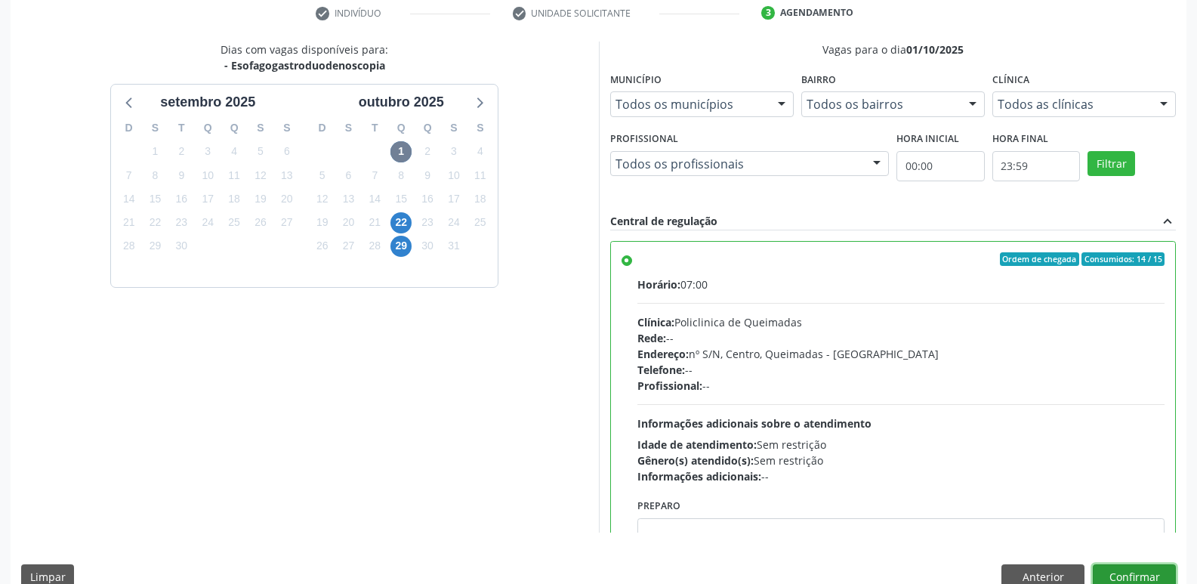
click at [1117, 570] on button "Confirmar" at bounding box center [1134, 577] width 83 height 26
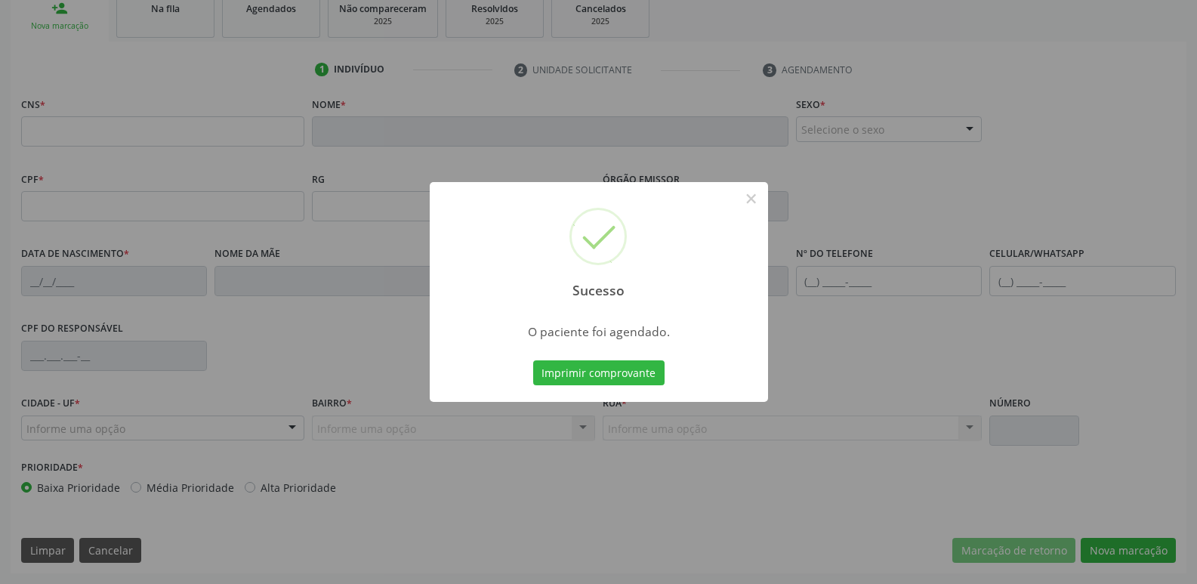
click at [533, 360] on button "Imprimir comprovante" at bounding box center [598, 373] width 131 height 26
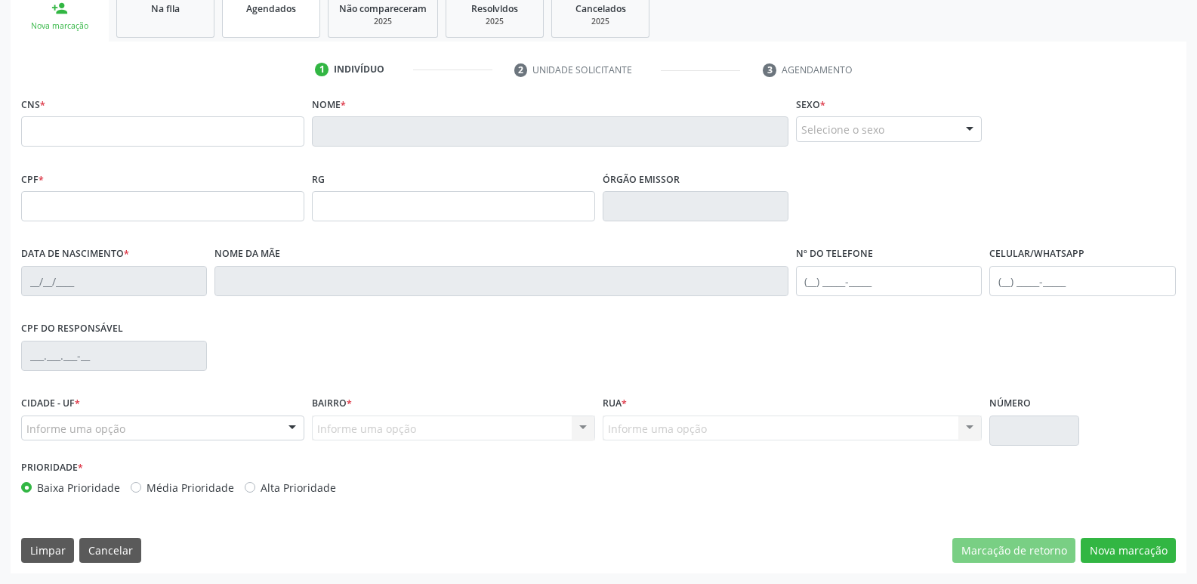
click at [292, 5] on span "Agendados" at bounding box center [271, 8] width 50 height 13
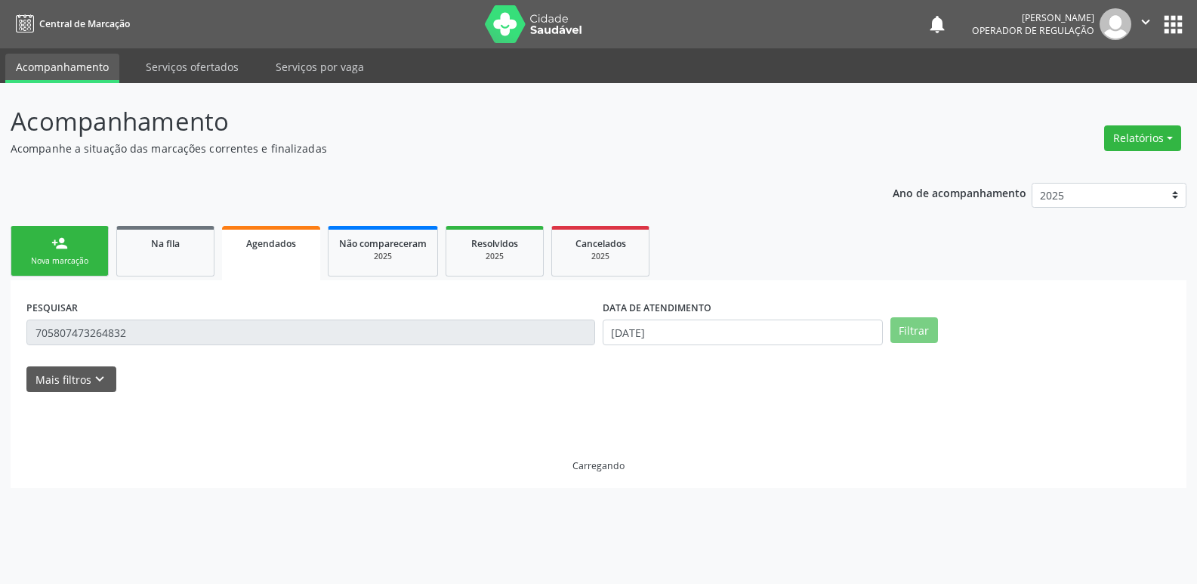
scroll to position [0, 0]
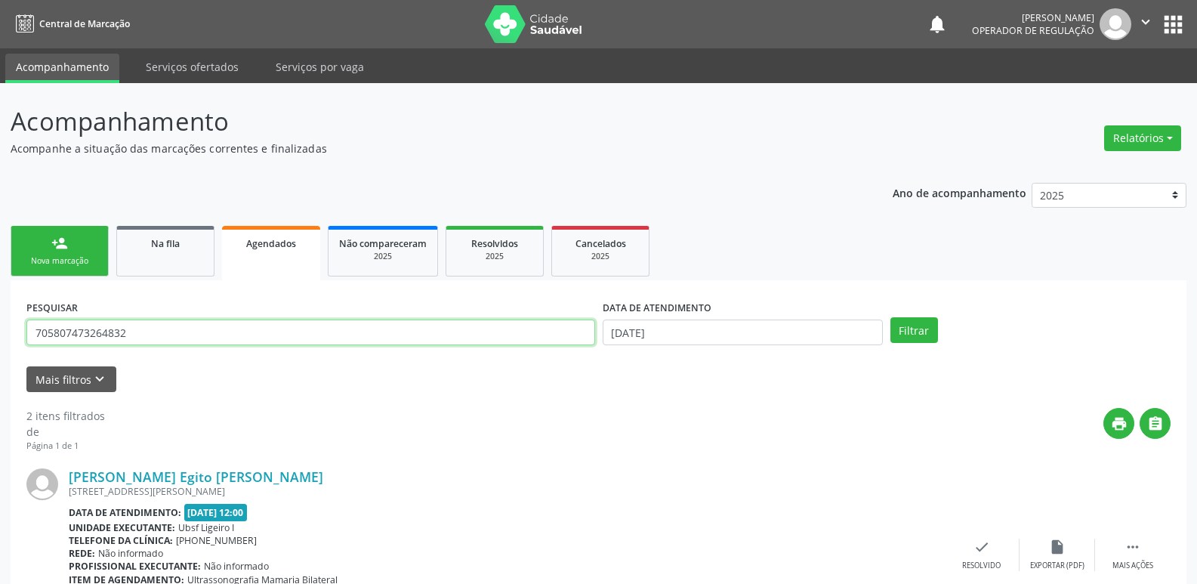
click at [159, 337] on input "705807473264832" at bounding box center [310, 333] width 569 height 26
click at [159, 338] on input "705807473264832" at bounding box center [310, 333] width 569 height 26
type input "700509342074758"
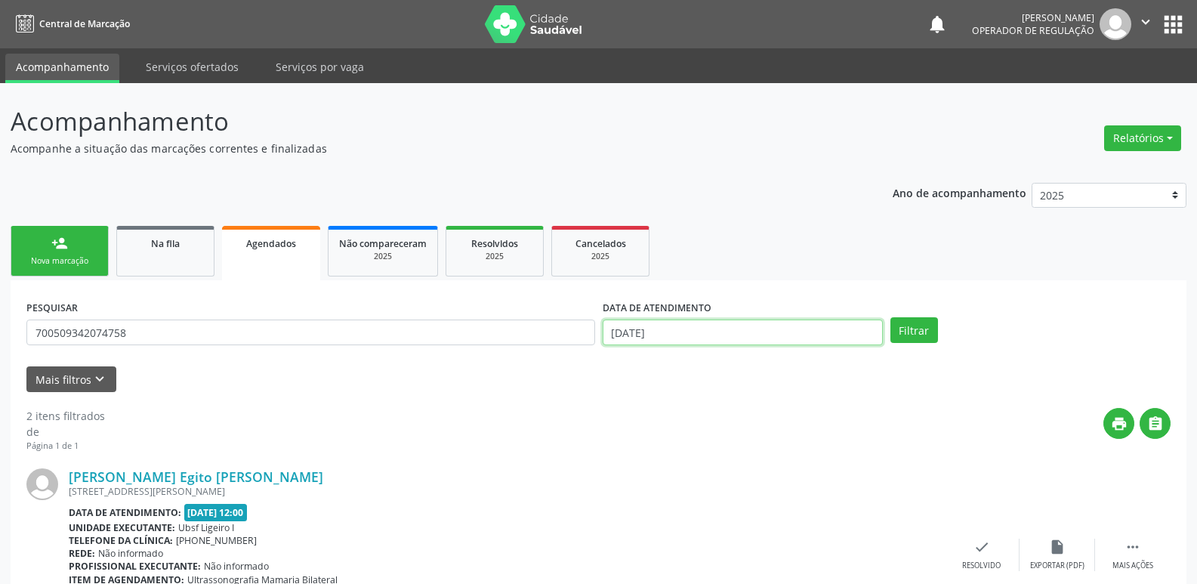
drag, startPoint x: 792, startPoint y: 338, endPoint x: 780, endPoint y: 341, distance: 11.7
click at [789, 338] on input "[DATE]" at bounding box center [743, 333] width 280 height 26
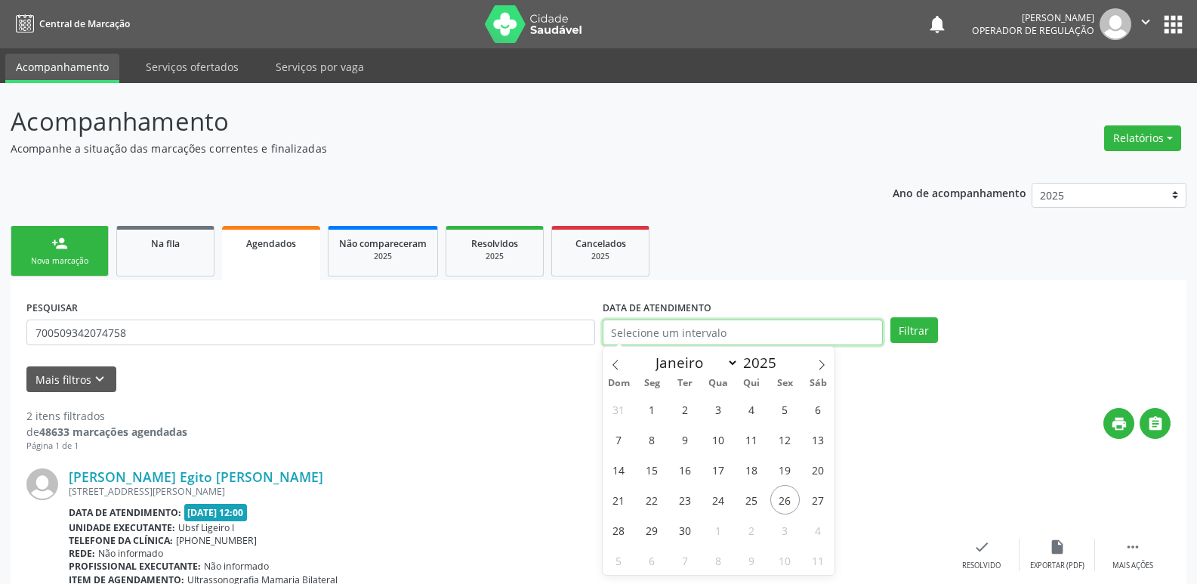
click at [891, 317] on button "Filtrar" at bounding box center [915, 330] width 48 height 26
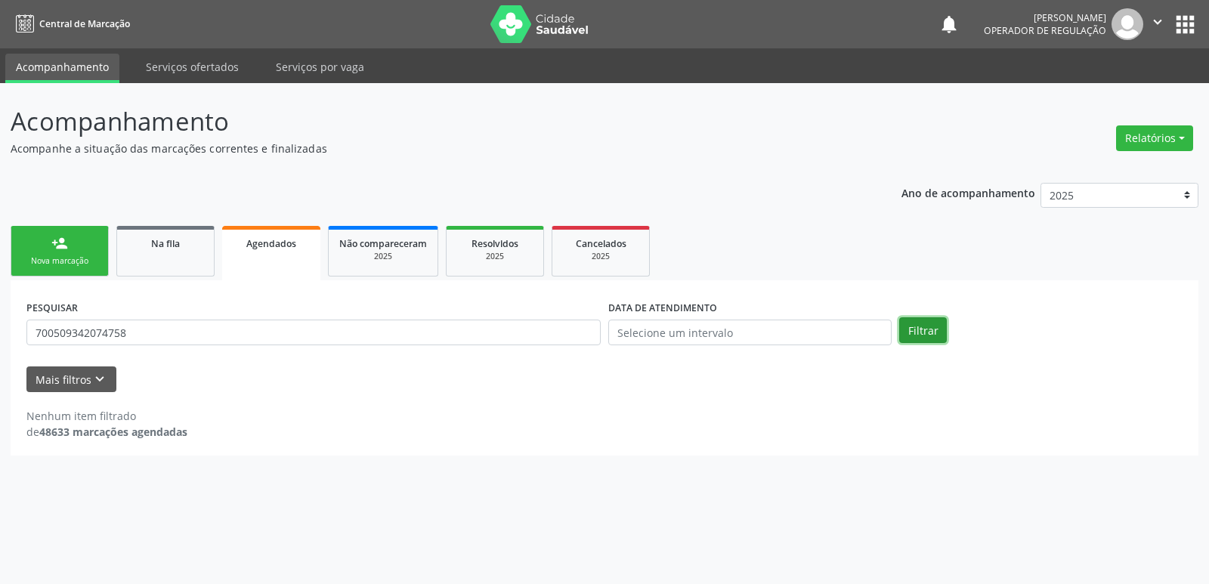
click at [916, 333] on button "Filtrar" at bounding box center [923, 330] width 48 height 26
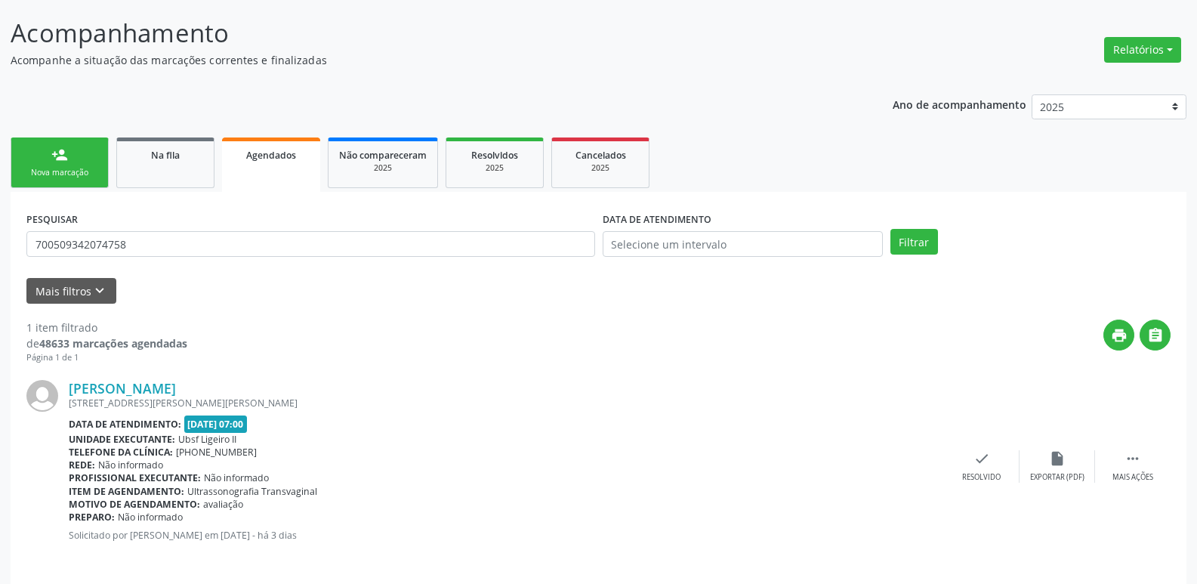
scroll to position [99, 0]
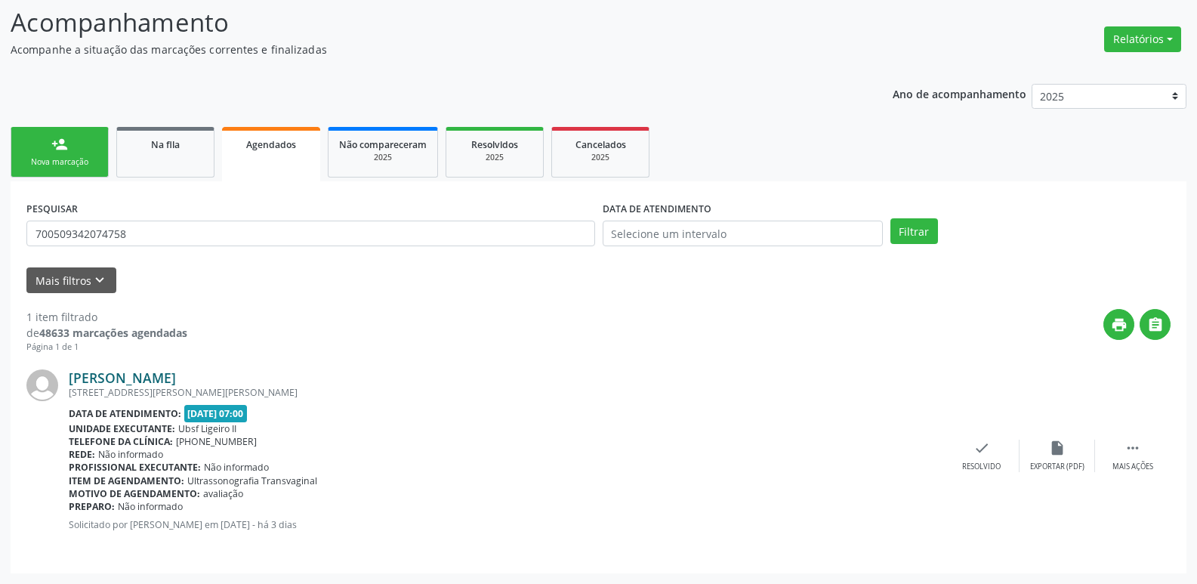
click at [129, 377] on link "[PERSON_NAME]" at bounding box center [122, 377] width 107 height 17
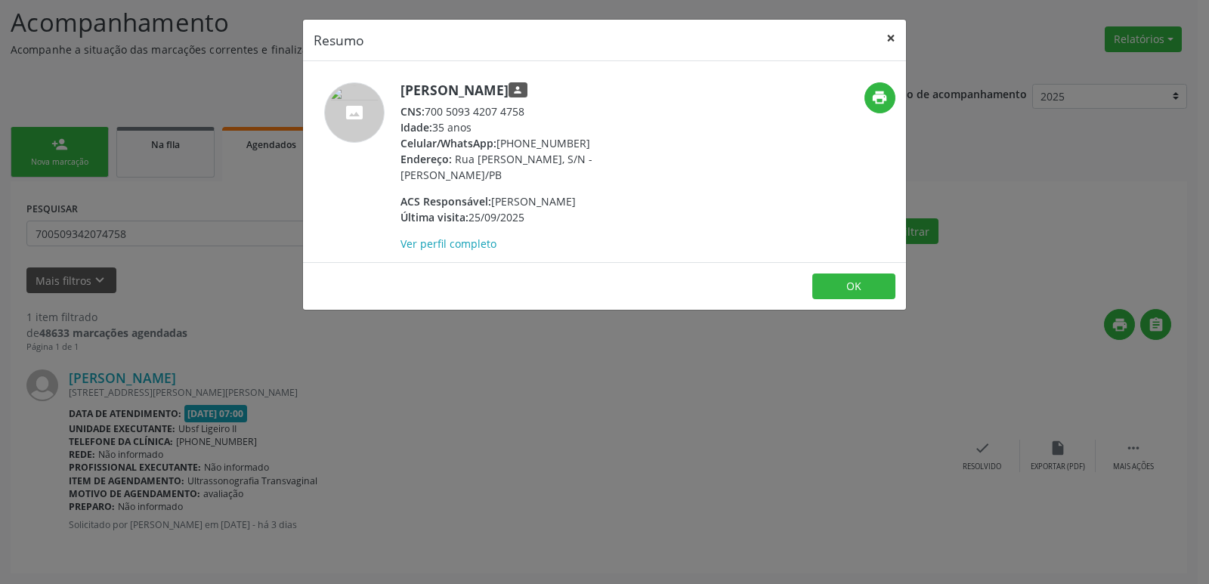
drag, startPoint x: 888, startPoint y: 39, endPoint x: 873, endPoint y: 51, distance: 20.4
click at [888, 38] on button "×" at bounding box center [891, 38] width 30 height 37
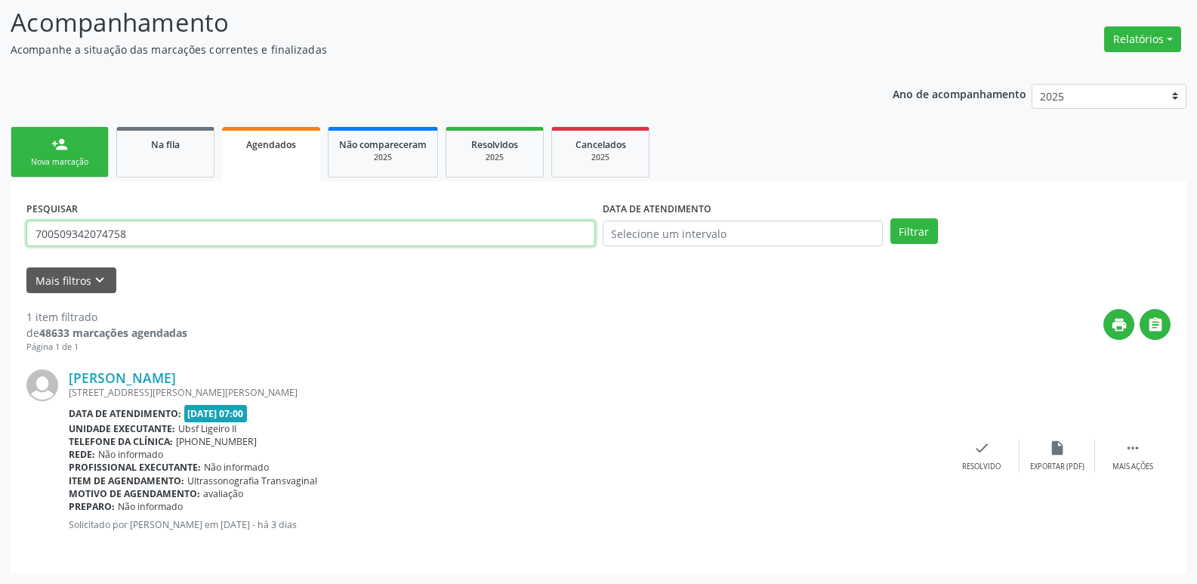
drag, startPoint x: 146, startPoint y: 233, endPoint x: 0, endPoint y: 220, distance: 146.4
click at [0, 220] on div "Acompanhamento Acompanhe a situação das marcações correntes e finalizadas Relat…" at bounding box center [598, 284] width 1197 height 600
type input "709007848904316"
click at [891, 218] on button "Filtrar" at bounding box center [915, 231] width 48 height 26
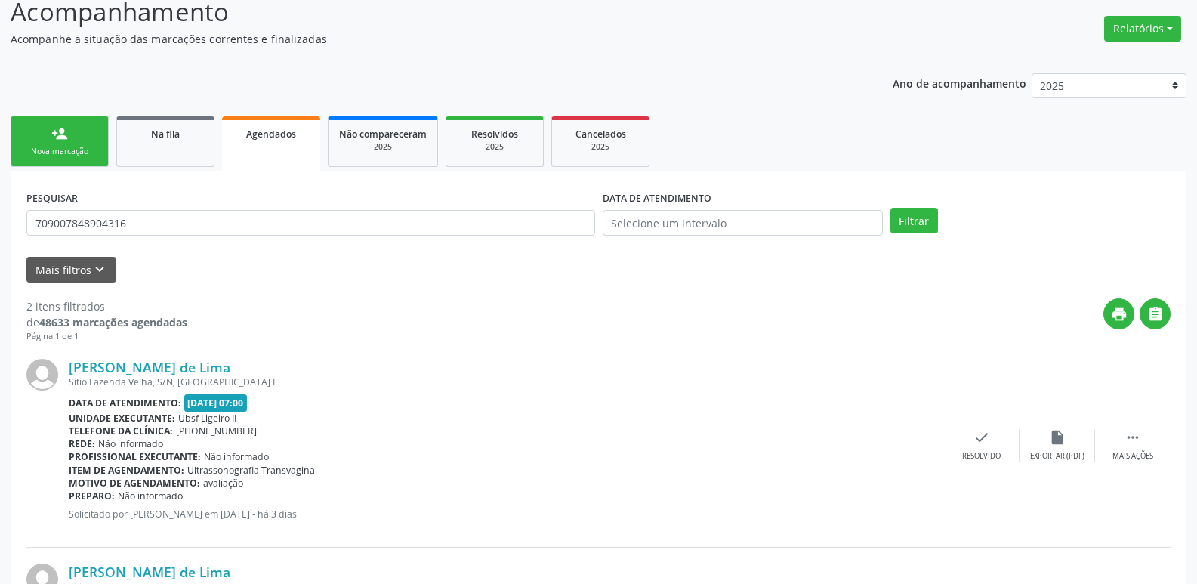
scroll to position [0, 0]
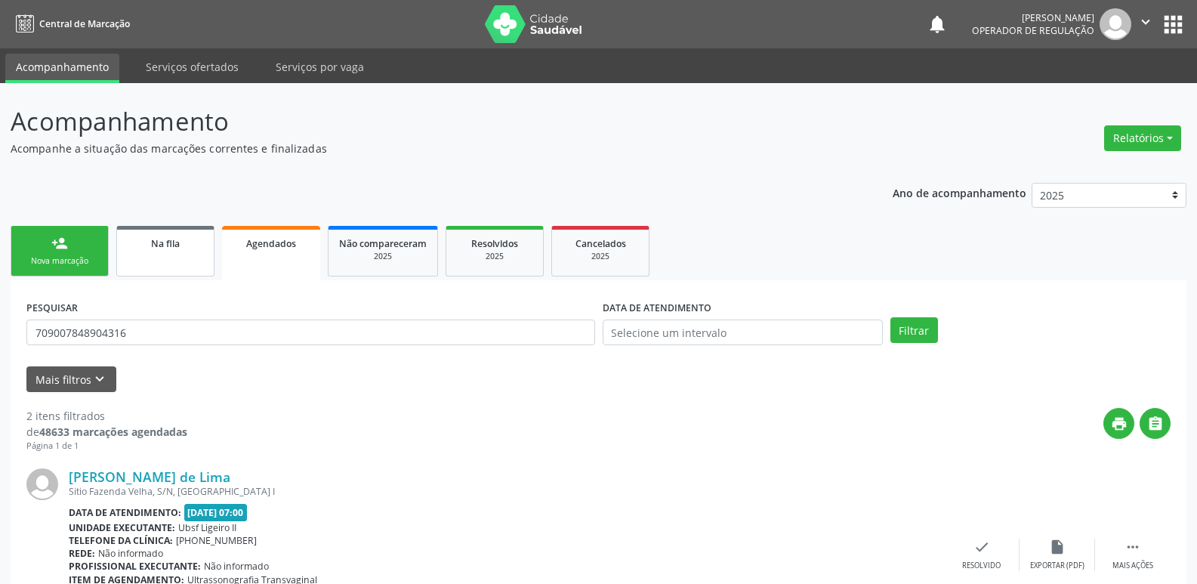
click at [150, 256] on link "Na fila" at bounding box center [165, 251] width 98 height 51
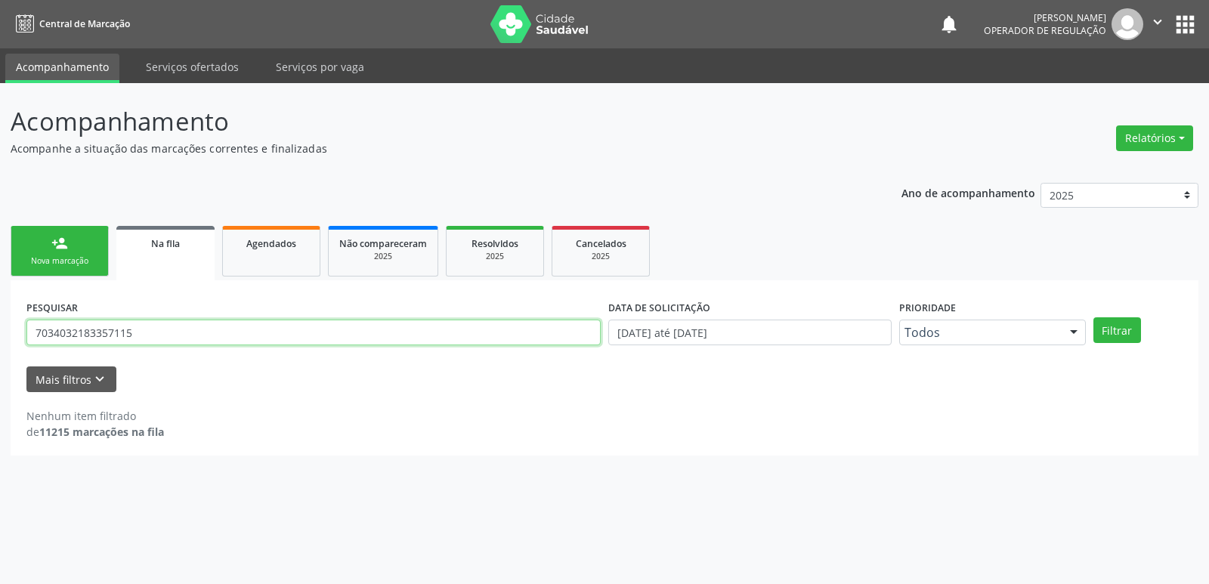
drag, startPoint x: 180, startPoint y: 335, endPoint x: 0, endPoint y: 318, distance: 180.6
click at [0, 318] on div "Acompanhamento Acompanhe a situação das marcações correntes e finalizadas Relat…" at bounding box center [604, 333] width 1209 height 501
type input "700509342074758"
click at [1093, 317] on button "Filtrar" at bounding box center [1117, 330] width 48 height 26
click at [89, 252] on link "person_add Nova marcação" at bounding box center [60, 251] width 98 height 51
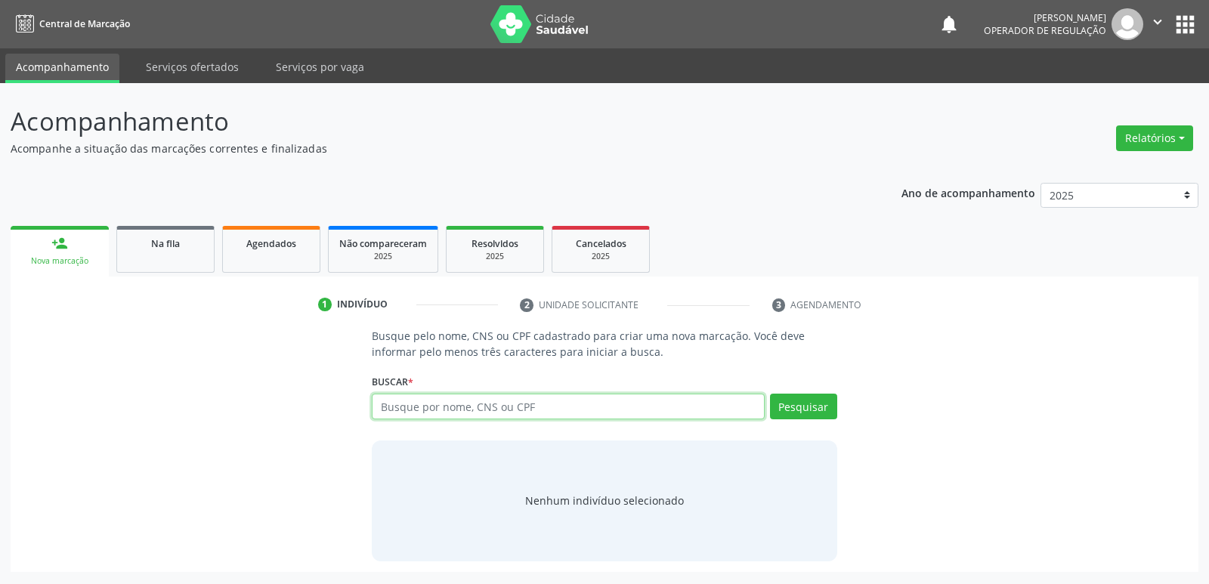
click at [408, 408] on input "text" at bounding box center [568, 407] width 392 height 26
type input "700509342074758"
click at [830, 395] on button "Pesquisar" at bounding box center [803, 407] width 67 height 26
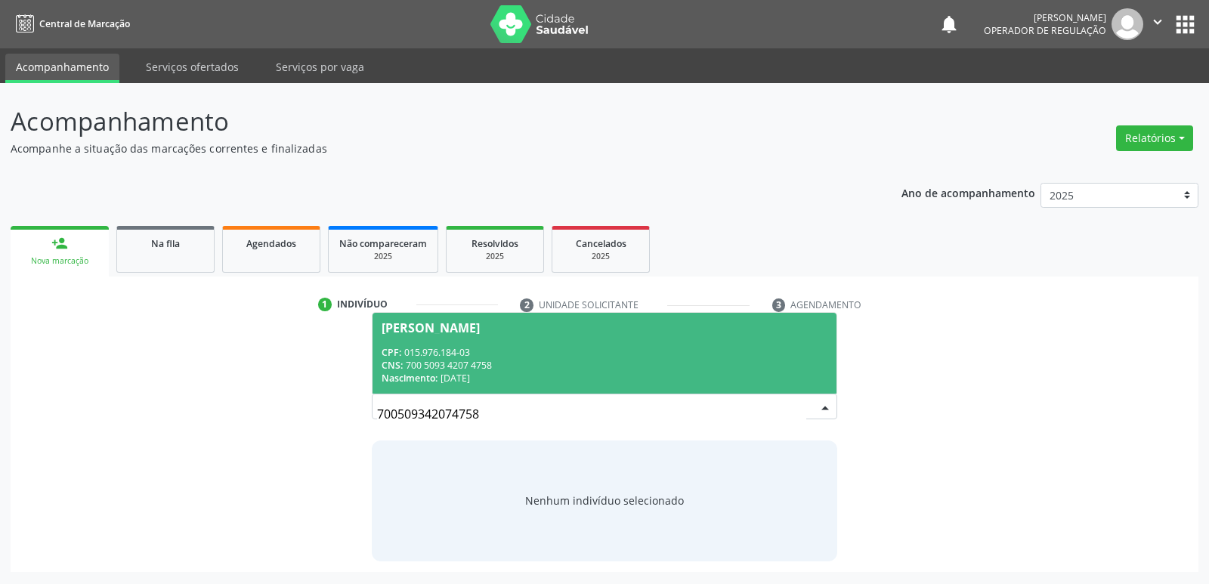
click at [454, 329] on div "[PERSON_NAME]" at bounding box center [431, 328] width 98 height 12
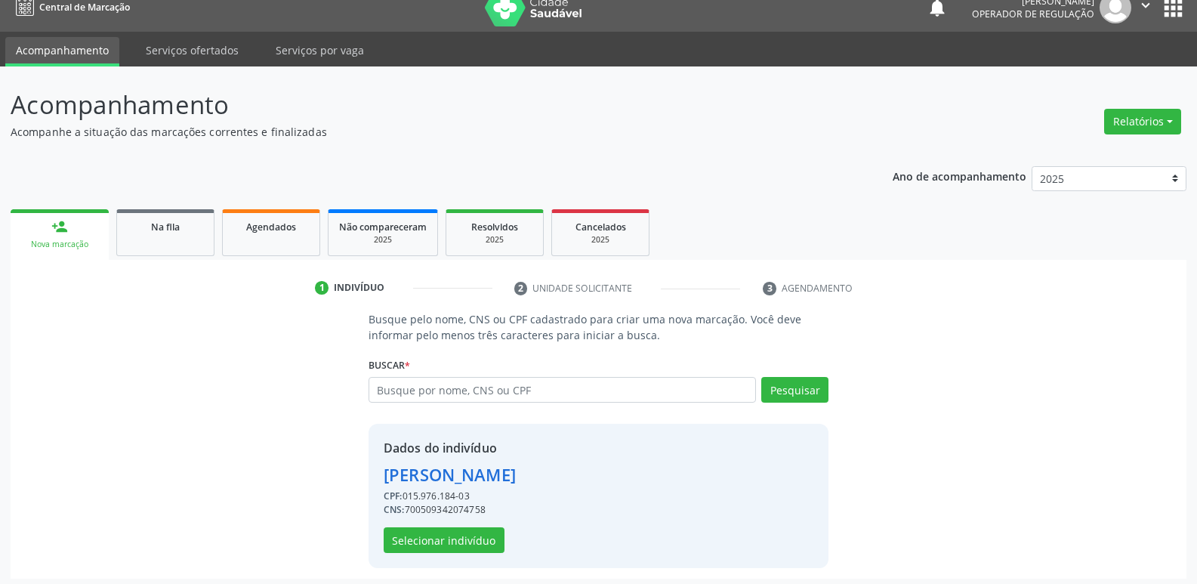
scroll to position [22, 0]
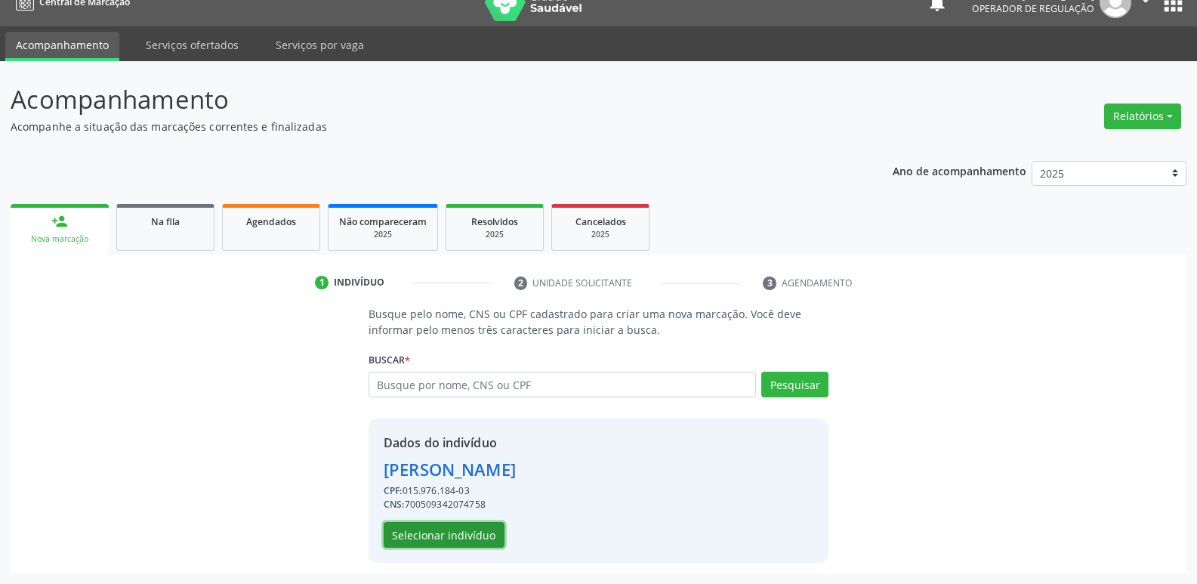
click at [467, 542] on button "Selecionar indivíduo" at bounding box center [444, 535] width 121 height 26
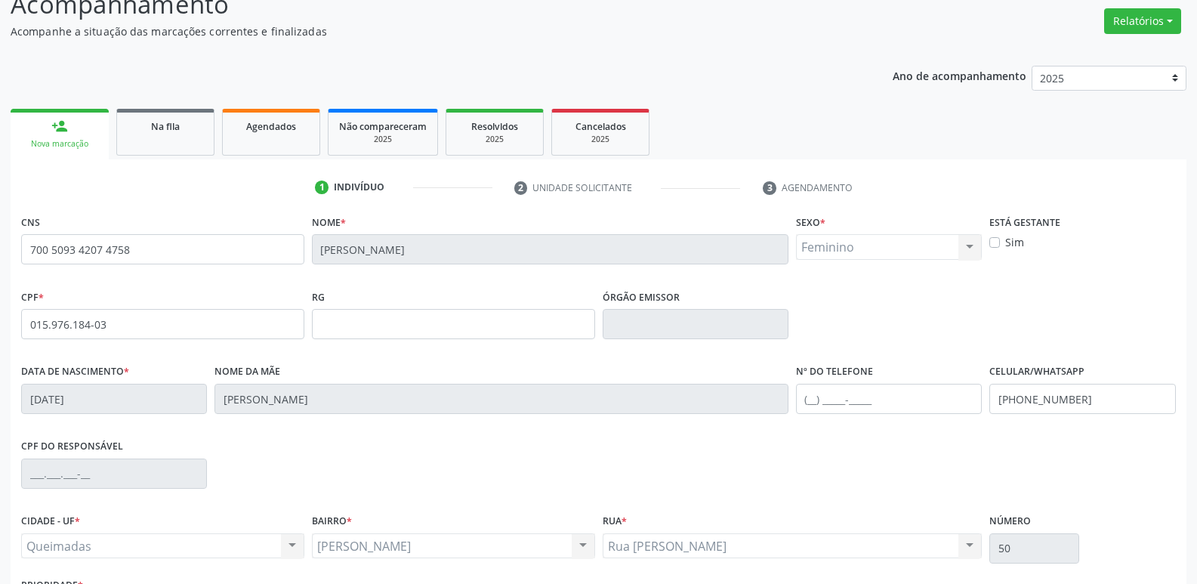
scroll to position [235, 0]
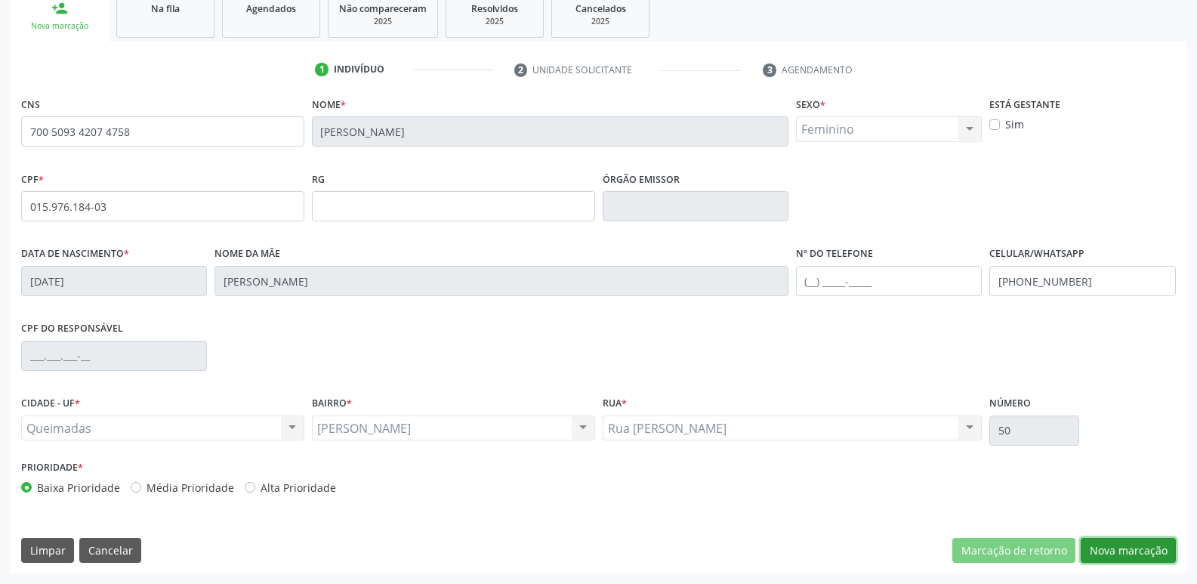
click at [1154, 552] on button "Nova marcação" at bounding box center [1128, 551] width 95 height 26
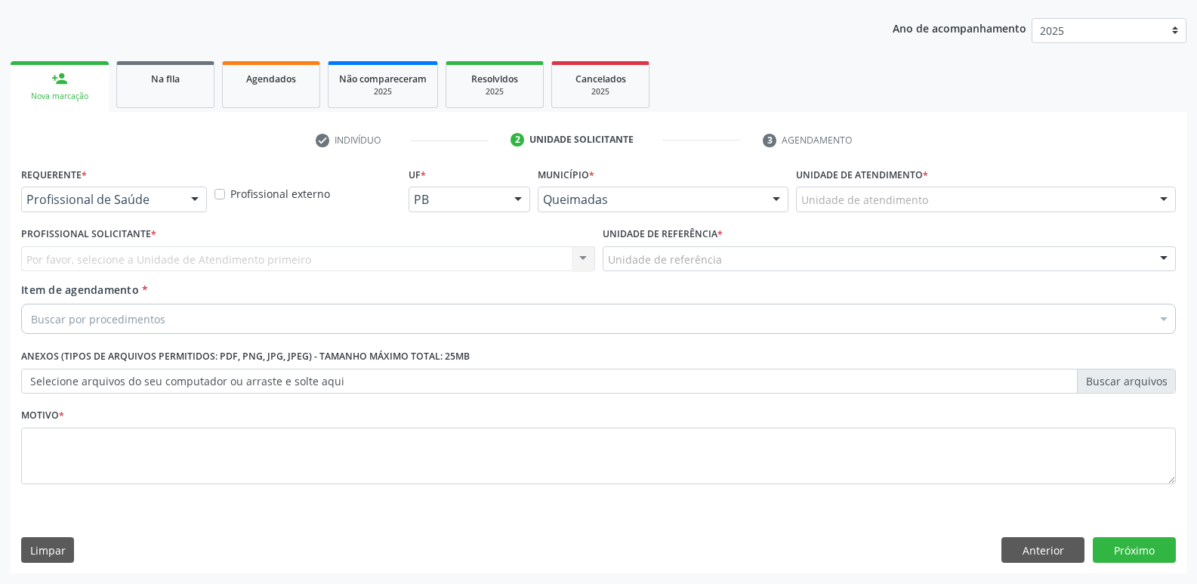
drag, startPoint x: 134, startPoint y: 193, endPoint x: 102, endPoint y: 218, distance: 41.0
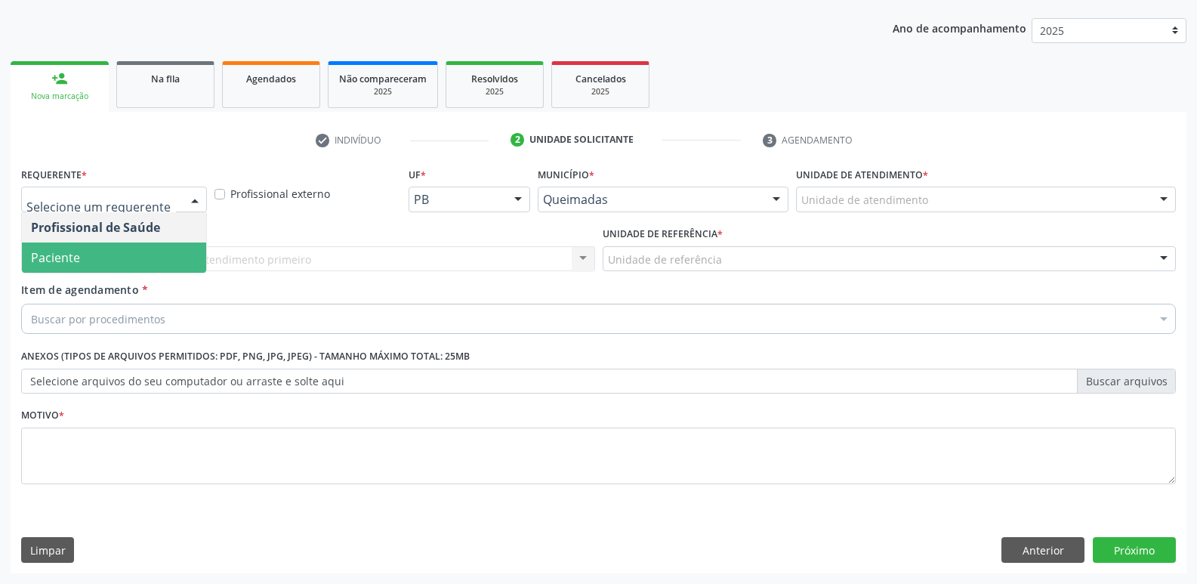
drag, startPoint x: 69, startPoint y: 249, endPoint x: 101, endPoint y: 249, distance: 32.5
click at [82, 249] on span "Paciente" at bounding box center [114, 258] width 184 height 30
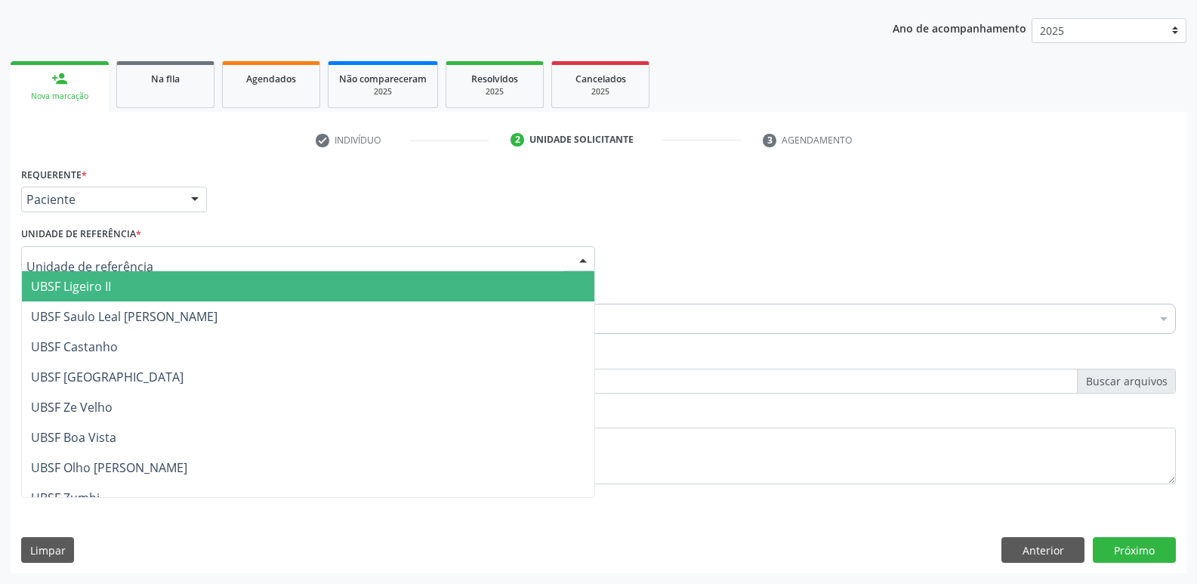
click at [105, 249] on div at bounding box center [308, 259] width 574 height 26
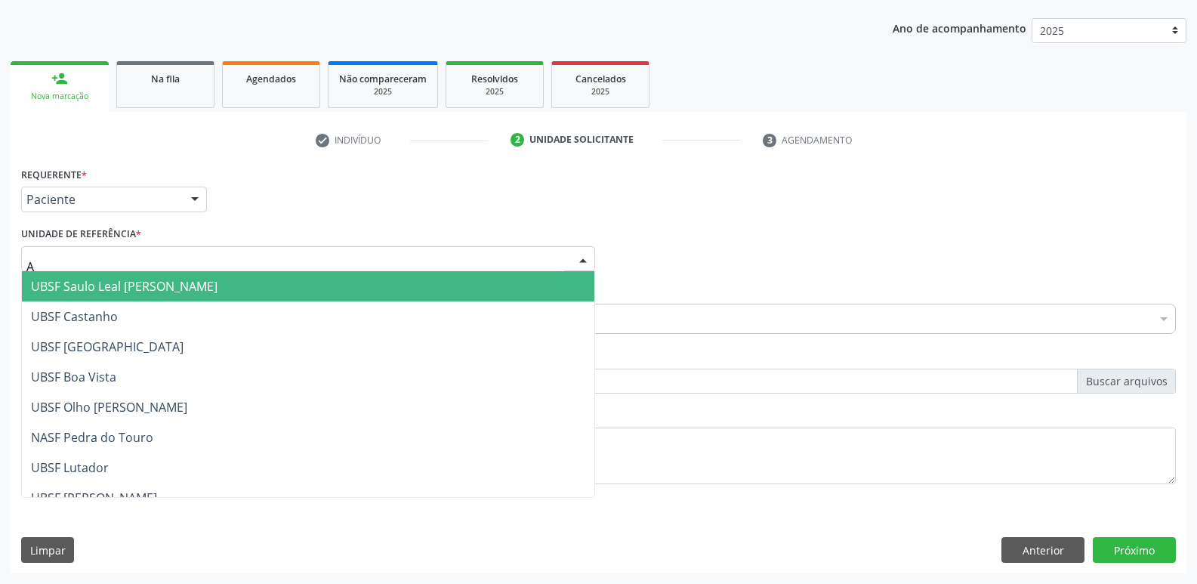
type input "AN"
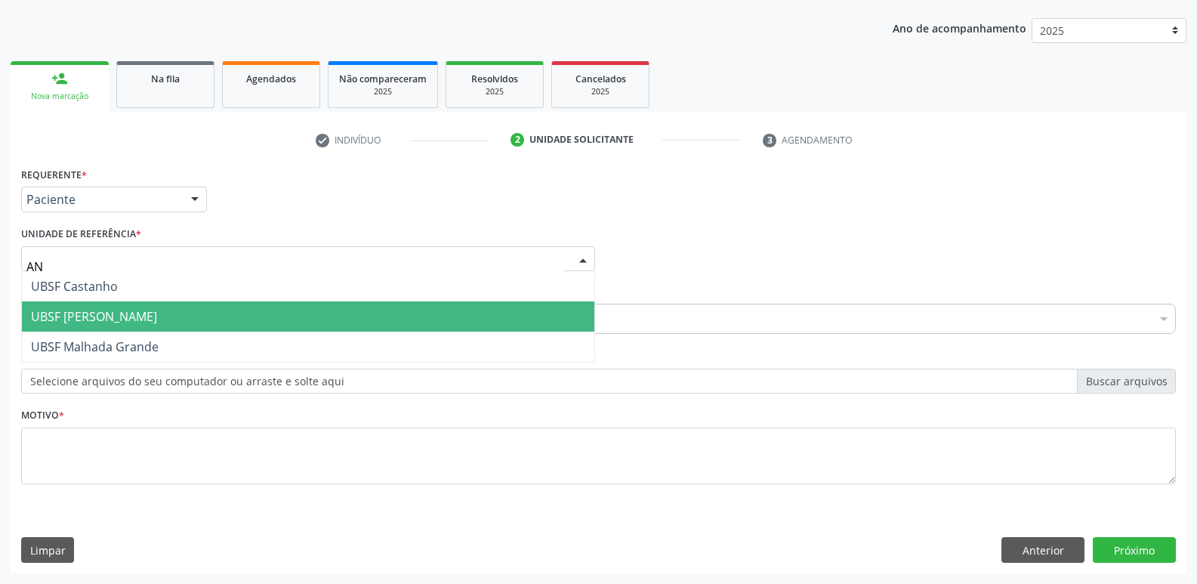
click at [79, 320] on span "UBSF [PERSON_NAME]" at bounding box center [94, 316] width 126 height 17
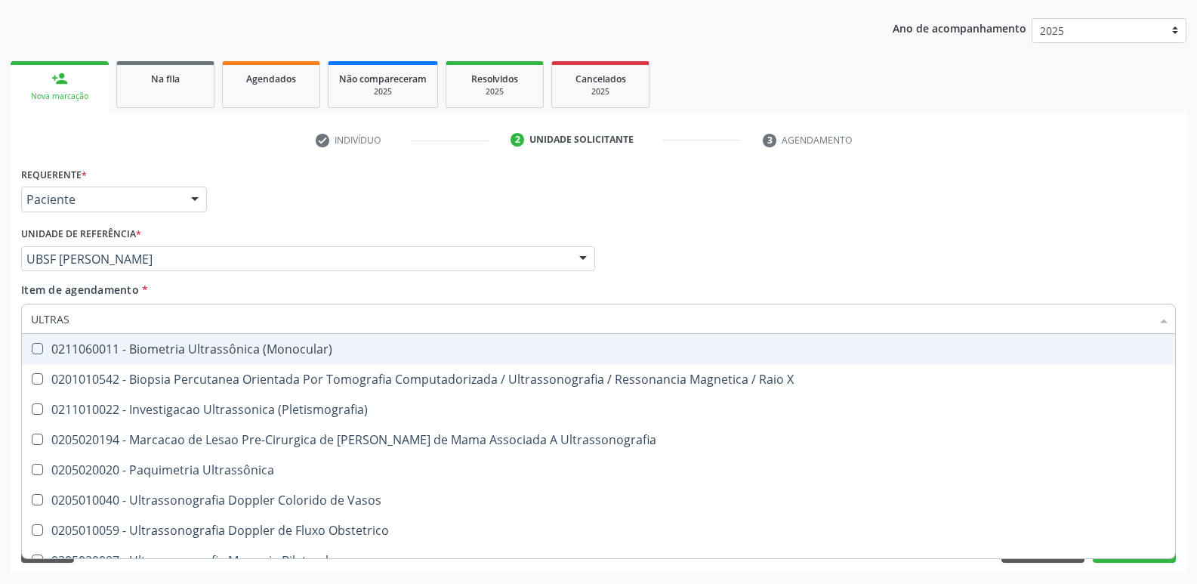
type input "ULTRASS"
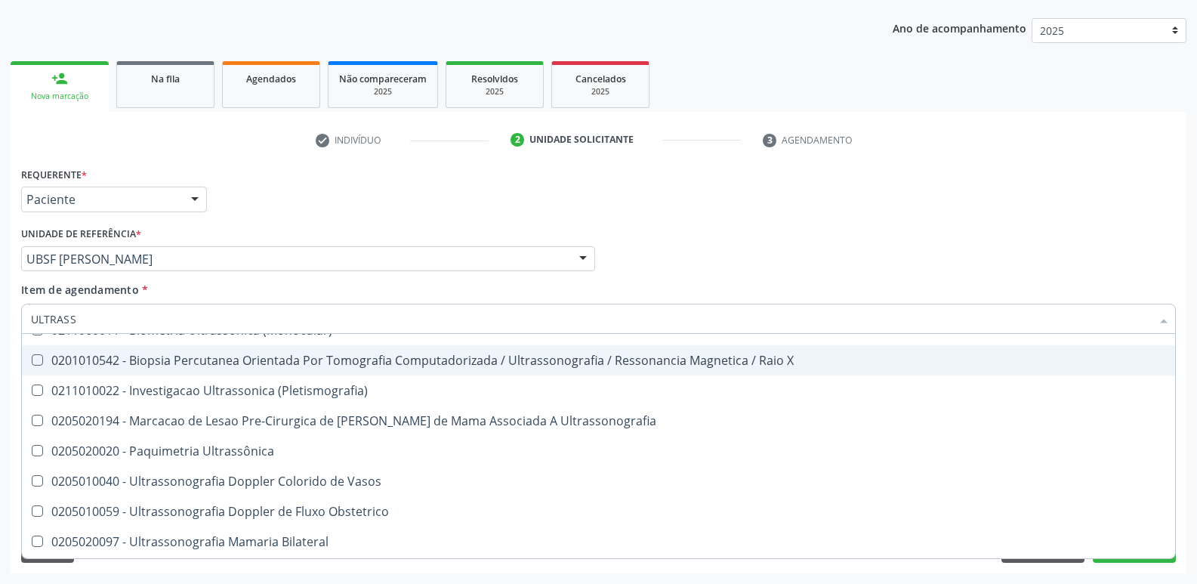
scroll to position [76, 0]
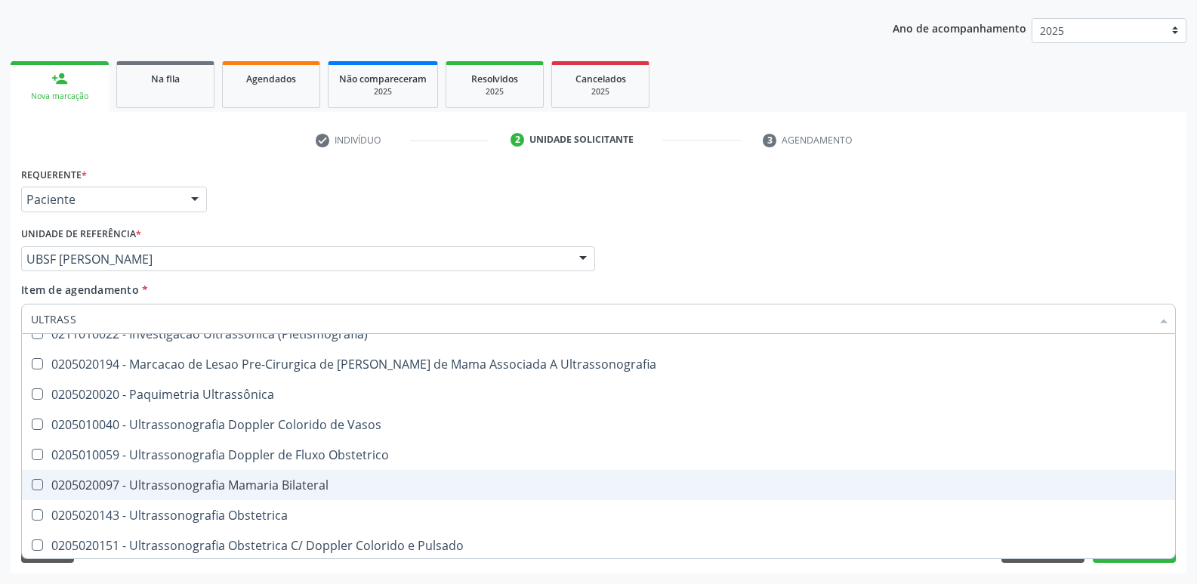
drag, startPoint x: 276, startPoint y: 477, endPoint x: 333, endPoint y: 380, distance: 112.5
click at [283, 474] on span "0205020097 - Ultrassonografia Mamaria Bilateral" at bounding box center [599, 485] width 1154 height 30
checkbox Bilateral "true"
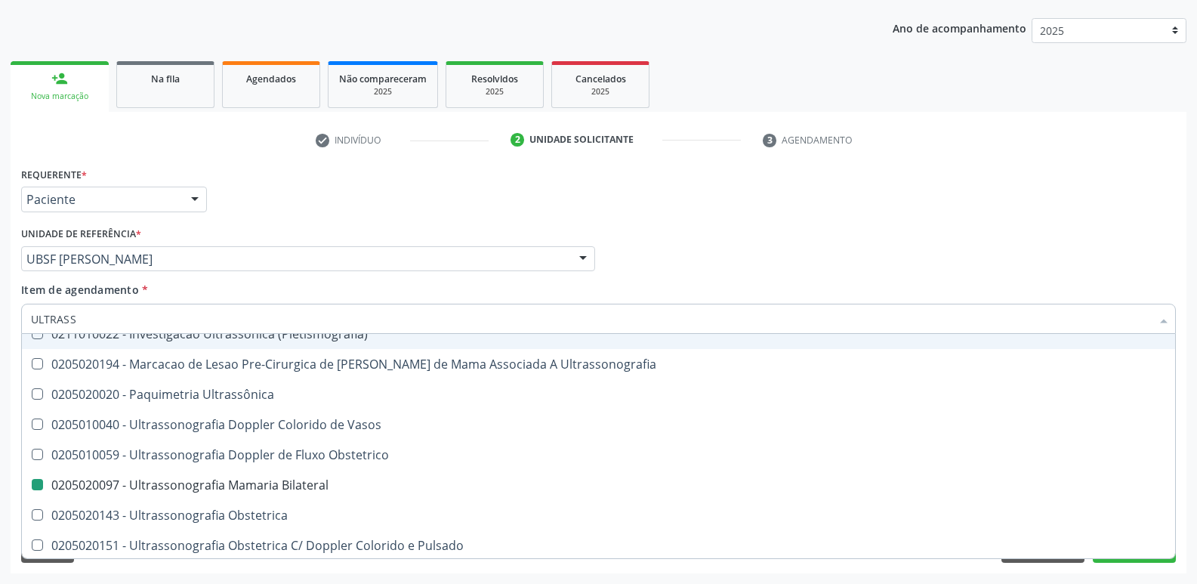
click at [403, 197] on div "Requerente * Paciente Profissional de Saúde Paciente Nenhum resultado encontrad…" at bounding box center [598, 192] width 1163 height 59
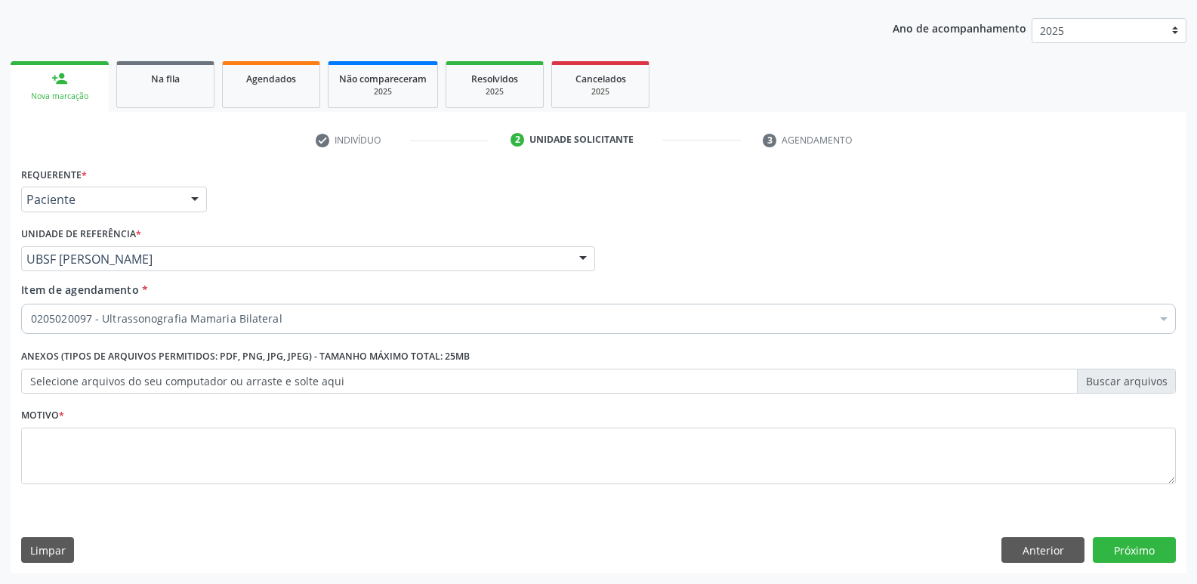
scroll to position [0, 0]
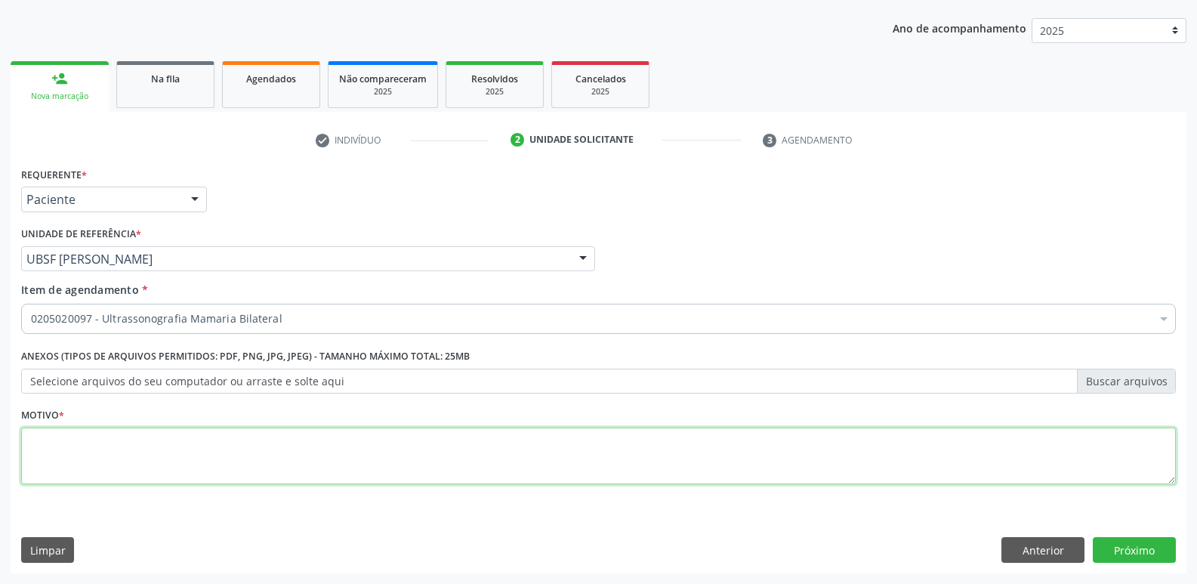
click at [128, 442] on textarea at bounding box center [598, 456] width 1155 height 57
paste textarea "avaliação"
type textarea "avaliação"
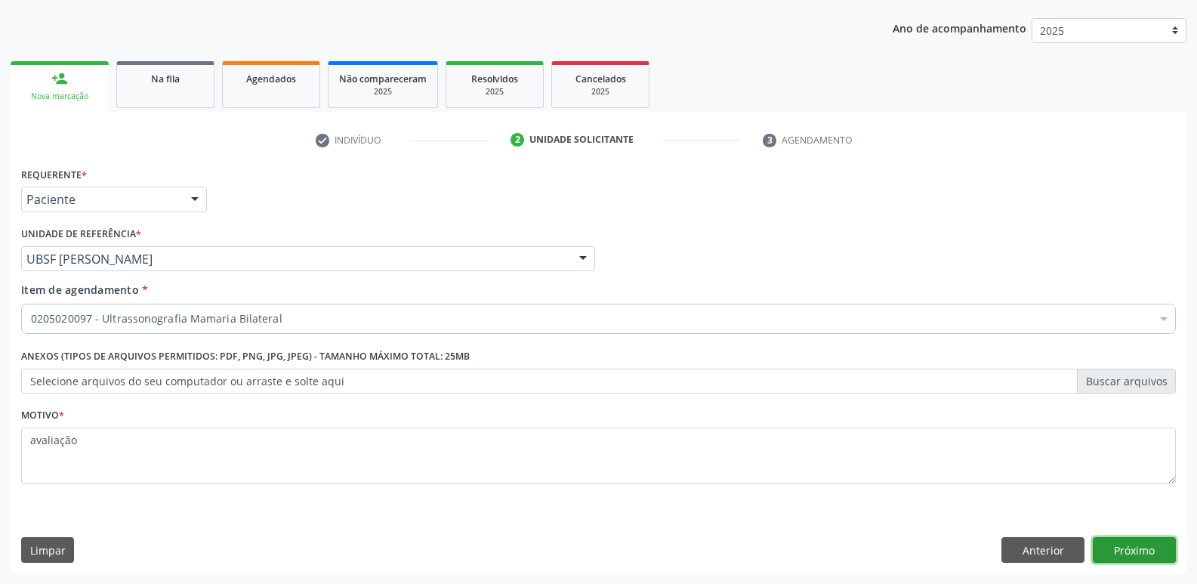
click at [1145, 544] on button "Próximo" at bounding box center [1134, 550] width 83 height 26
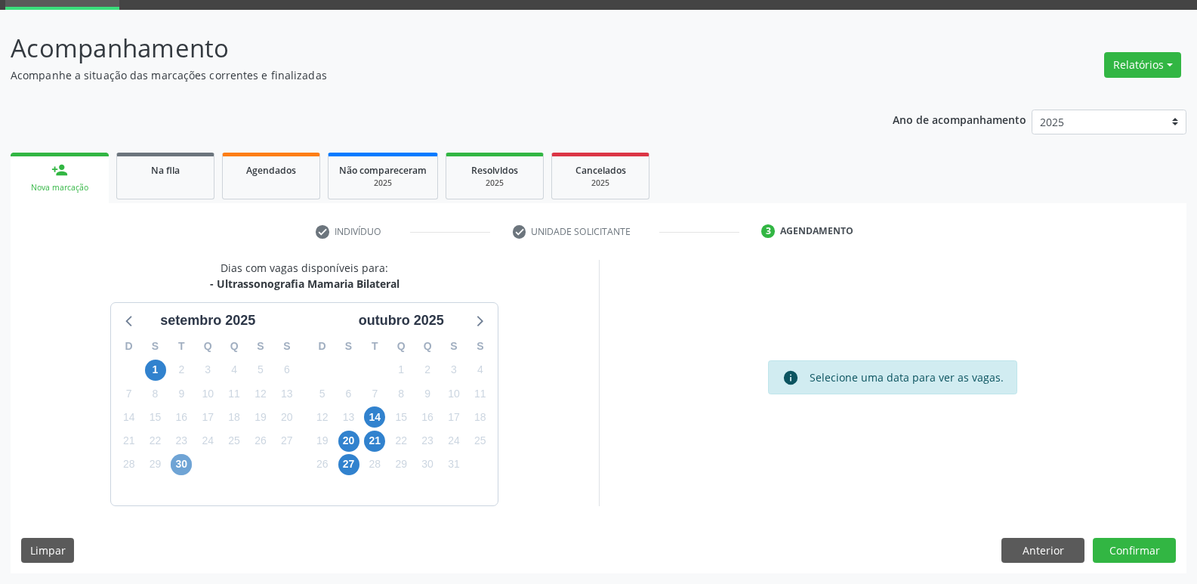
click at [186, 461] on span "30" at bounding box center [181, 464] width 21 height 21
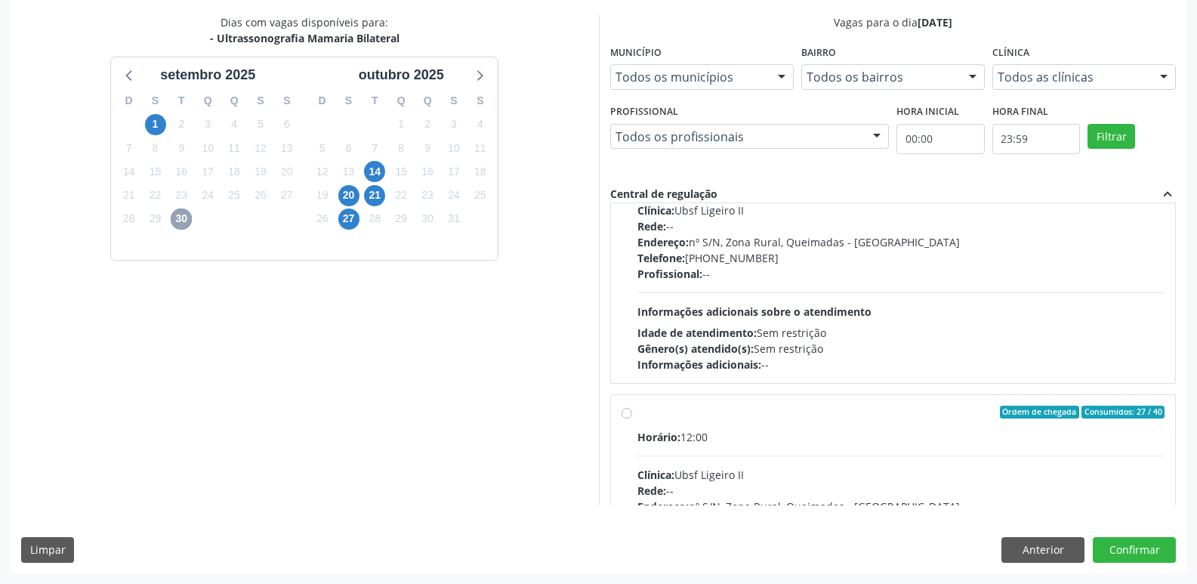
scroll to position [238, 0]
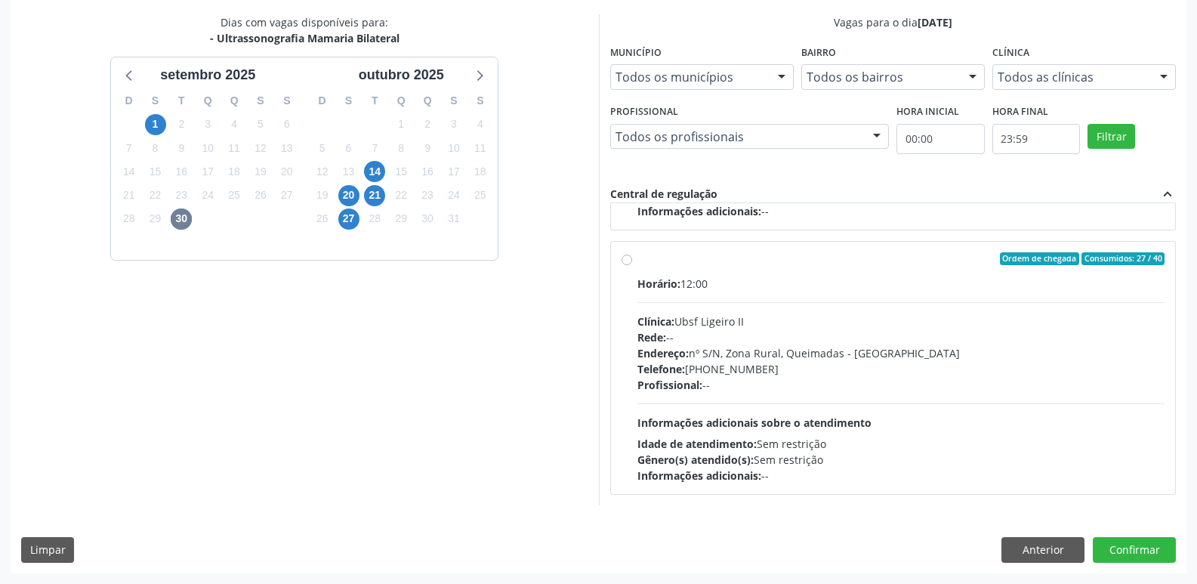
click at [990, 308] on div "Horário: 12:00 Clínica: Ubsf Ligeiro II Rede: -- Endereço: [STREET_ADDRESS] - P…" at bounding box center [902, 380] width 528 height 208
click at [632, 266] on input "Ordem de chegada Consumidos: 27 / 40 Horário: 12:00 Clínica: Ubsf Ligeiro II Re…" at bounding box center [627, 259] width 11 height 14
radio input "true"
click at [1117, 548] on button "Confirmar" at bounding box center [1134, 550] width 83 height 26
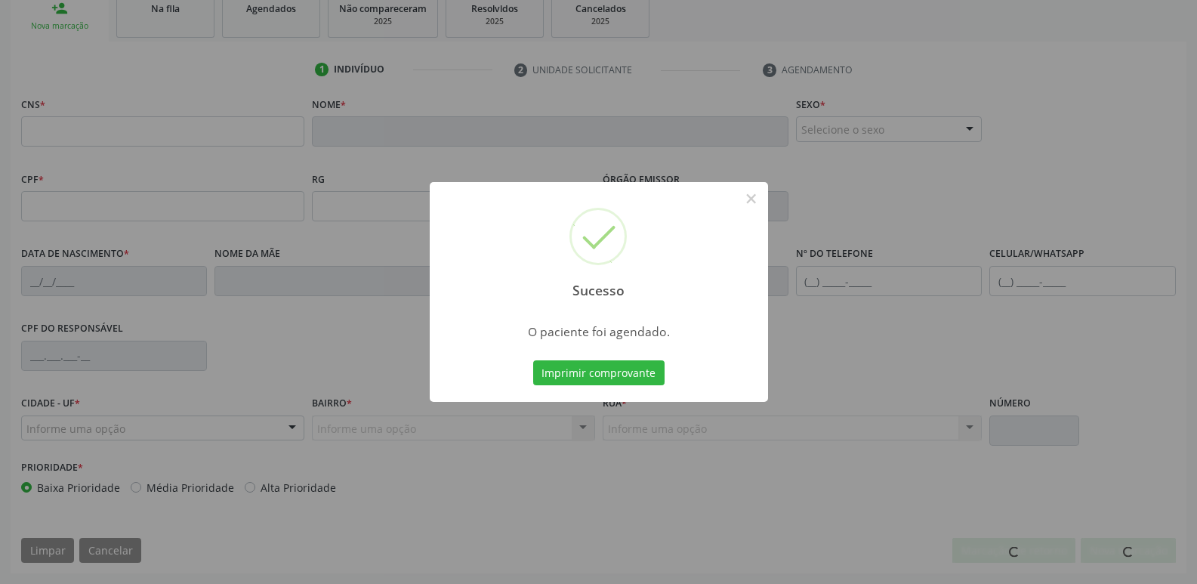
scroll to position [235, 0]
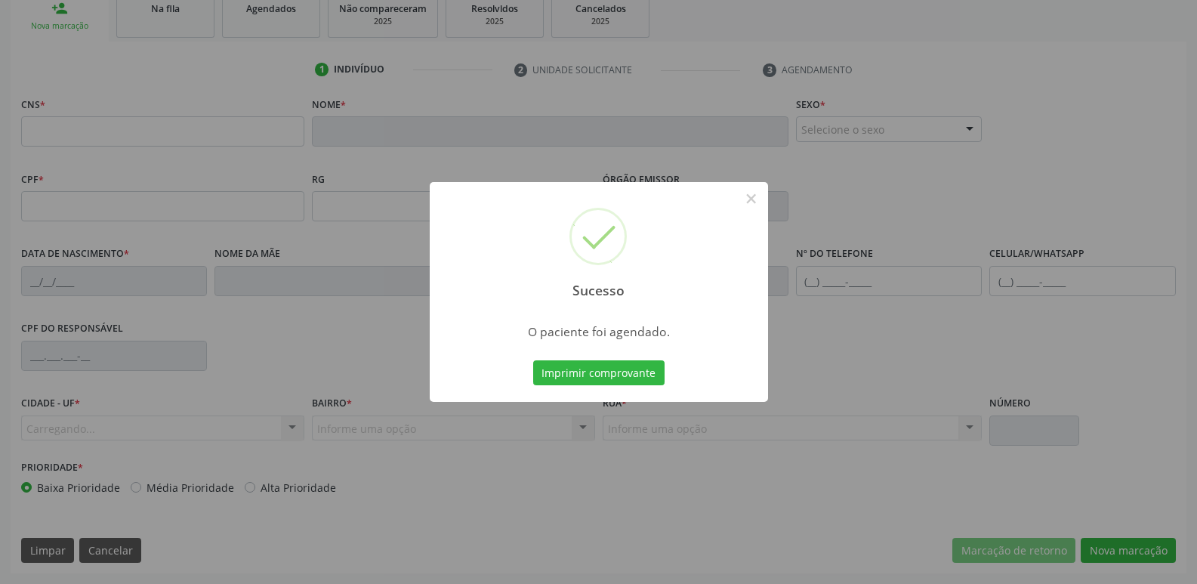
click at [533, 360] on button "Imprimir comprovante" at bounding box center [598, 373] width 131 height 26
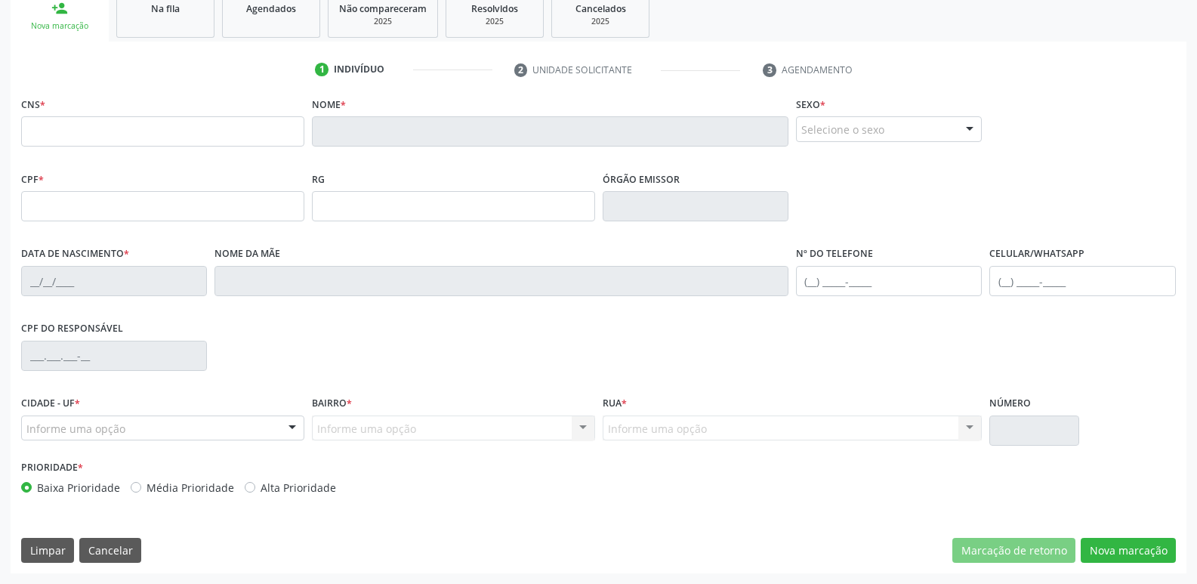
click at [440, 495] on div "Baixa Prioridade Média Prioridade Alta Prioridade" at bounding box center [308, 488] width 574 height 16
